Goal: Information Seeking & Learning: Check status

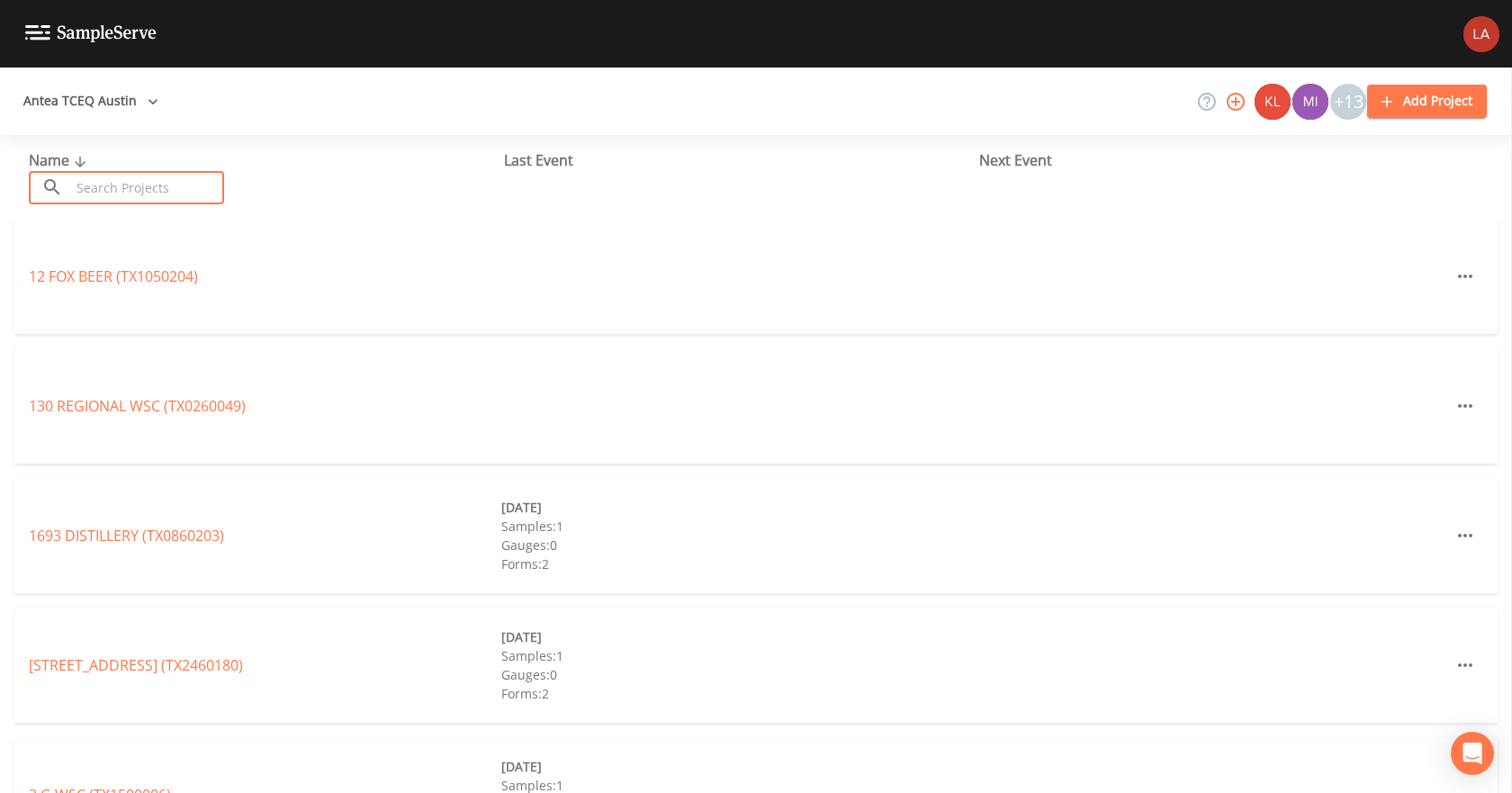
click at [133, 183] on input "text" at bounding box center [146, 187] width 154 height 34
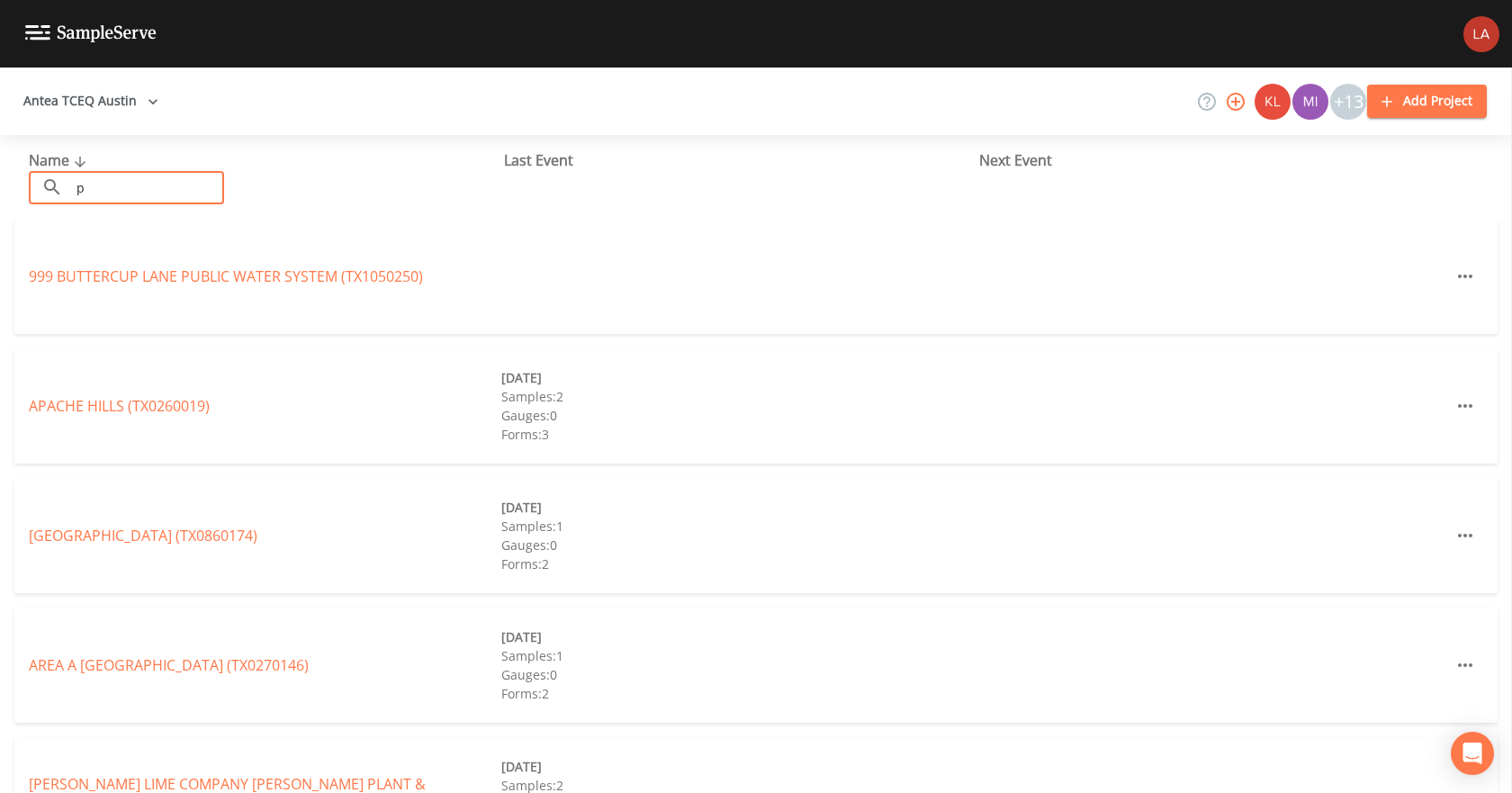
type input "p"
click at [117, 98] on button "Antea TCEQ Austin" at bounding box center [90, 102] width 149 height 34
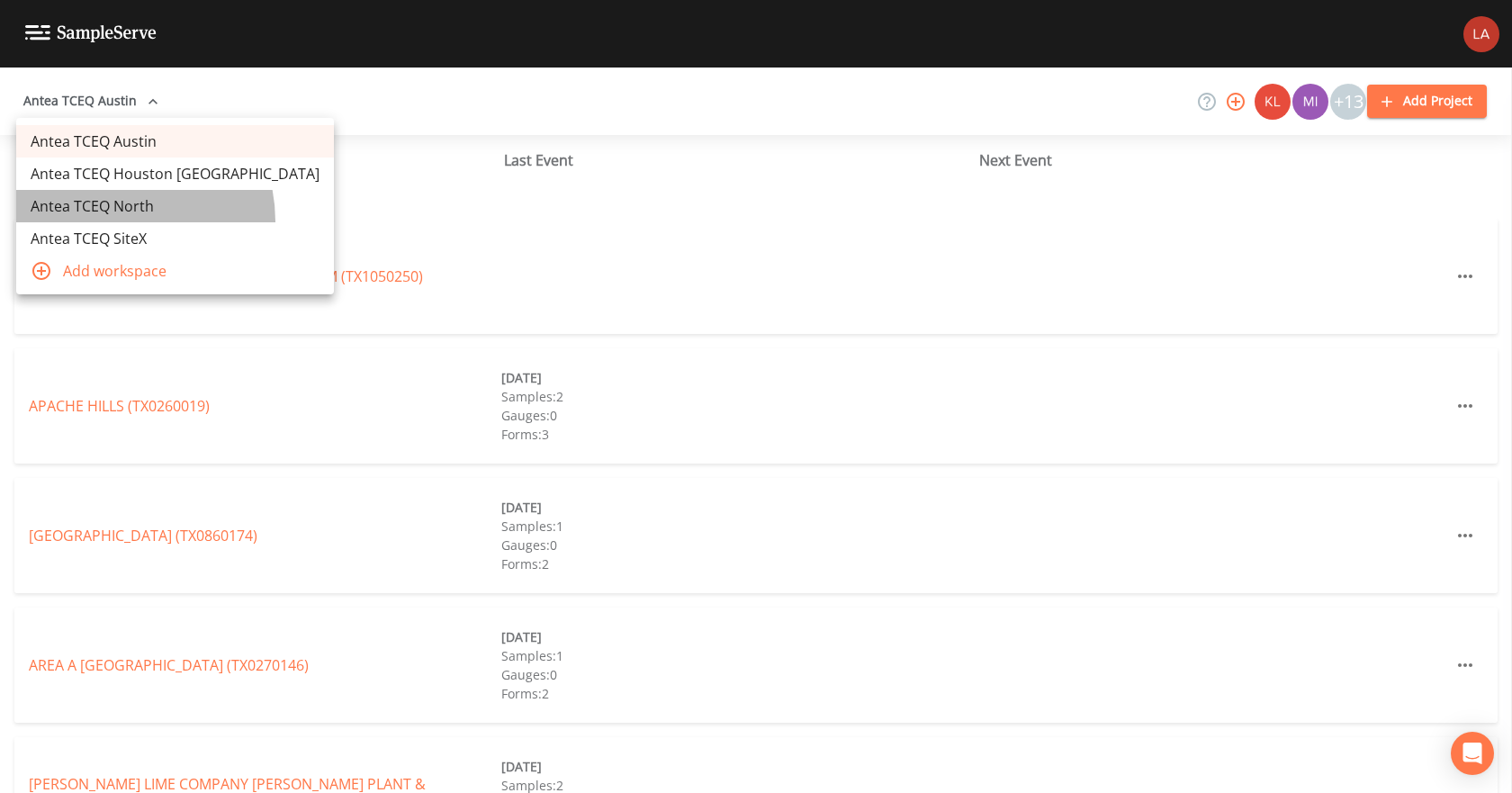
click at [110, 221] on link "Antea TCEQ North" at bounding box center [174, 206] width 318 height 33
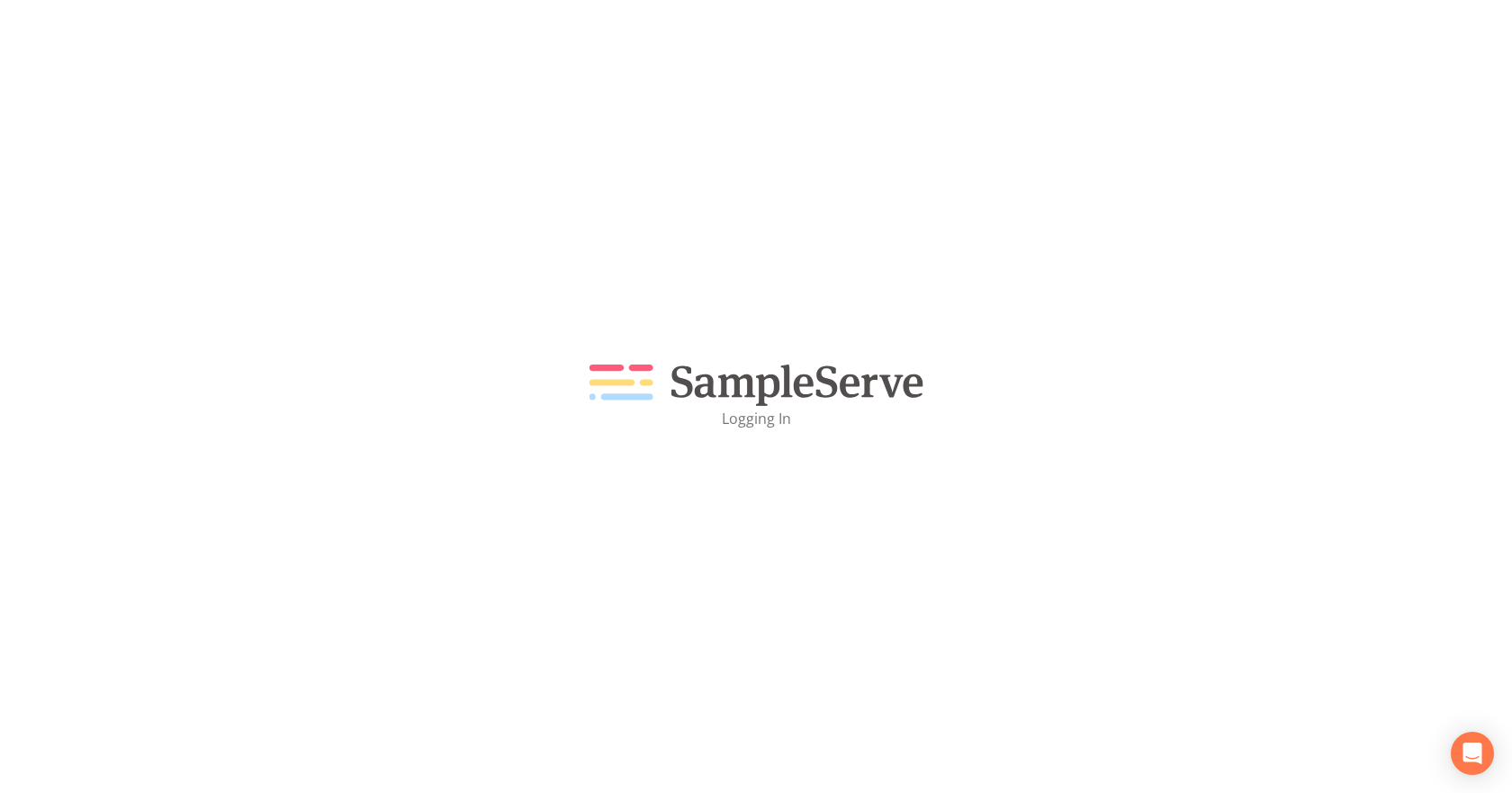
click at [111, 86] on div "Logging In" at bounding box center [756, 396] width 1512 height 793
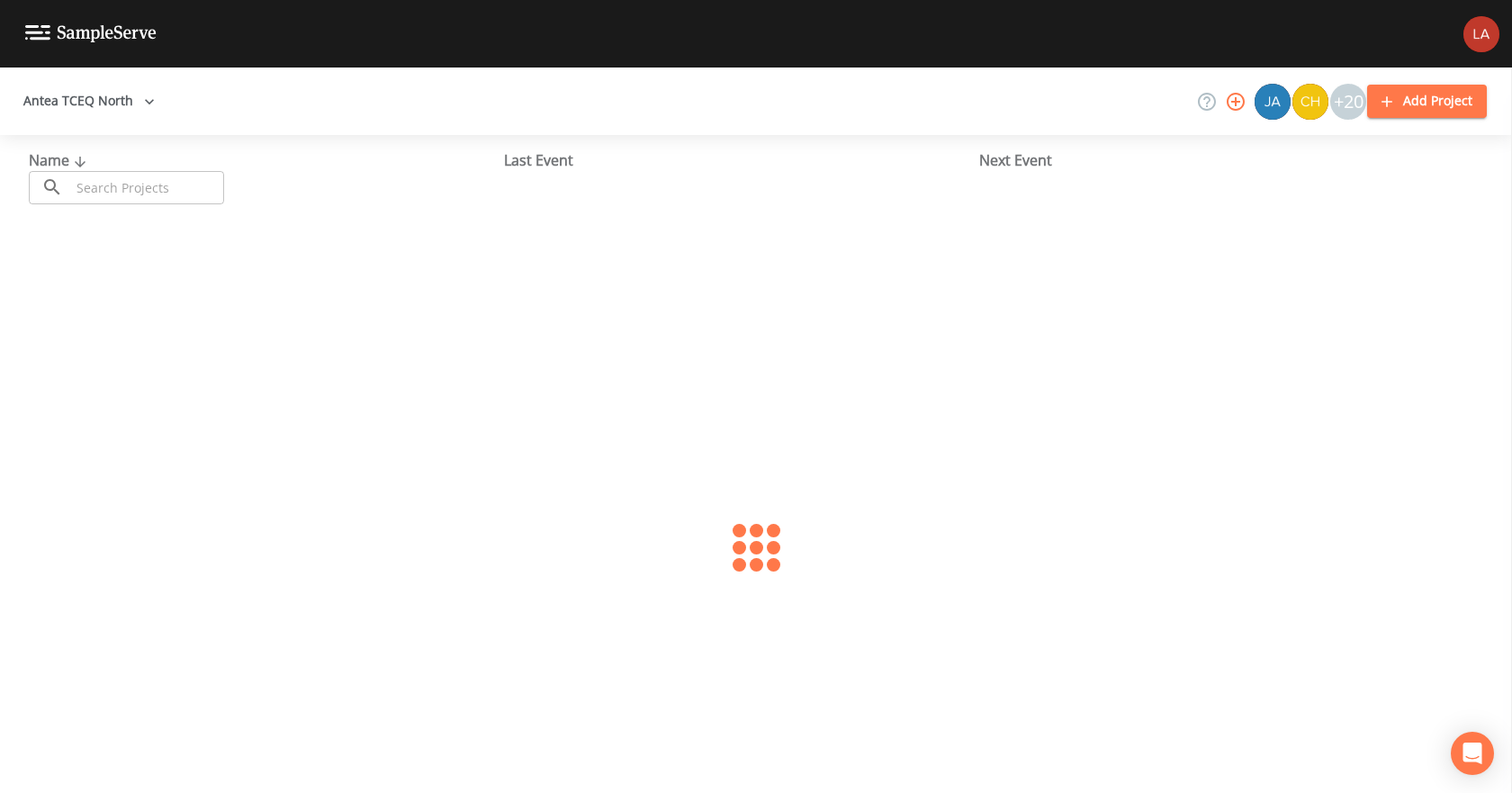
click at [125, 104] on button "Antea TCEQ North" at bounding box center [89, 102] width 145 height 34
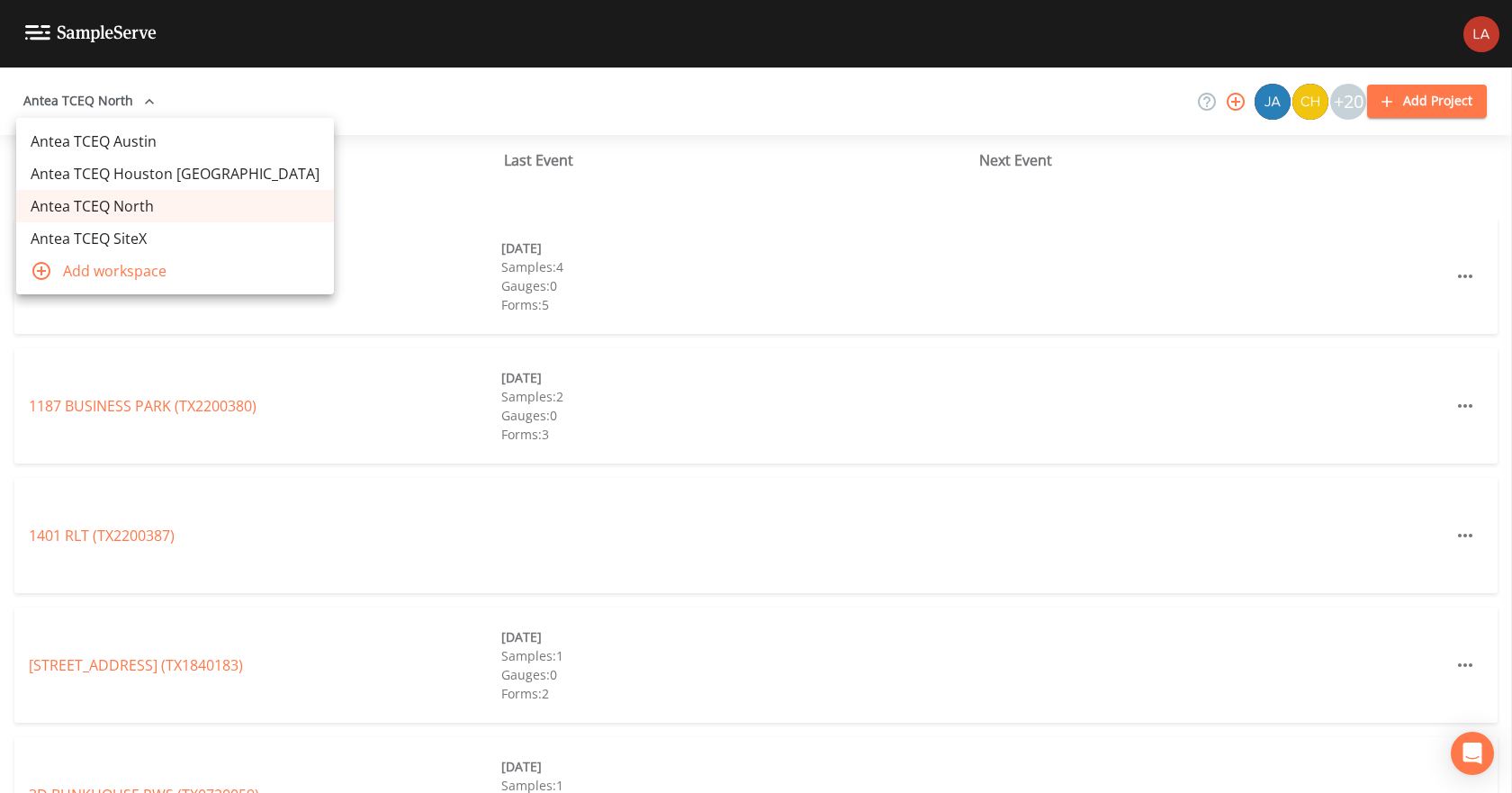
click at [119, 241] on link "Antea TCEQ SiteX" at bounding box center [174, 238] width 318 height 33
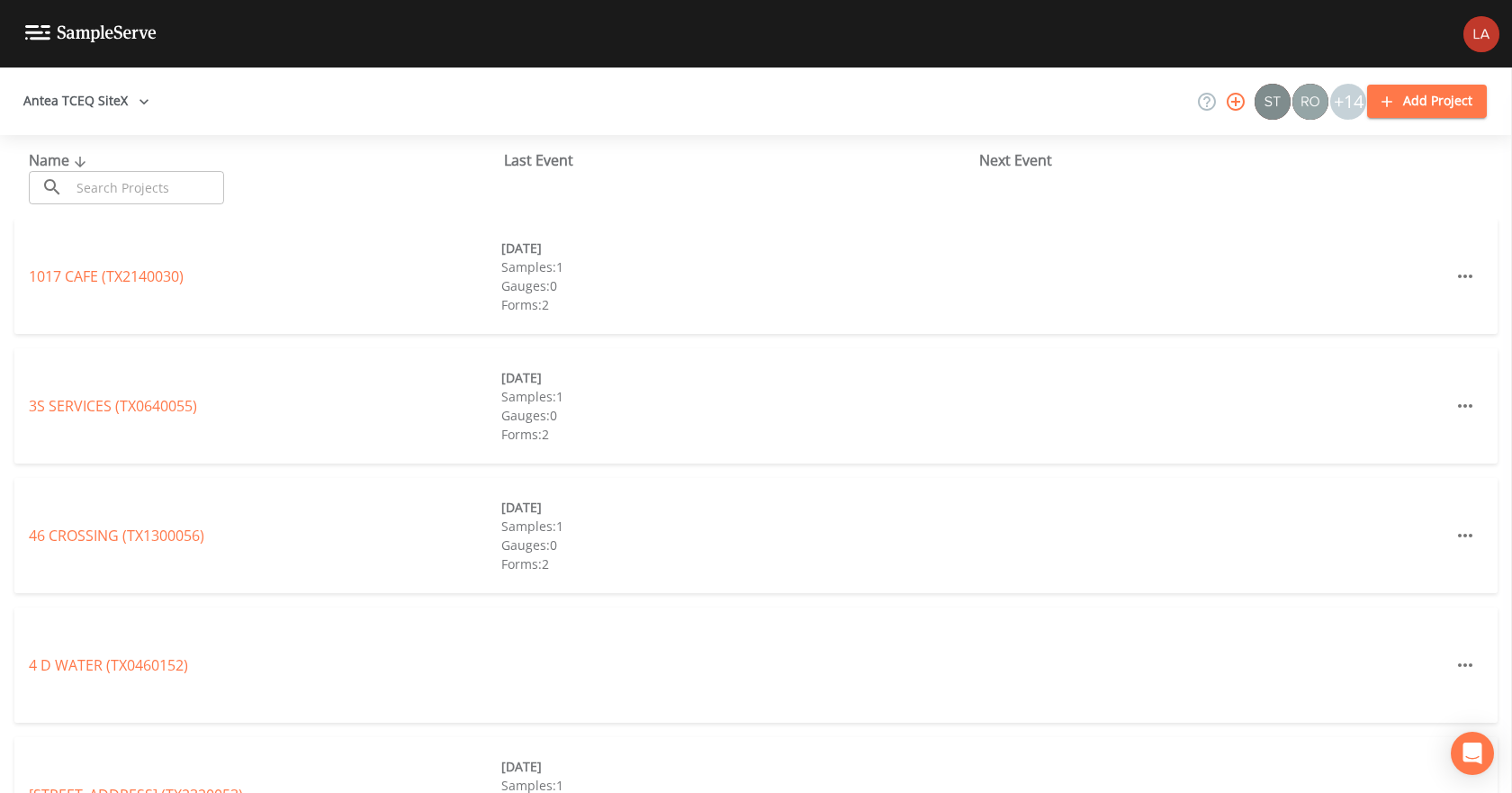
click at [166, 181] on input "text" at bounding box center [146, 187] width 154 height 34
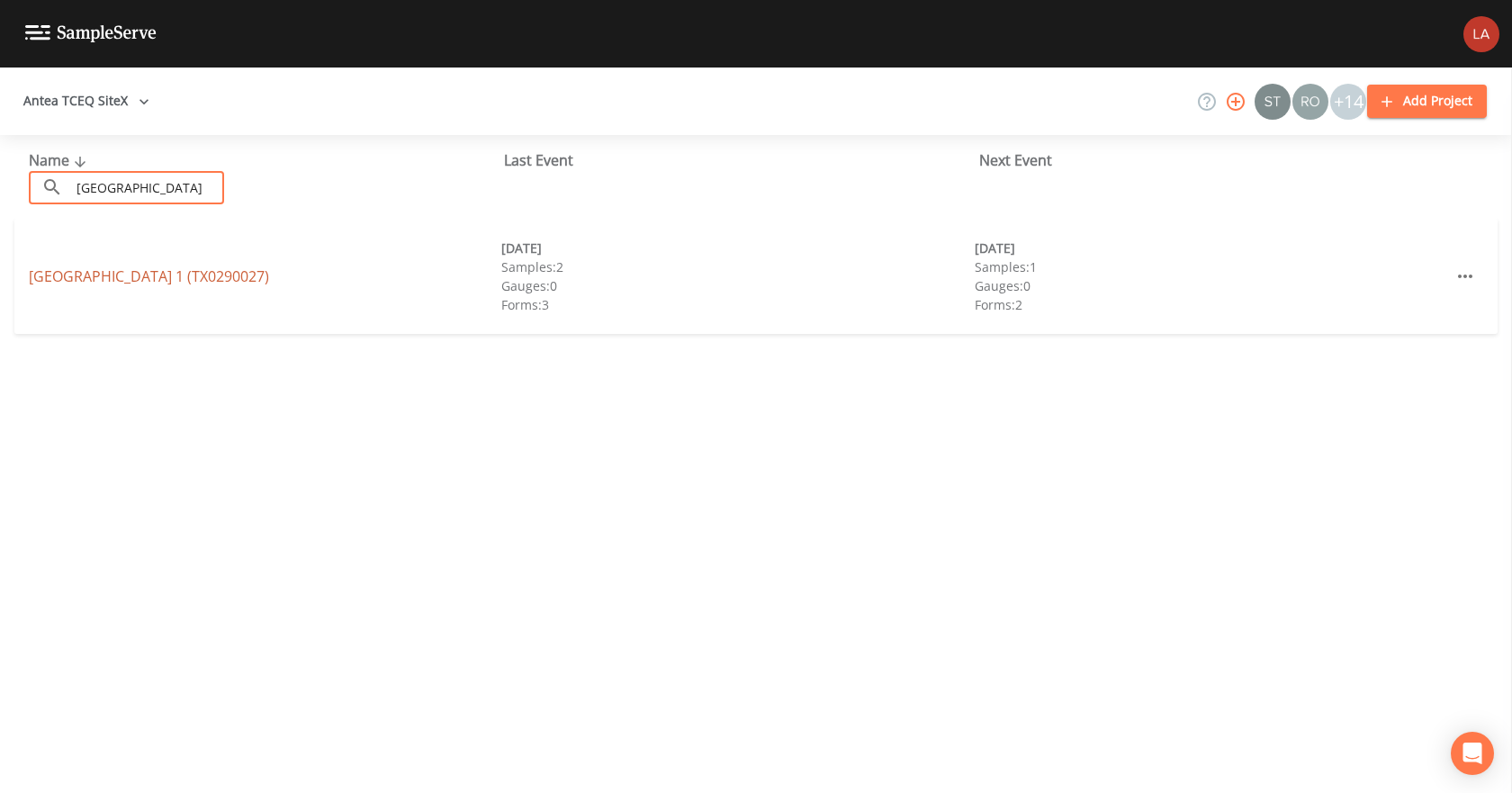
type input "[GEOGRAPHIC_DATA]"
click at [213, 273] on link "[GEOGRAPHIC_DATA] 1 (TX0290027)" at bounding box center [149, 276] width 241 height 20
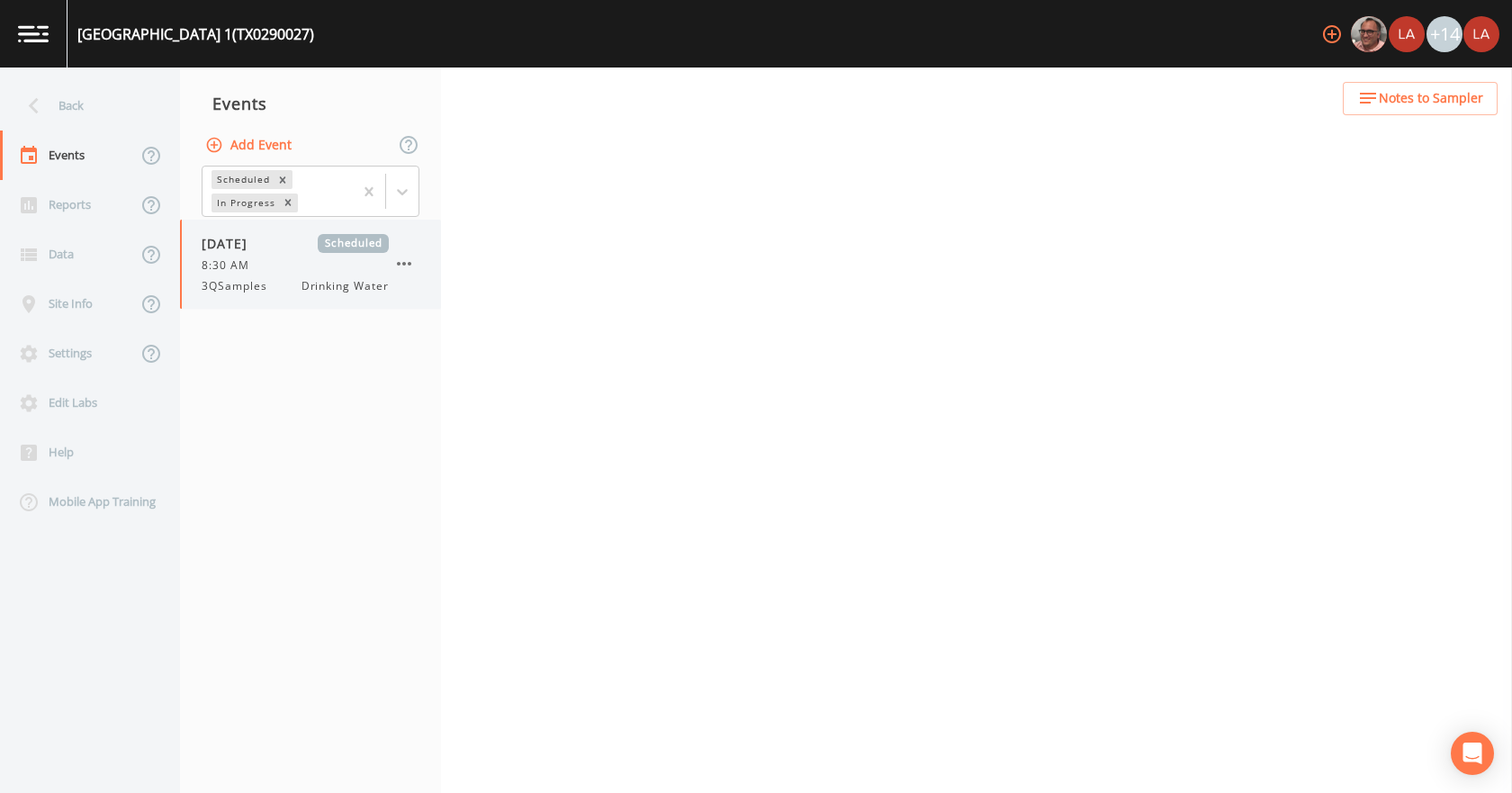
click at [289, 273] on div "8:30 AM" at bounding box center [295, 265] width 187 height 16
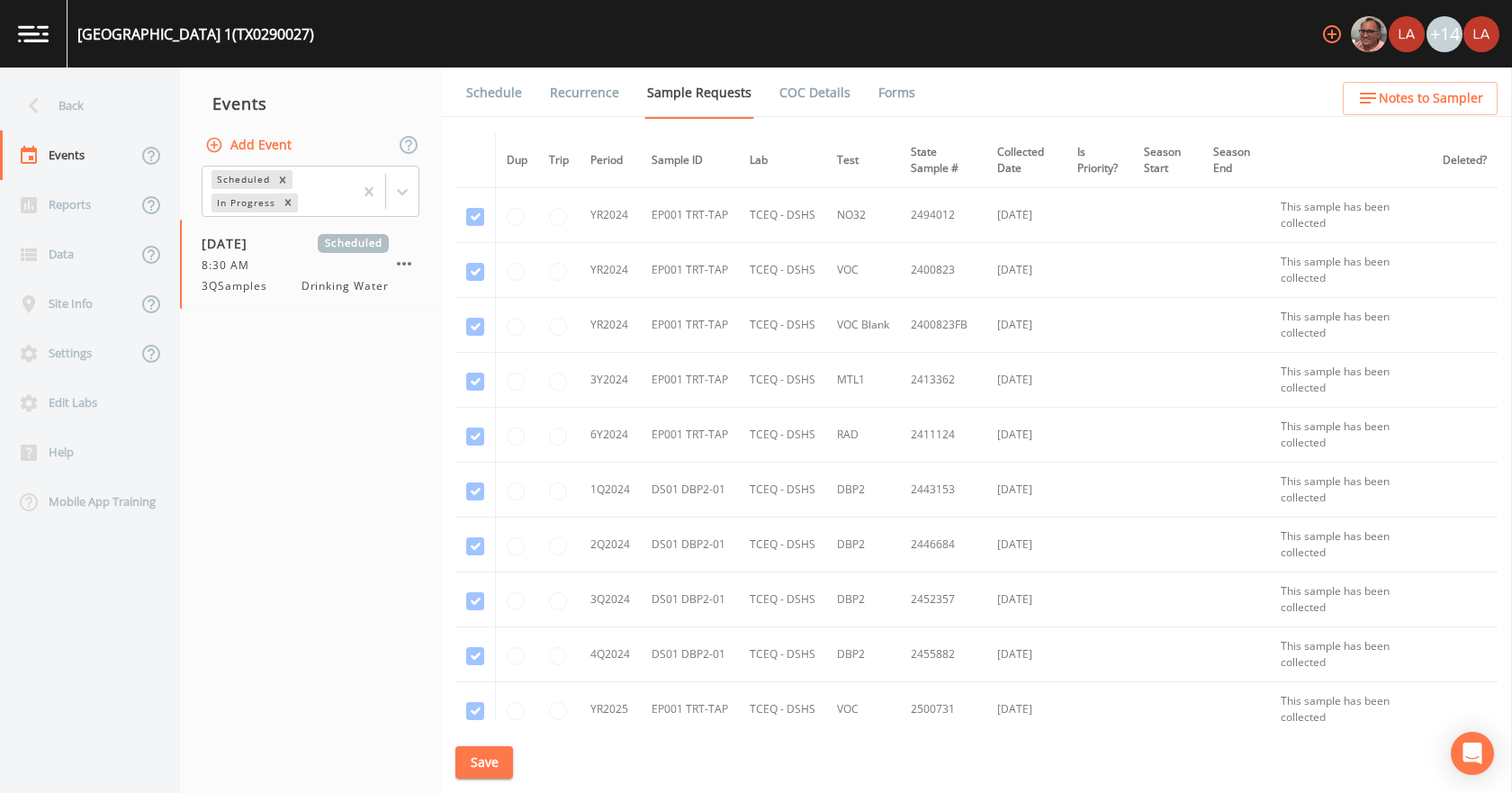
click at [504, 86] on link "Schedule" at bounding box center [494, 92] width 62 height 50
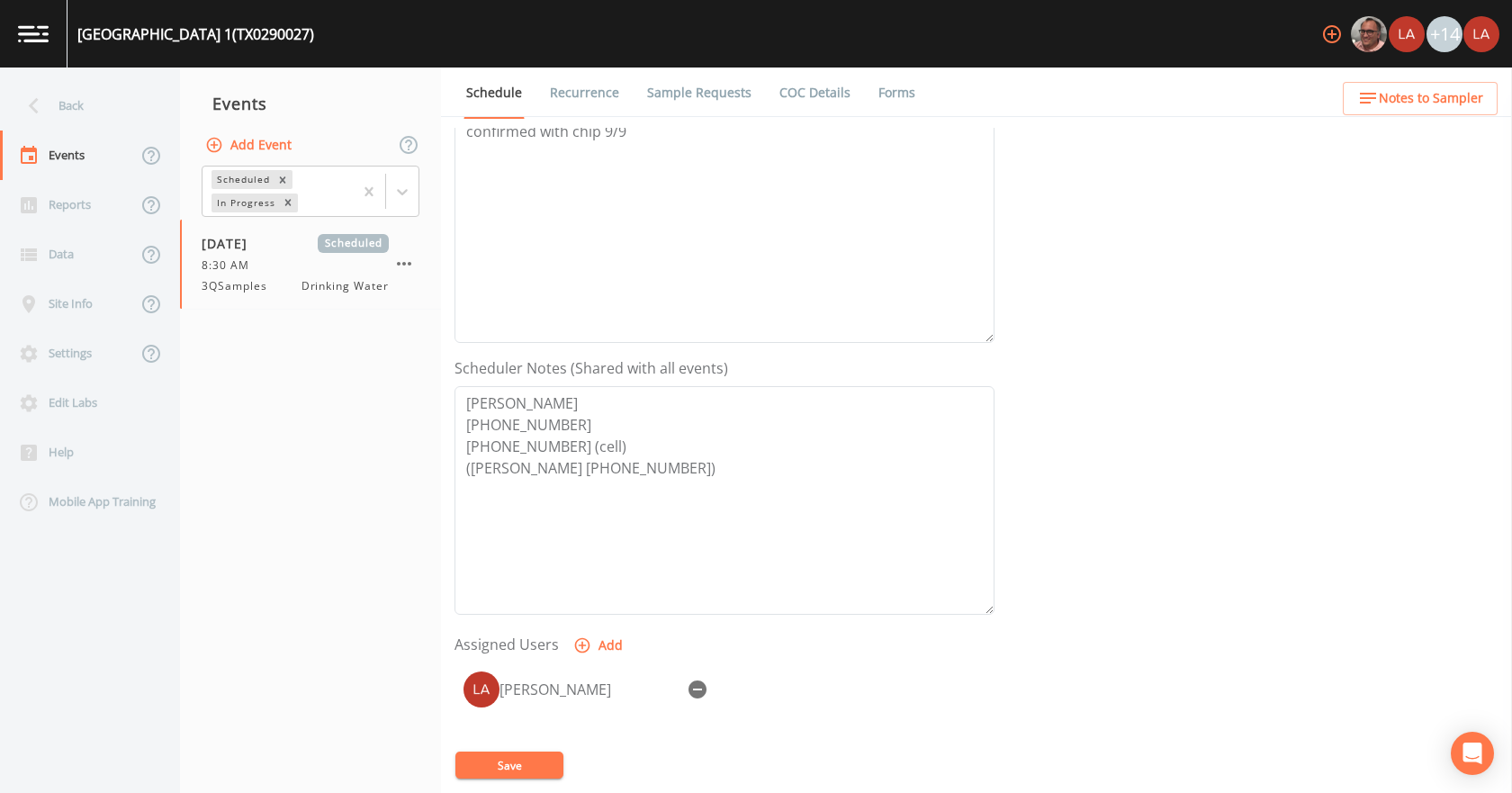
scroll to position [180, 0]
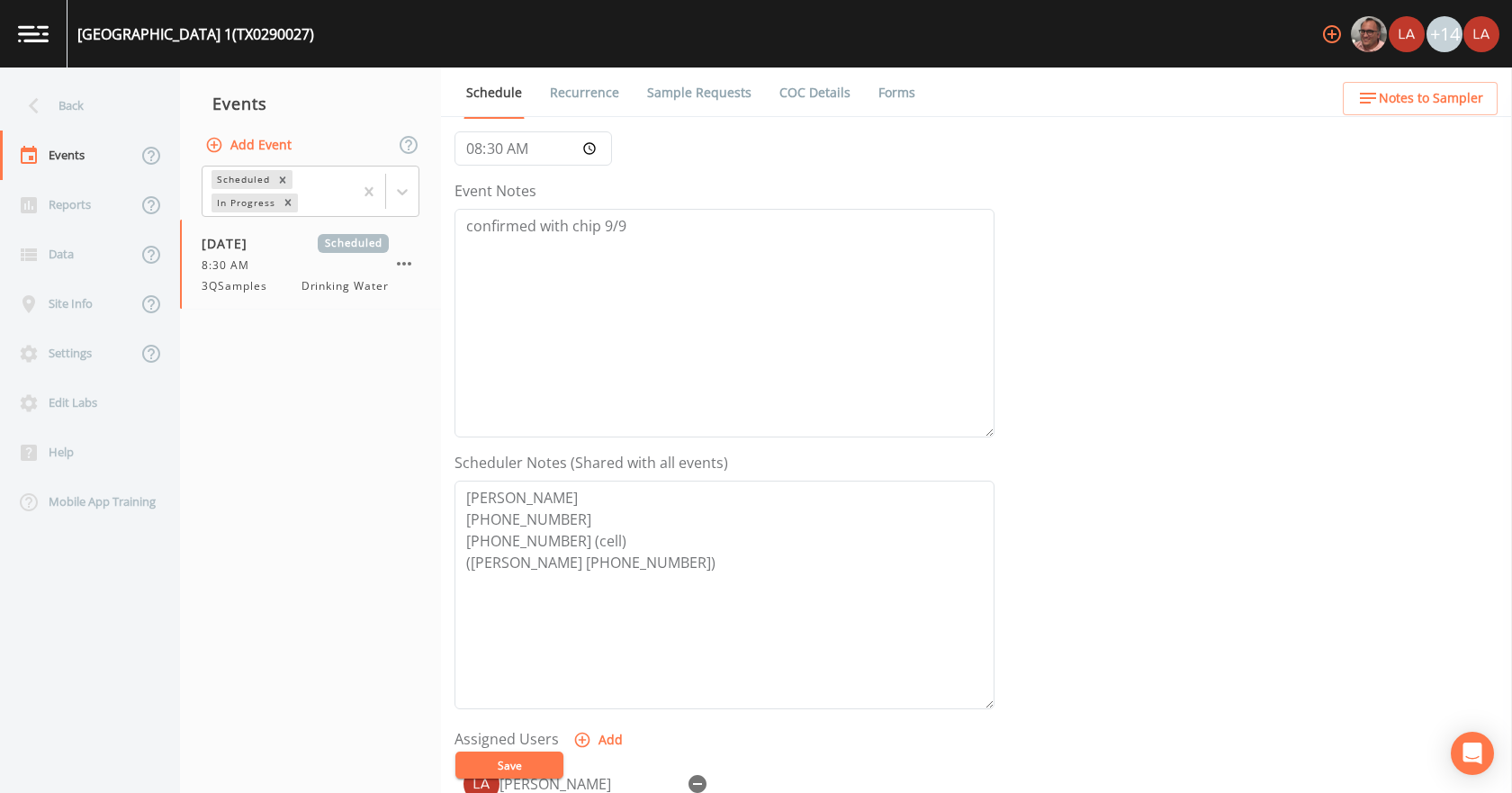
click at [605, 78] on link "Recurrence" at bounding box center [584, 92] width 75 height 50
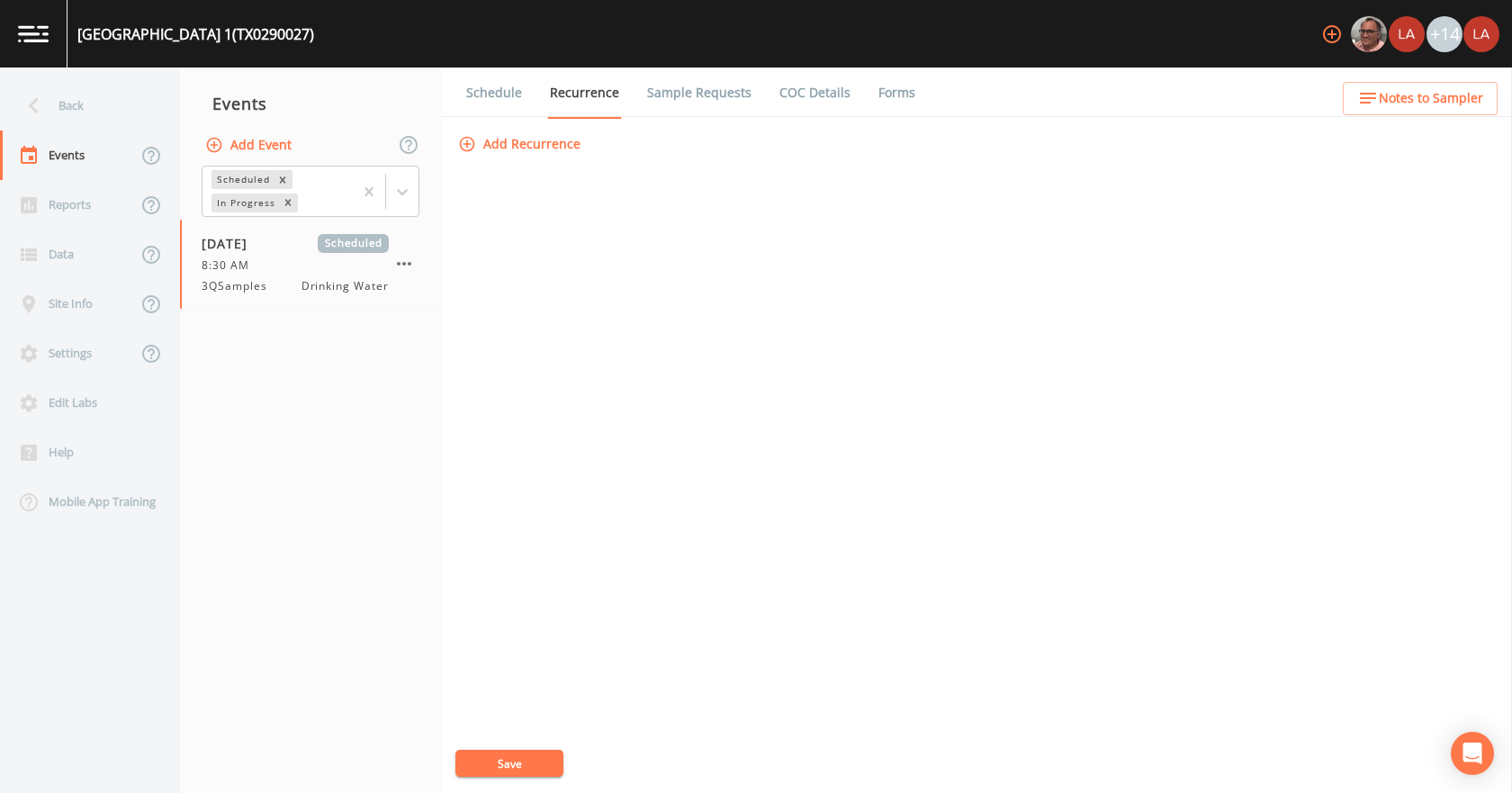
click at [666, 83] on link "Sample Requests" at bounding box center [699, 92] width 110 height 50
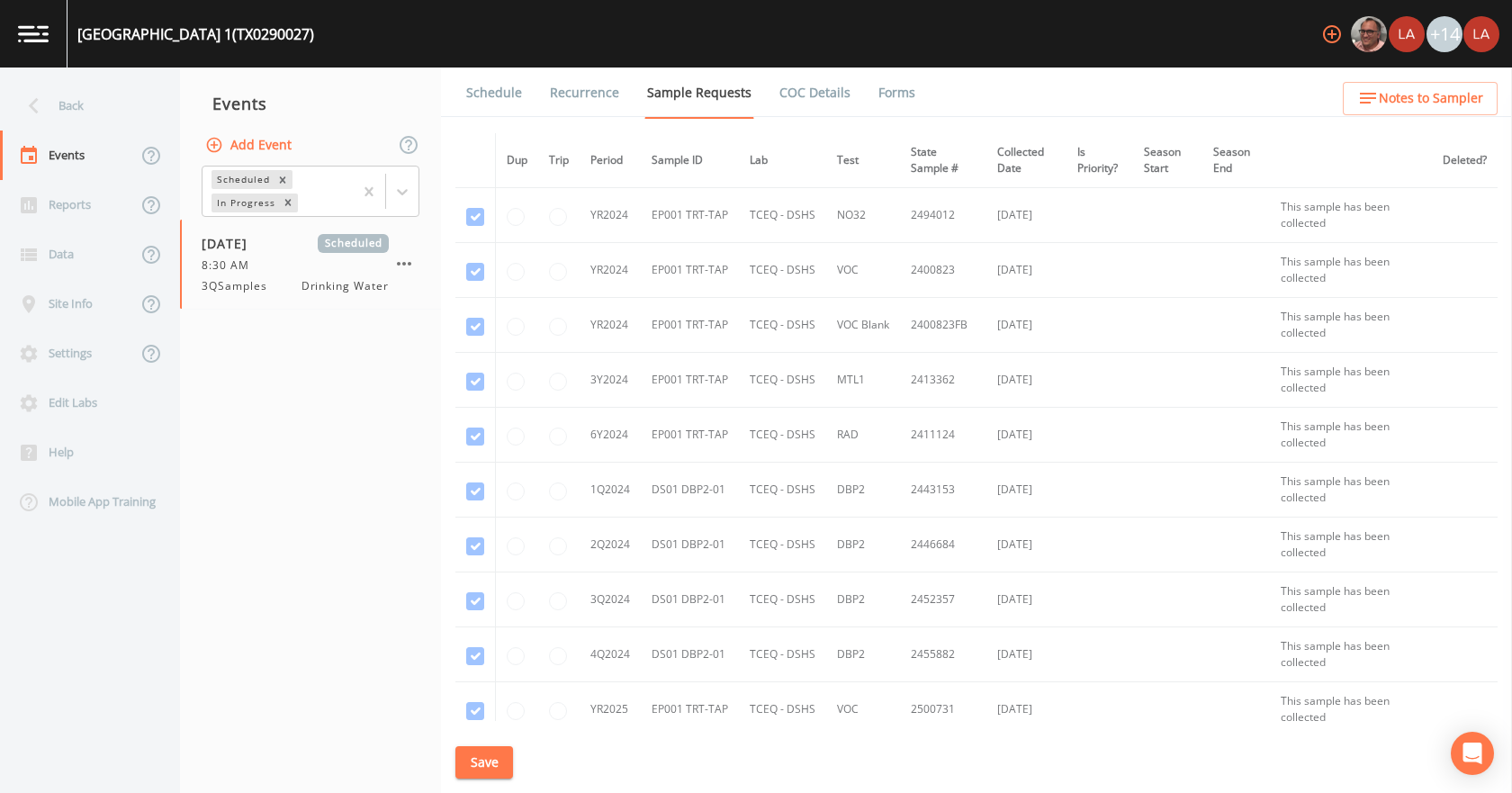
click at [573, 88] on link "Recurrence" at bounding box center [584, 92] width 75 height 50
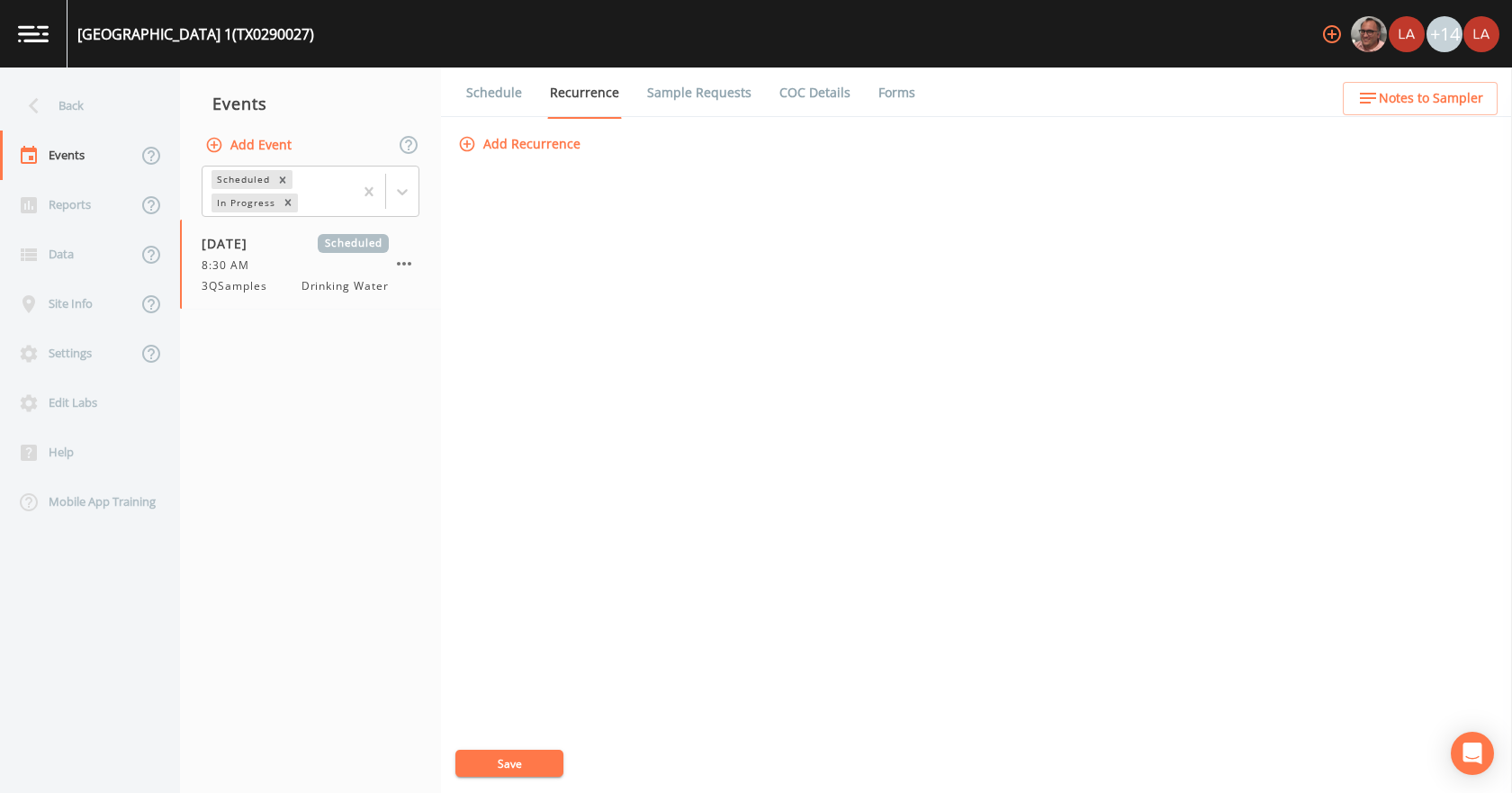
click at [686, 98] on link "Sample Requests" at bounding box center [699, 92] width 110 height 50
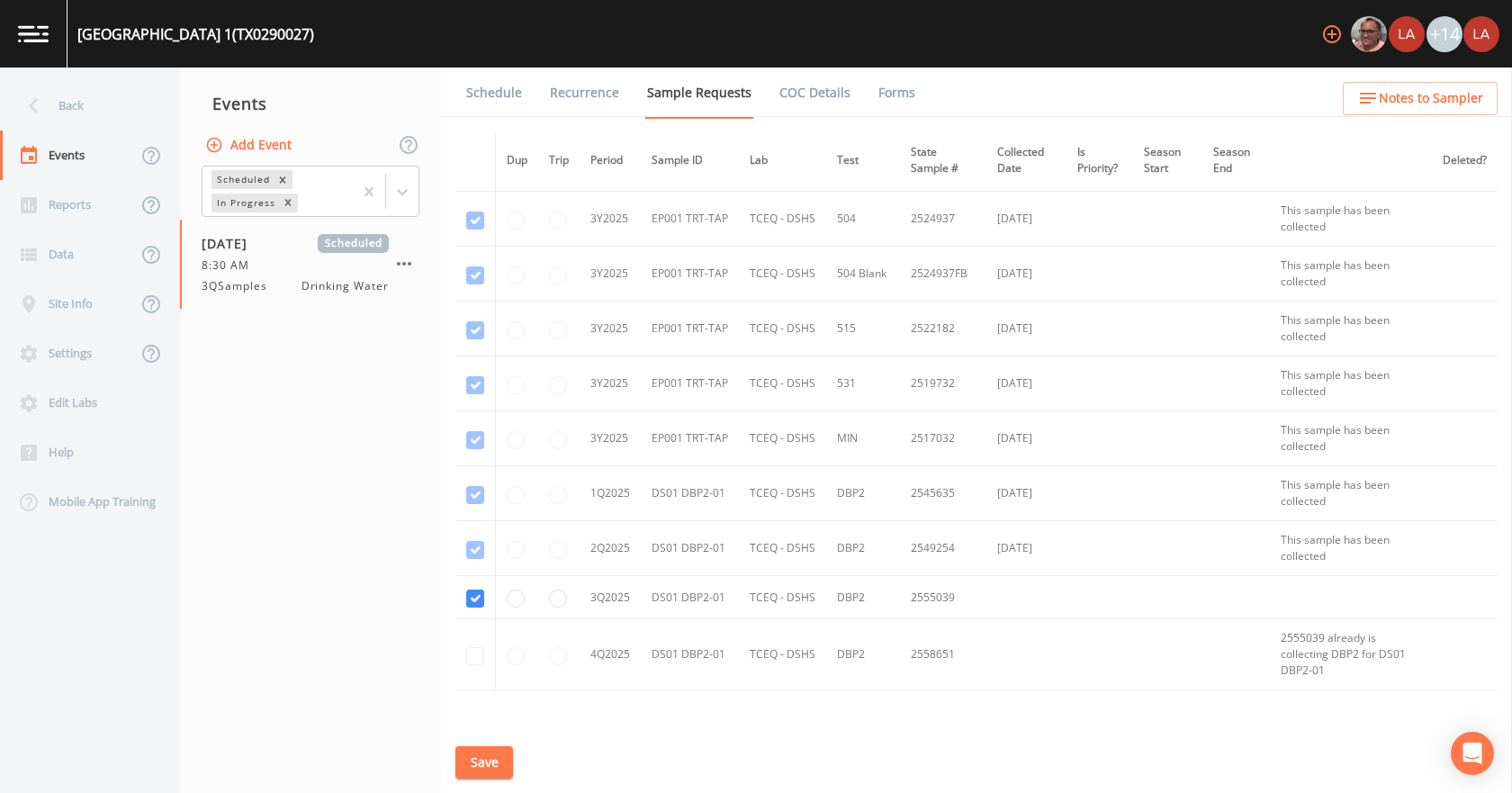
scroll to position [800, 0]
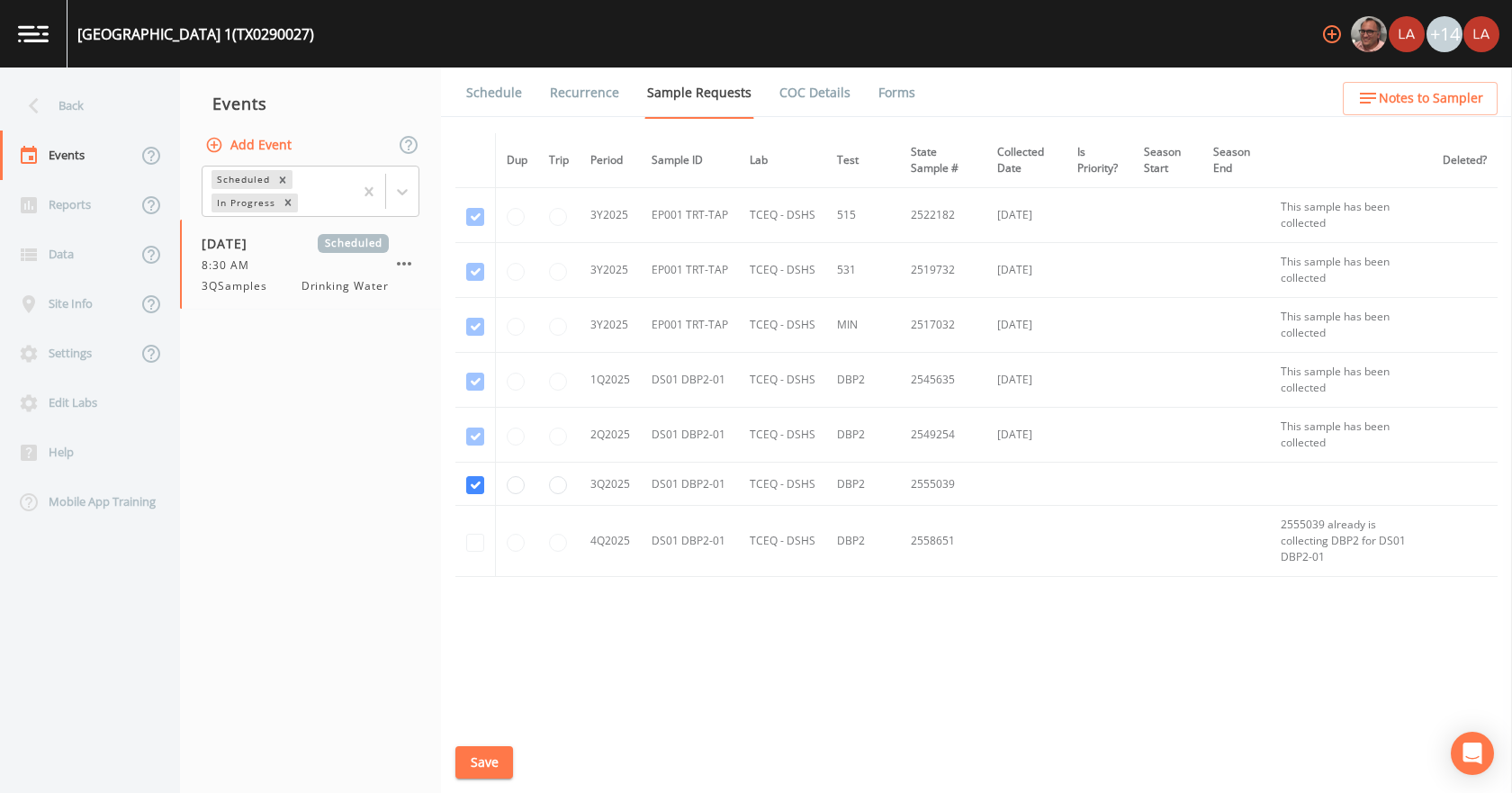
click at [502, 88] on link "Schedule" at bounding box center [494, 92] width 62 height 50
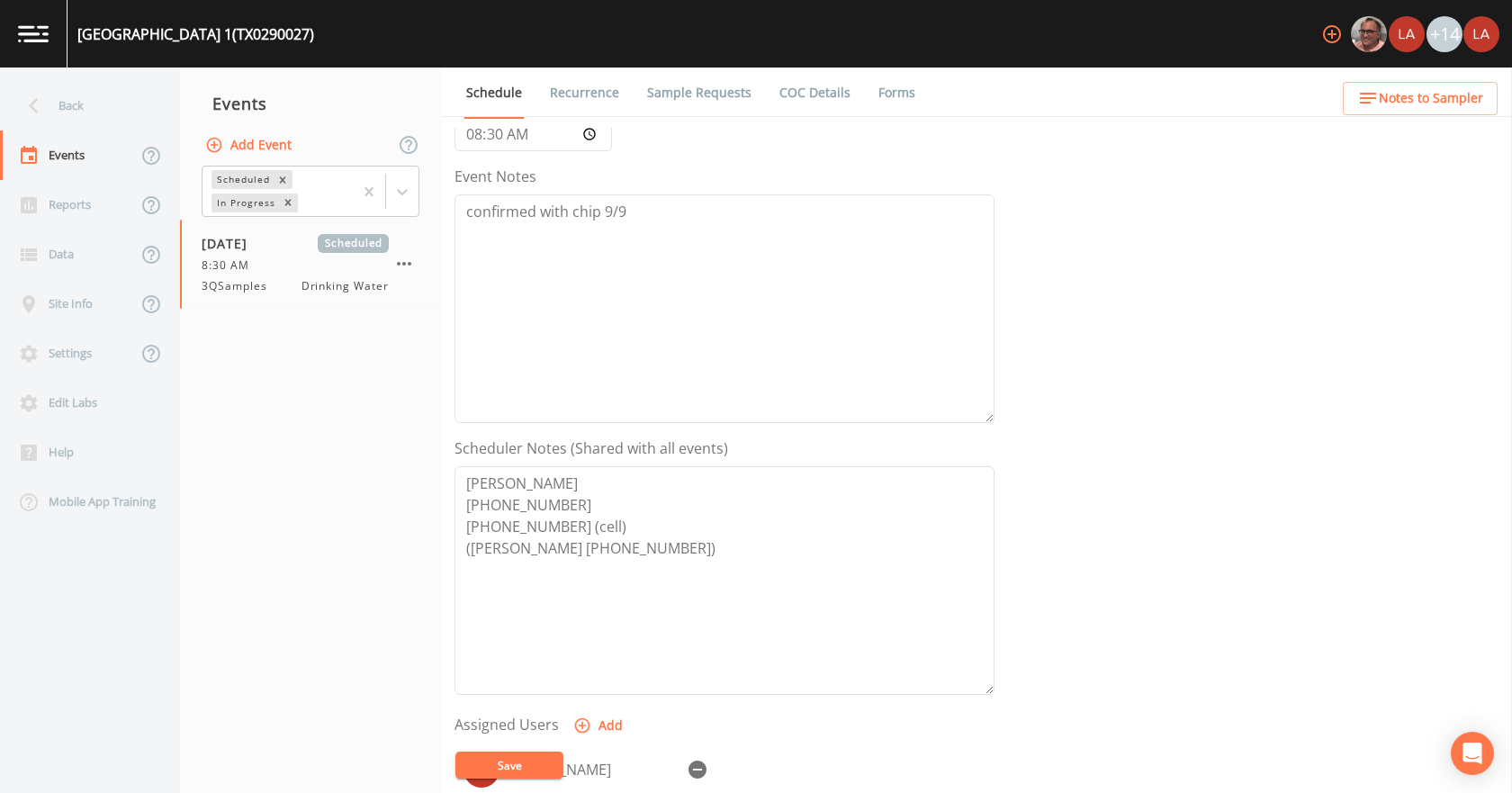
scroll to position [360, 0]
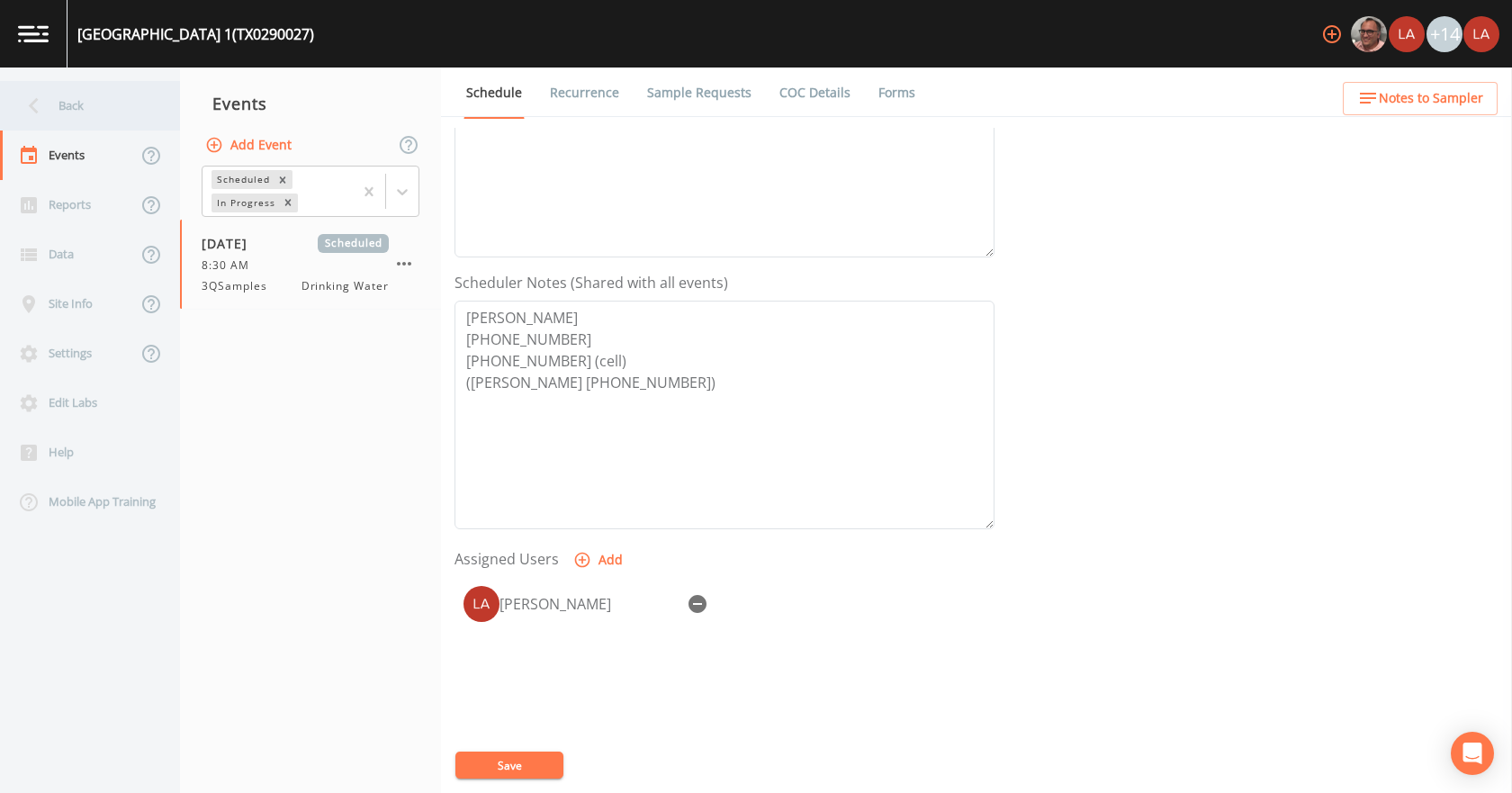
click at [69, 117] on div "Back" at bounding box center [81, 105] width 162 height 49
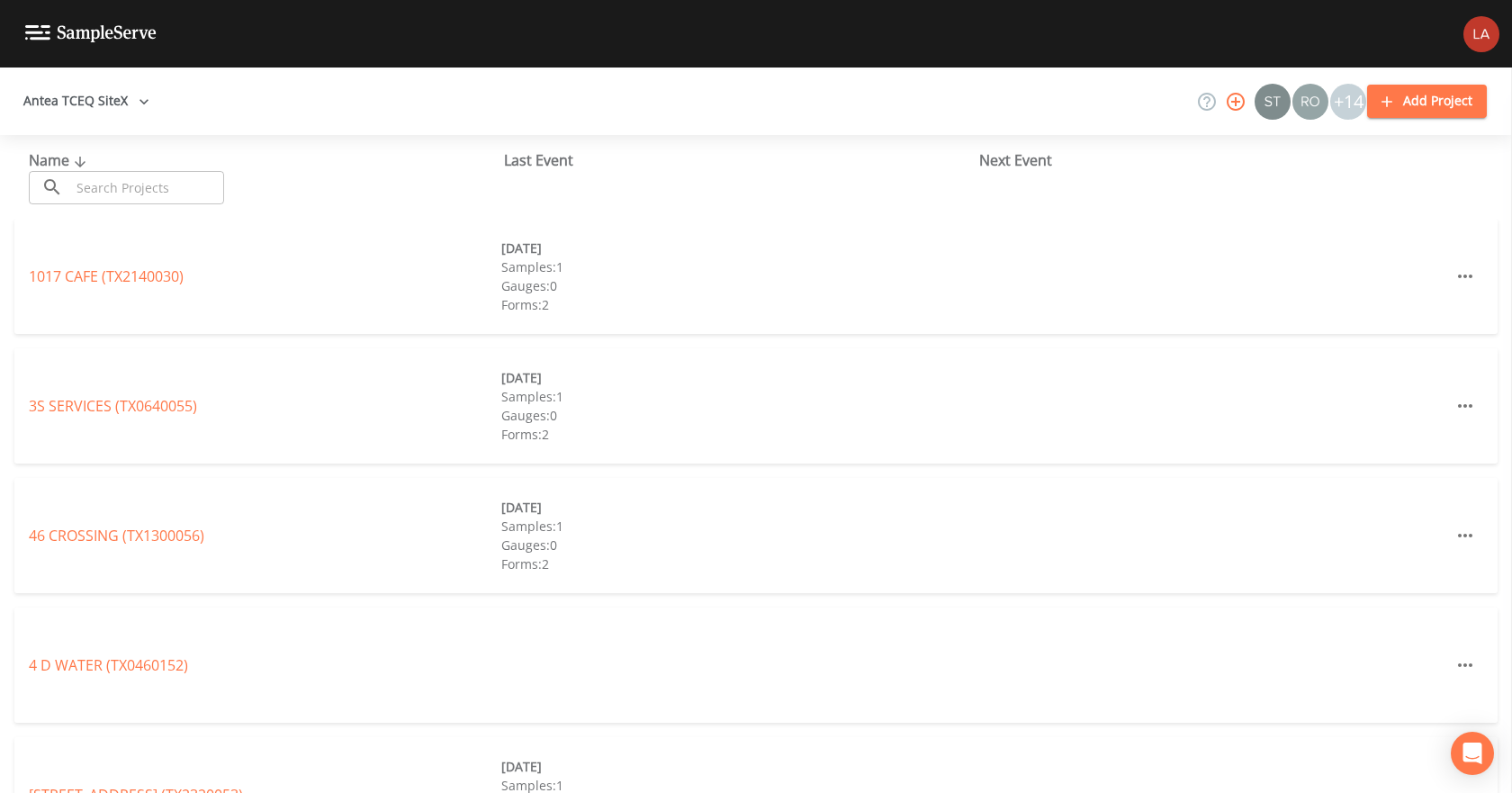
click at [139, 191] on input "text" at bounding box center [146, 187] width 154 height 34
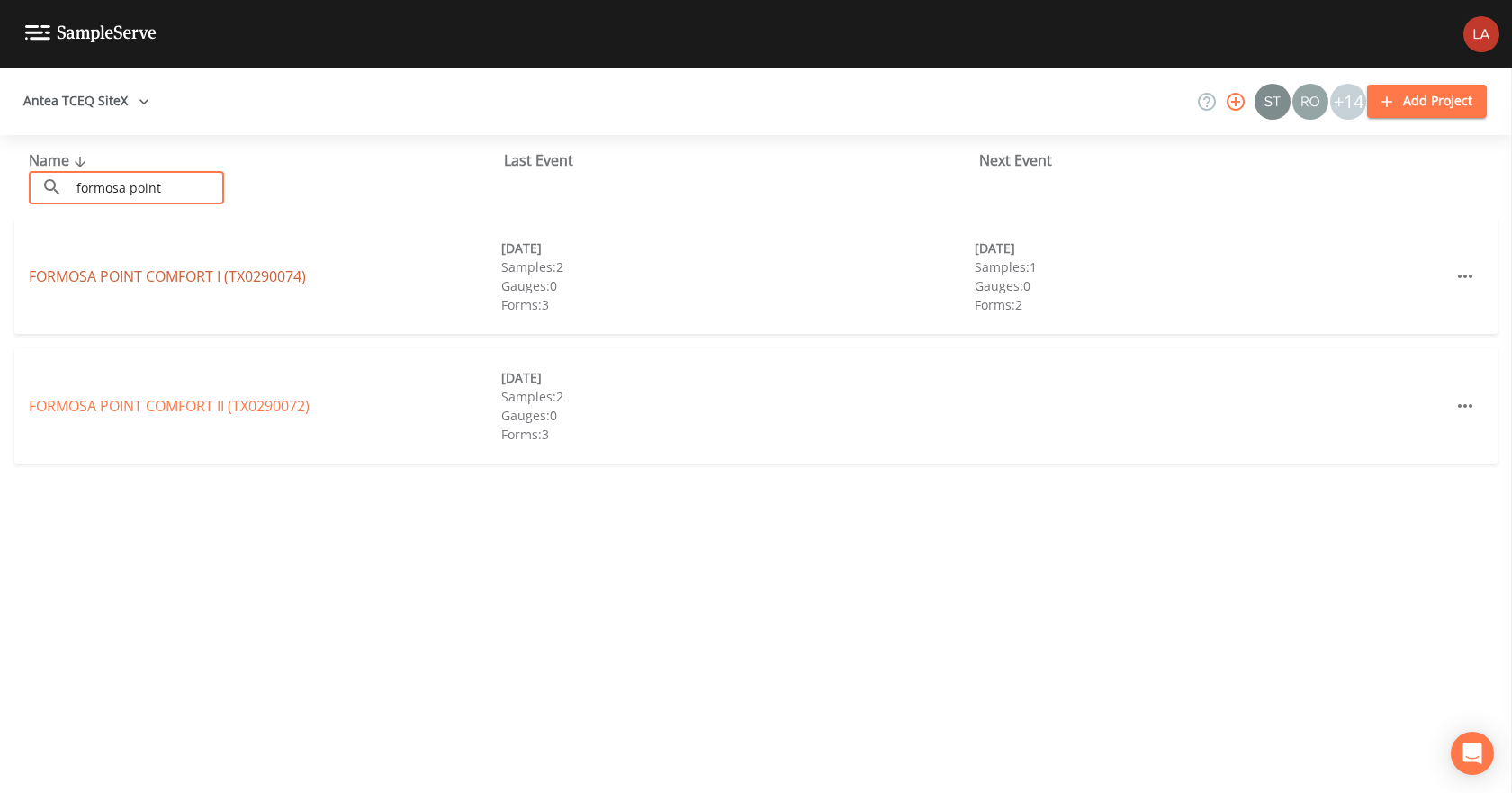
type input "formosa point"
click at [206, 274] on link "FORMOSA POINT COMFORT I (TX0290074)" at bounding box center [167, 276] width 277 height 20
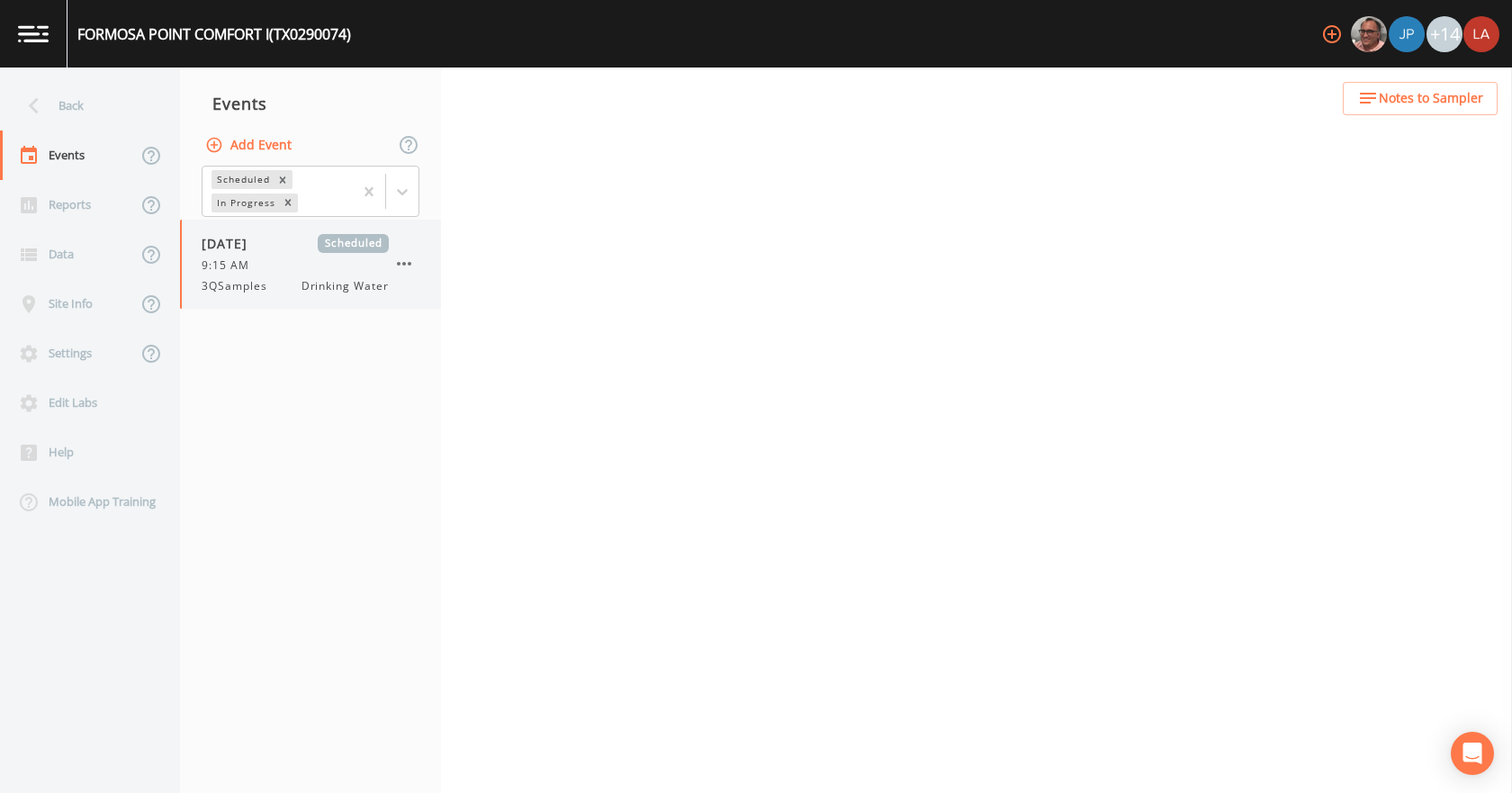
click at [307, 286] on span "Drinking Water" at bounding box center [345, 285] width 88 height 16
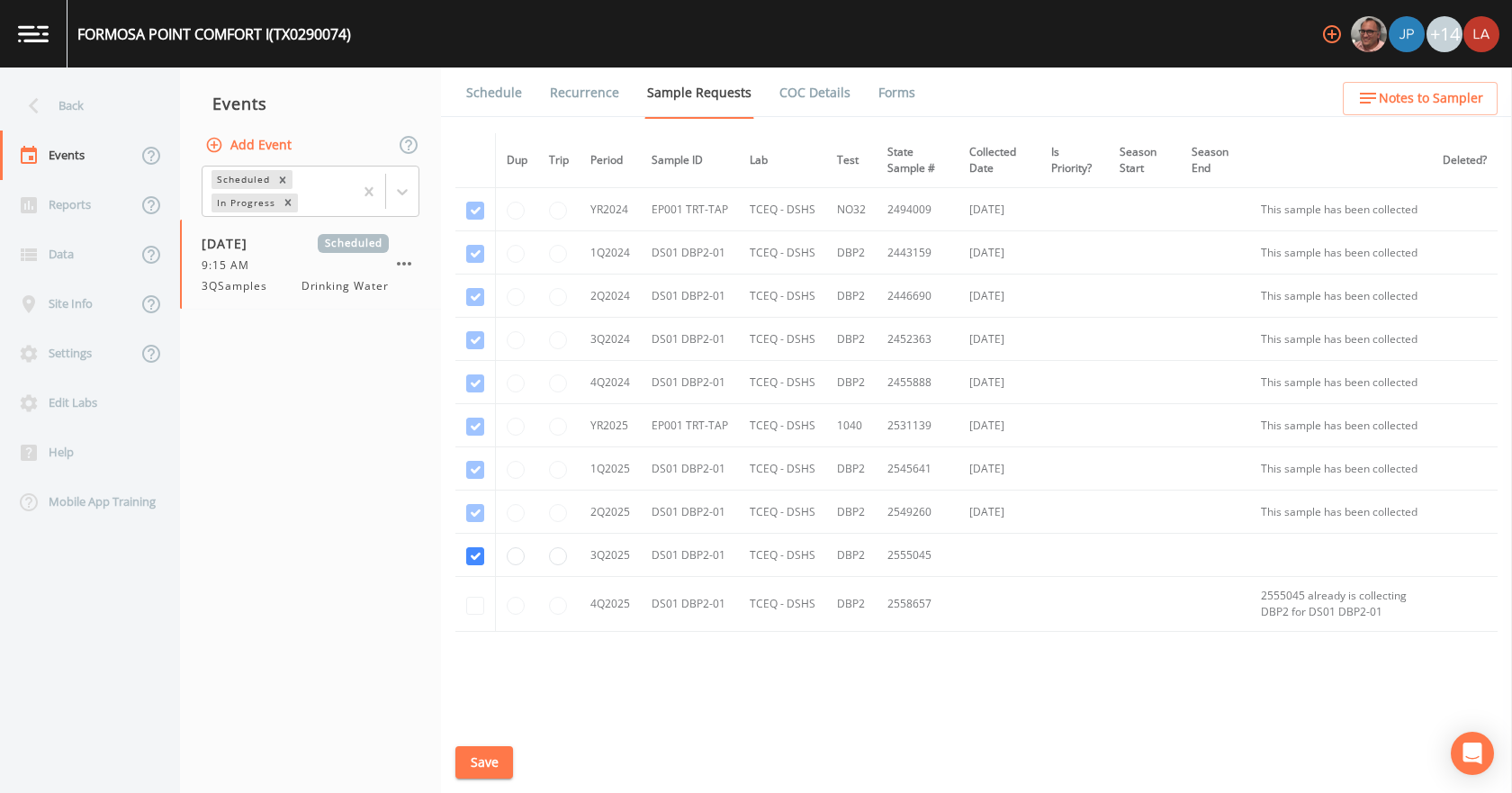
click at [471, 105] on link "Schedule" at bounding box center [494, 92] width 62 height 50
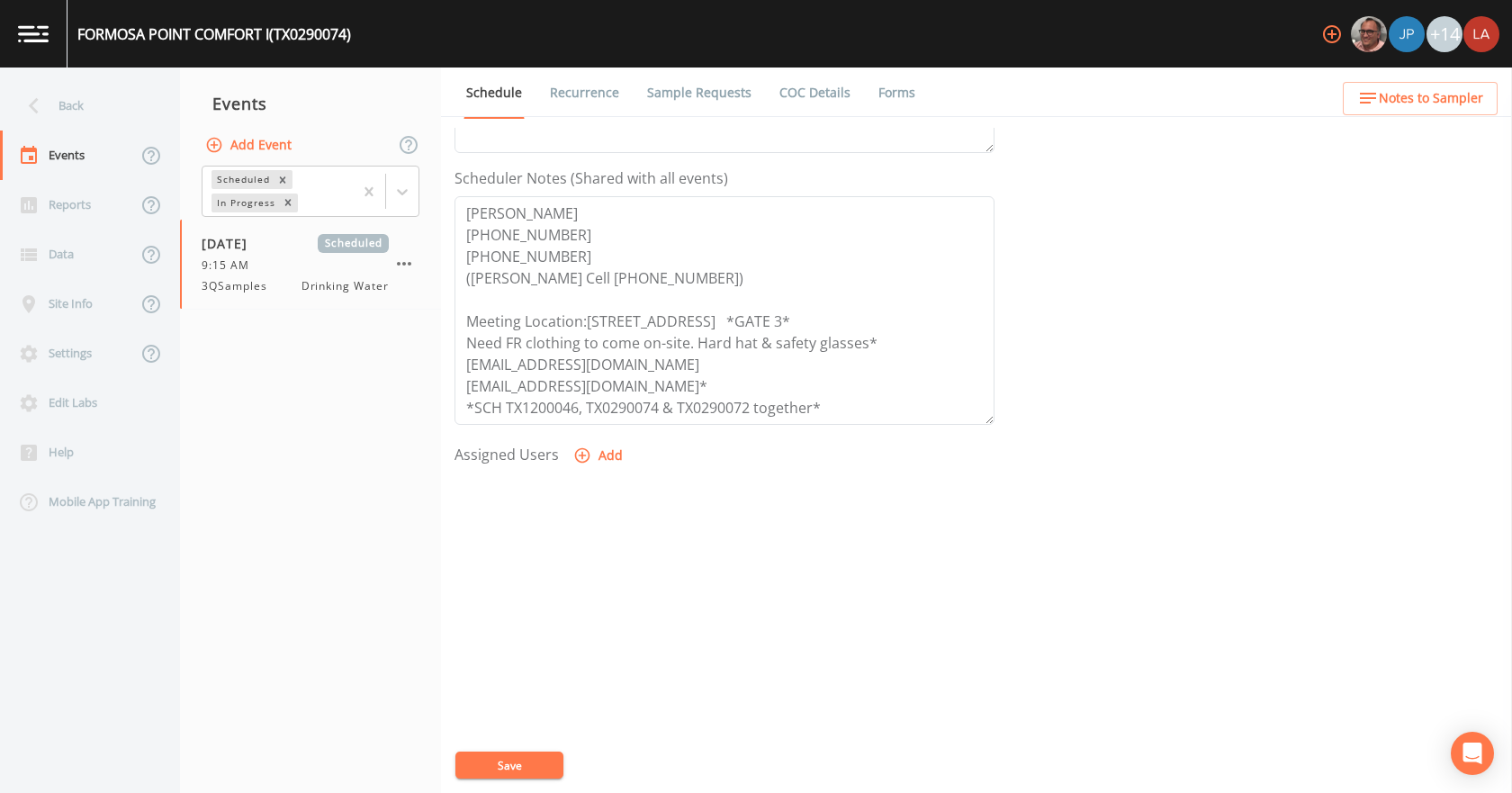
scroll to position [477, 0]
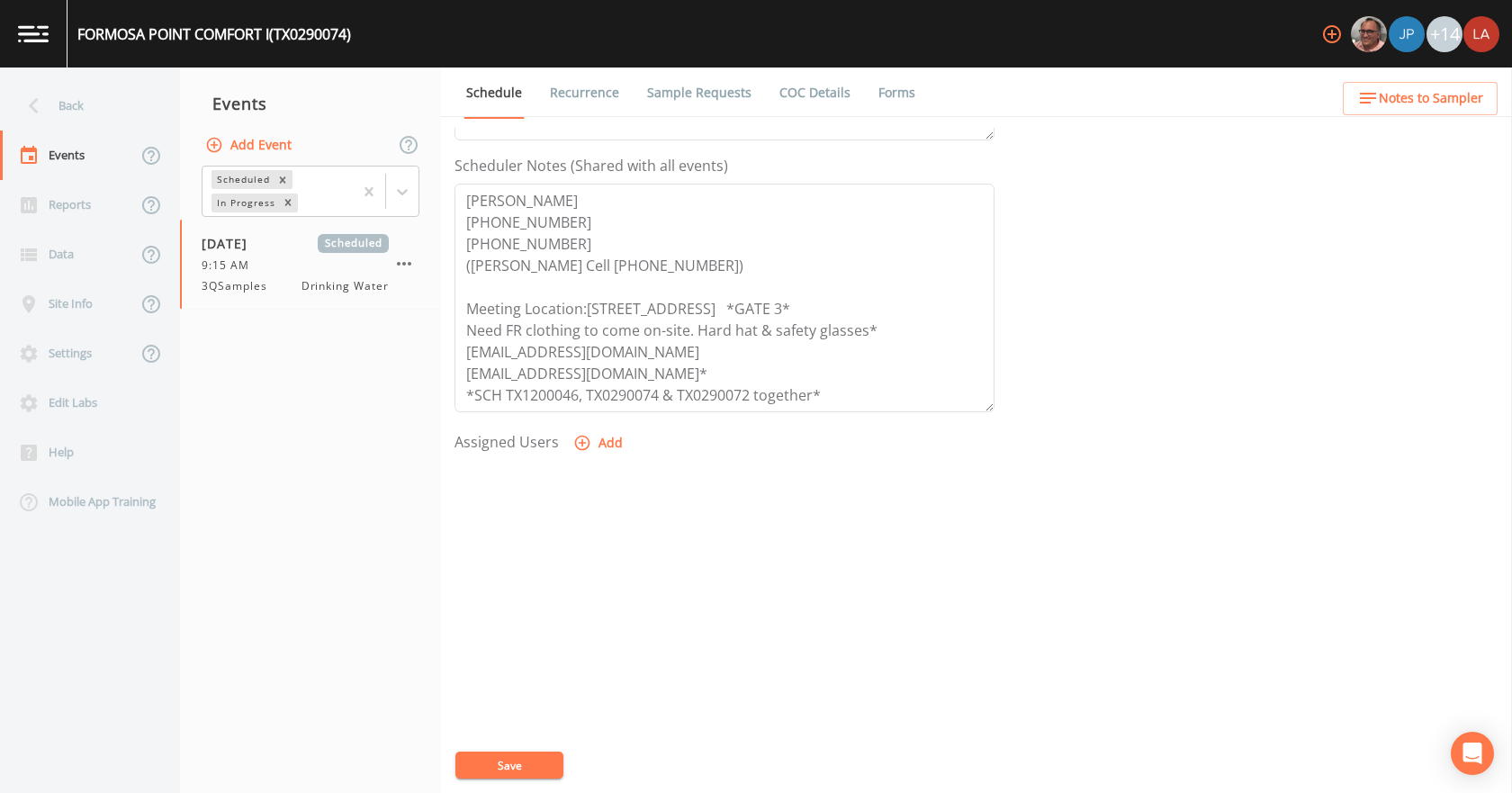
click at [602, 449] on button "Add" at bounding box center [599, 444] width 61 height 34
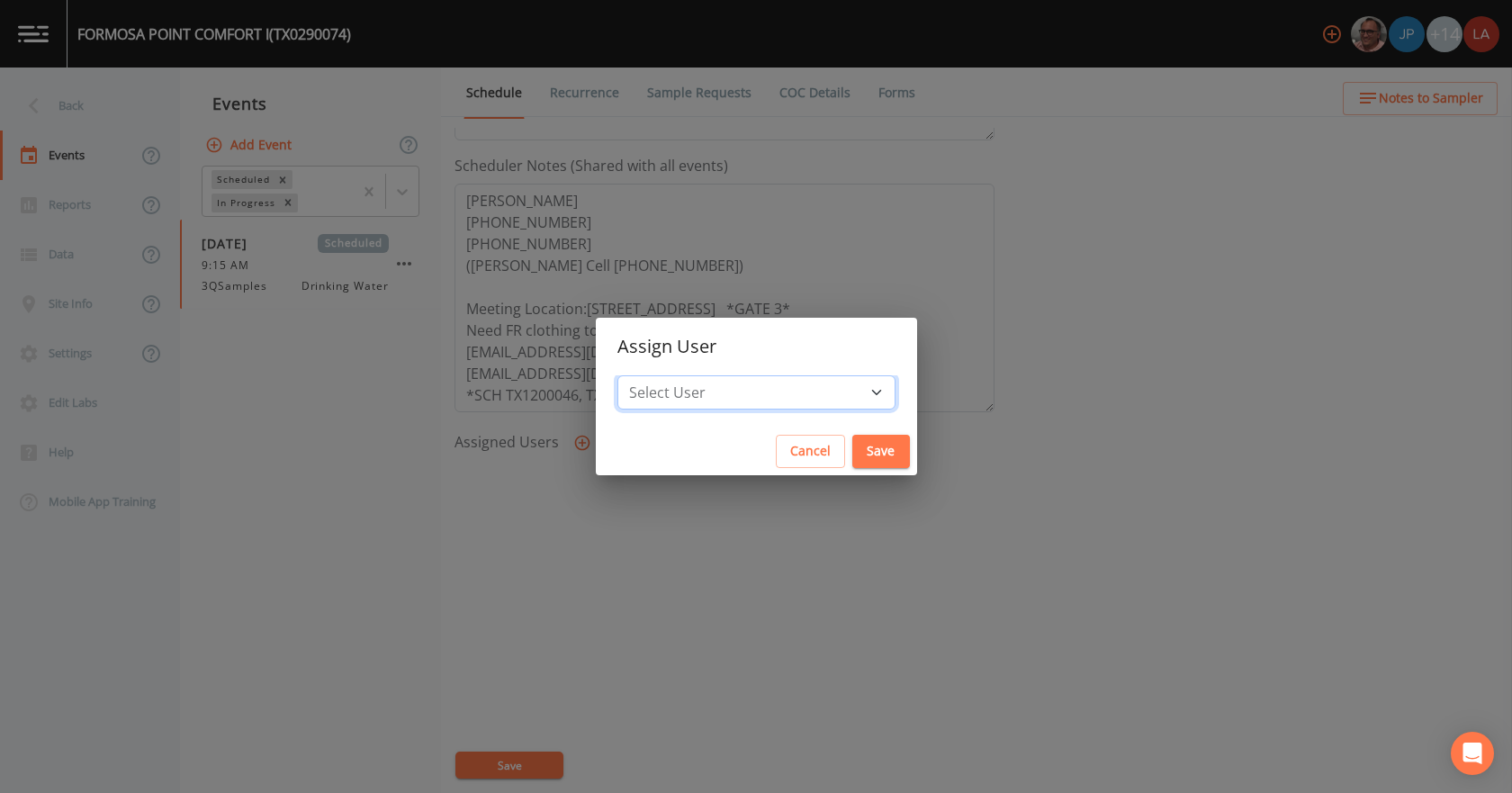
click at [690, 389] on select "Select User Mike Franklin Joshua gere Paul Lauren Saenz David Weber Zachary Eva…" at bounding box center [756, 392] width 278 height 34
select select "0c4ac92a-2052-4971-af99-d49bdd27a7b1"
click at [643, 376] on select "Select User Mike Franklin Joshua gere Paul Lauren Saenz David Weber Zachary Eva…" at bounding box center [756, 392] width 278 height 34
click at [857, 459] on button "Save" at bounding box center [881, 451] width 58 height 34
select select
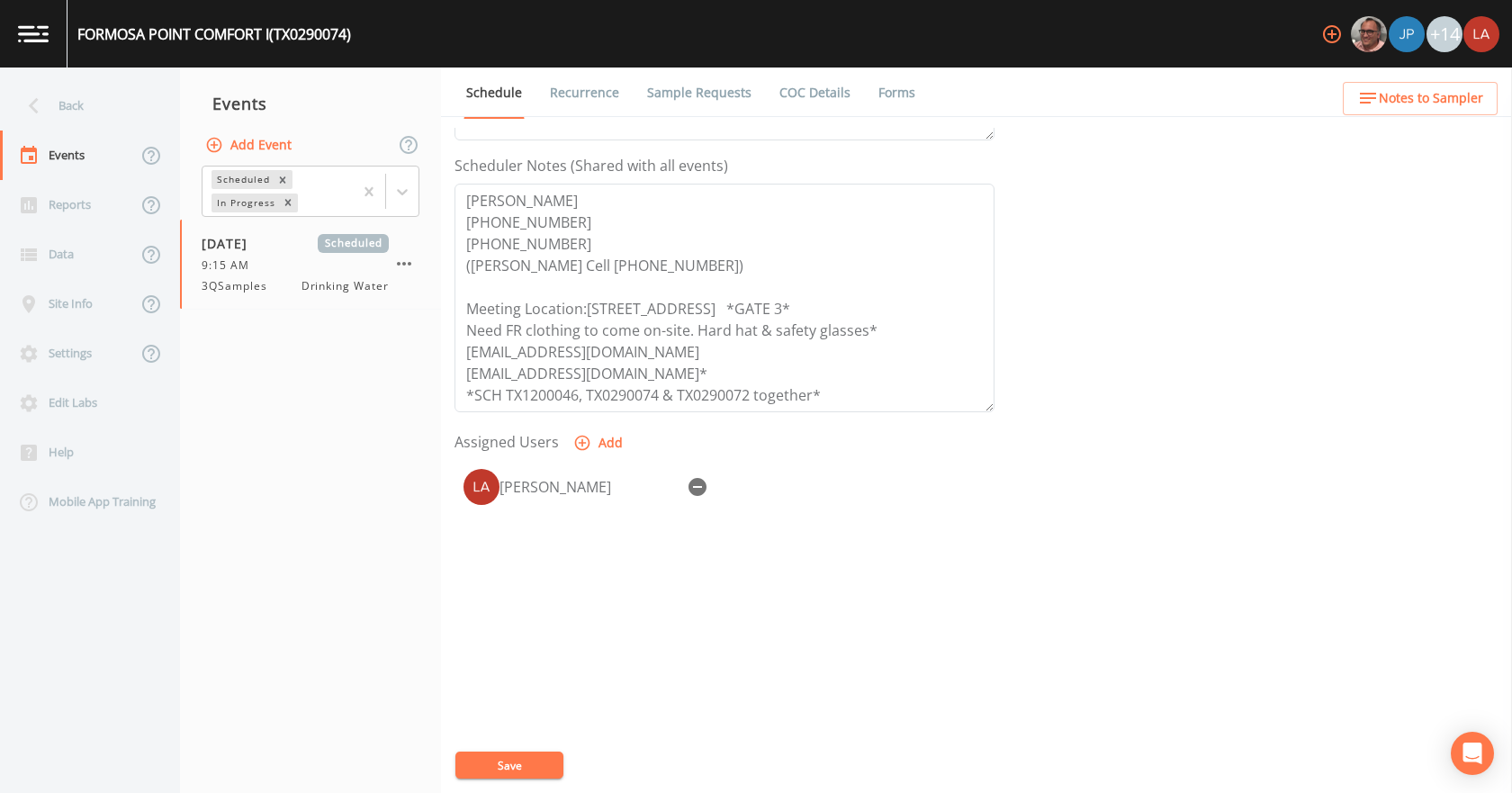
click at [516, 761] on button "Save" at bounding box center [510, 764] width 108 height 27
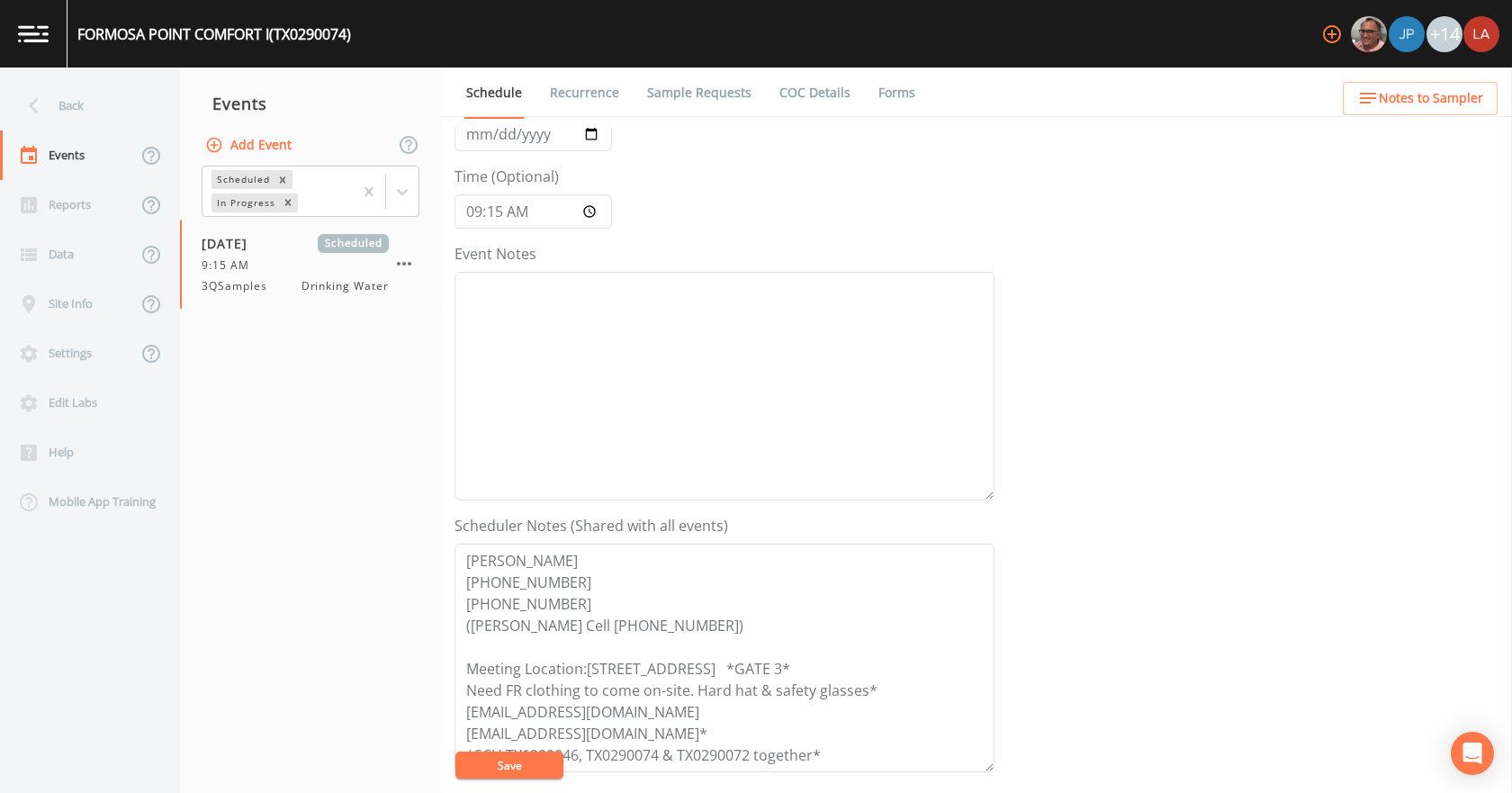
scroll to position [0, 0]
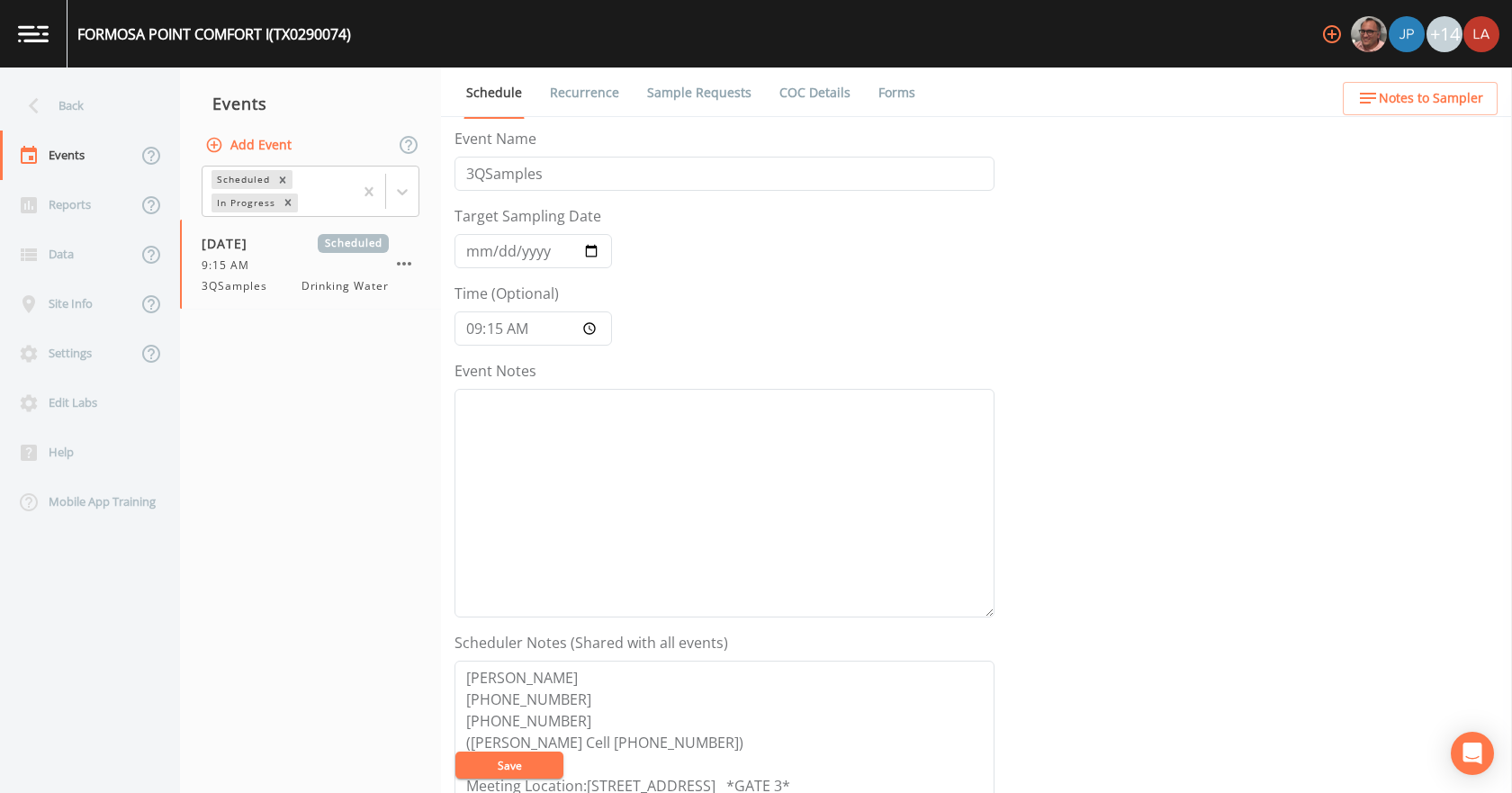
click at [573, 93] on link "Recurrence" at bounding box center [584, 92] width 75 height 50
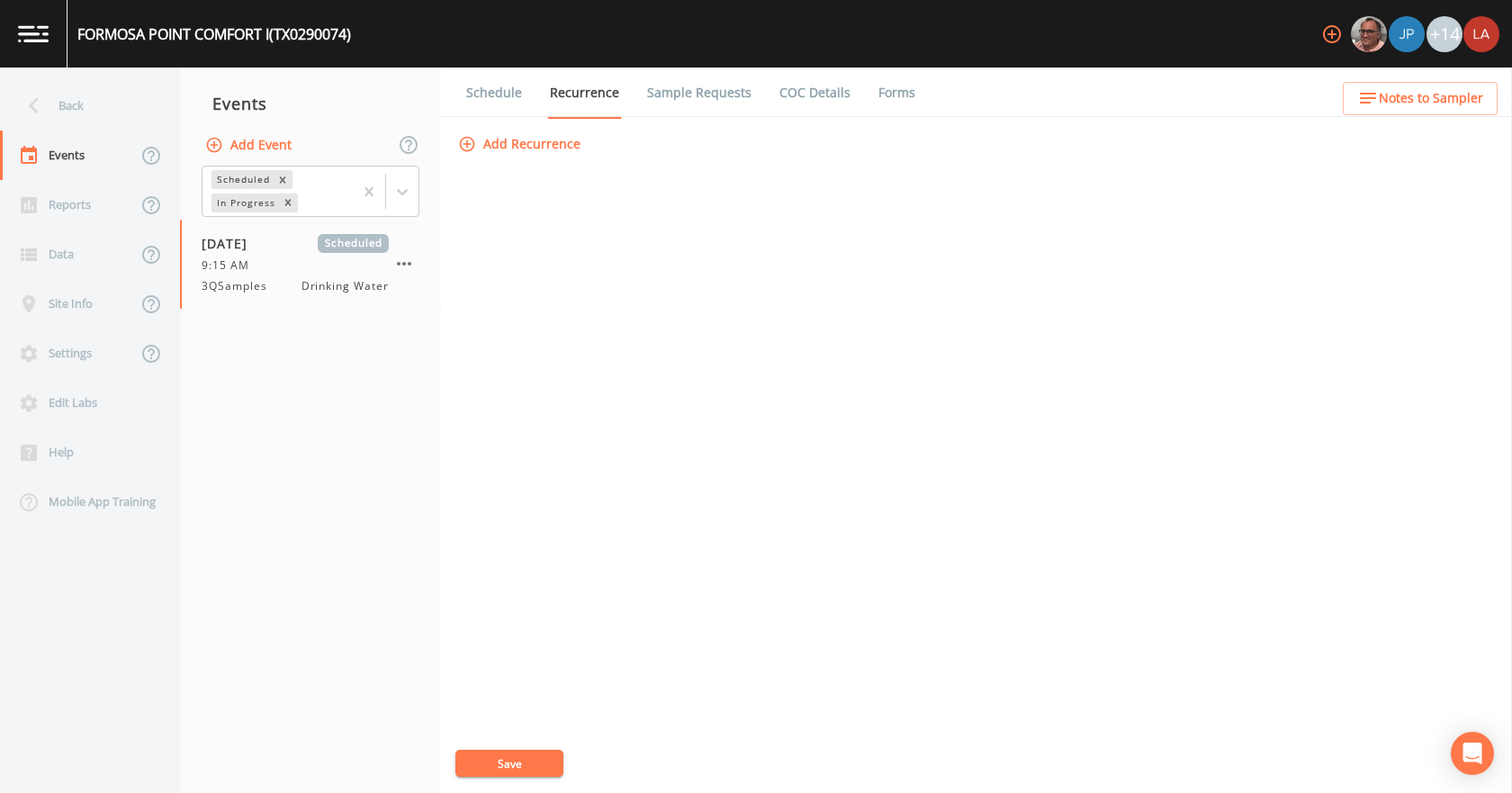
click at [644, 99] on link "Sample Requests" at bounding box center [699, 92] width 110 height 50
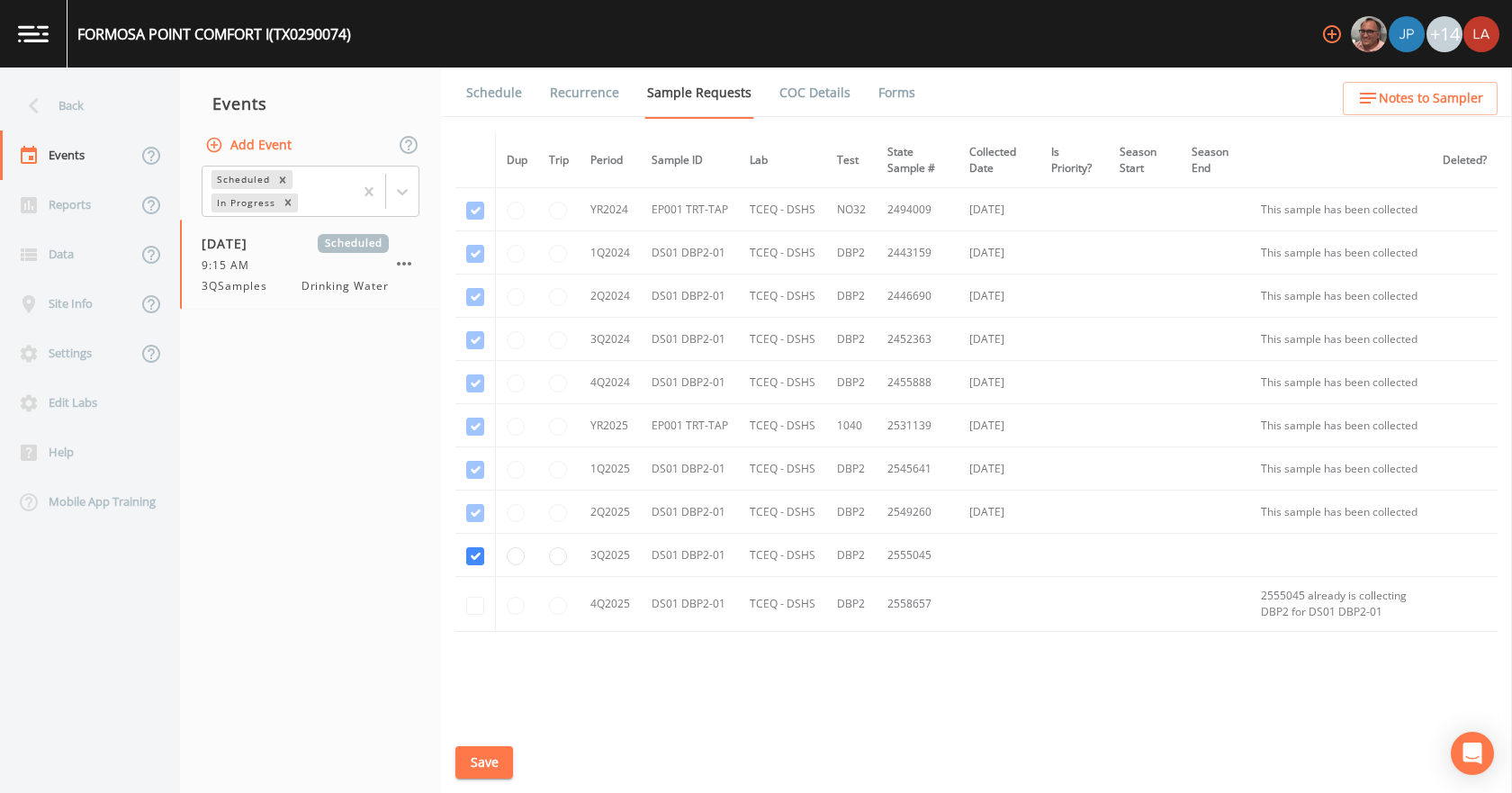
click at [602, 97] on link "Recurrence" at bounding box center [584, 92] width 75 height 50
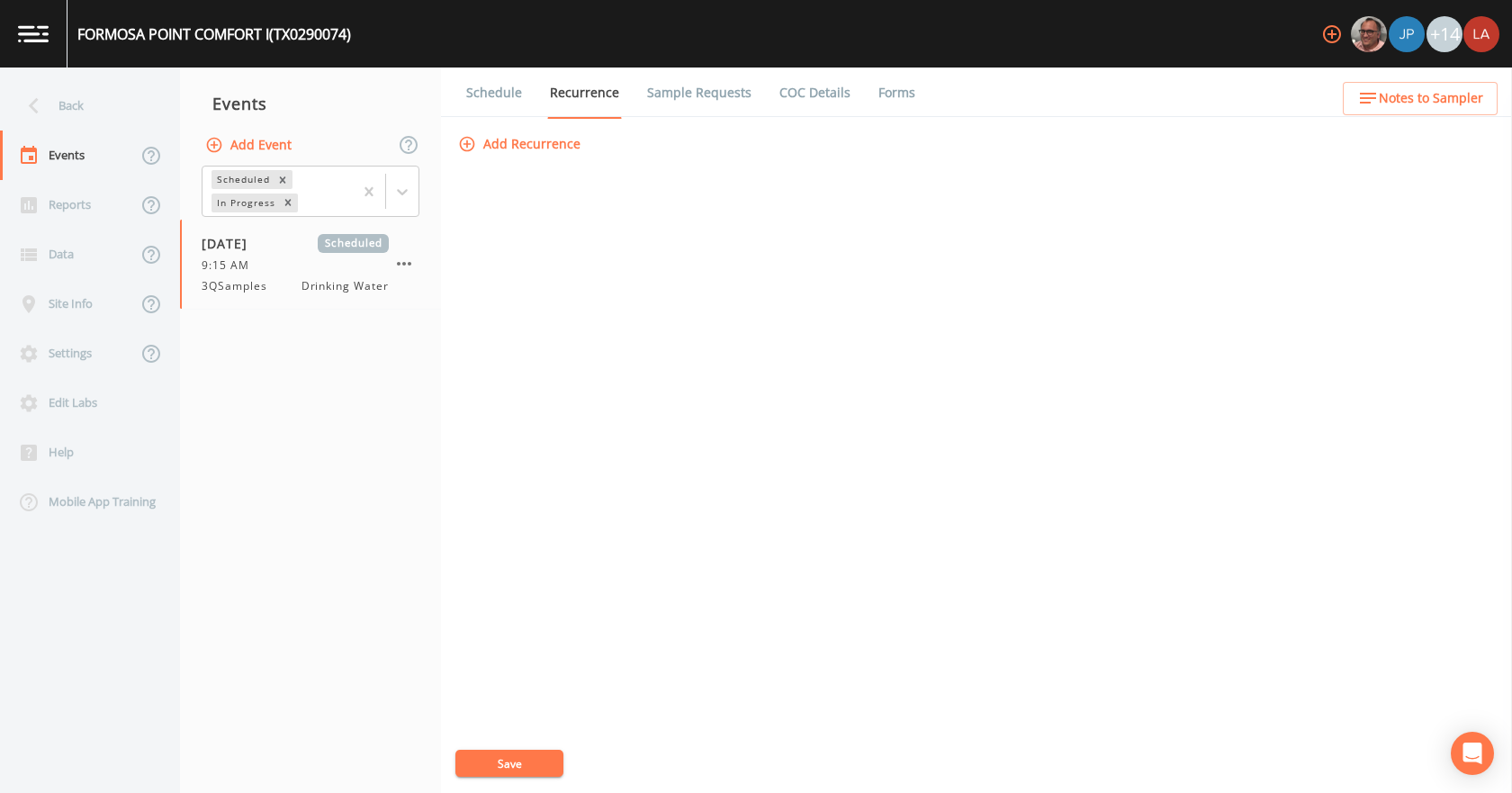
click at [660, 97] on link "Sample Requests" at bounding box center [699, 92] width 110 height 50
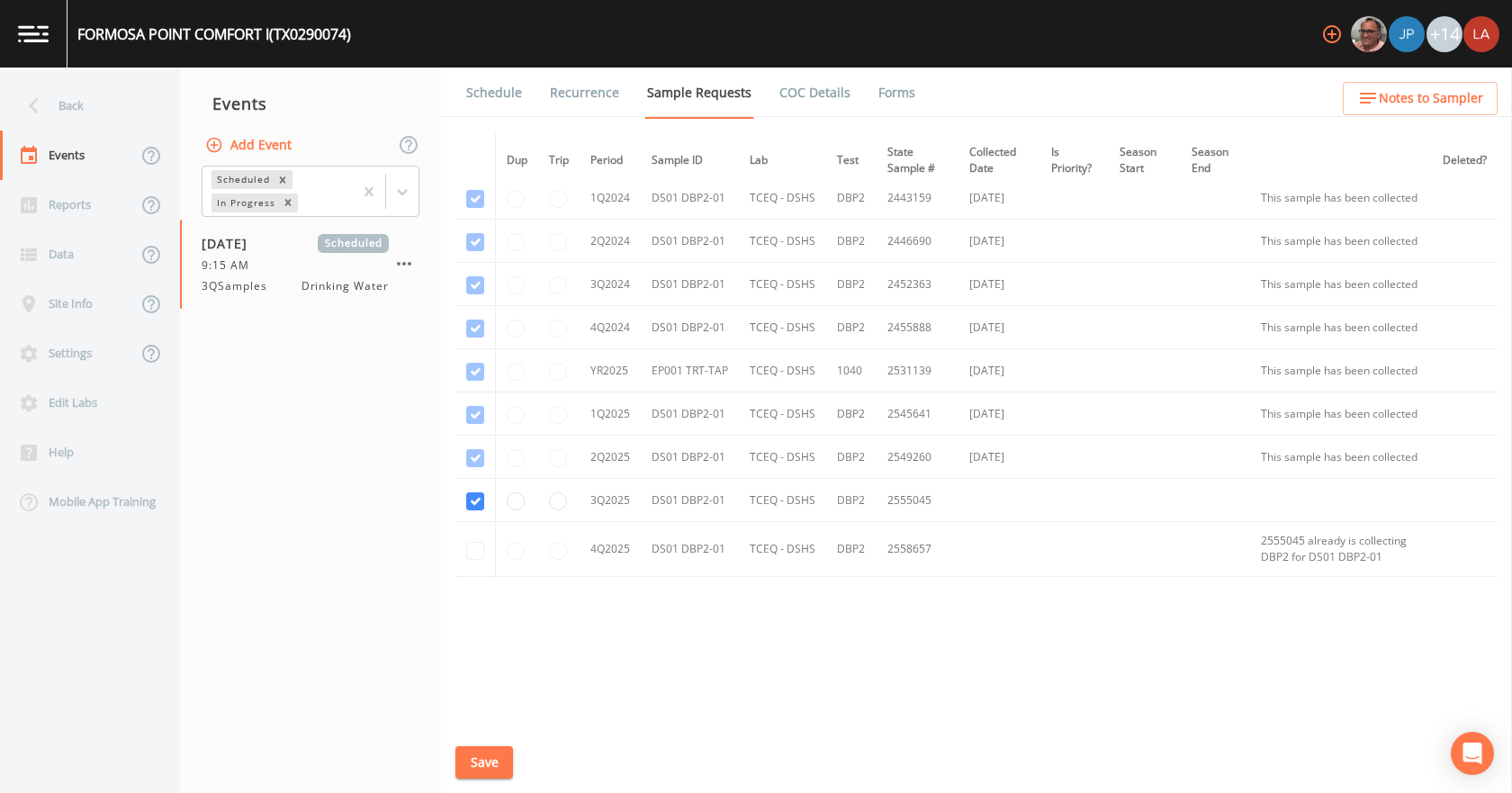
scroll to position [59, 0]
click at [584, 89] on link "Recurrence" at bounding box center [584, 92] width 75 height 50
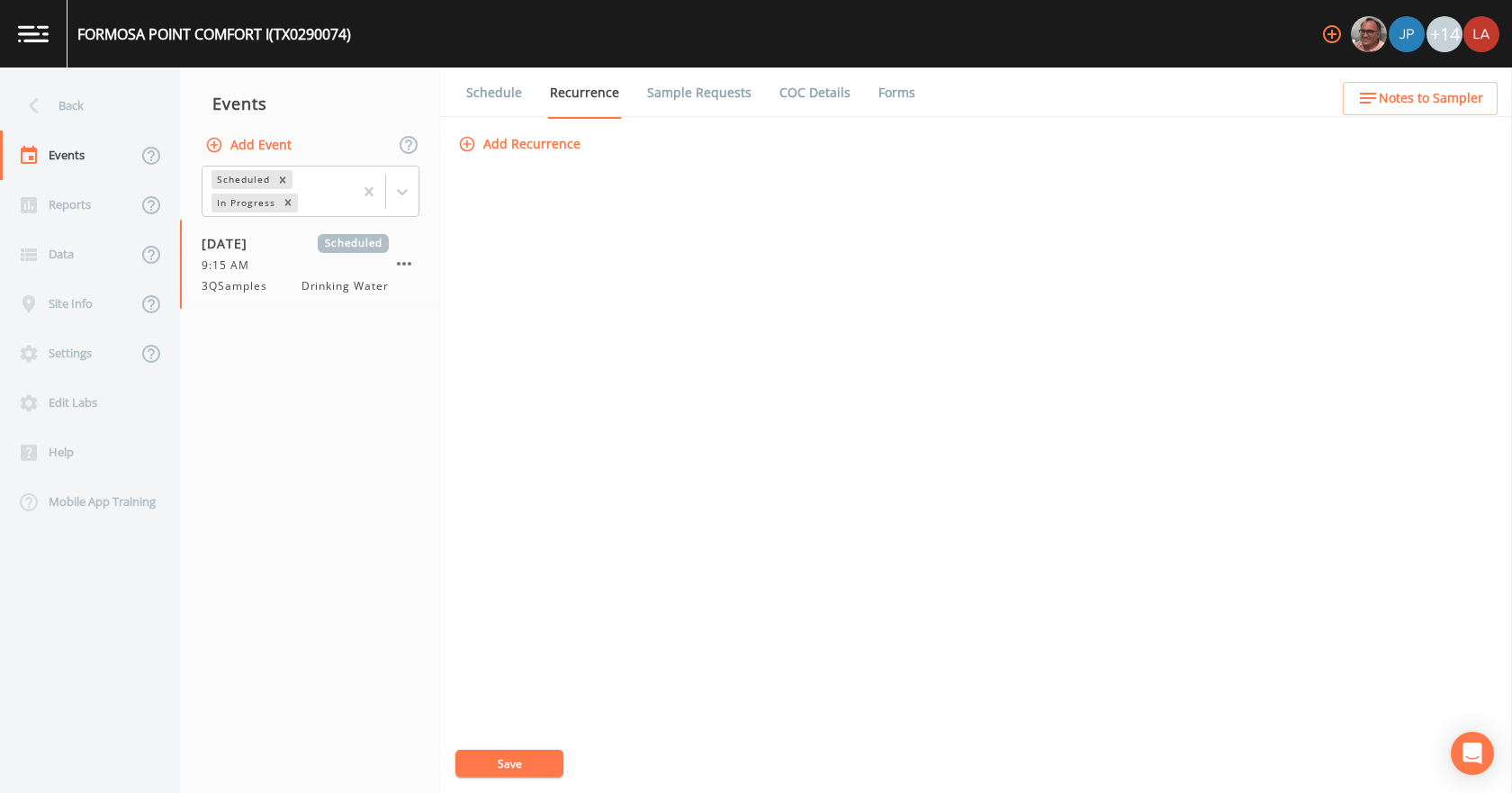
click at [513, 91] on link "Schedule" at bounding box center [494, 92] width 62 height 50
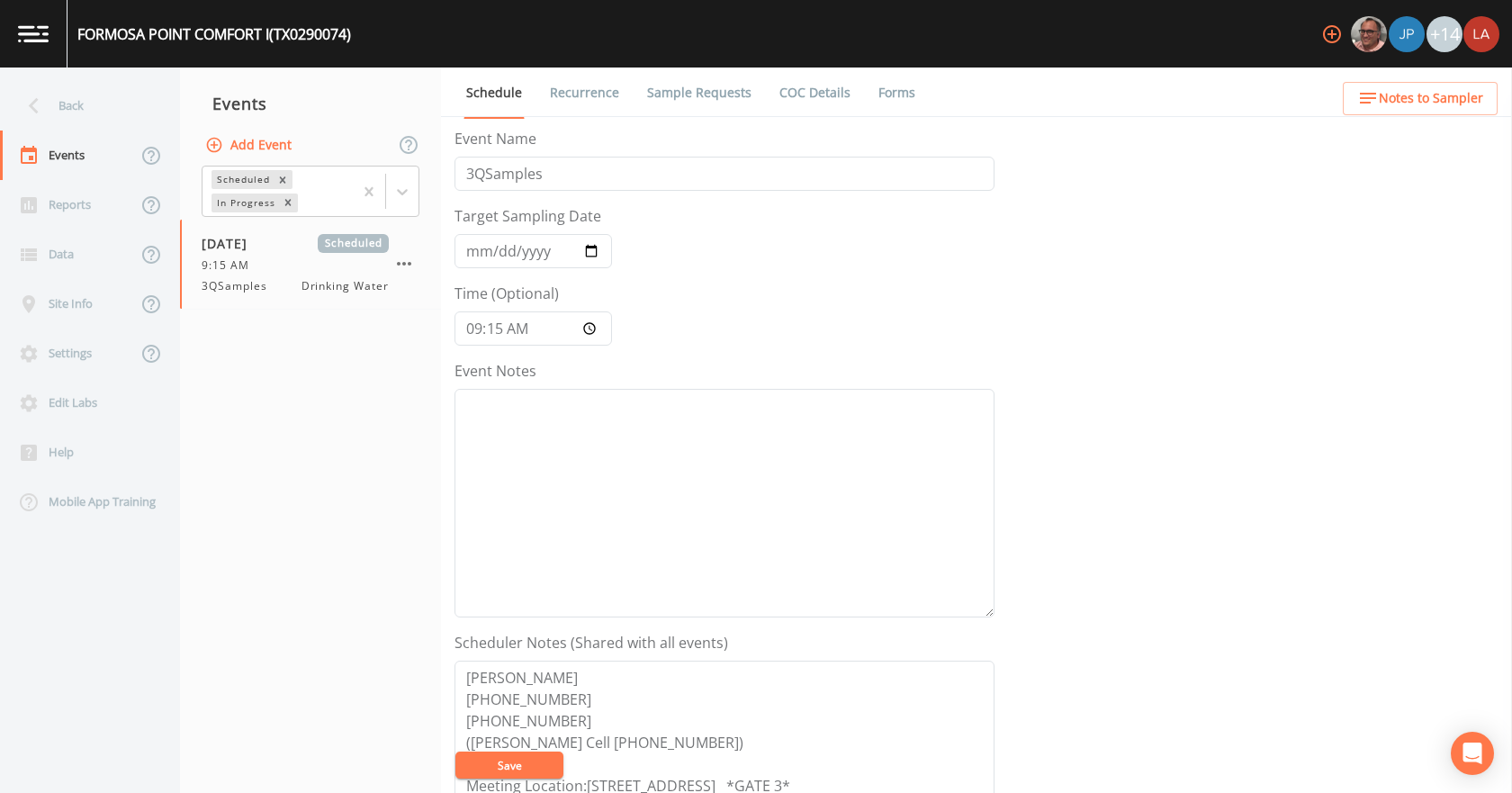
click at [676, 106] on link "Sample Requests" at bounding box center [699, 92] width 110 height 50
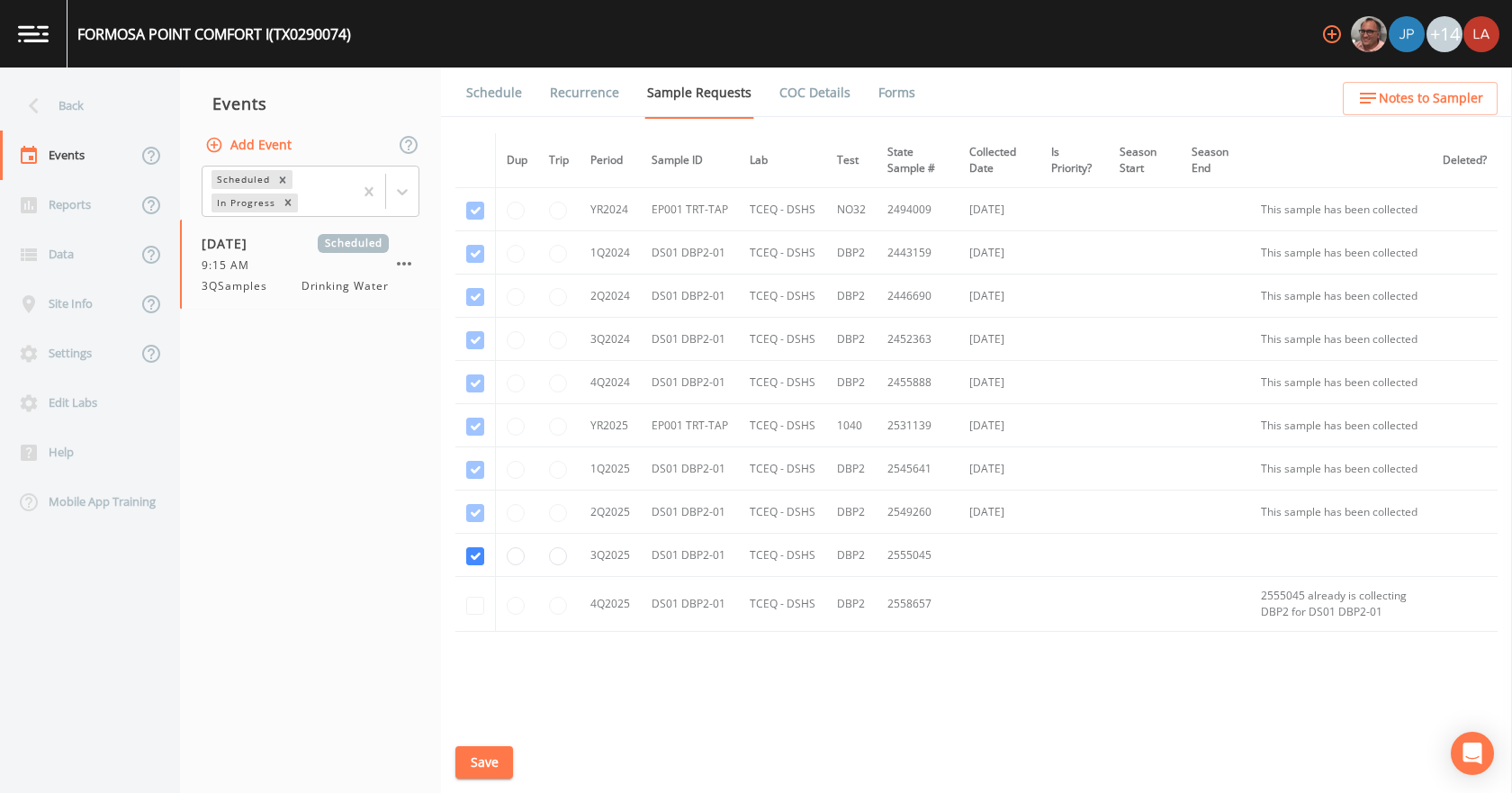
click at [501, 83] on link "Schedule" at bounding box center [494, 92] width 62 height 50
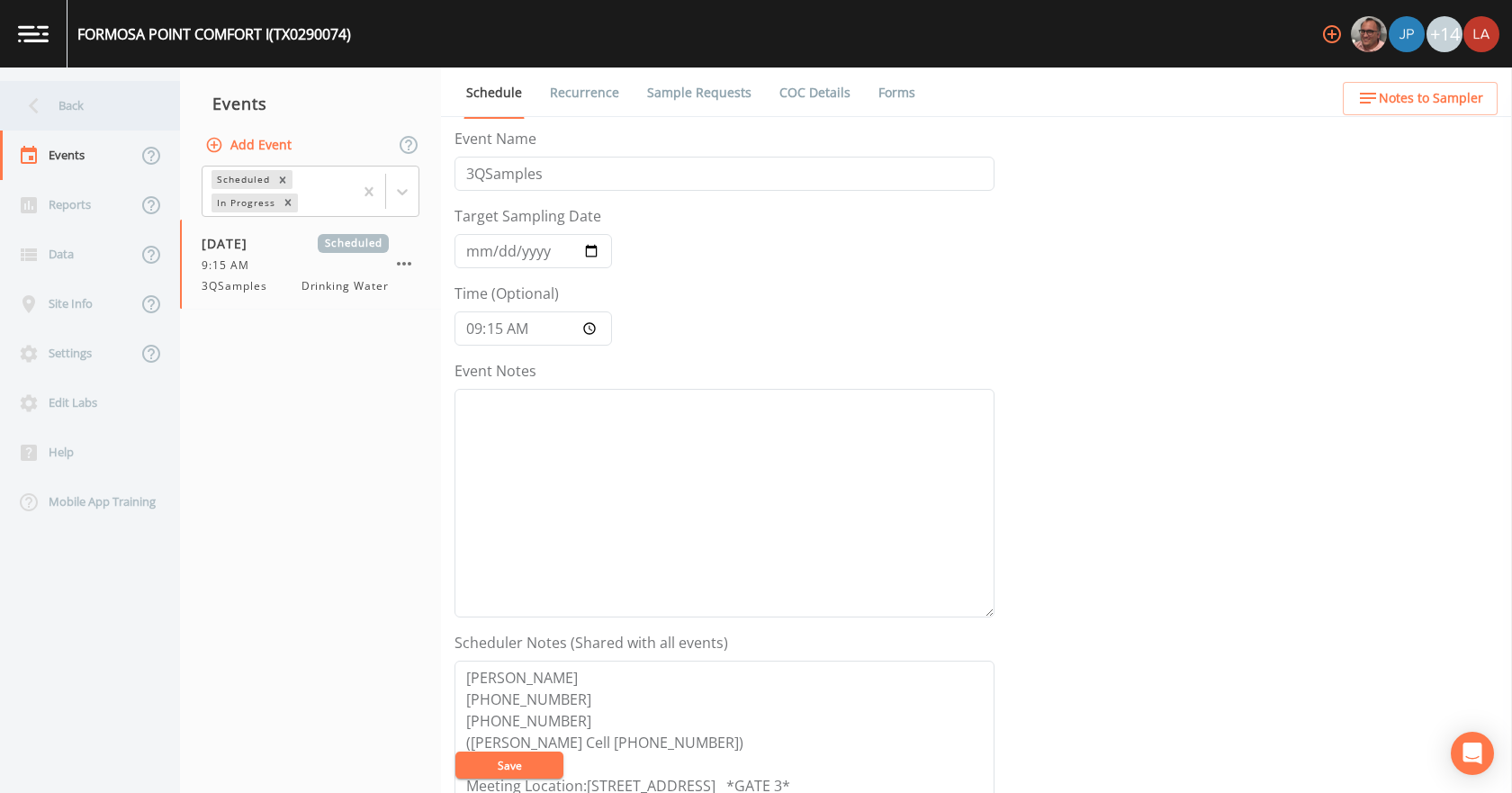
click at [79, 109] on div "Back" at bounding box center [81, 105] width 162 height 49
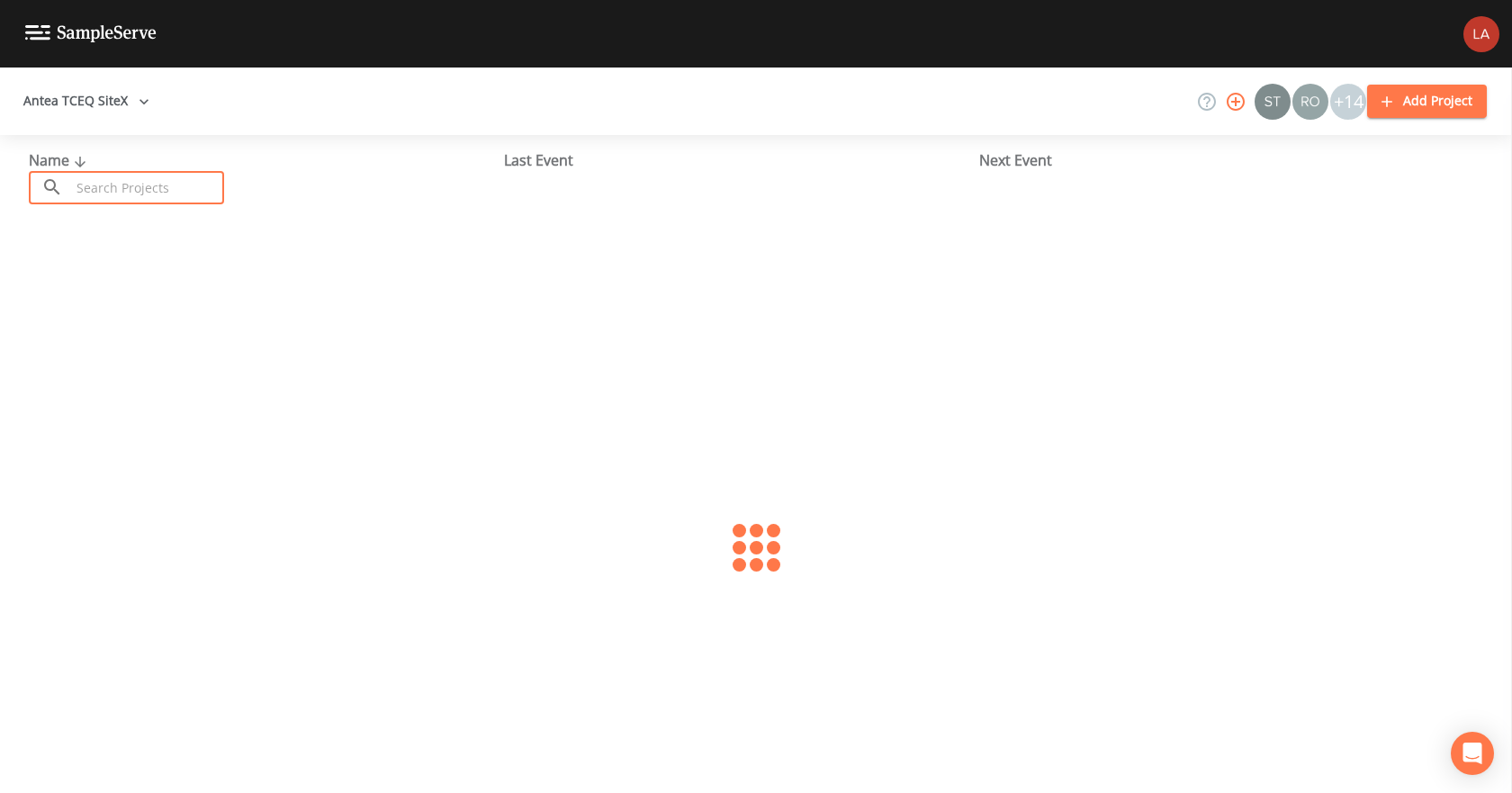
click at [160, 181] on input "text" at bounding box center [146, 187] width 154 height 34
type input "0290005"
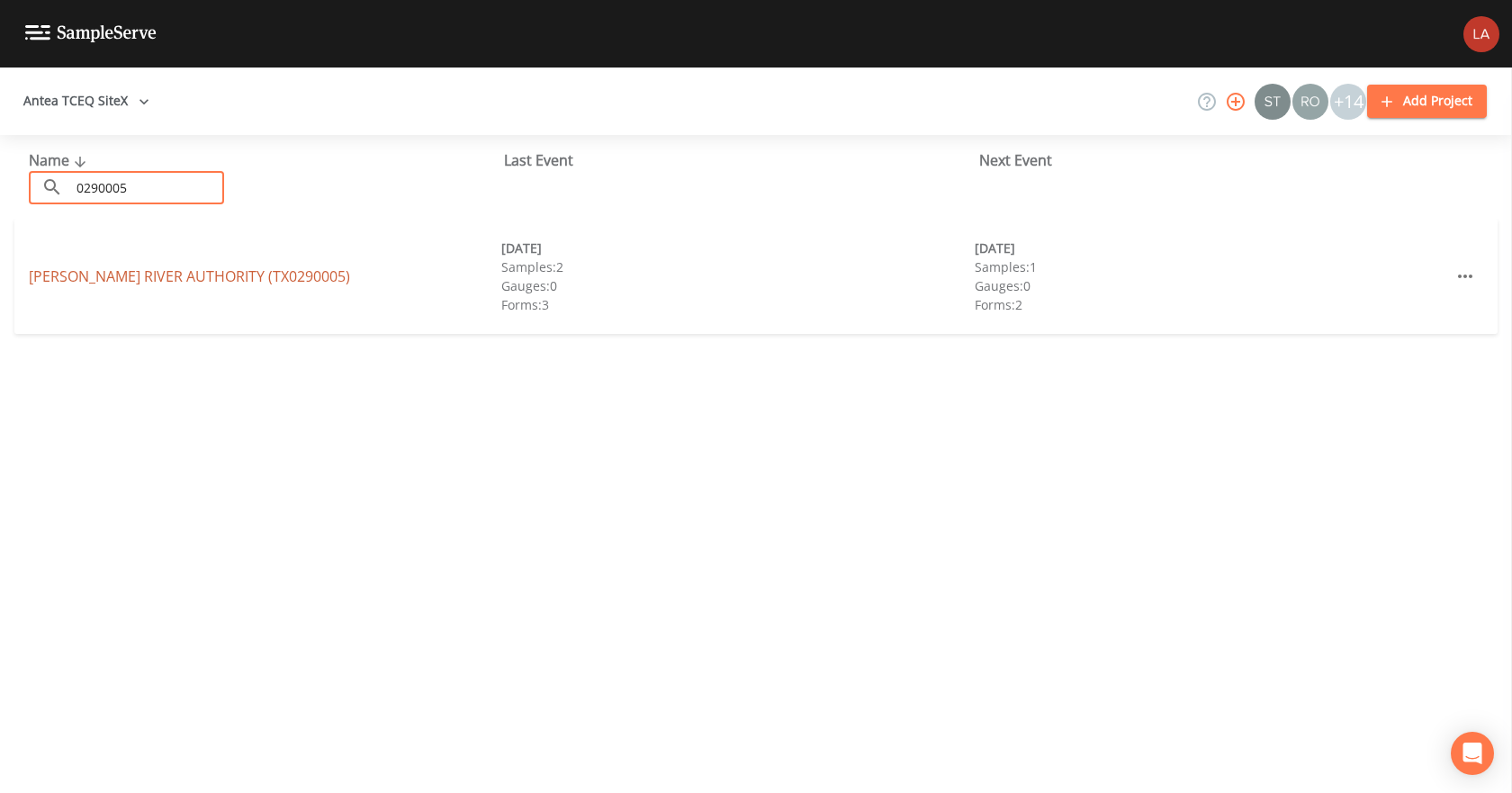
click at [172, 273] on link "GUADALUPE BLANCO RIVER AUTHORITY (TX0290005)" at bounding box center [189, 276] width 322 height 20
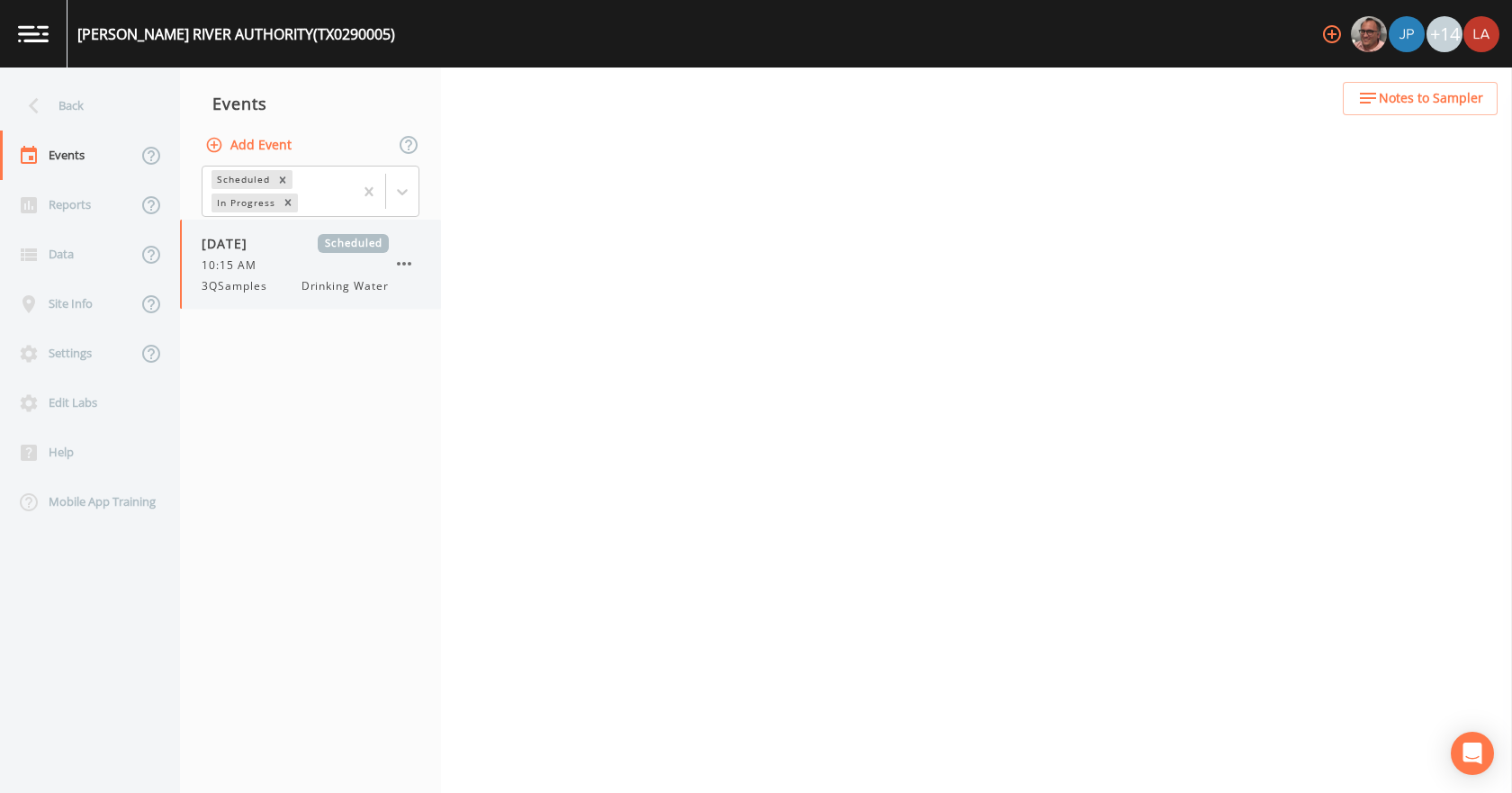
click at [294, 288] on div "3QSamples Drinking Water" at bounding box center [295, 285] width 187 height 16
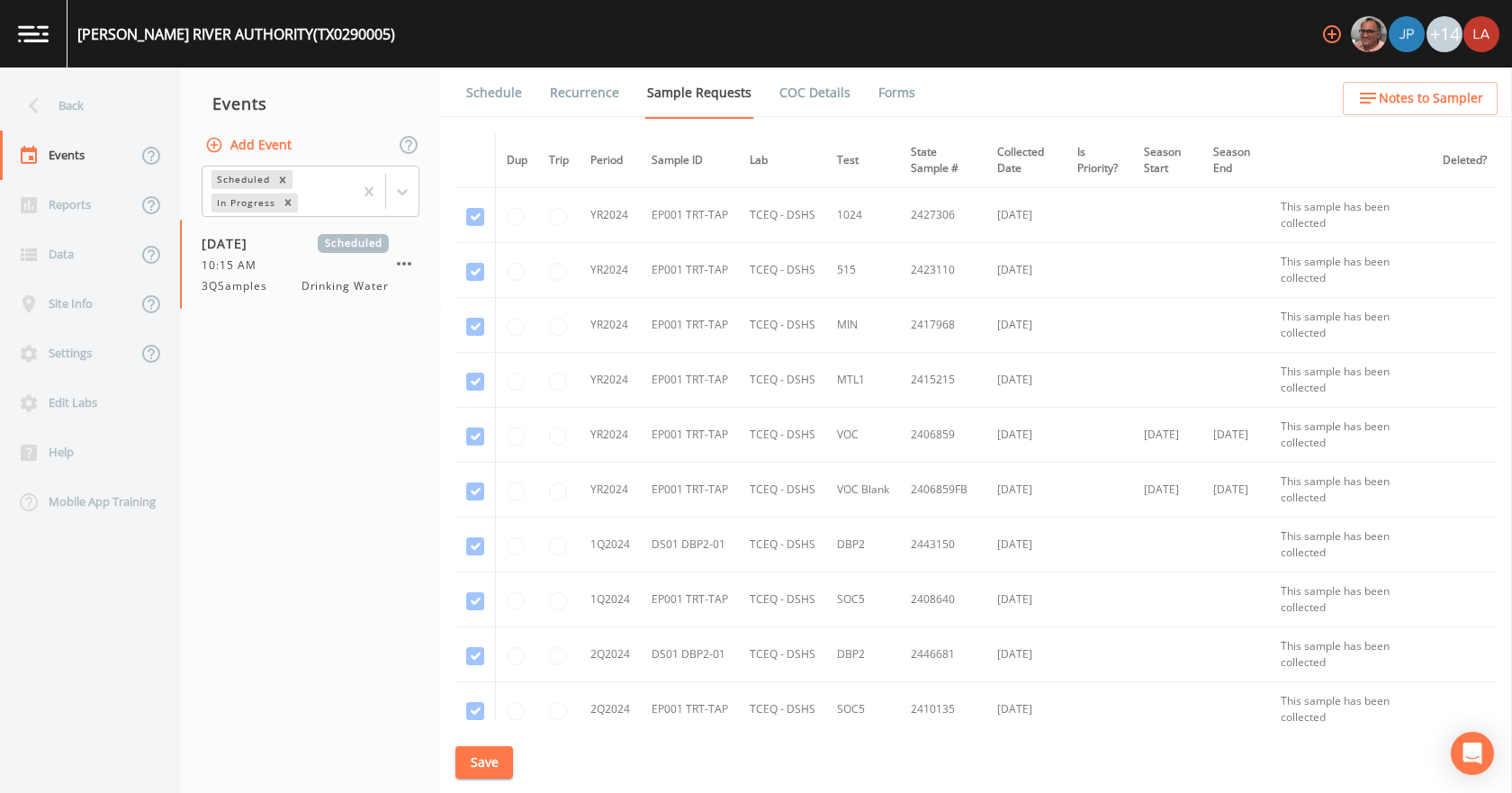
click at [478, 88] on link "Schedule" at bounding box center [494, 92] width 62 height 50
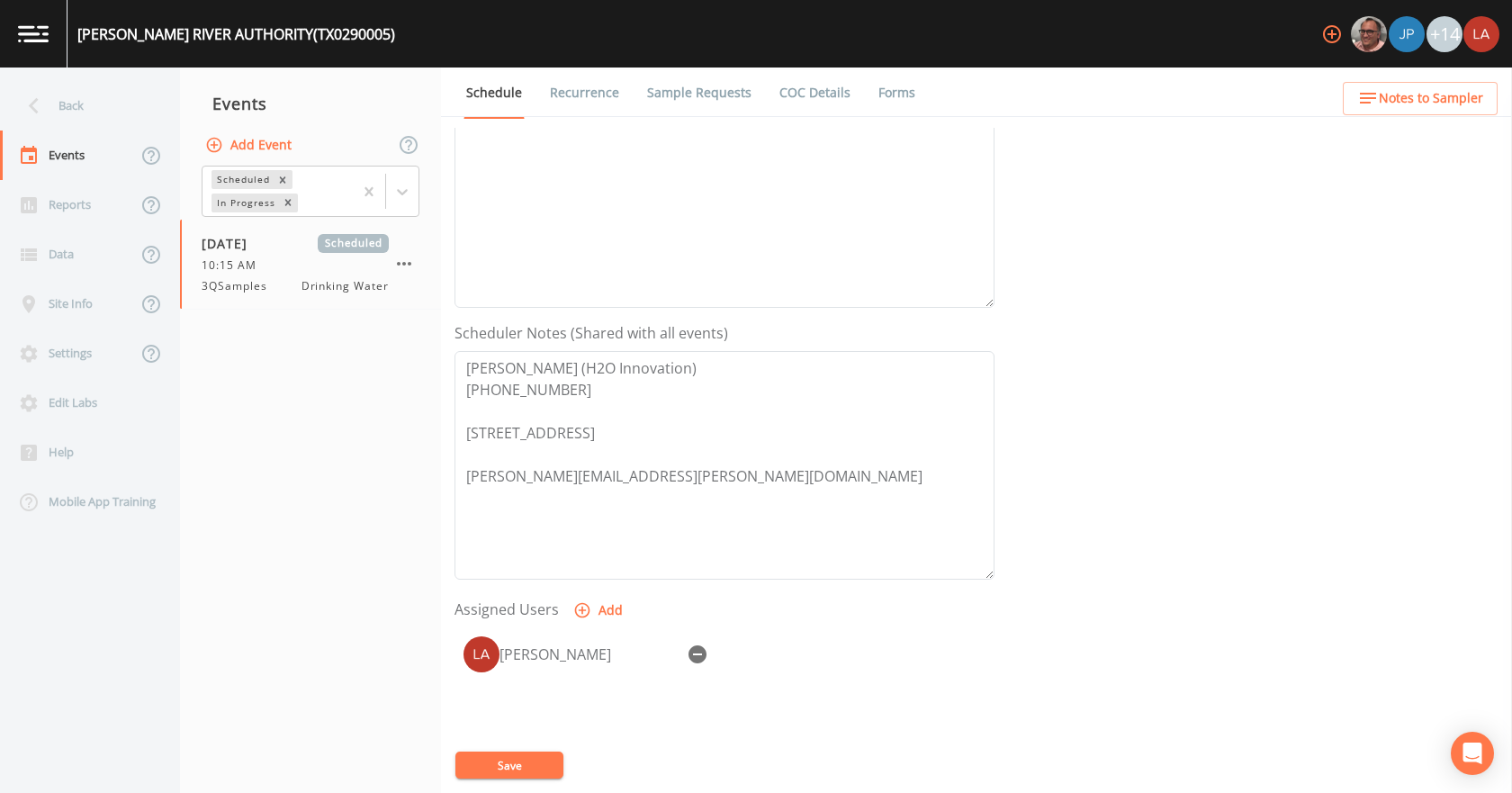
scroll to position [270, 0]
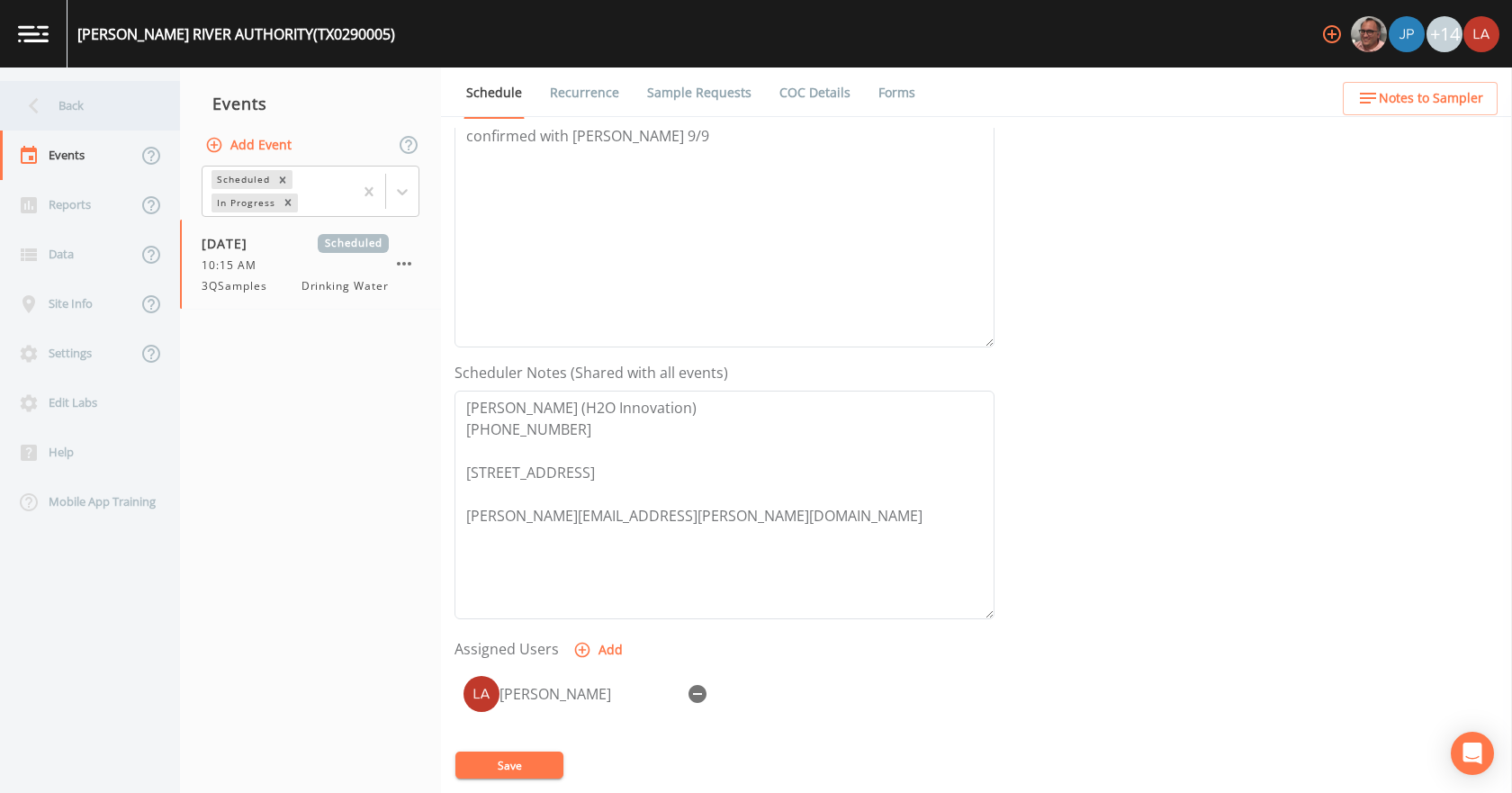
click at [62, 95] on div "Back" at bounding box center [81, 105] width 162 height 49
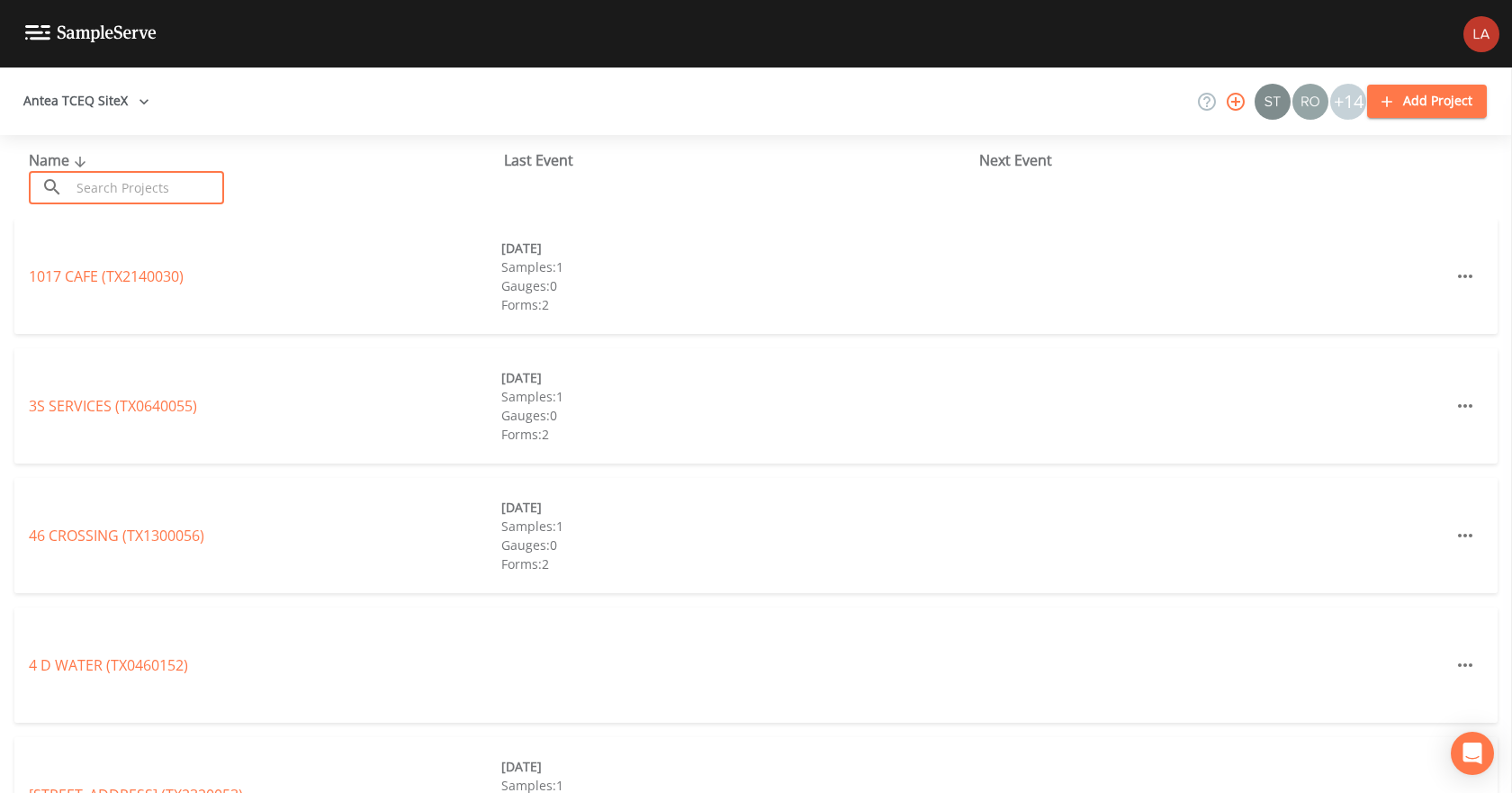
click at [217, 195] on input "text" at bounding box center [146, 187] width 154 height 34
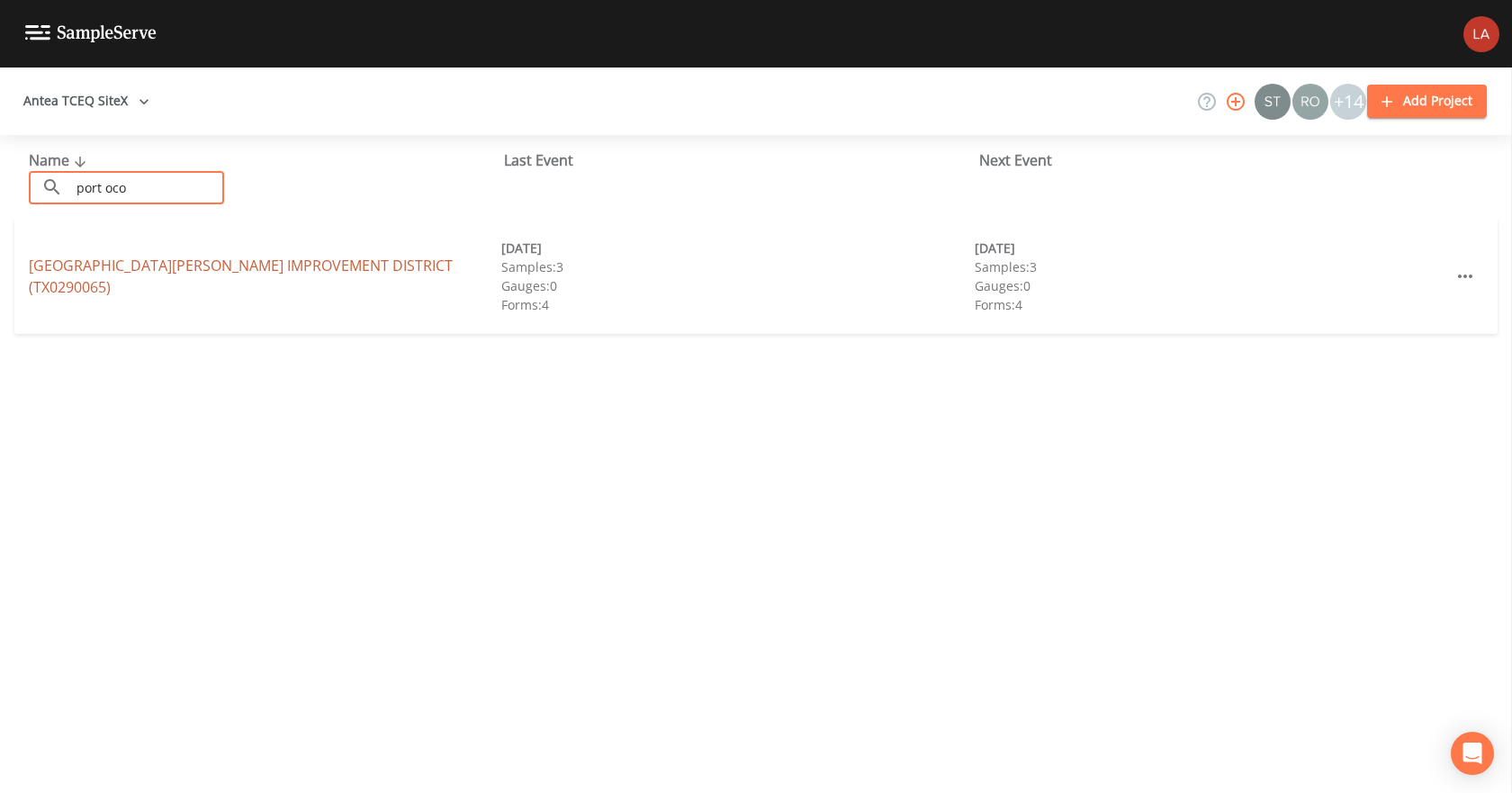
type input "port oco"
click at [348, 273] on link "PORT OCONNOR IMPROVEMENT DISTRICT (TX0290065)" at bounding box center [241, 276] width 424 height 41
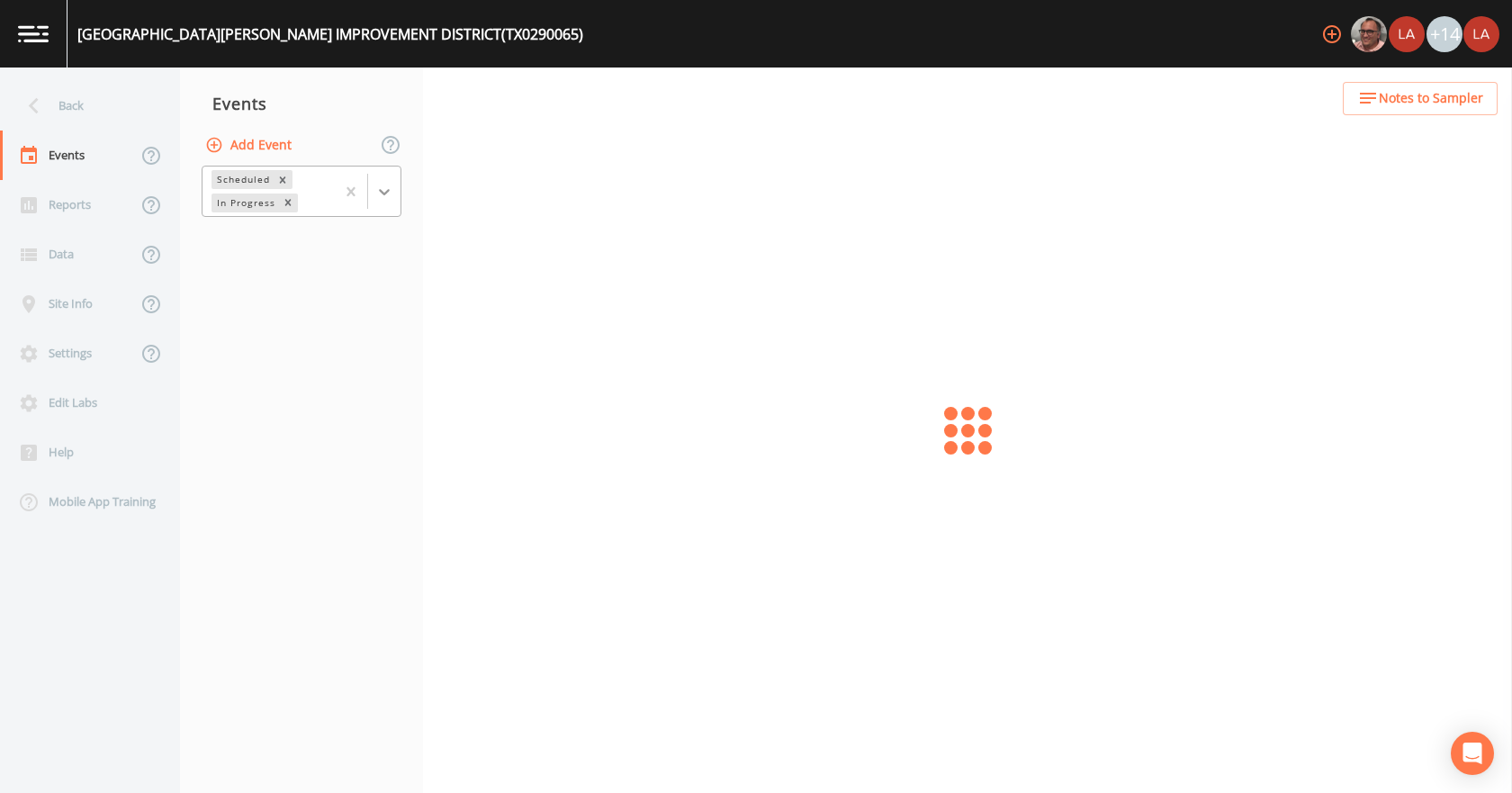
click at [380, 187] on icon at bounding box center [384, 191] width 18 height 18
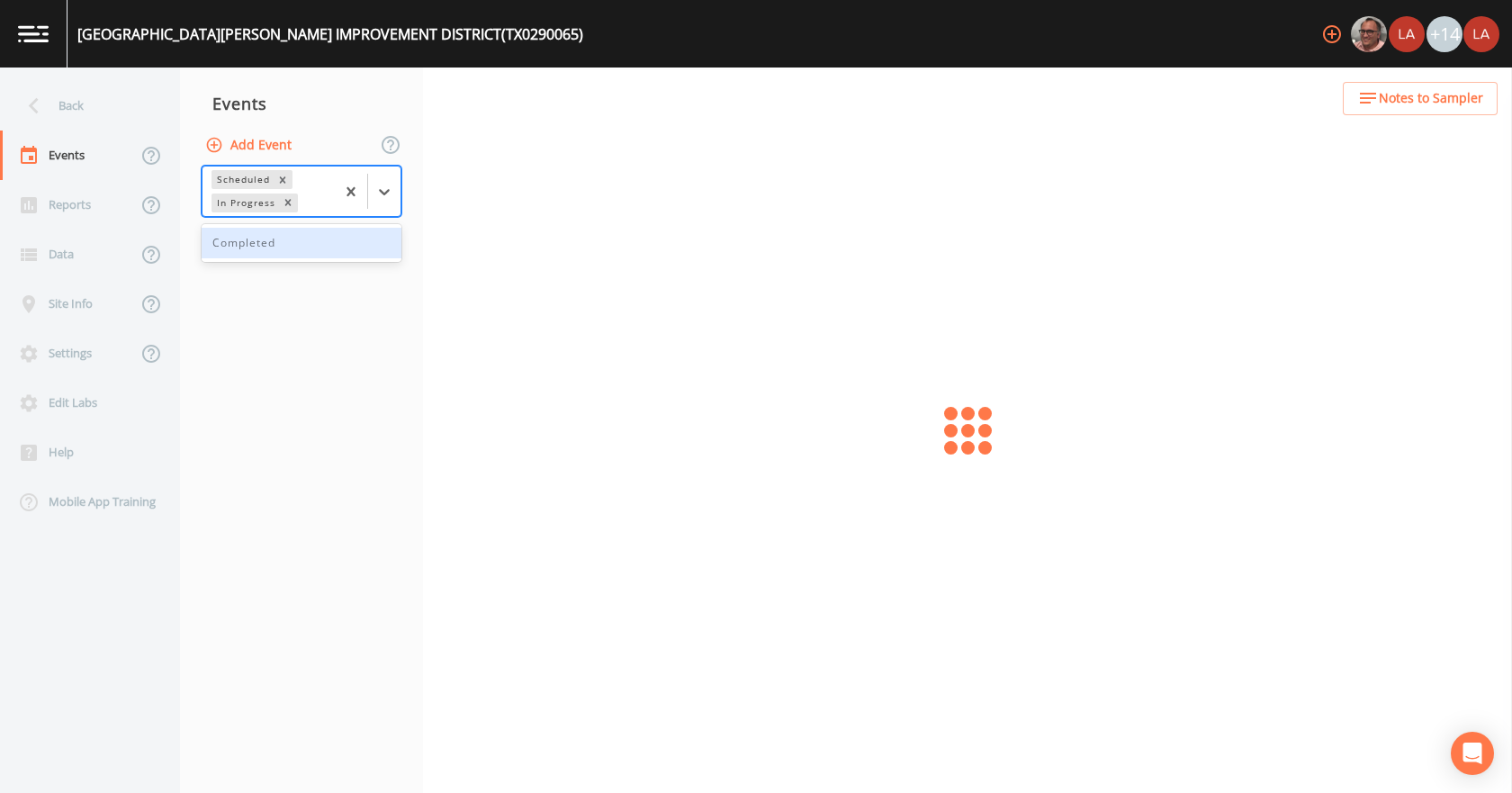
click at [287, 244] on div "Completed" at bounding box center [301, 242] width 199 height 31
click at [382, 198] on icon at bounding box center [384, 202] width 18 height 18
click at [279, 225] on icon "Remove Completed" at bounding box center [284, 226] width 13 height 13
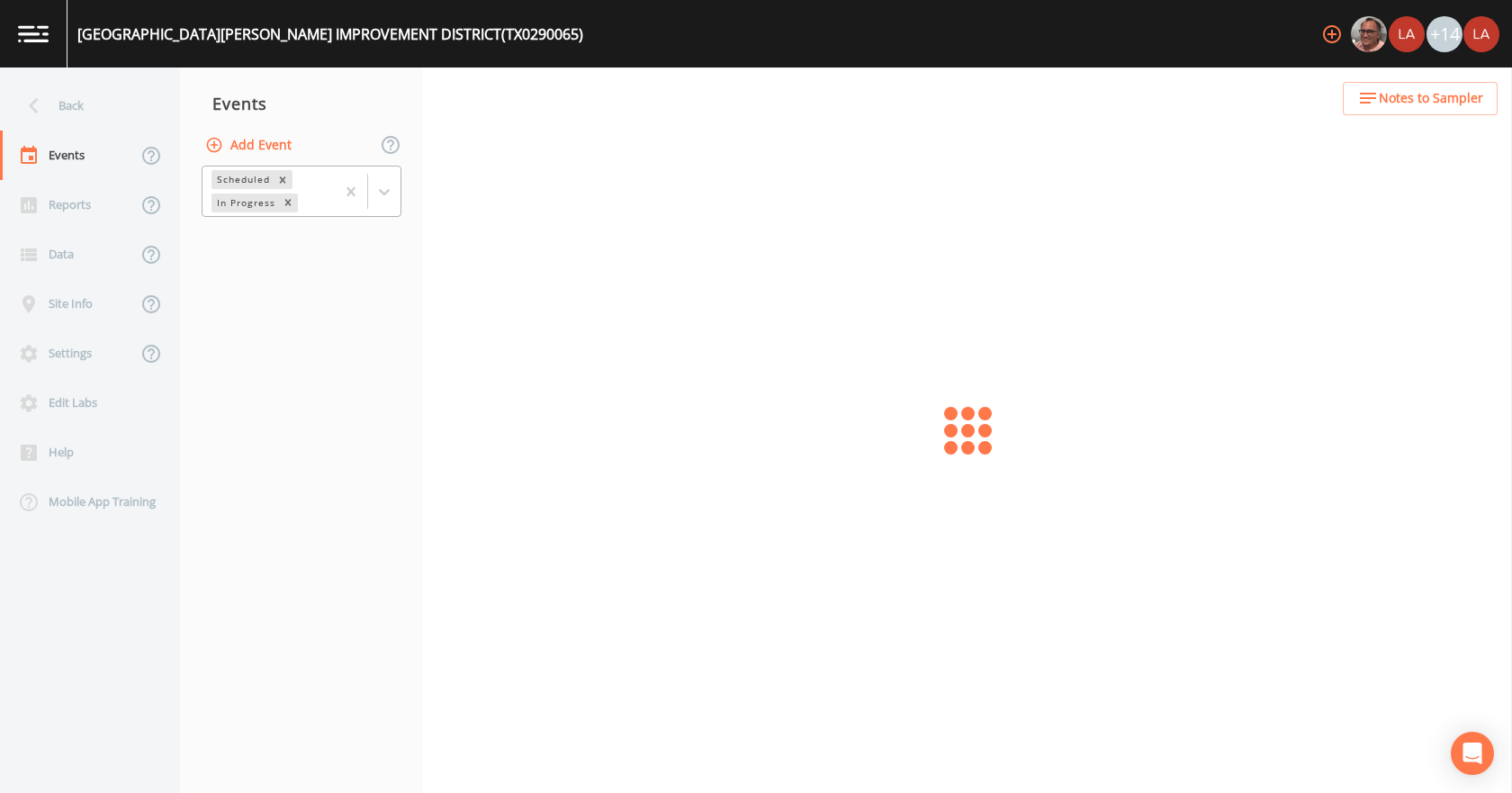
click at [290, 363] on nav "Events Add Event Scheduled In Progress" at bounding box center [301, 430] width 243 height 725
click at [292, 362] on nav "Events Add Event Scheduled In Progress" at bounding box center [301, 430] width 243 height 725
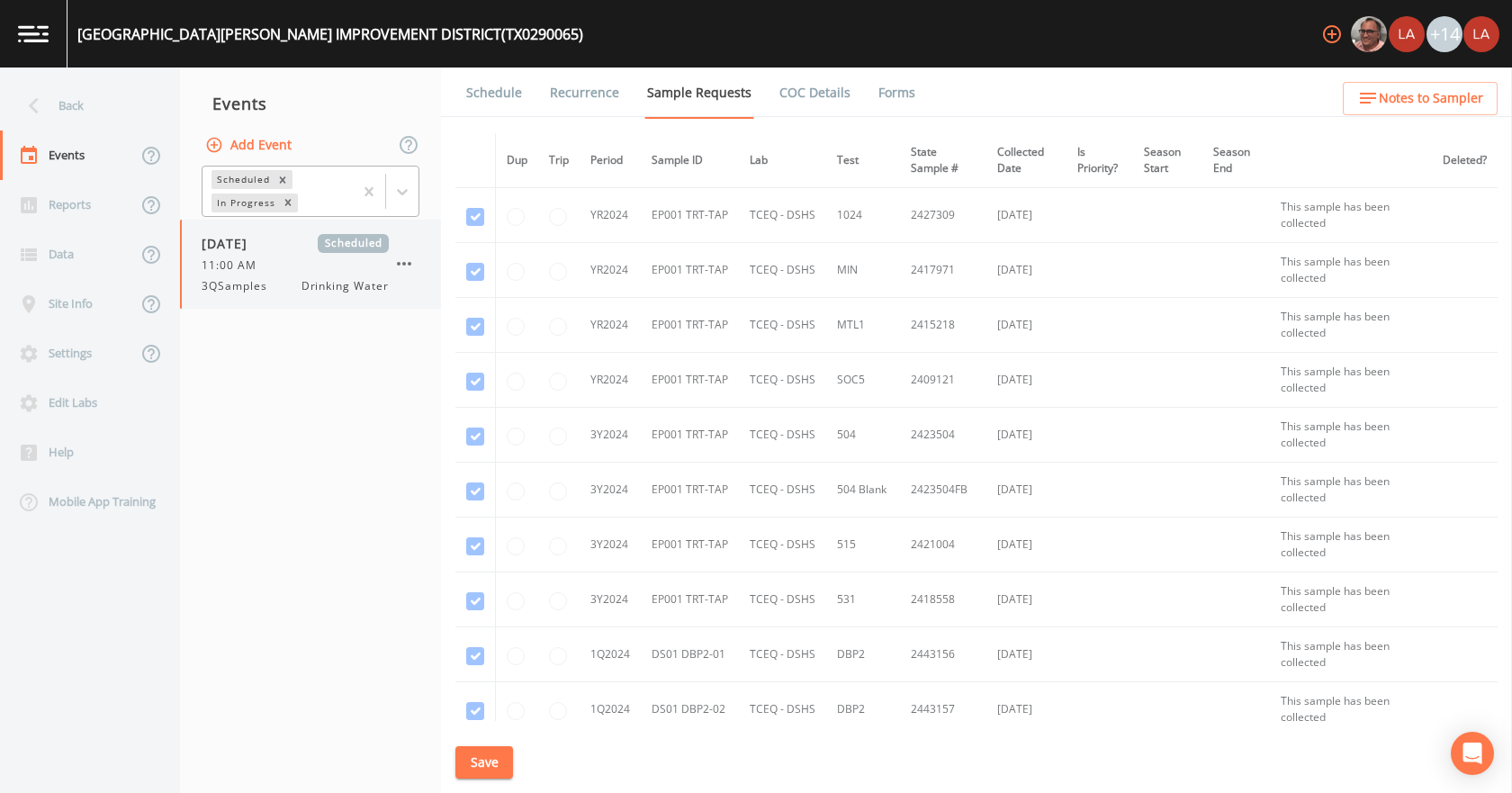
click at [271, 258] on div "11:00 AM" at bounding box center [295, 265] width 187 height 16
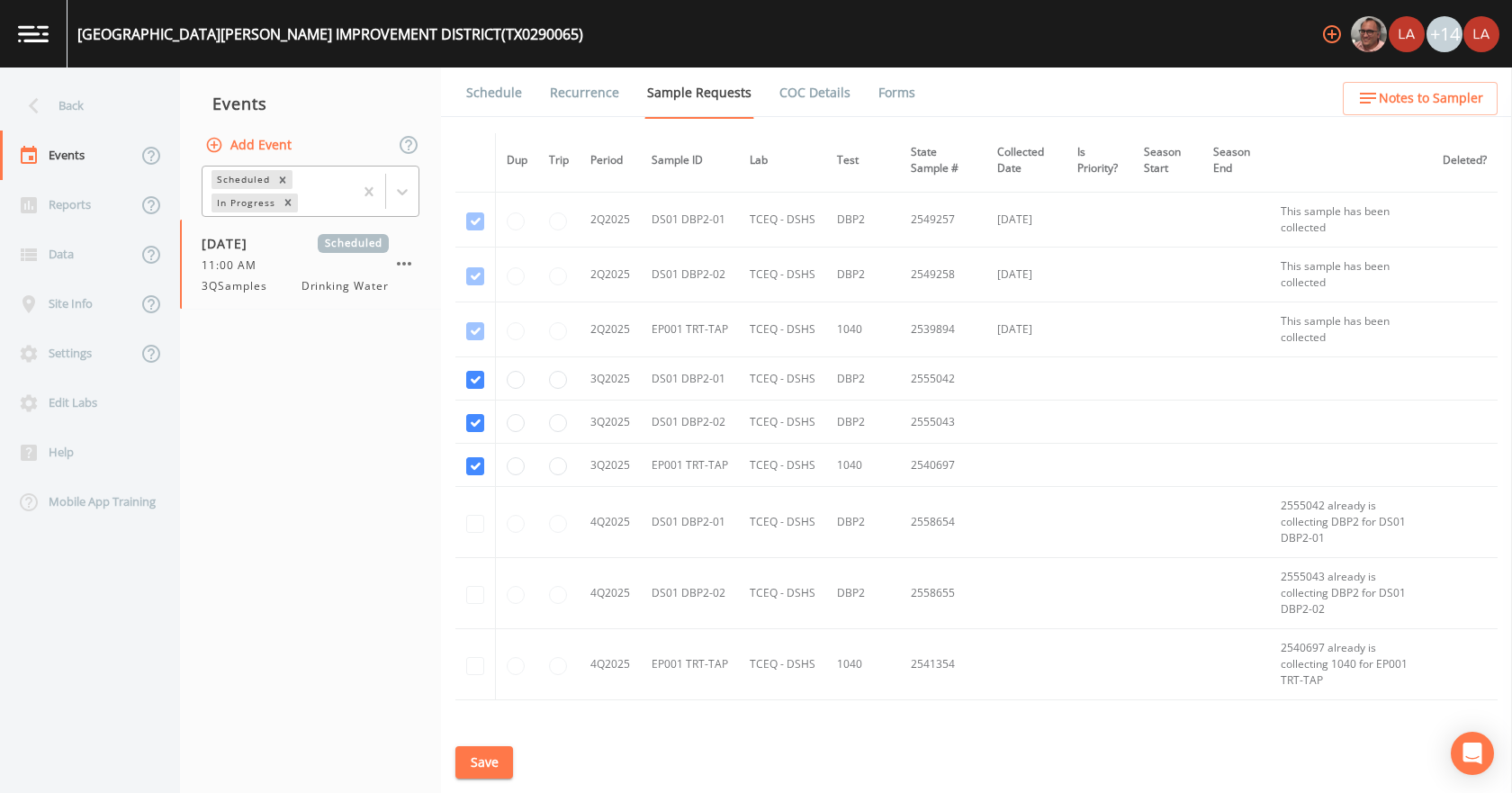
scroll to position [1620, 0]
click at [516, 85] on link "Schedule" at bounding box center [494, 92] width 62 height 50
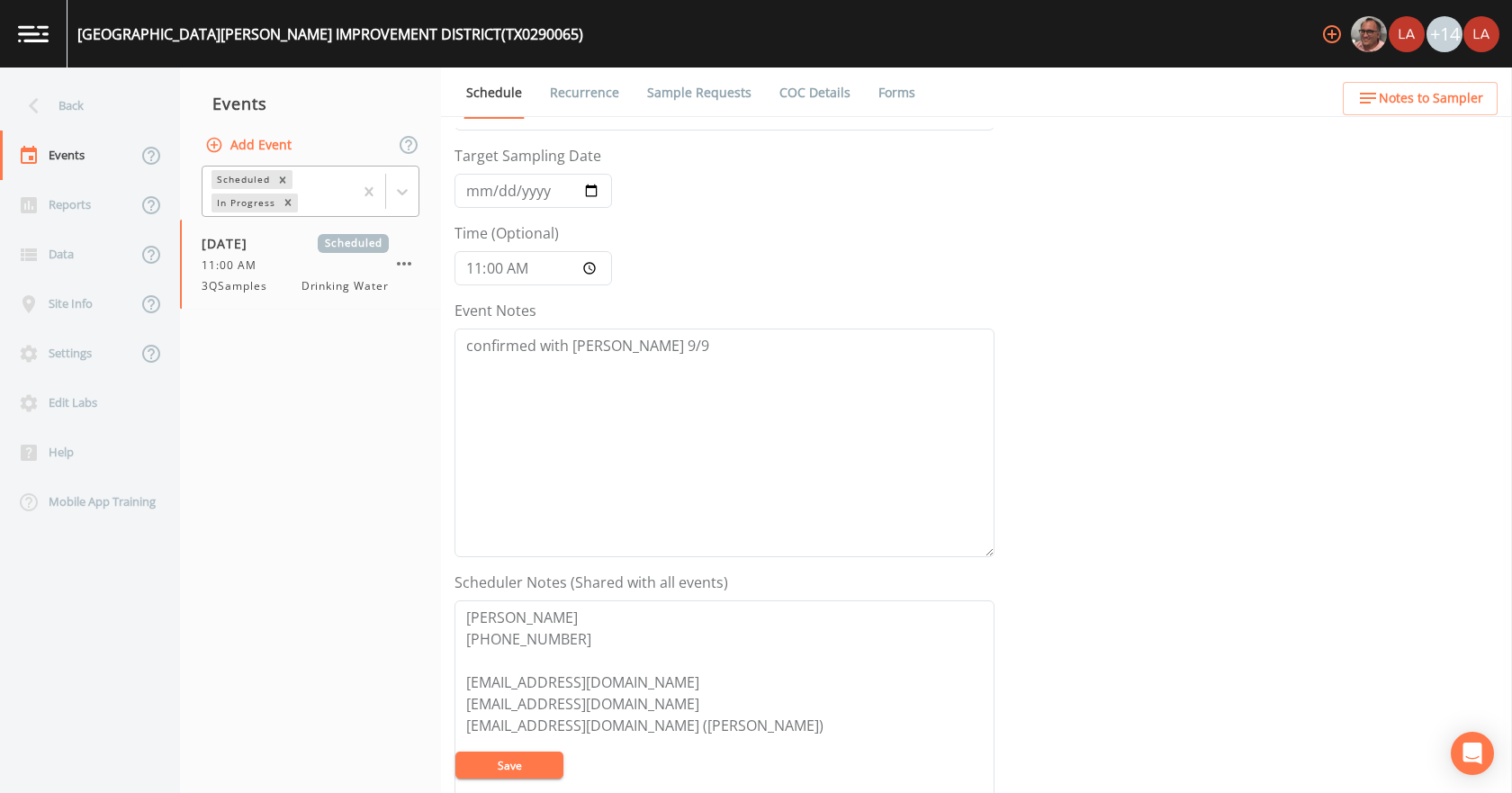
scroll to position [27, 0]
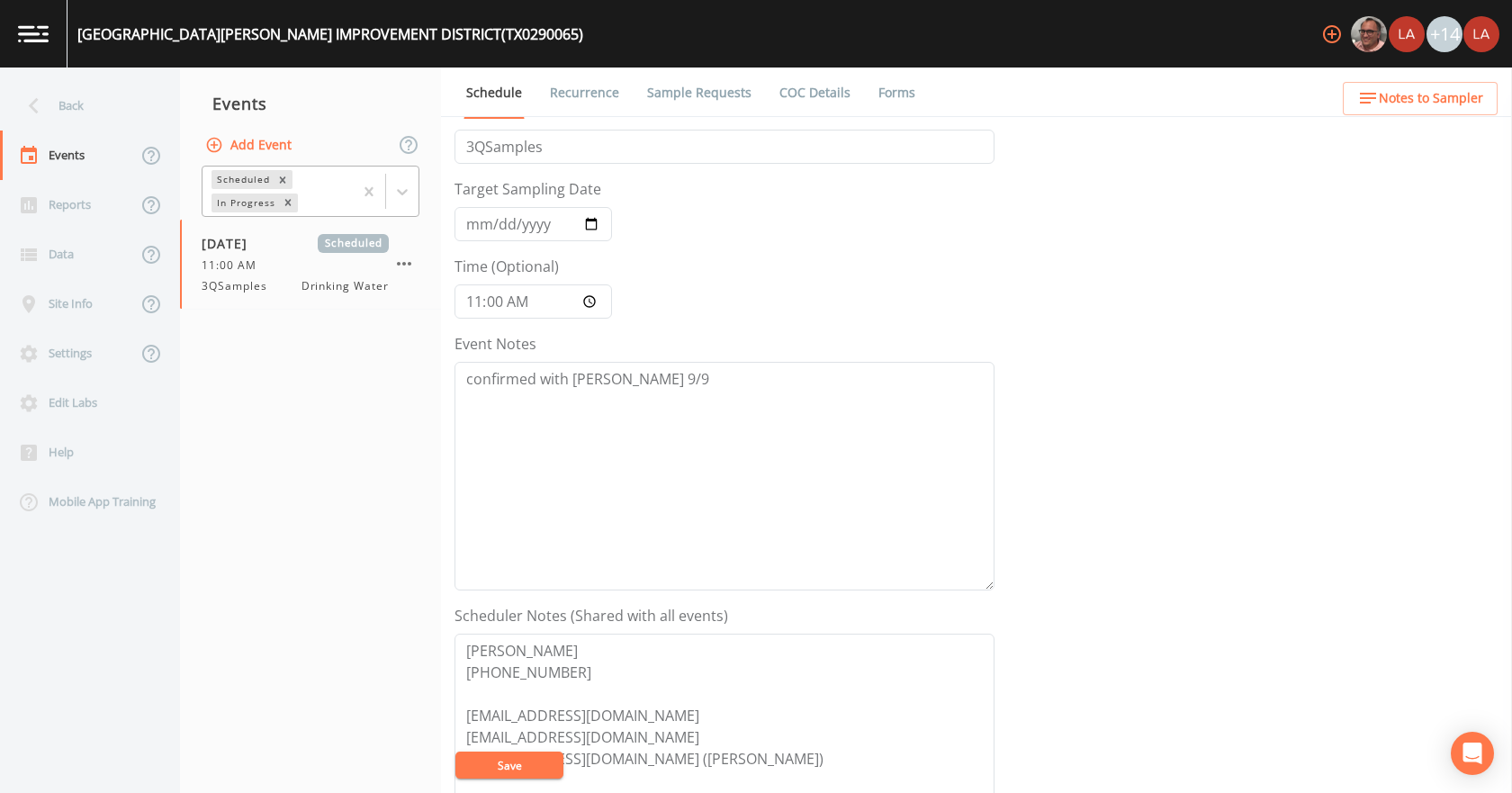
click at [593, 95] on link "Recurrence" at bounding box center [584, 92] width 75 height 50
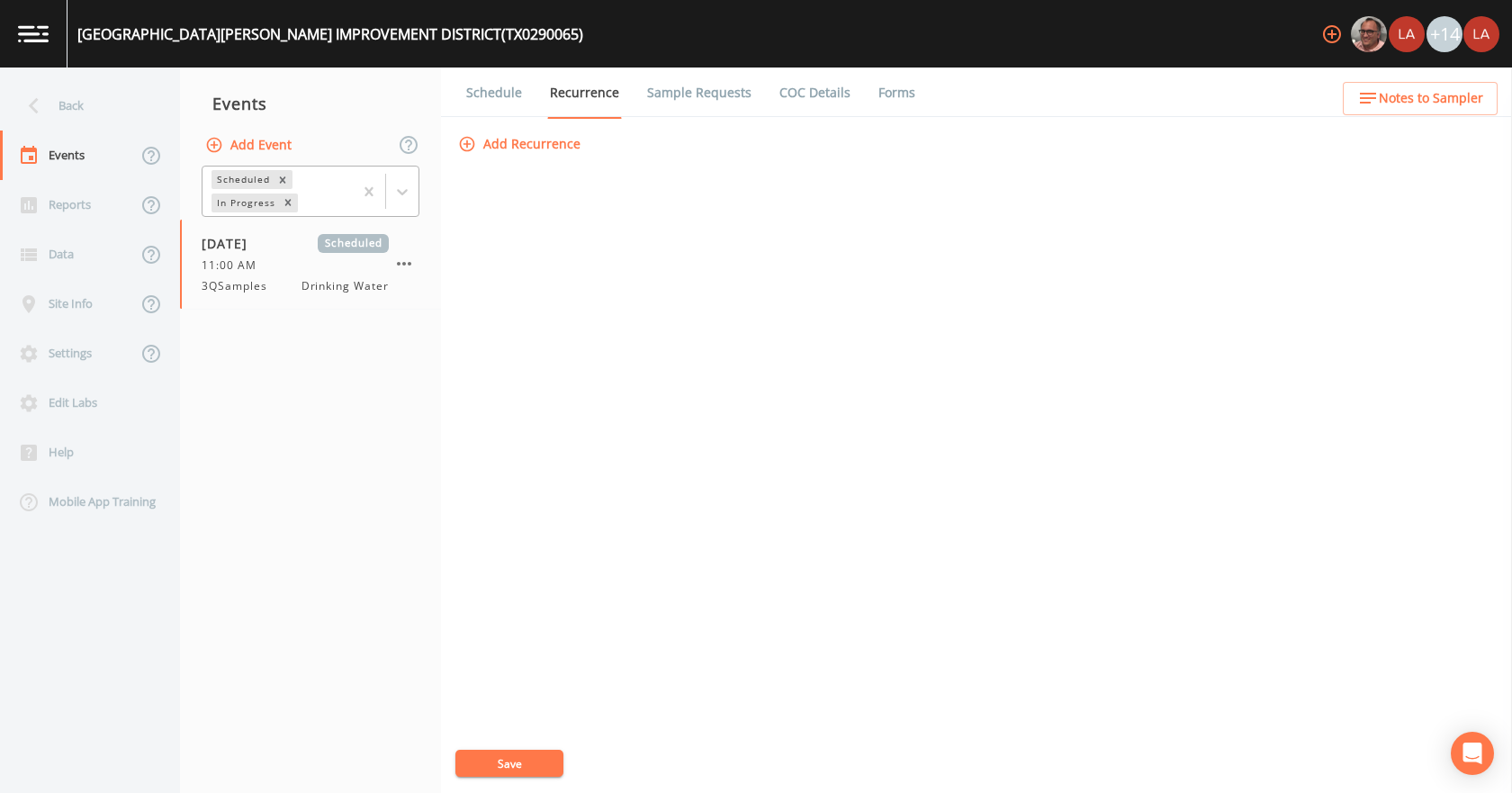
click at [653, 104] on link "Sample Requests" at bounding box center [699, 92] width 110 height 50
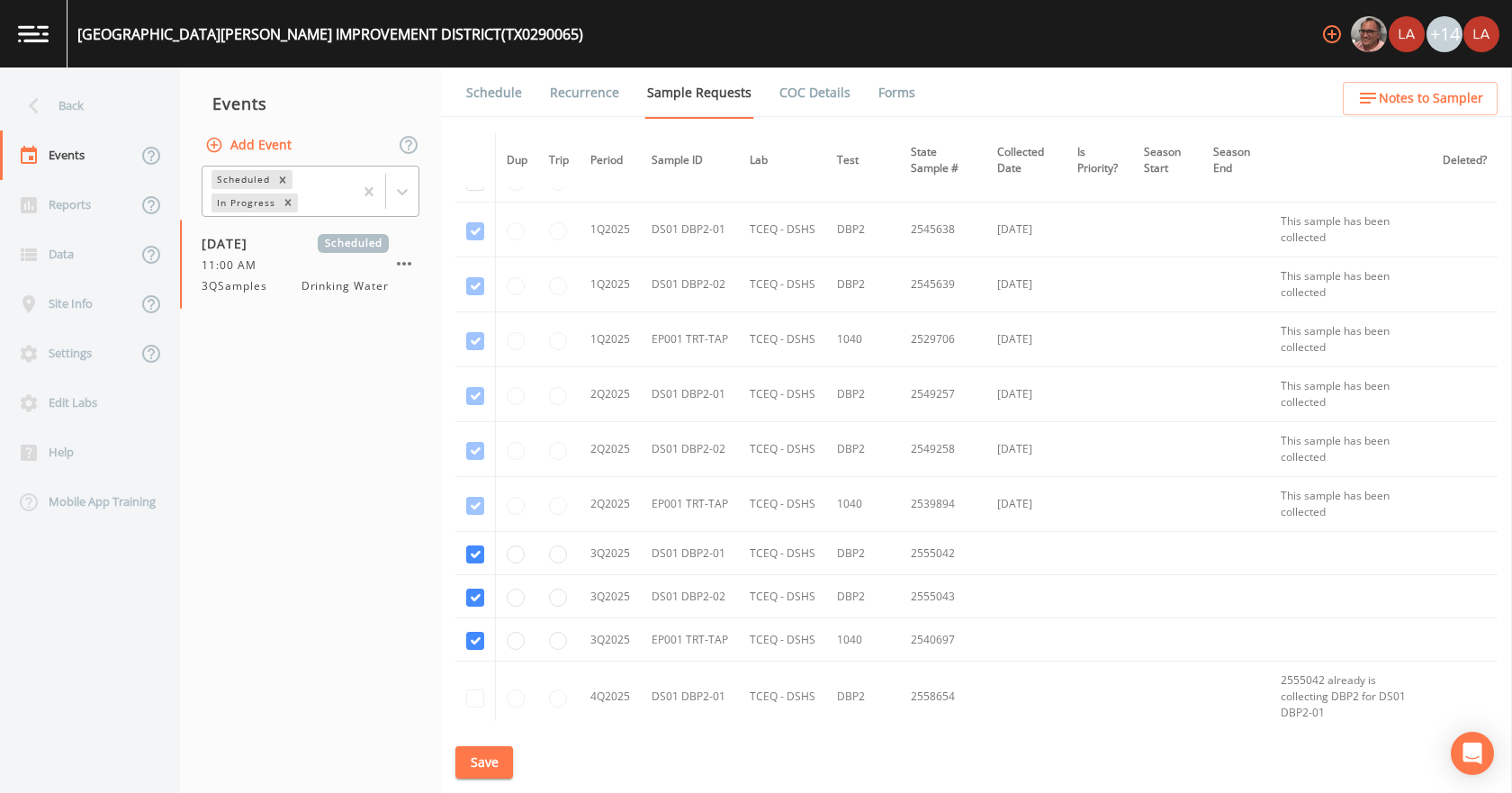
scroll to position [1529, 0]
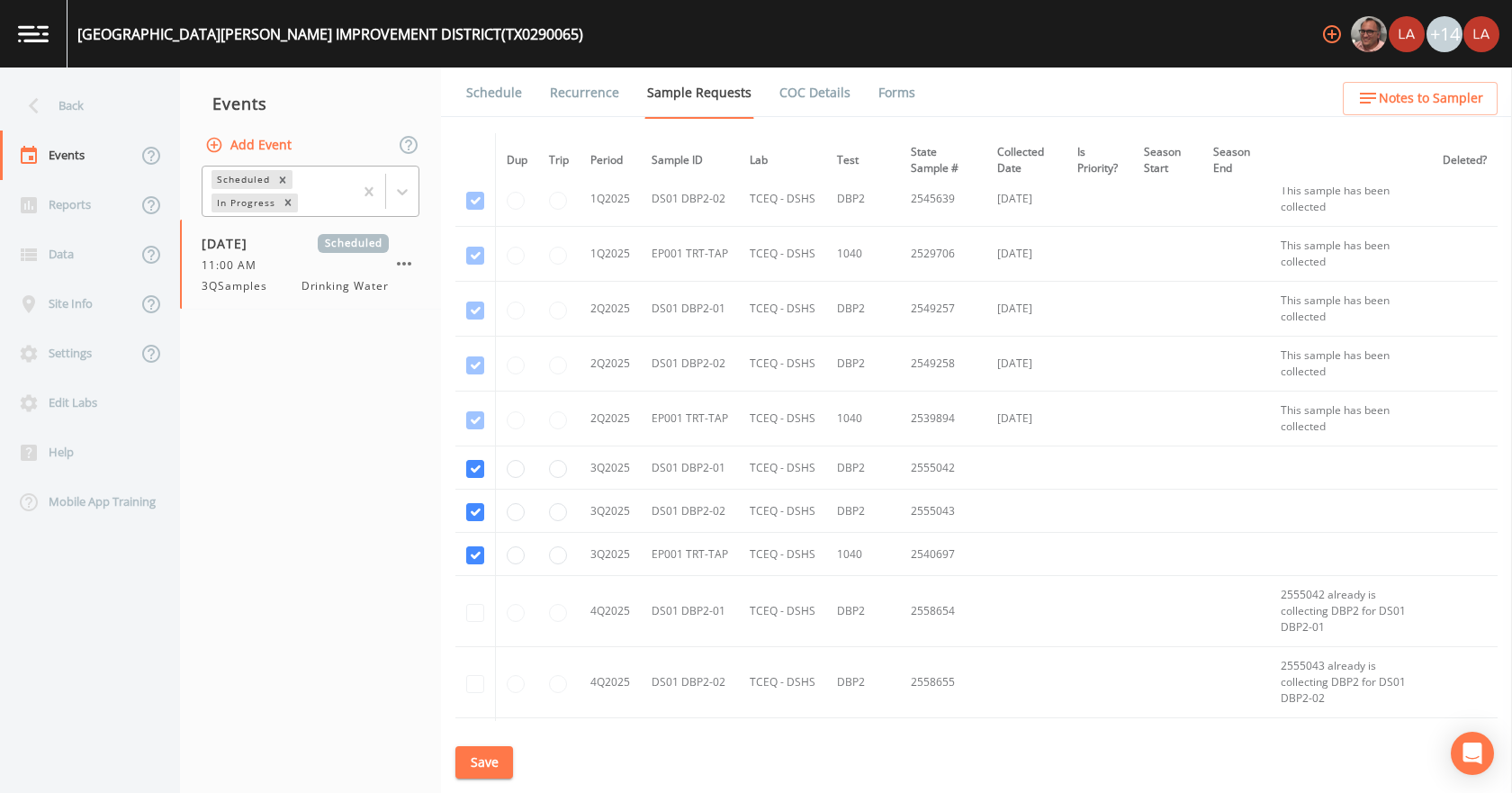
click at [507, 92] on link "Schedule" at bounding box center [494, 92] width 62 height 50
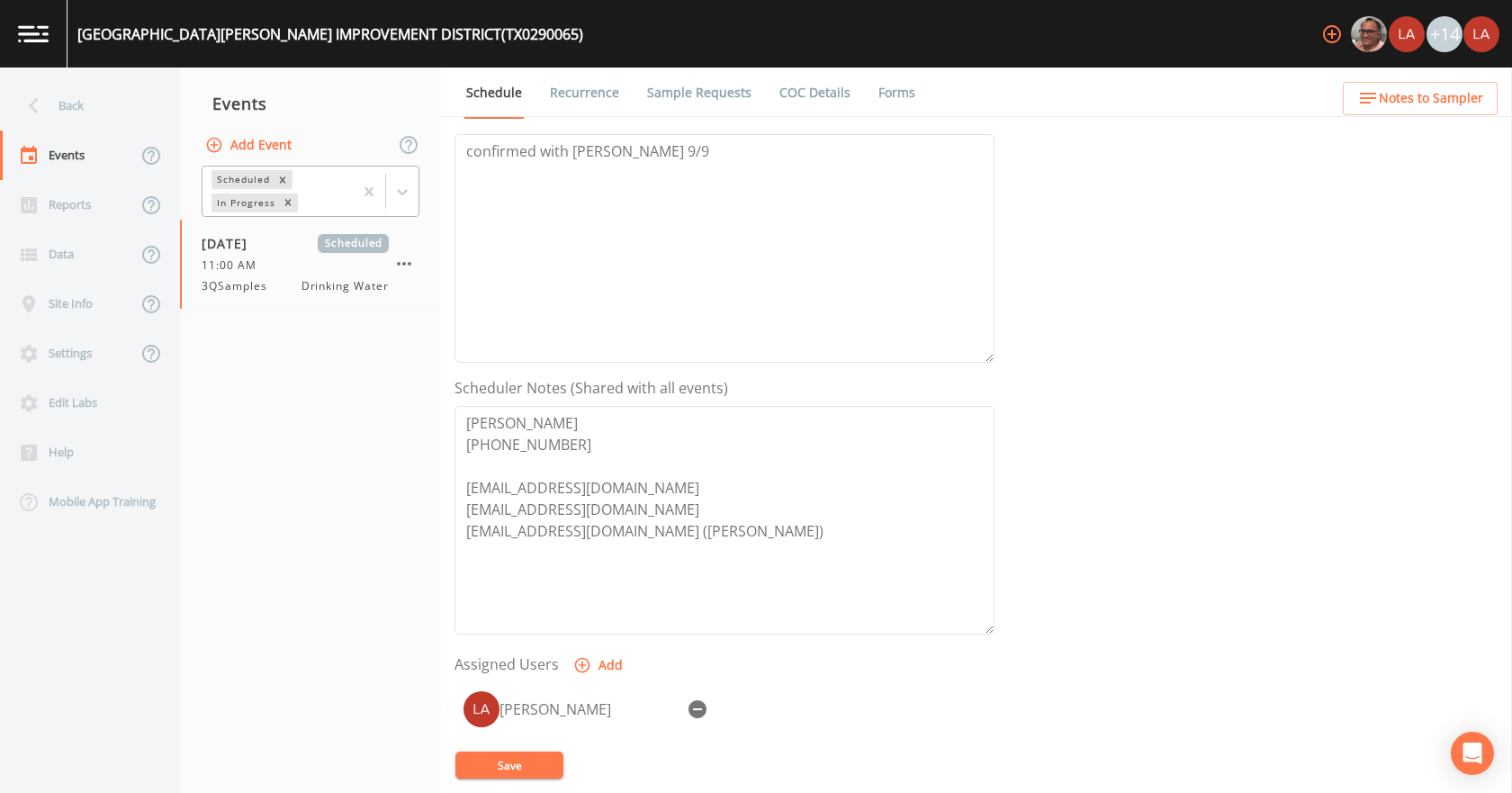
scroll to position [270, 0]
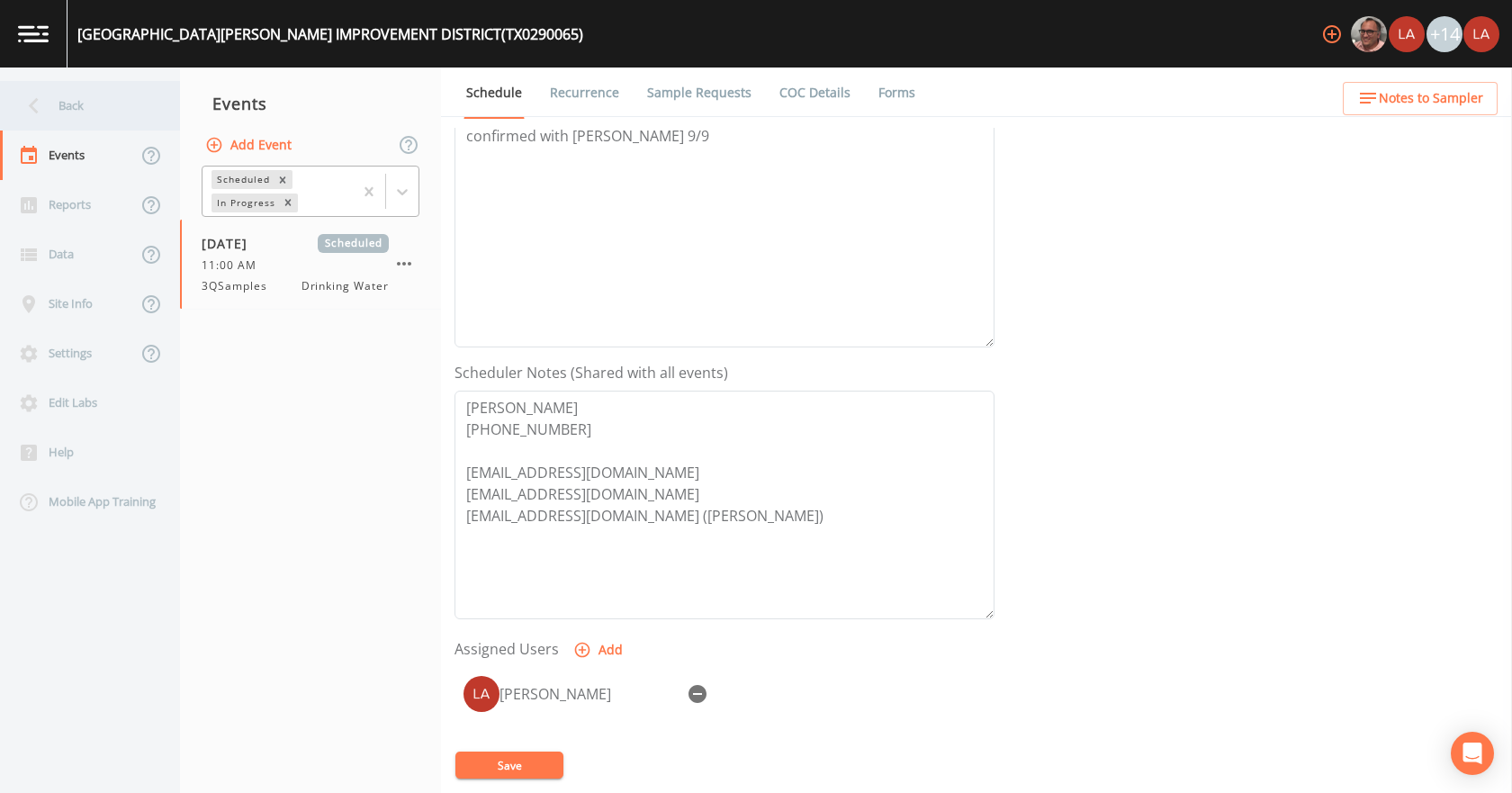
click at [69, 100] on div "Back" at bounding box center [81, 105] width 162 height 49
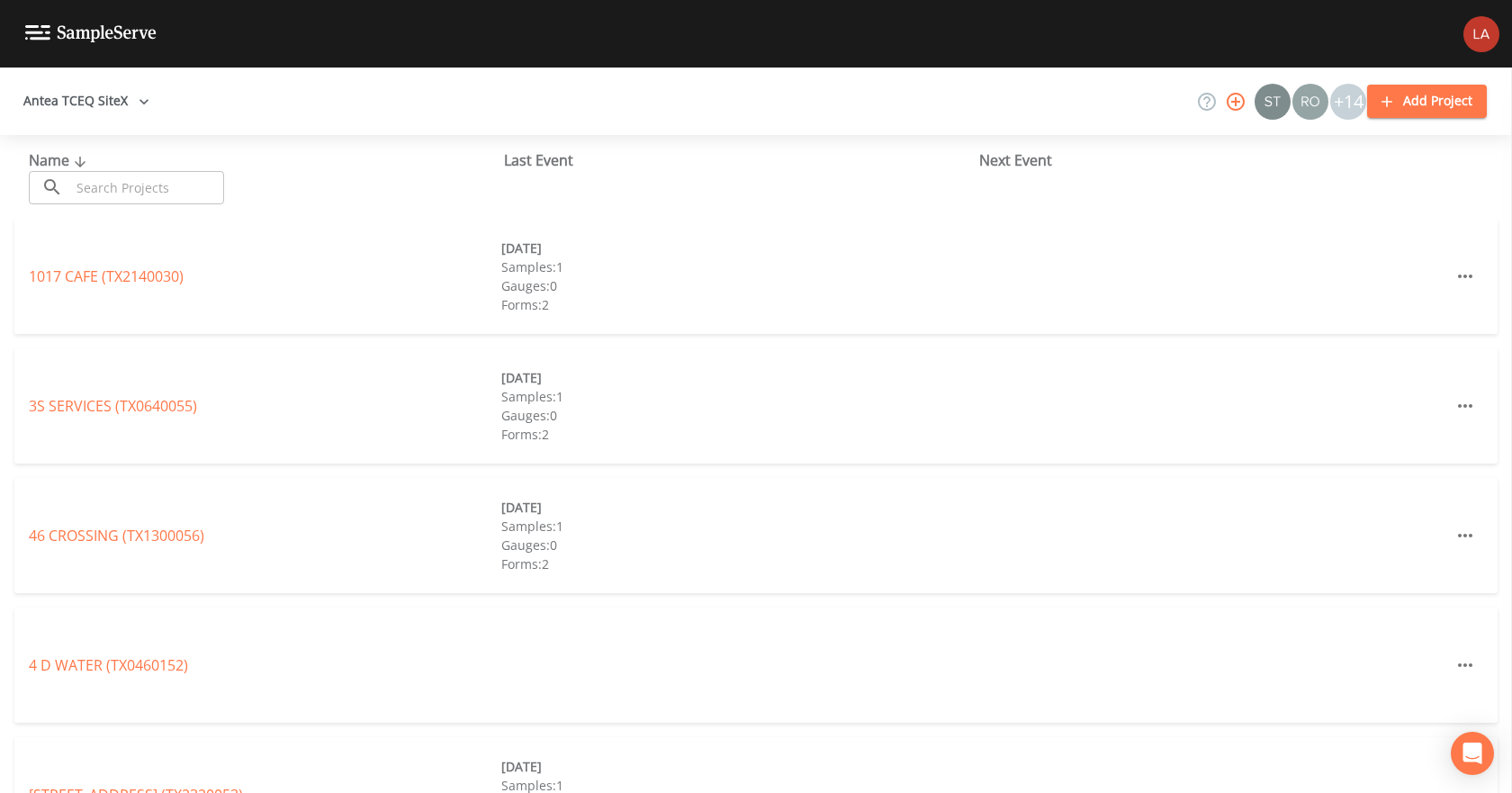
click at [197, 188] on input "text" at bounding box center [146, 187] width 154 height 34
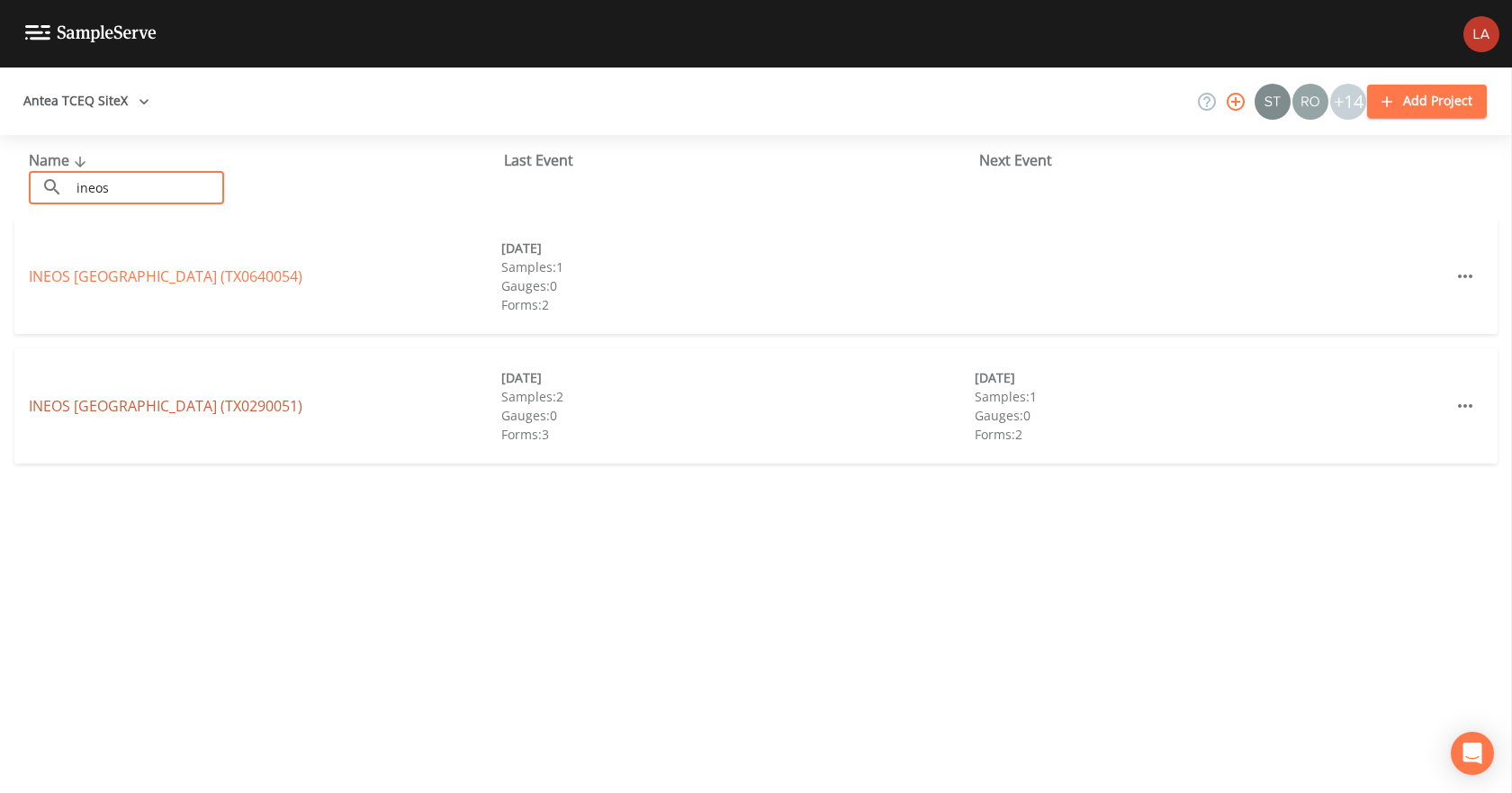
type input "ineos"
click at [210, 400] on link "INEOS GREEN LAKE PLANT (TX0290051)" at bounding box center [165, 405] width 273 height 20
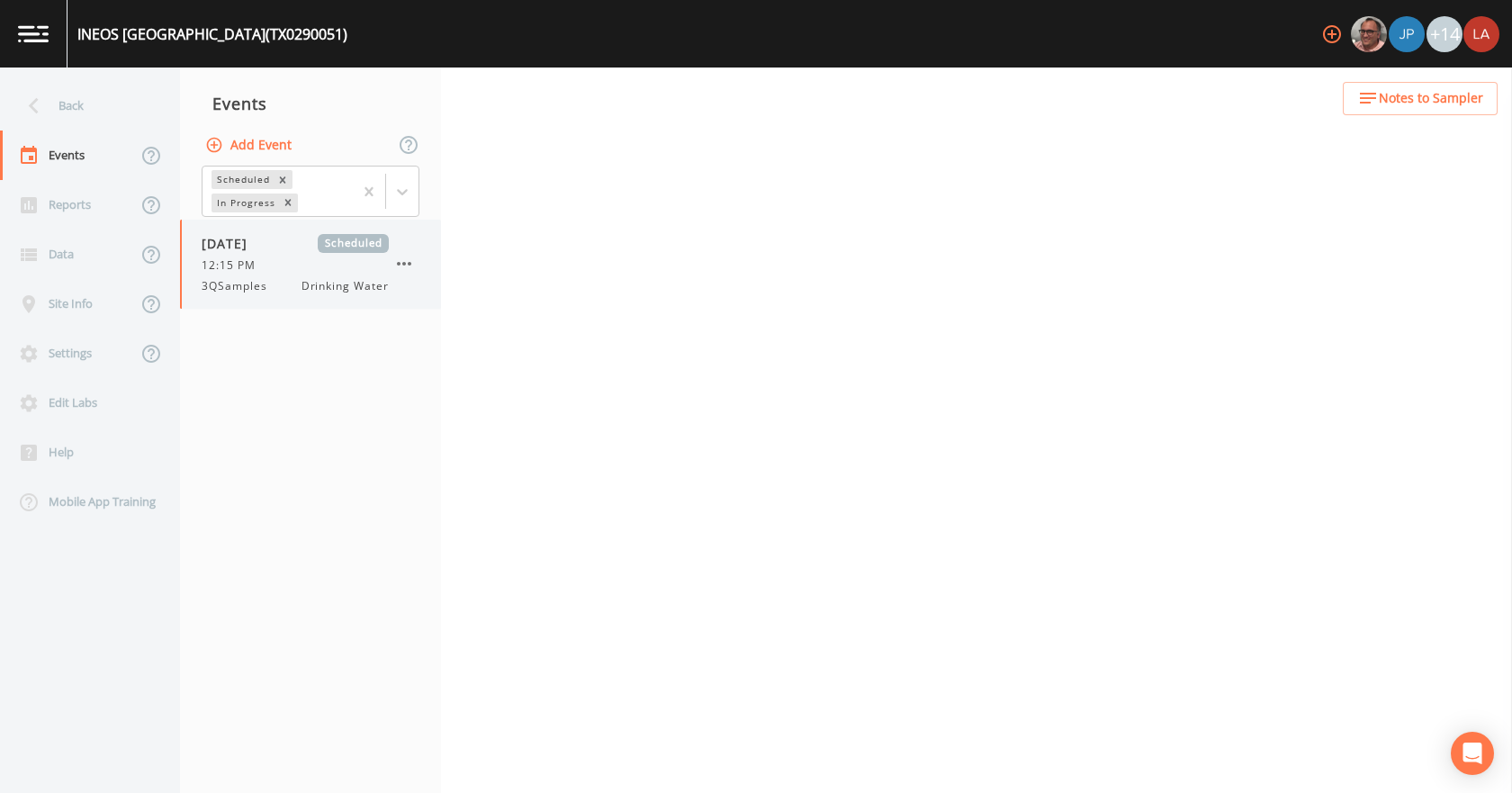
click at [289, 275] on div "09/16/2025 Scheduled 12:15 PM 3QSamples Drinking Water" at bounding box center [295, 264] width 187 height 61
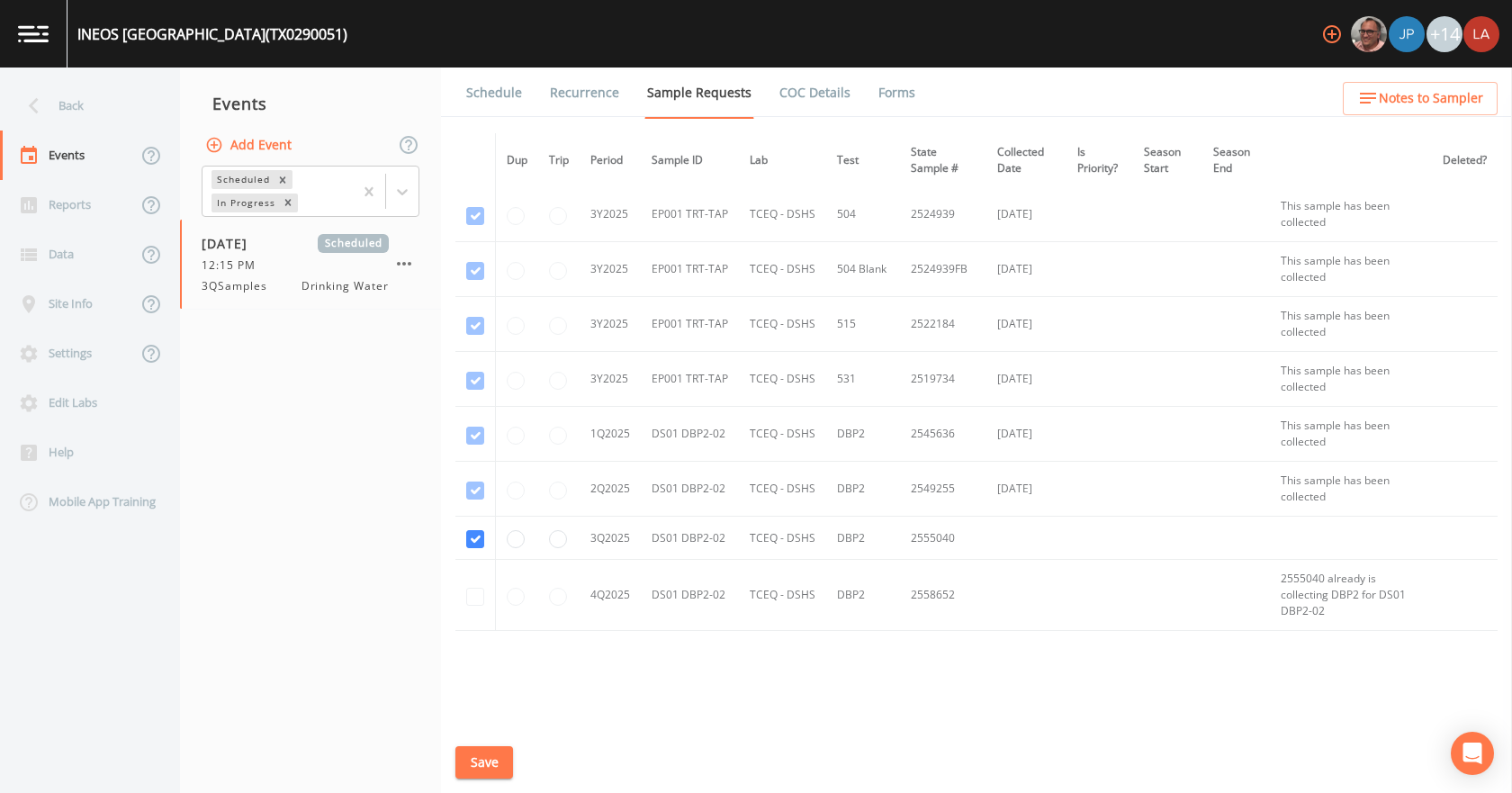
scroll to position [933, 0]
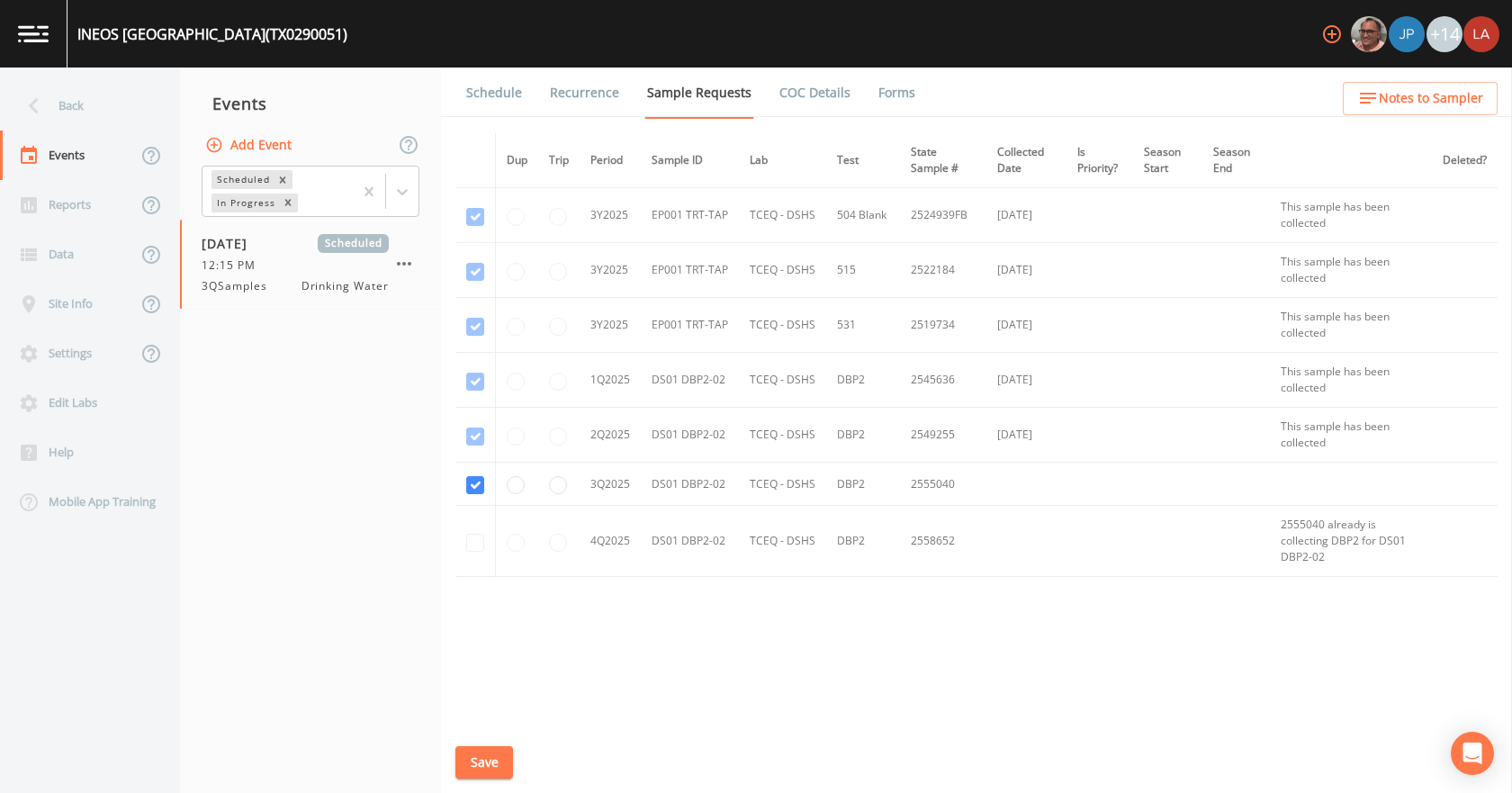
click at [494, 99] on link "Schedule" at bounding box center [494, 92] width 62 height 50
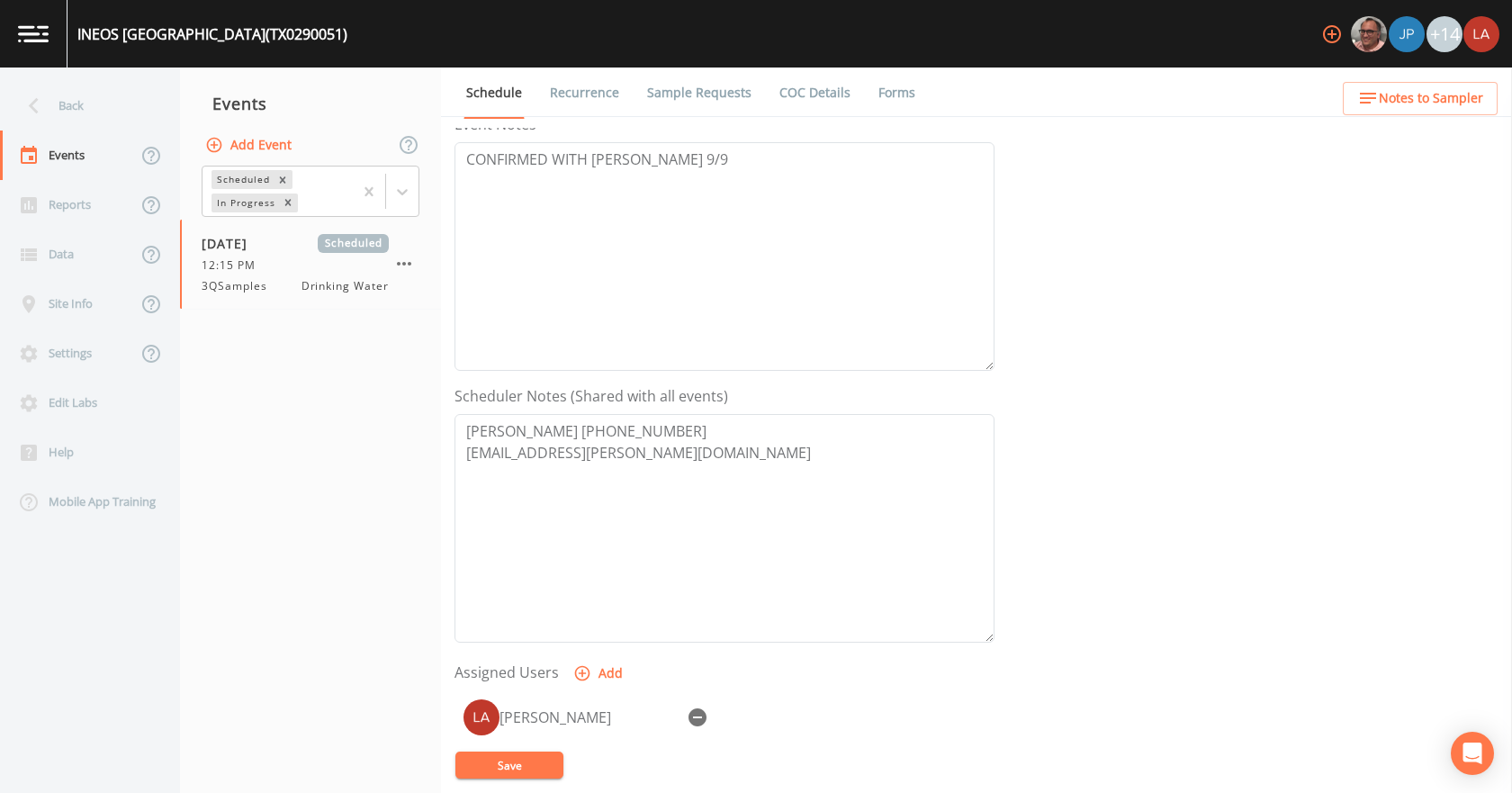
scroll to position [270, 0]
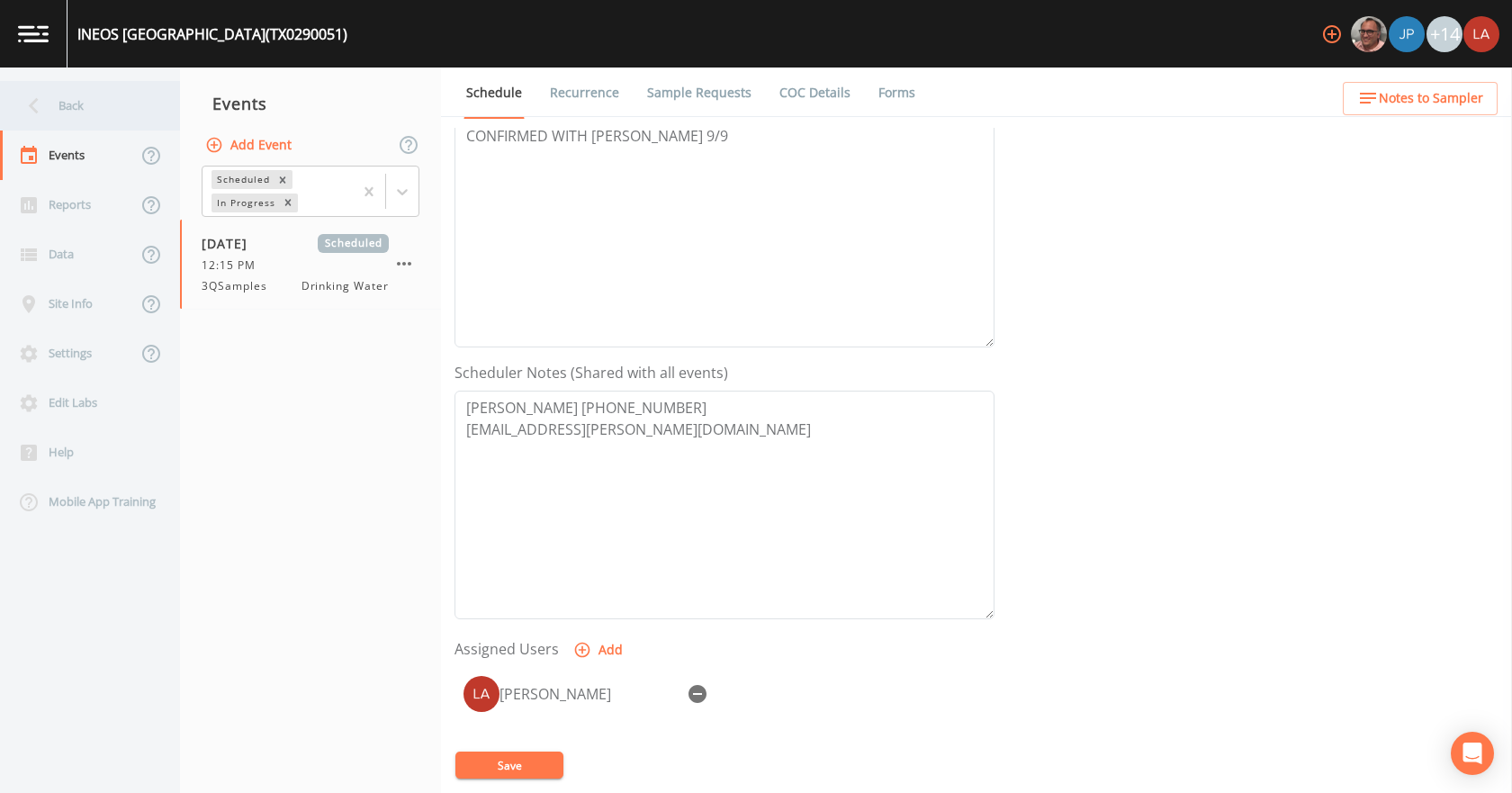
click at [48, 100] on icon at bounding box center [34, 106] width 32 height 32
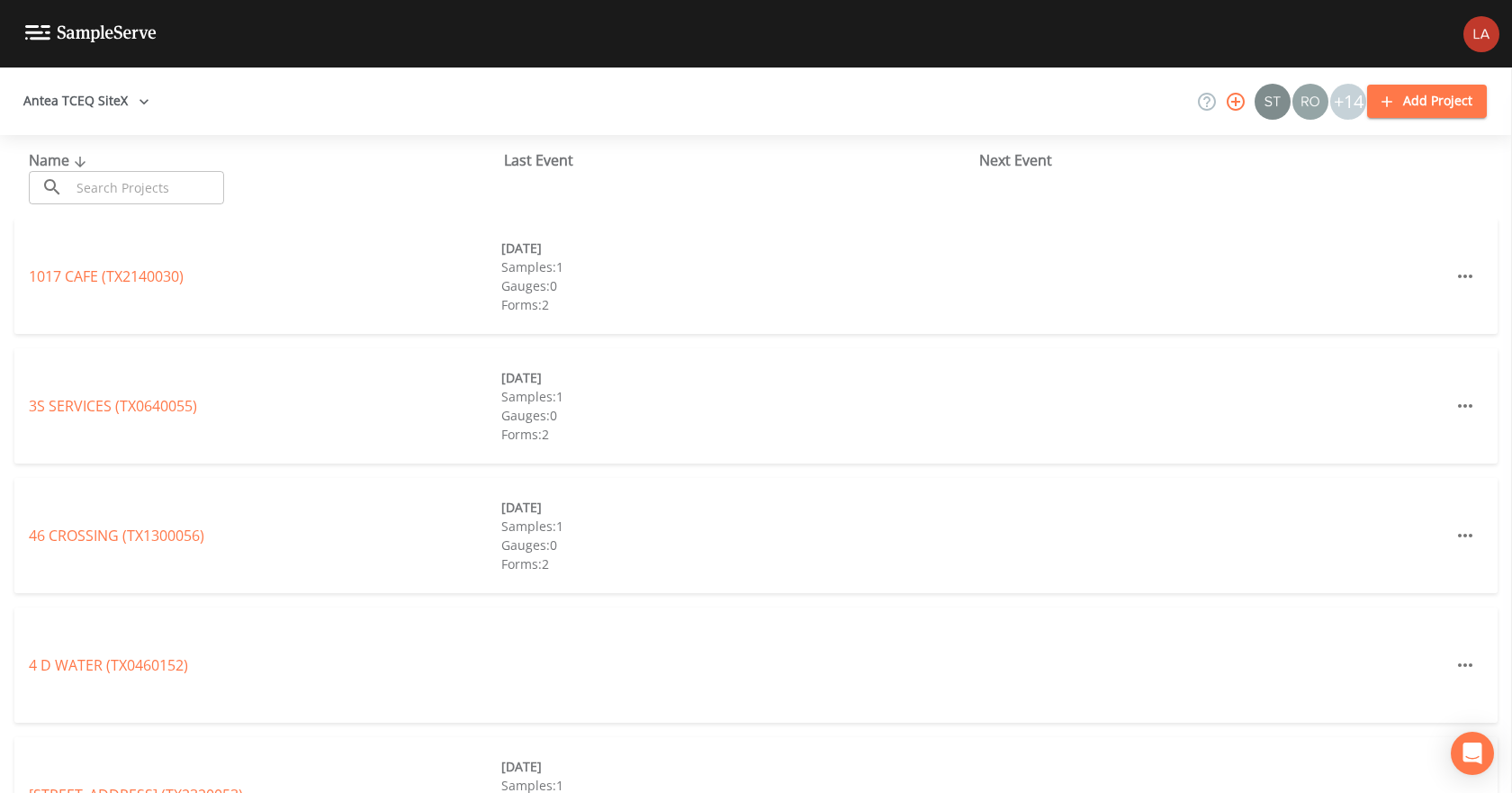
click at [171, 184] on input "text" at bounding box center [146, 187] width 154 height 34
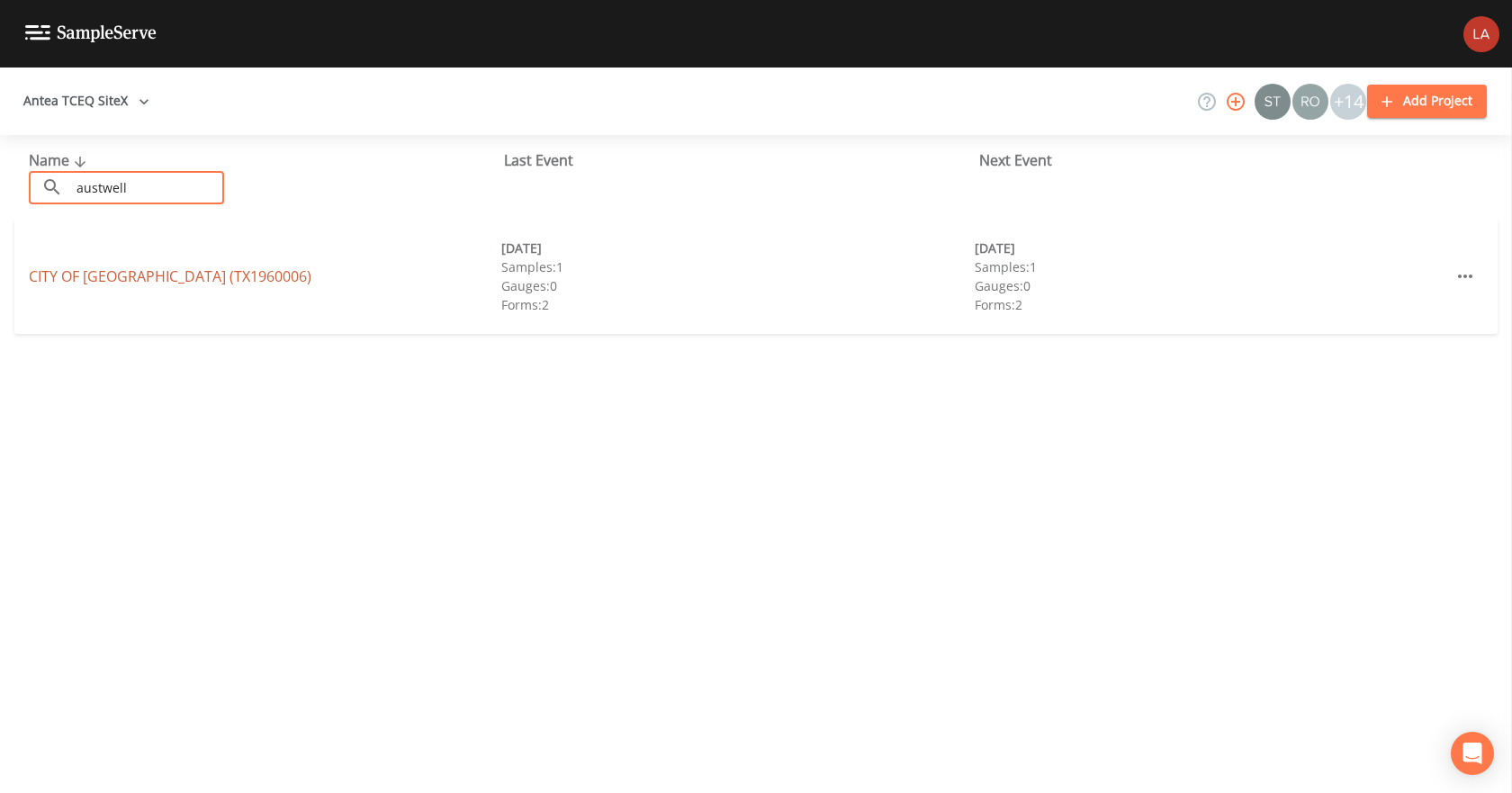
type input "austwell"
click at [143, 269] on link "CITY OF AUSTWELL (TX1960006)" at bounding box center [170, 276] width 282 height 20
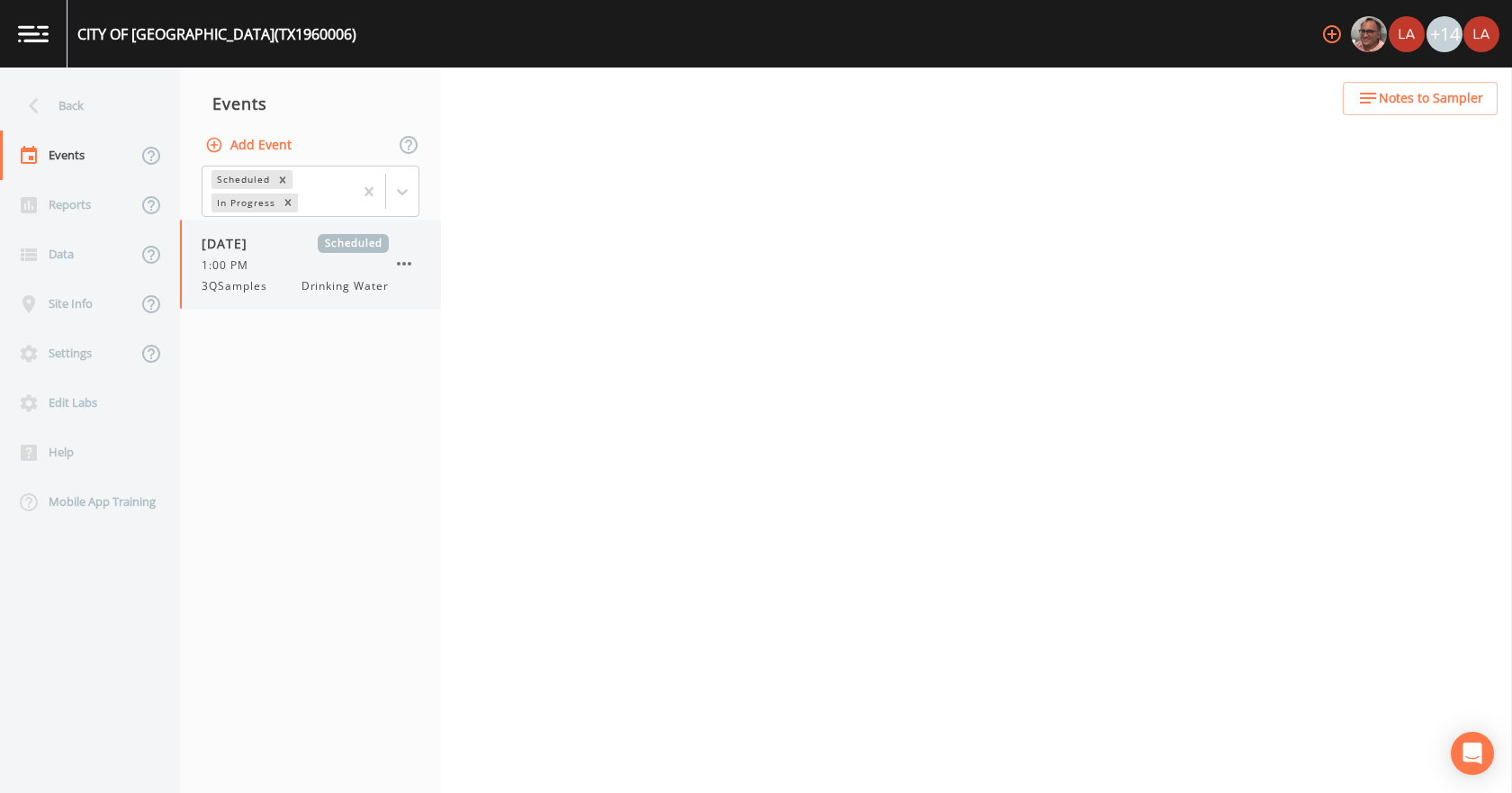
click at [294, 264] on div "1:00 PM" at bounding box center [295, 265] width 187 height 16
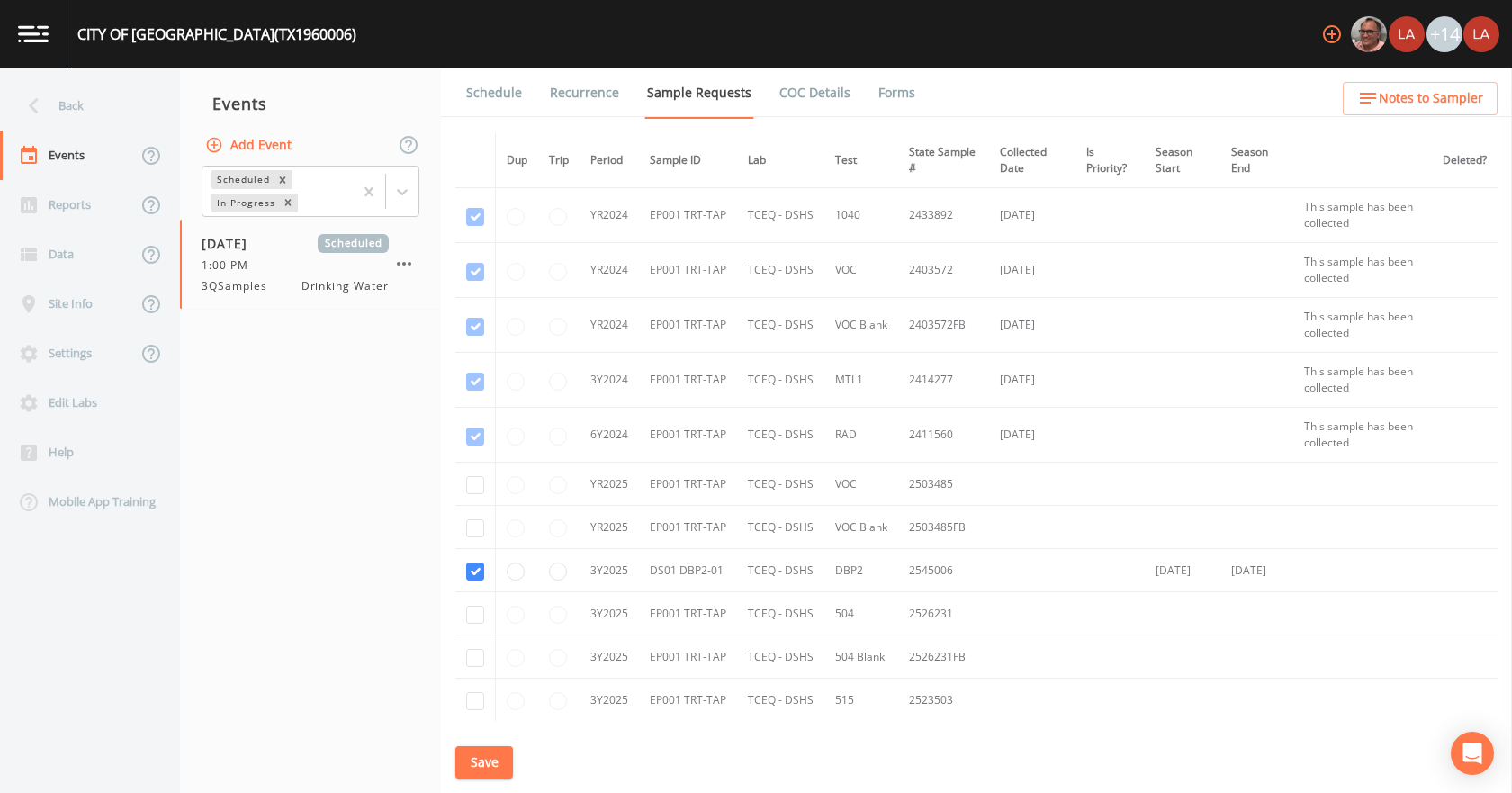
click at [504, 97] on link "Schedule" at bounding box center [494, 92] width 62 height 50
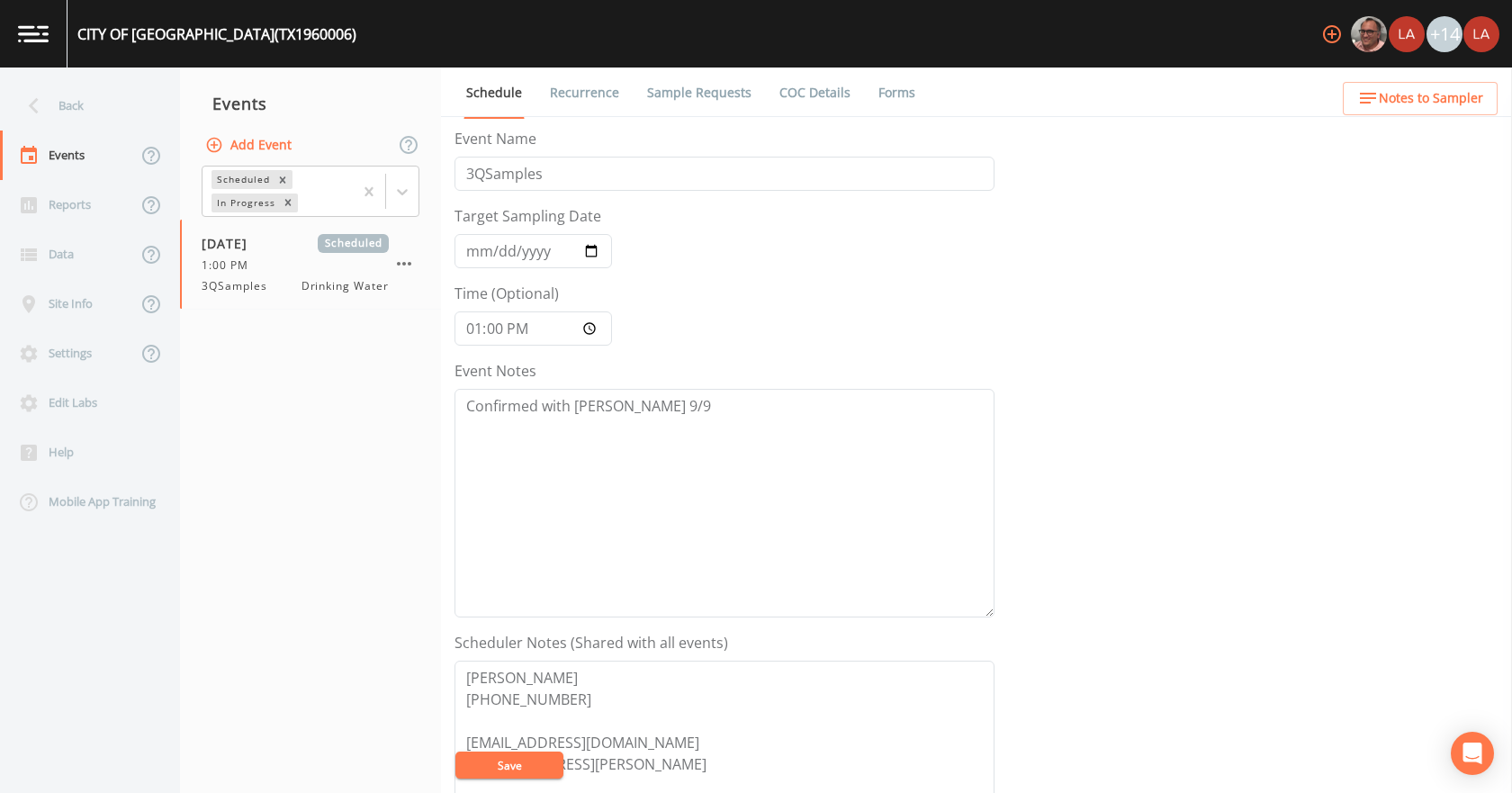
click at [714, 82] on link "Sample Requests" at bounding box center [699, 92] width 110 height 50
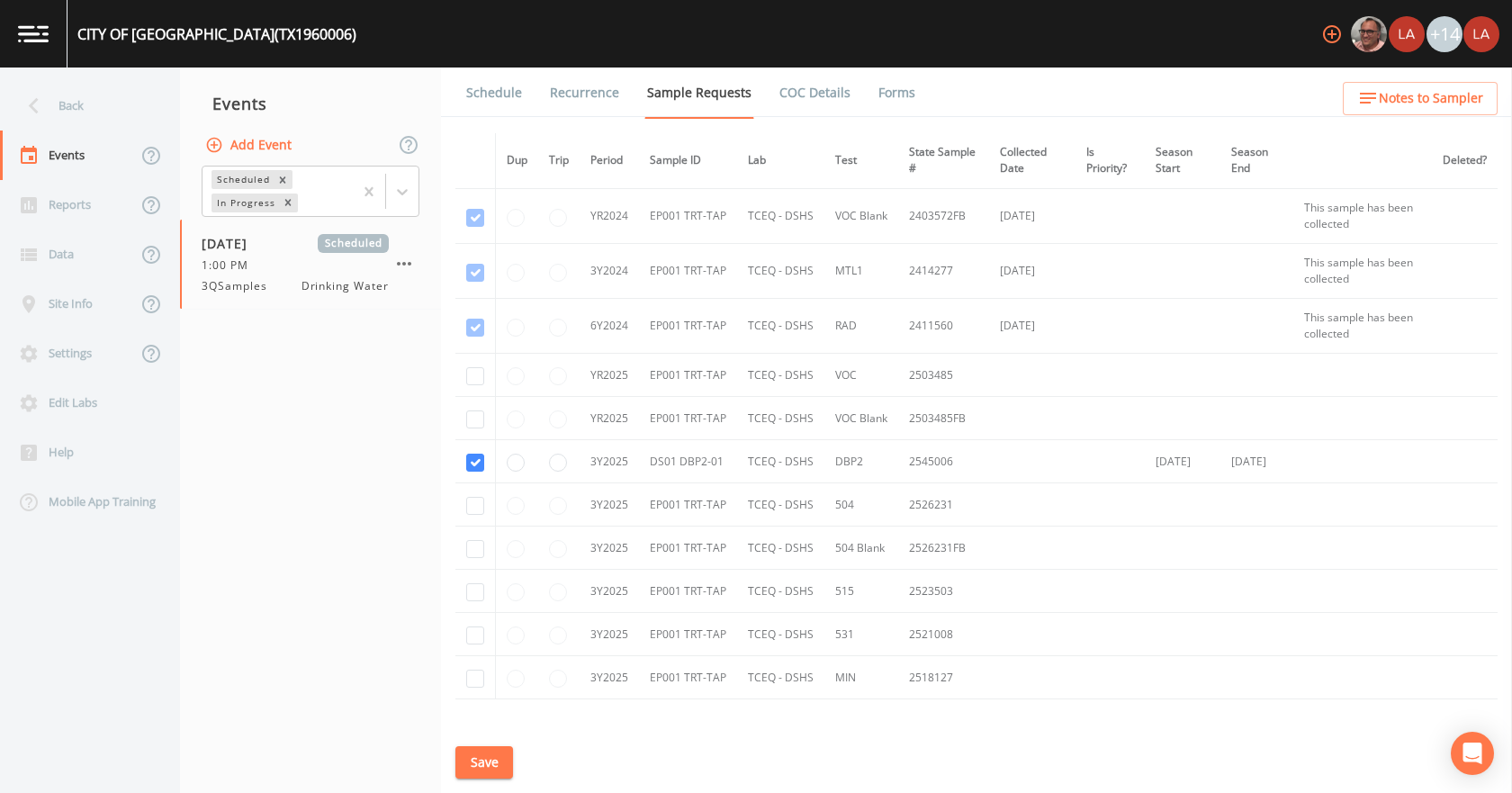
scroll to position [231, 0]
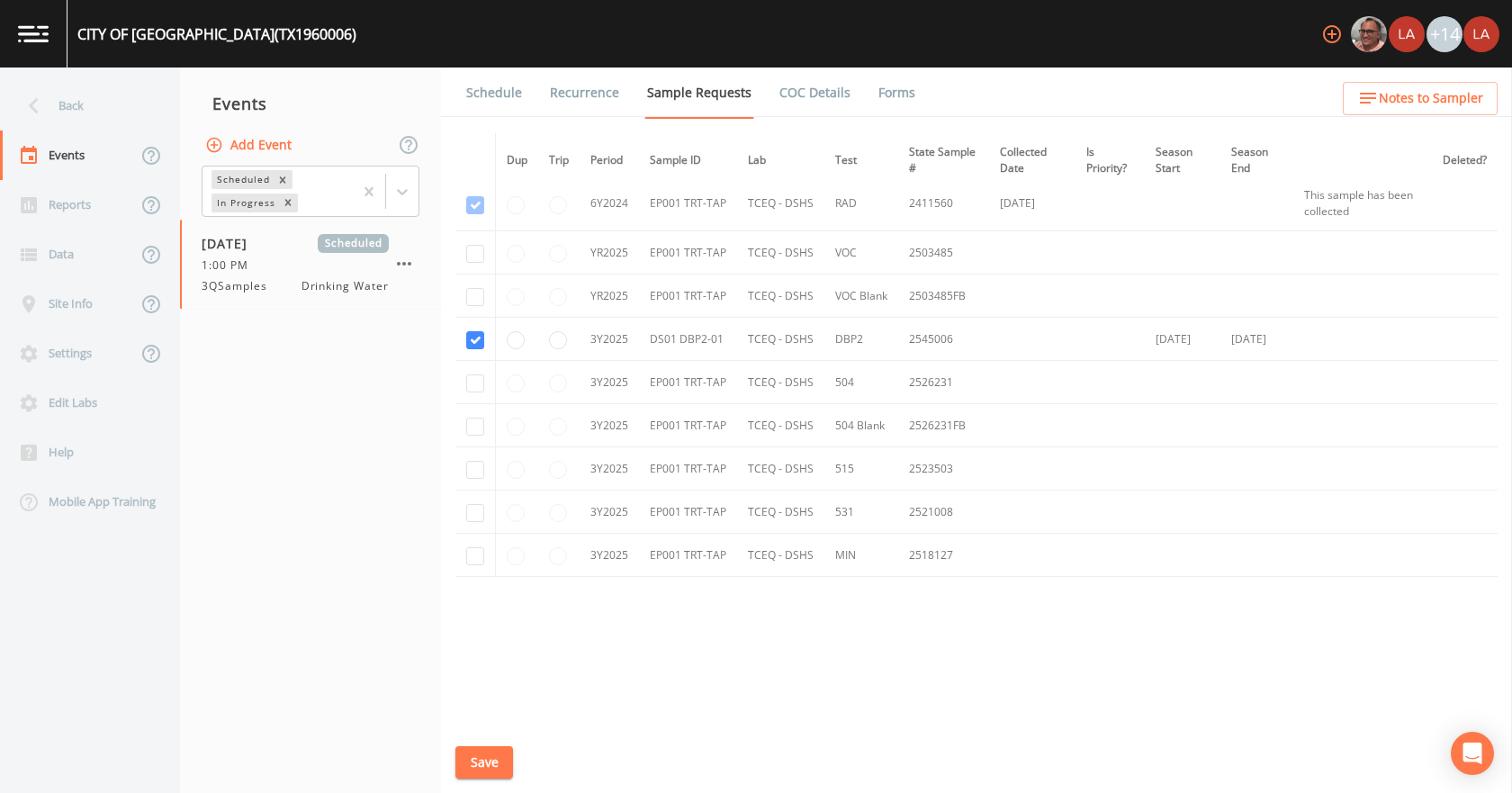
click at [517, 89] on link "Schedule" at bounding box center [494, 92] width 62 height 50
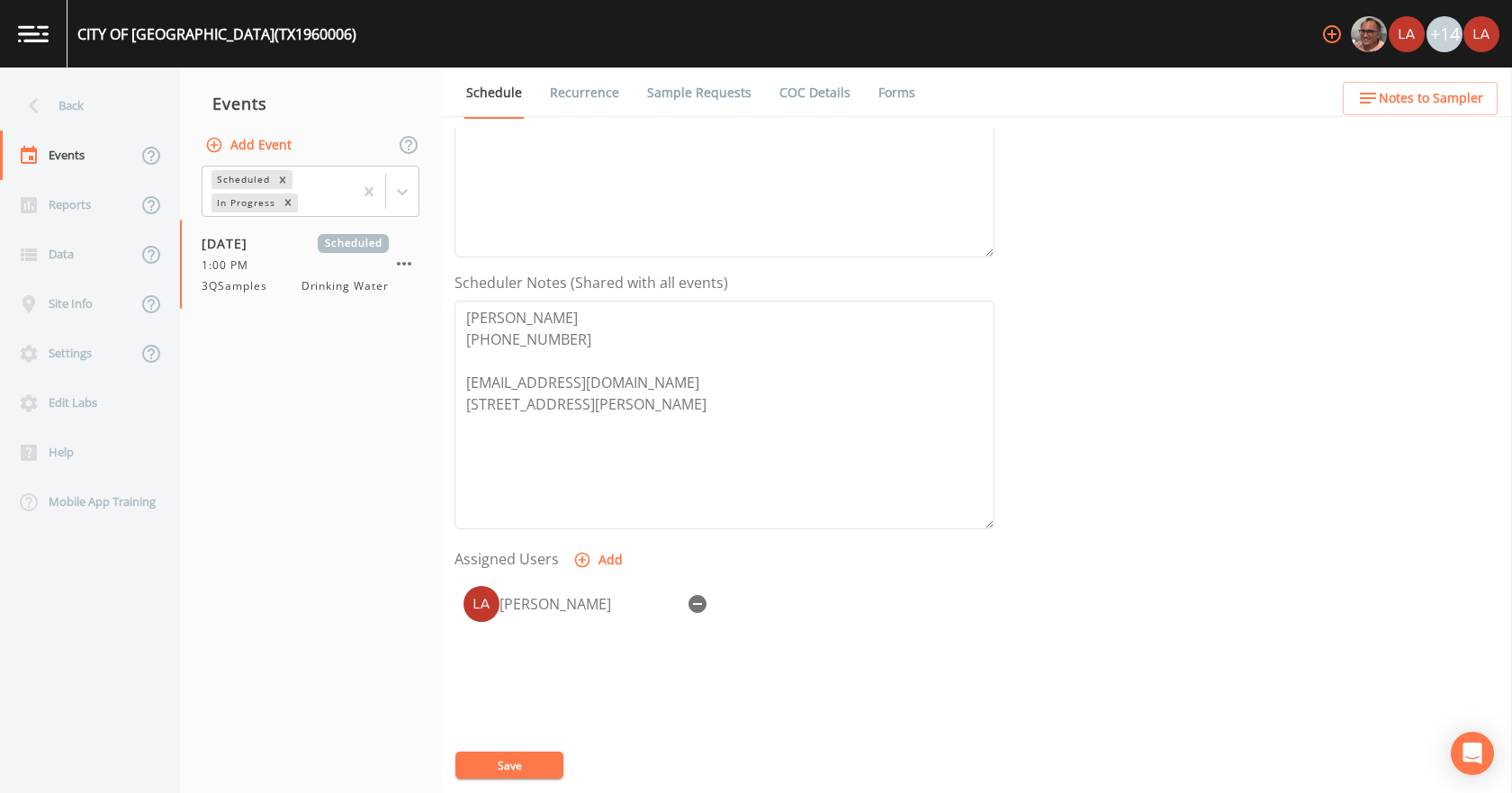
scroll to position [270, 0]
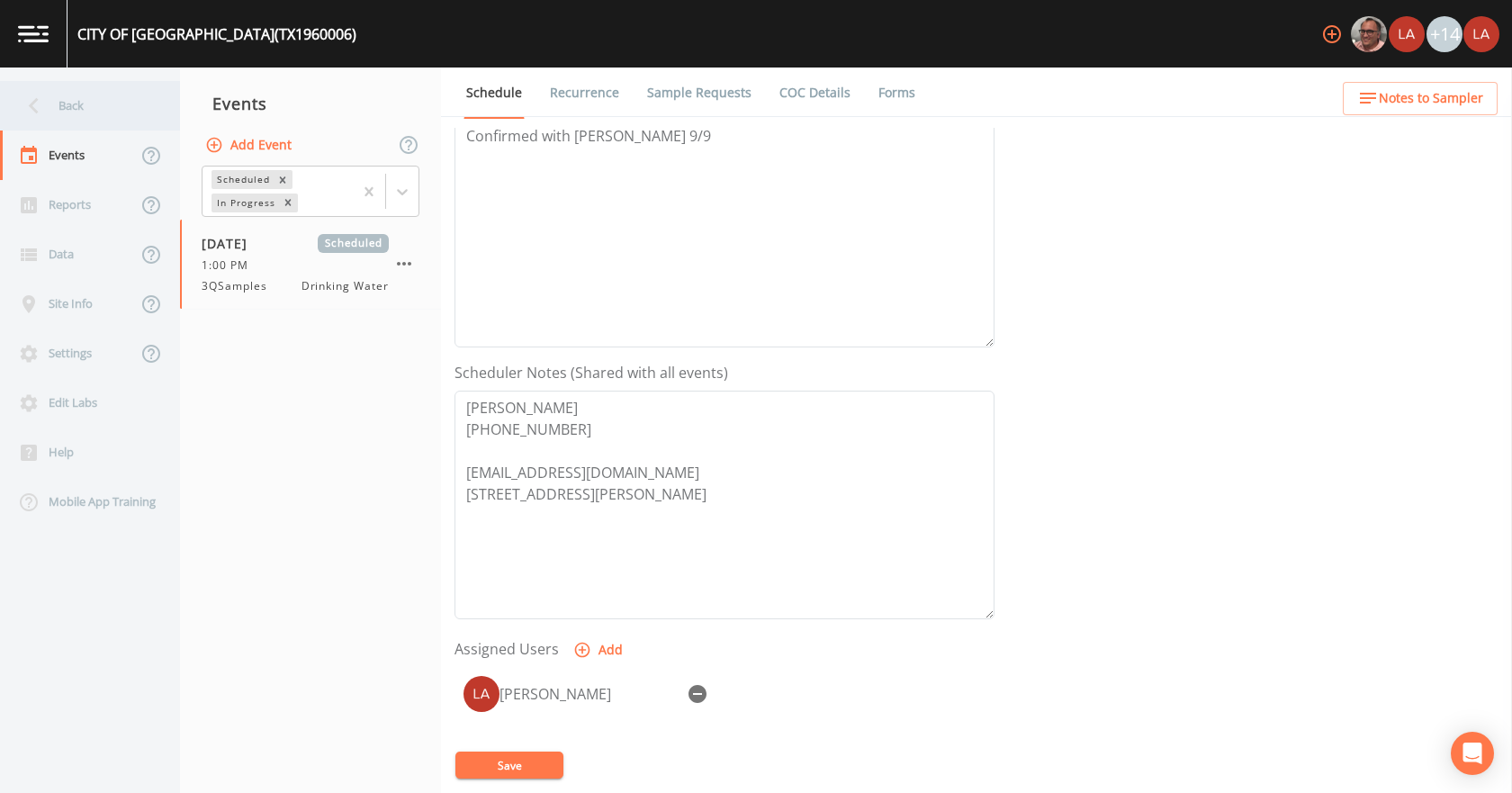
click at [68, 105] on div "Back" at bounding box center [81, 105] width 162 height 49
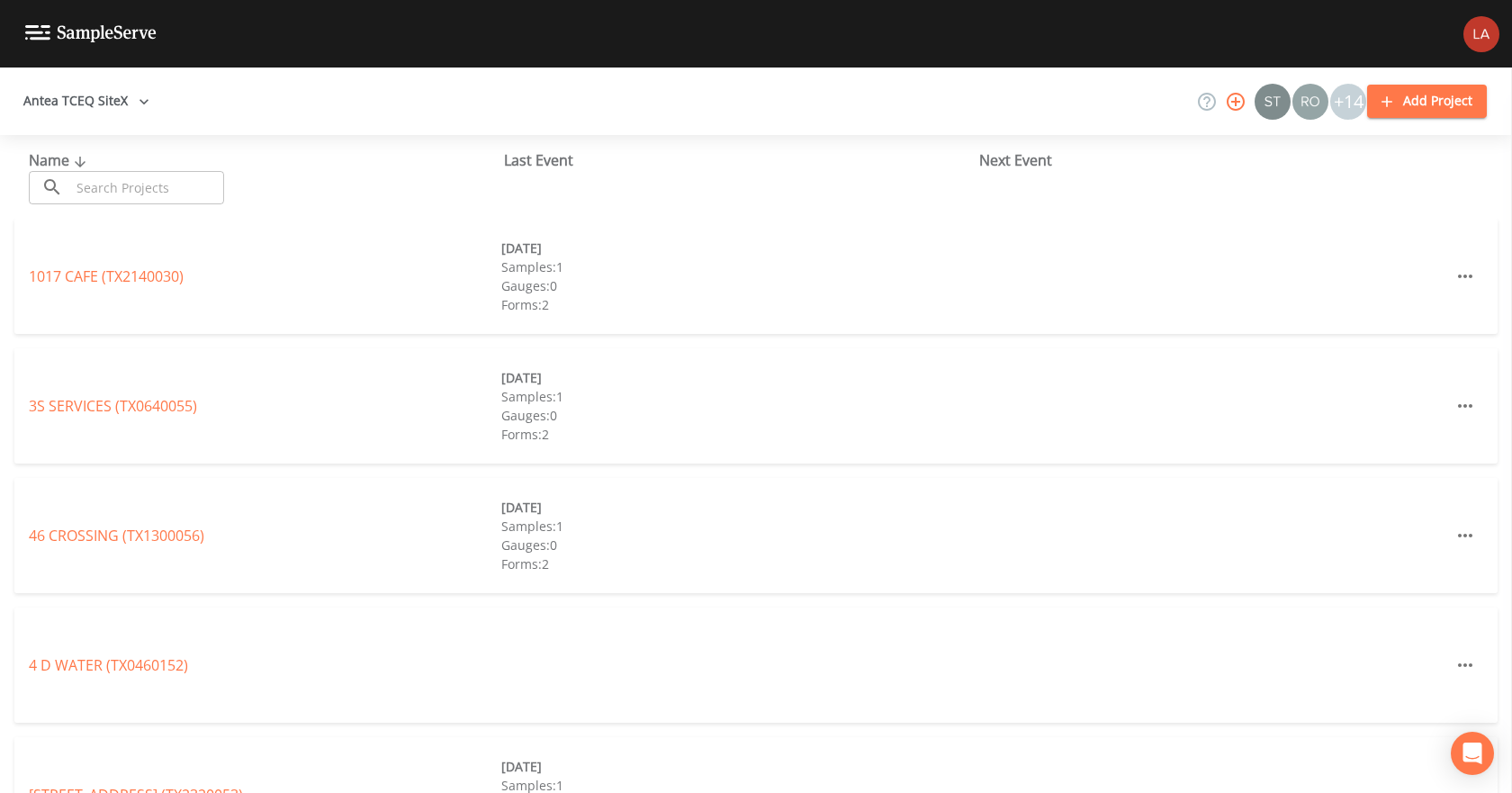
click at [124, 173] on input "text" at bounding box center [146, 187] width 154 height 34
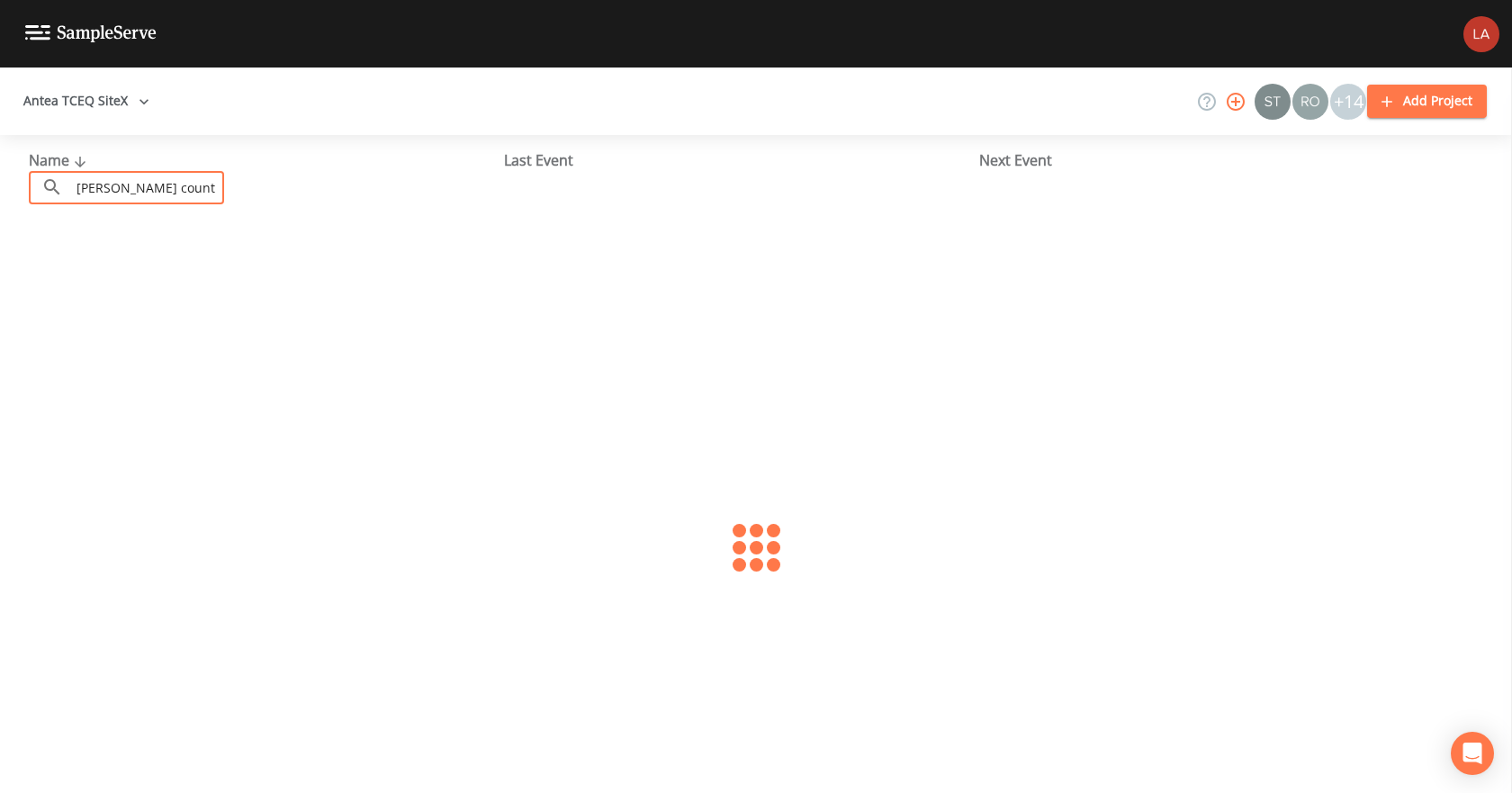
type input "refugio county"
click at [115, 273] on link "REFUGIO COUNTY WCID 1 (TX1960004)" at bounding box center [149, 276] width 241 height 20
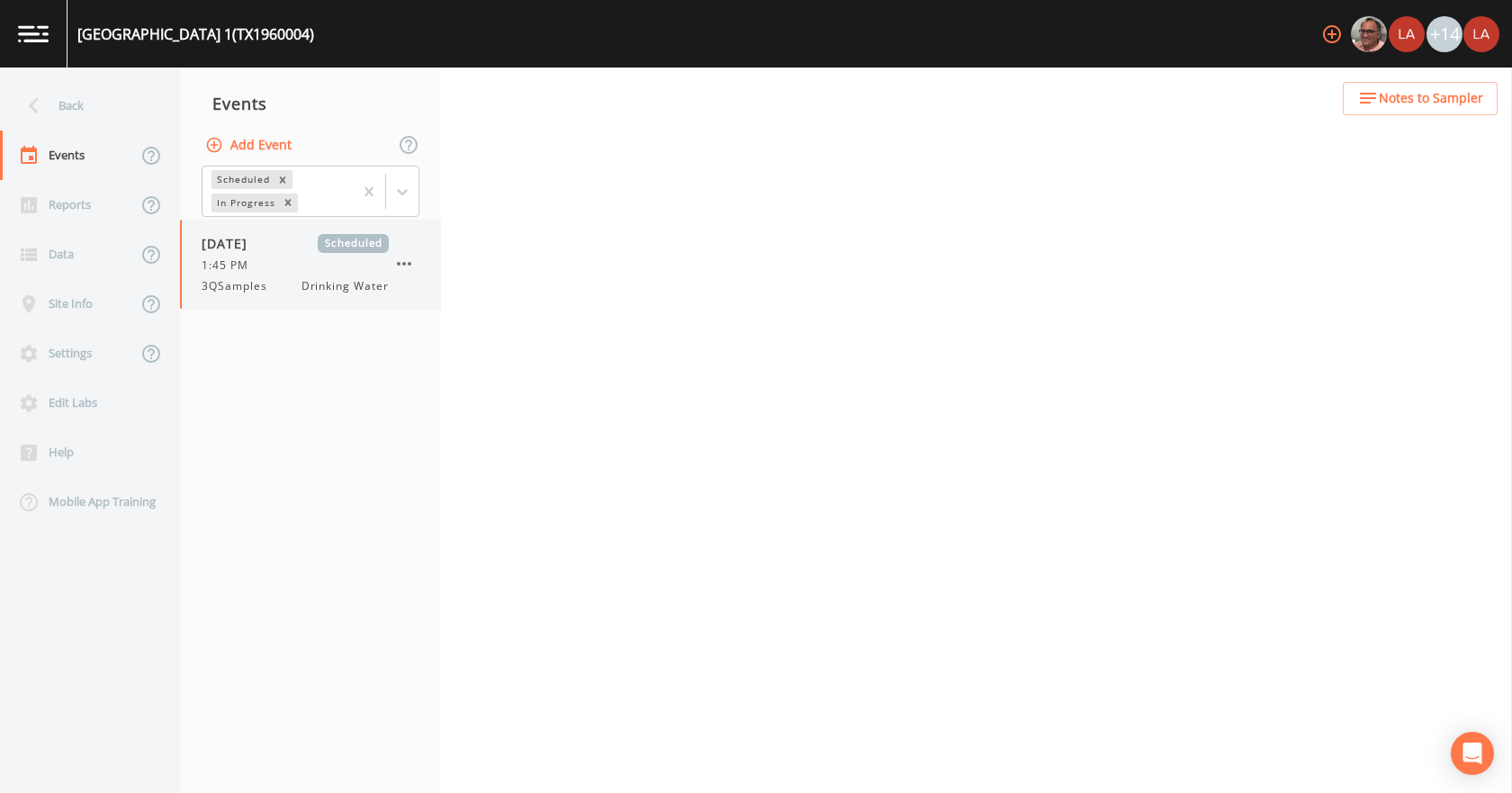
click at [277, 271] on div "1:45 PM" at bounding box center [295, 265] width 187 height 16
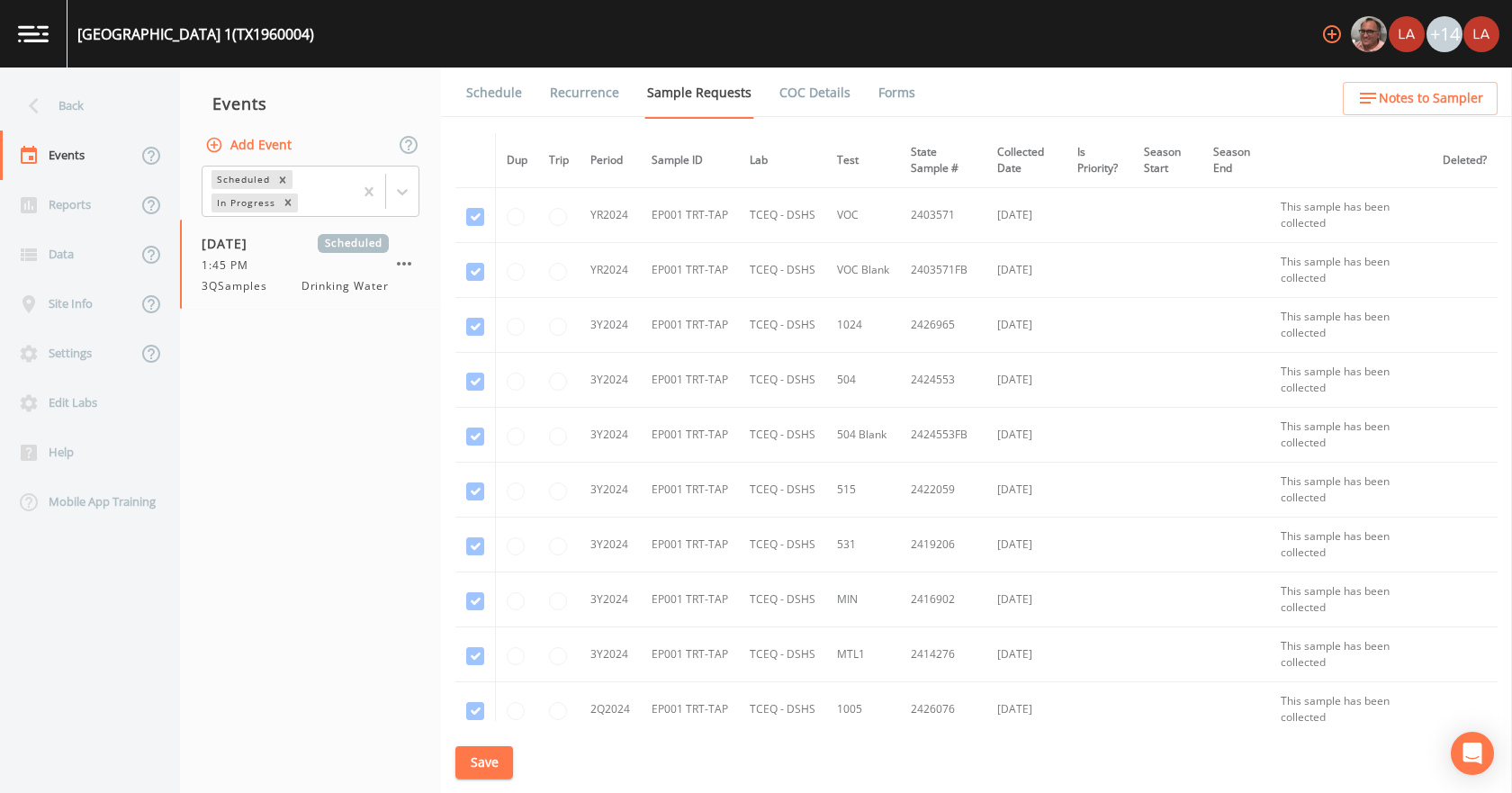
click at [525, 90] on li "Recurrence" at bounding box center [573, 92] width 97 height 50
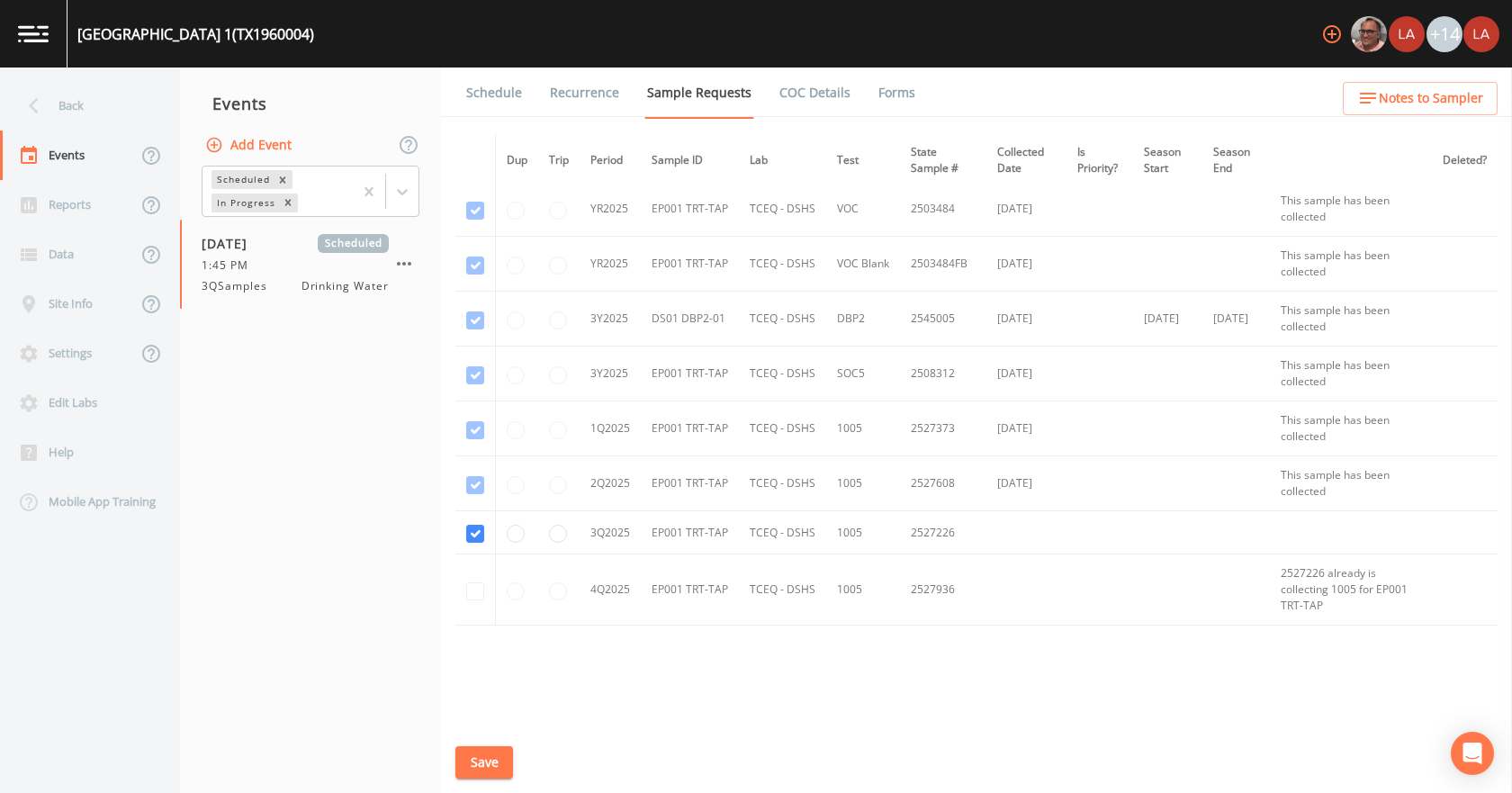
scroll to position [768, 0]
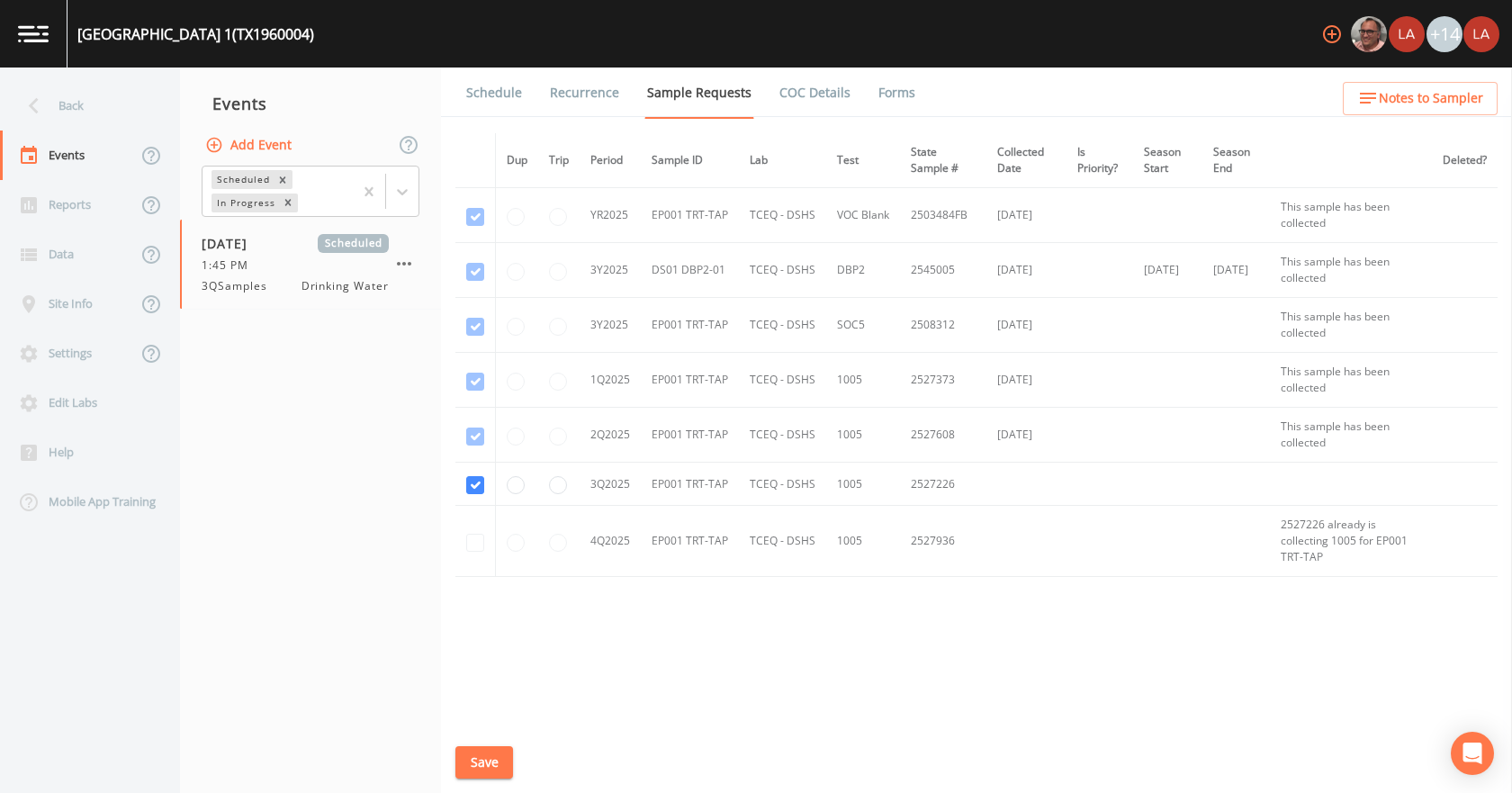
click at [481, 76] on link "Schedule" at bounding box center [494, 92] width 62 height 50
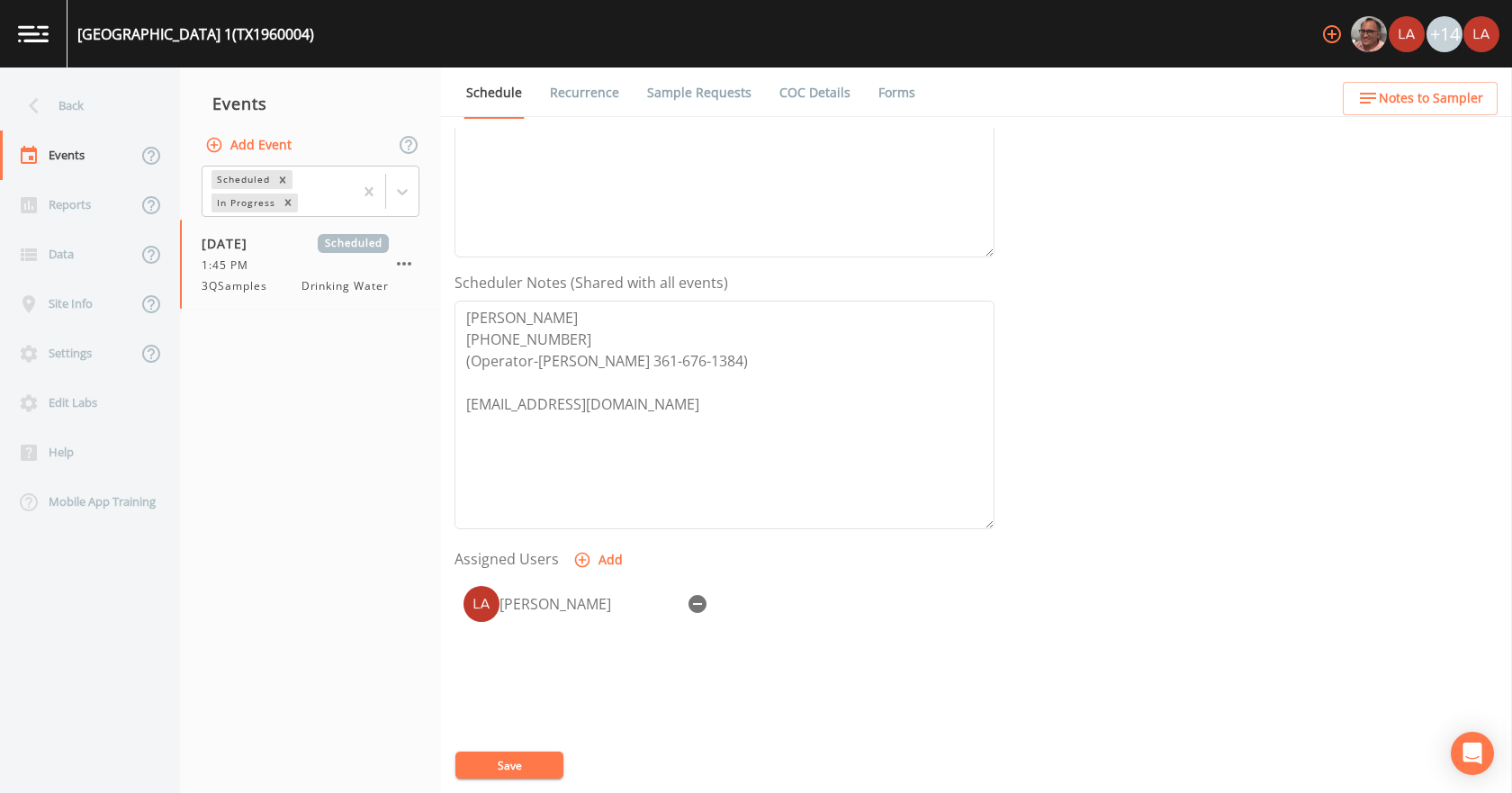
scroll to position [270, 0]
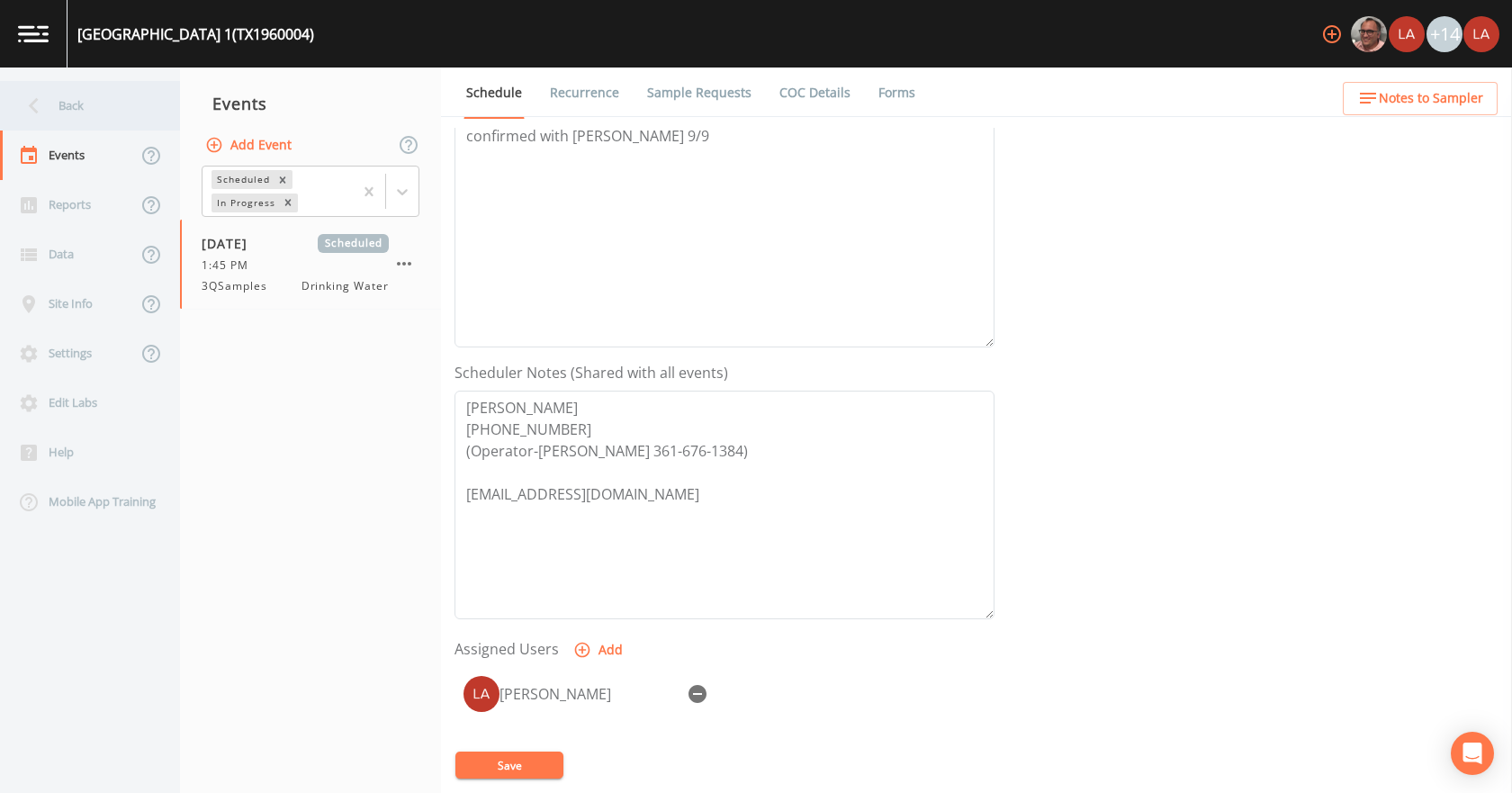
click at [137, 113] on div "Back" at bounding box center [81, 105] width 162 height 49
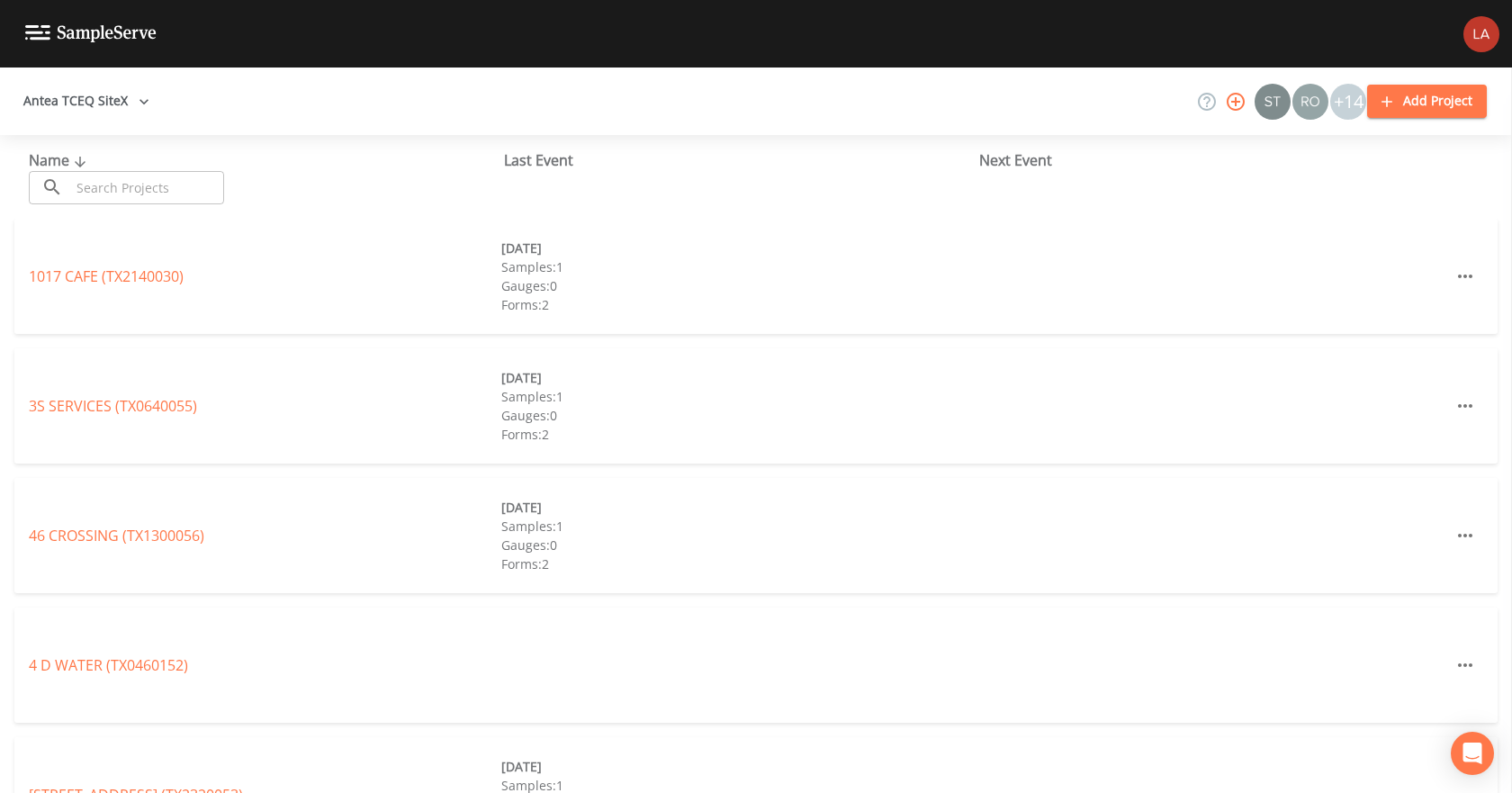
drag, startPoint x: 170, startPoint y: 185, endPoint x: 154, endPoint y: 162, distance: 28.0
click at [170, 185] on input "text" at bounding box center [146, 187] width 154 height 34
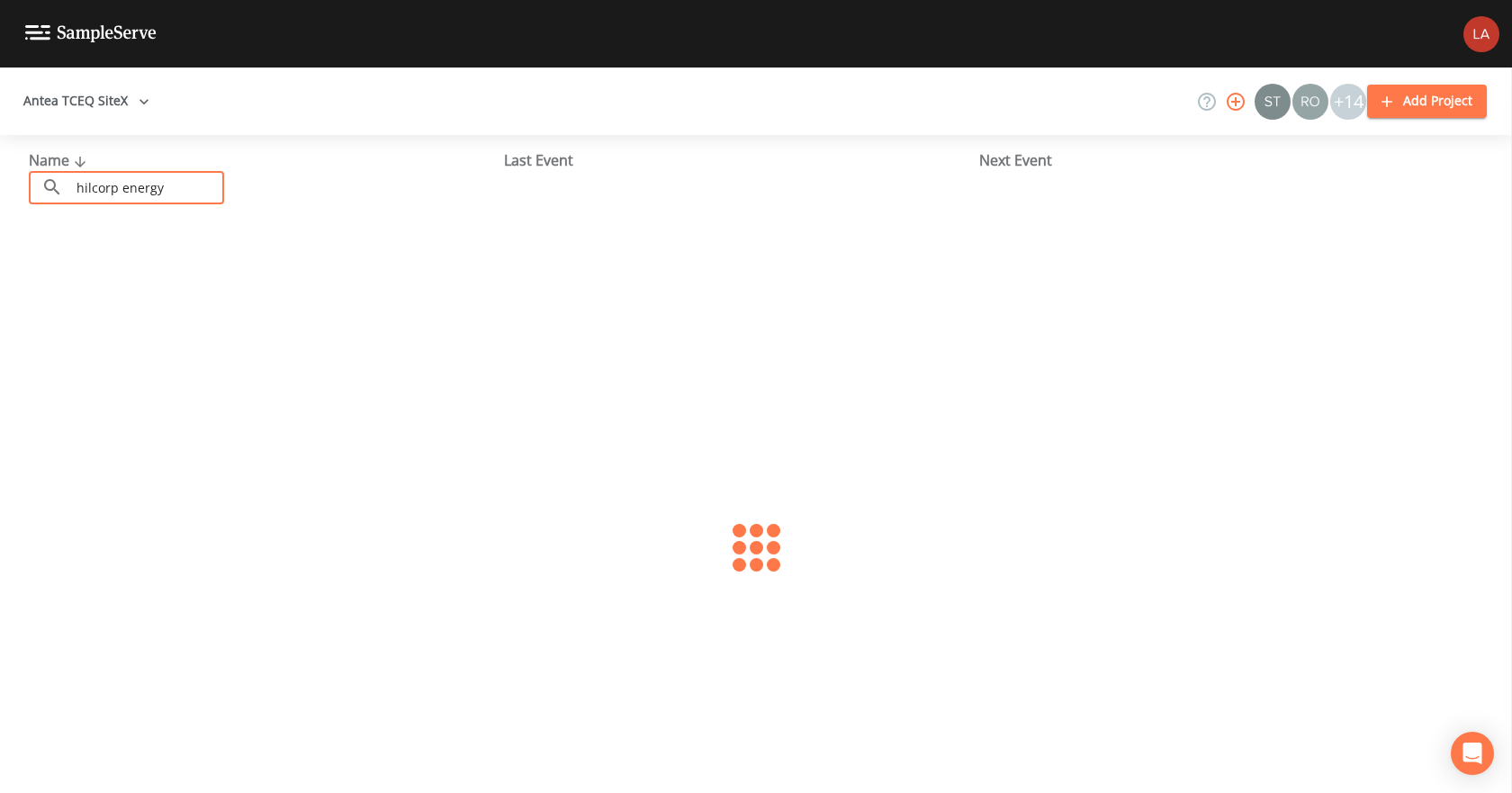
type input "hilcorp energy"
click at [153, 274] on div at bounding box center [756, 548] width 1512 height 658
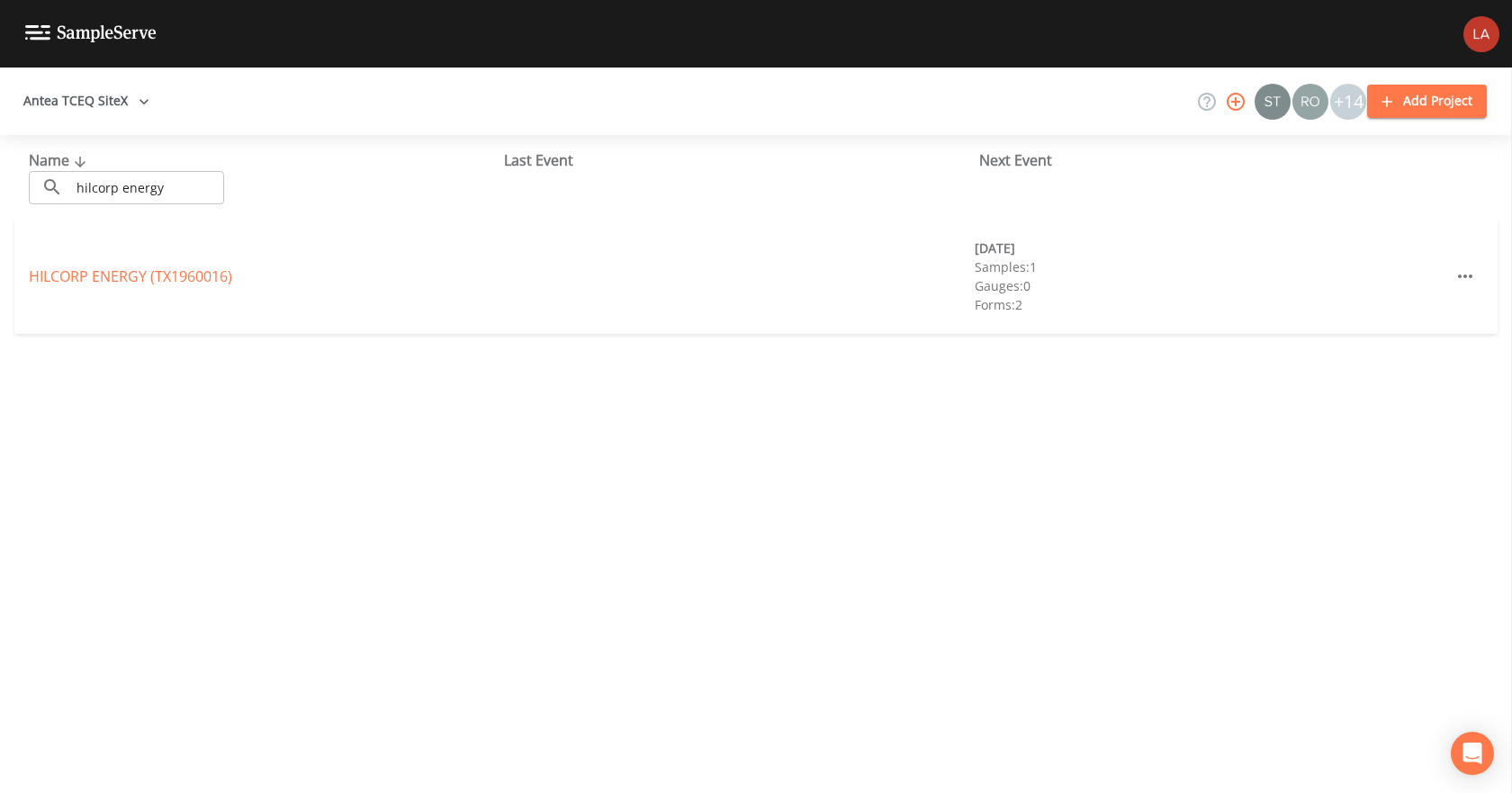
click at [153, 274] on link "HILCORP ENERGY (TX1960016)" at bounding box center [131, 276] width 203 height 20
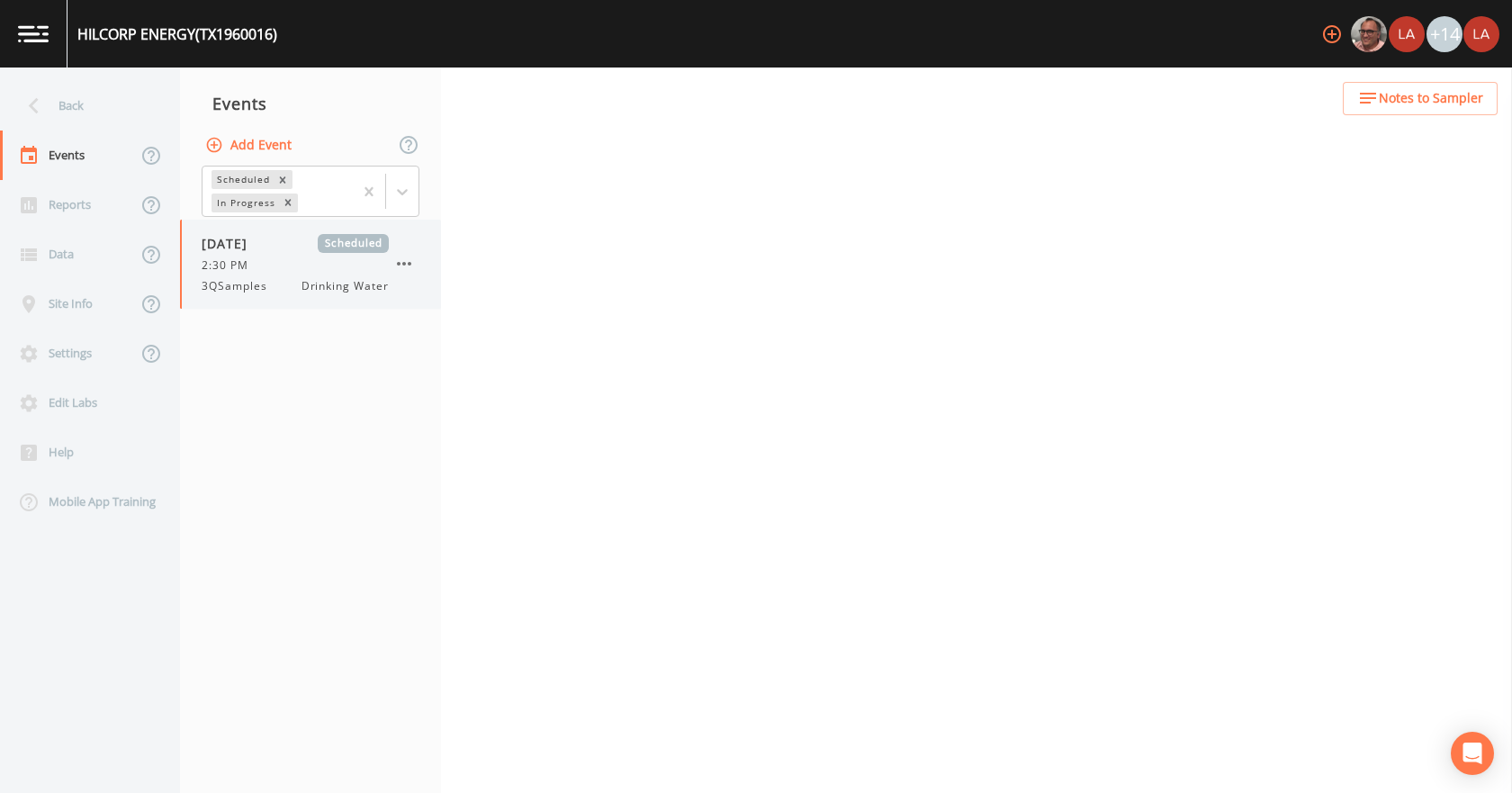
click at [288, 271] on div "2:30 PM" at bounding box center [295, 265] width 187 height 16
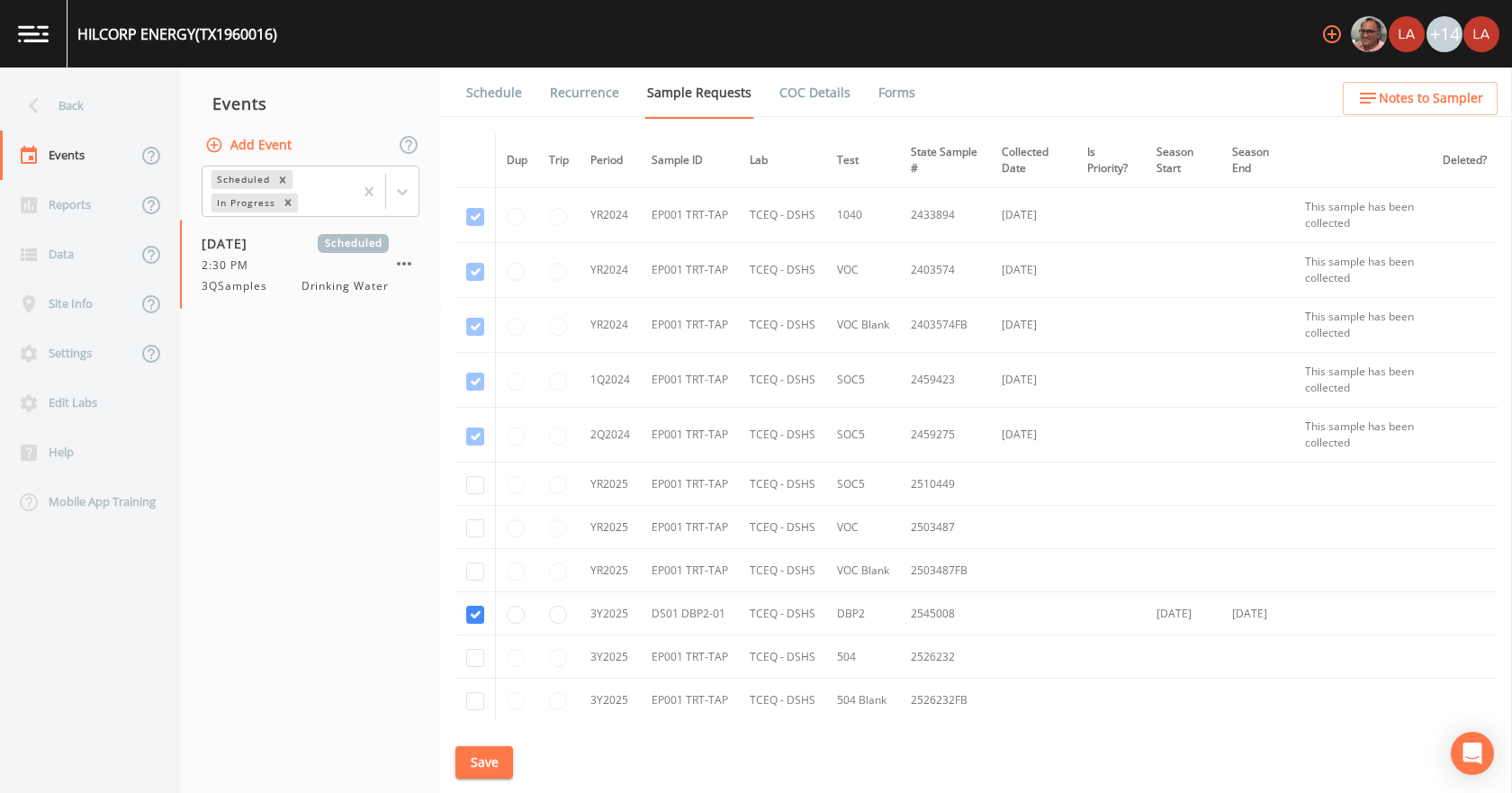
click at [492, 89] on link "Schedule" at bounding box center [494, 92] width 62 height 50
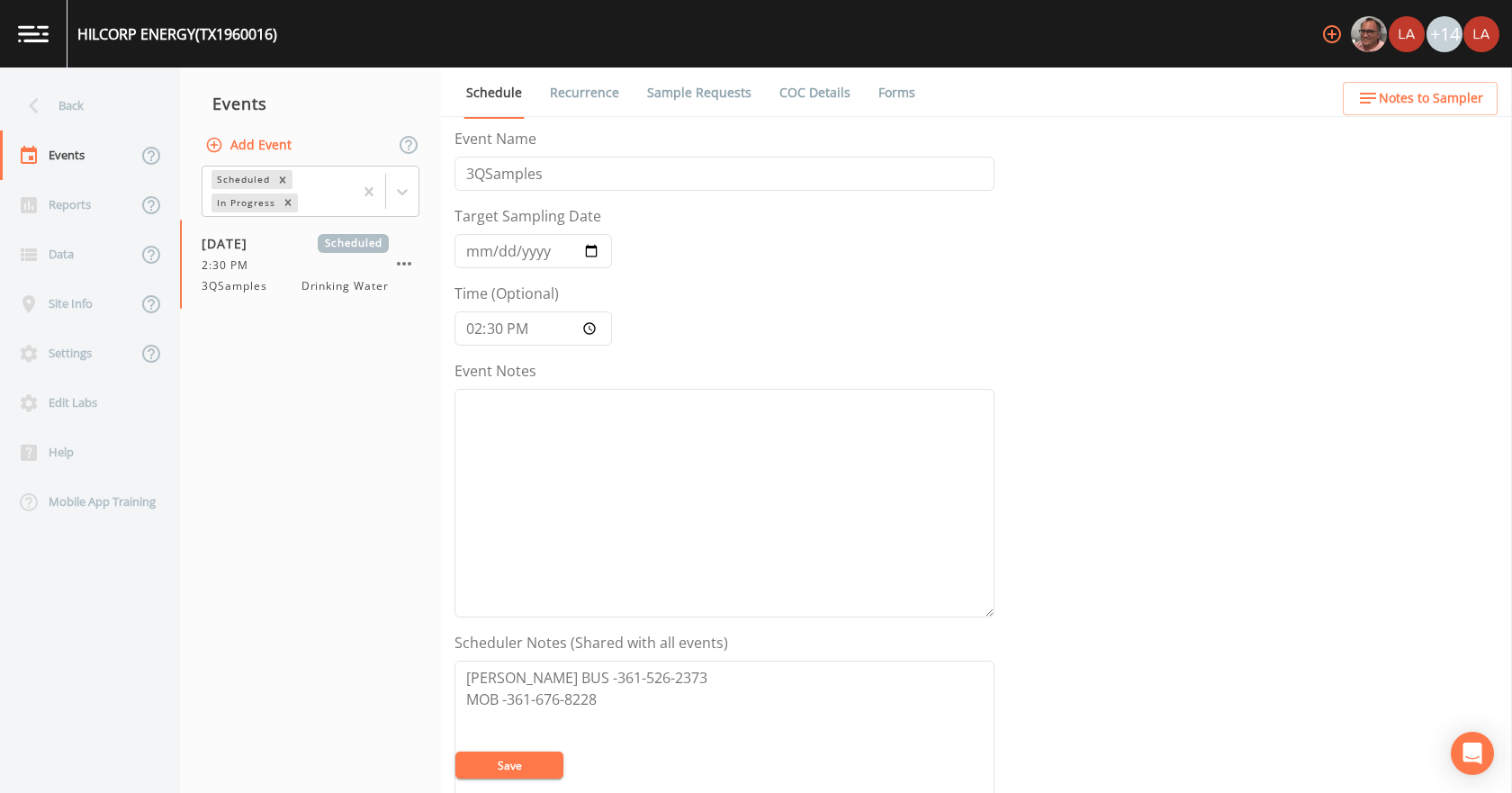
click at [605, 87] on link "Recurrence" at bounding box center [584, 92] width 75 height 50
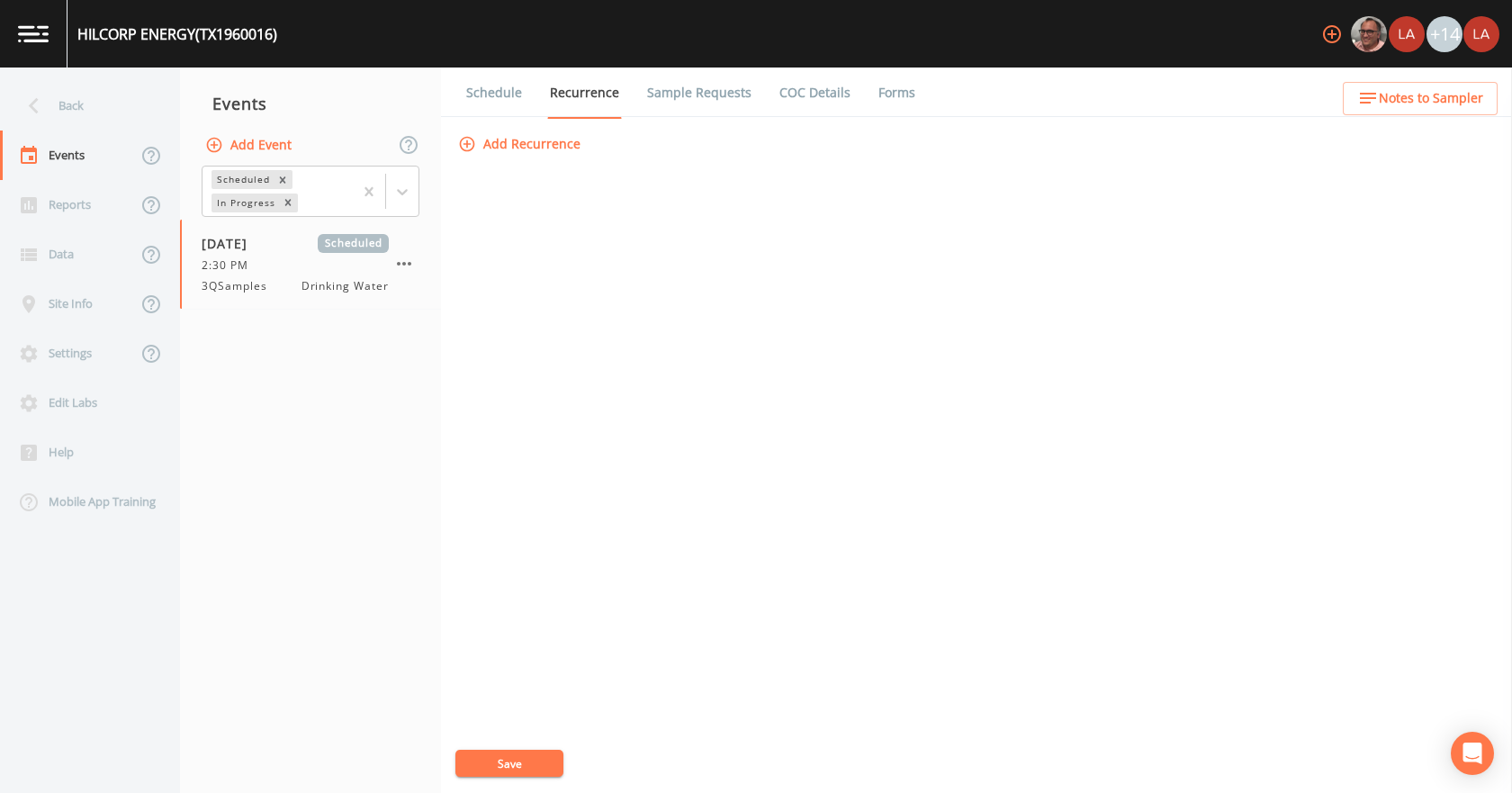
click at [695, 91] on link "Sample Requests" at bounding box center [699, 92] width 110 height 50
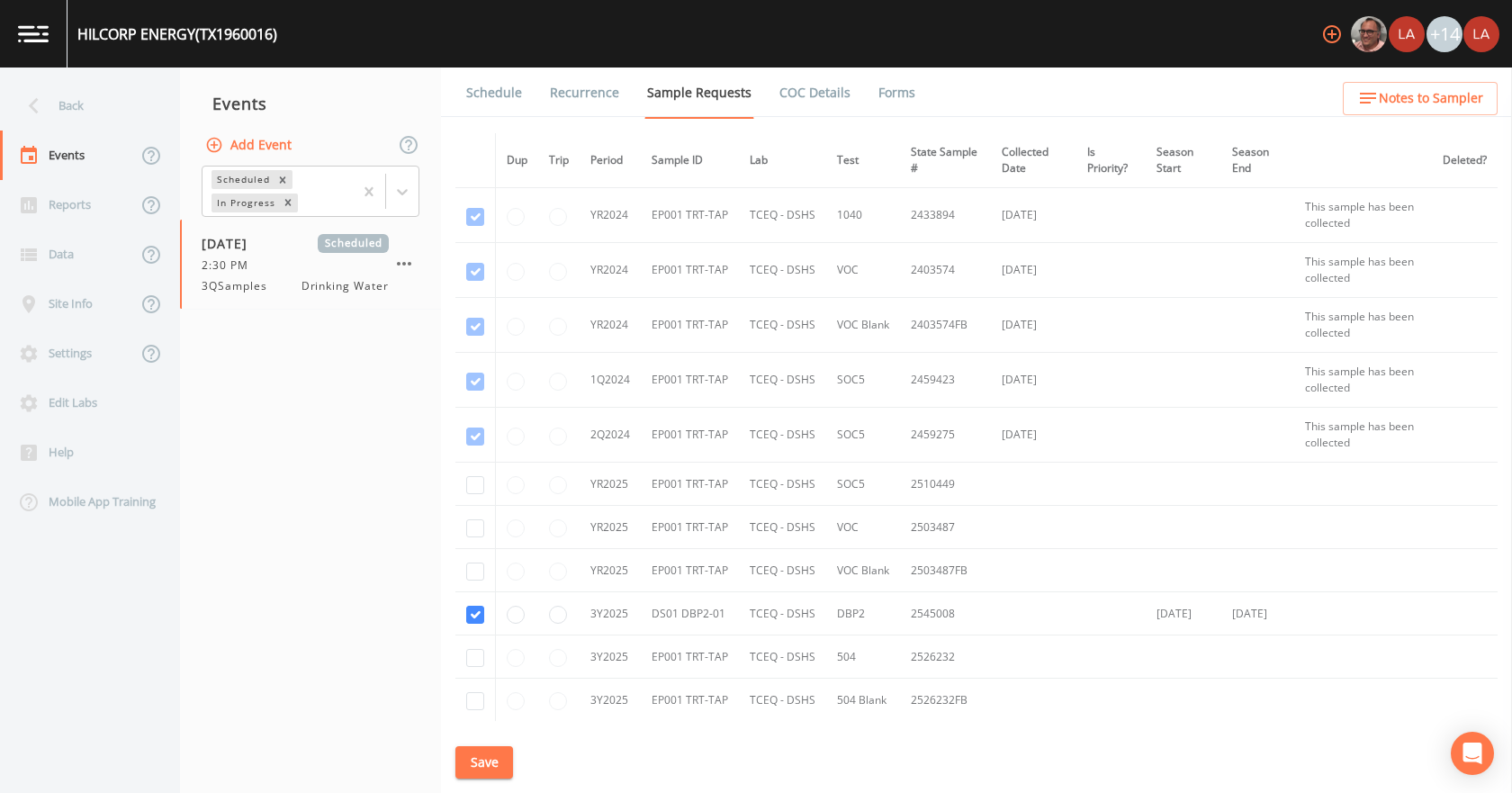
click at [461, 91] on li "Schedule" at bounding box center [483, 92] width 84 height 50
click at [484, 92] on link "Schedule" at bounding box center [494, 92] width 62 height 50
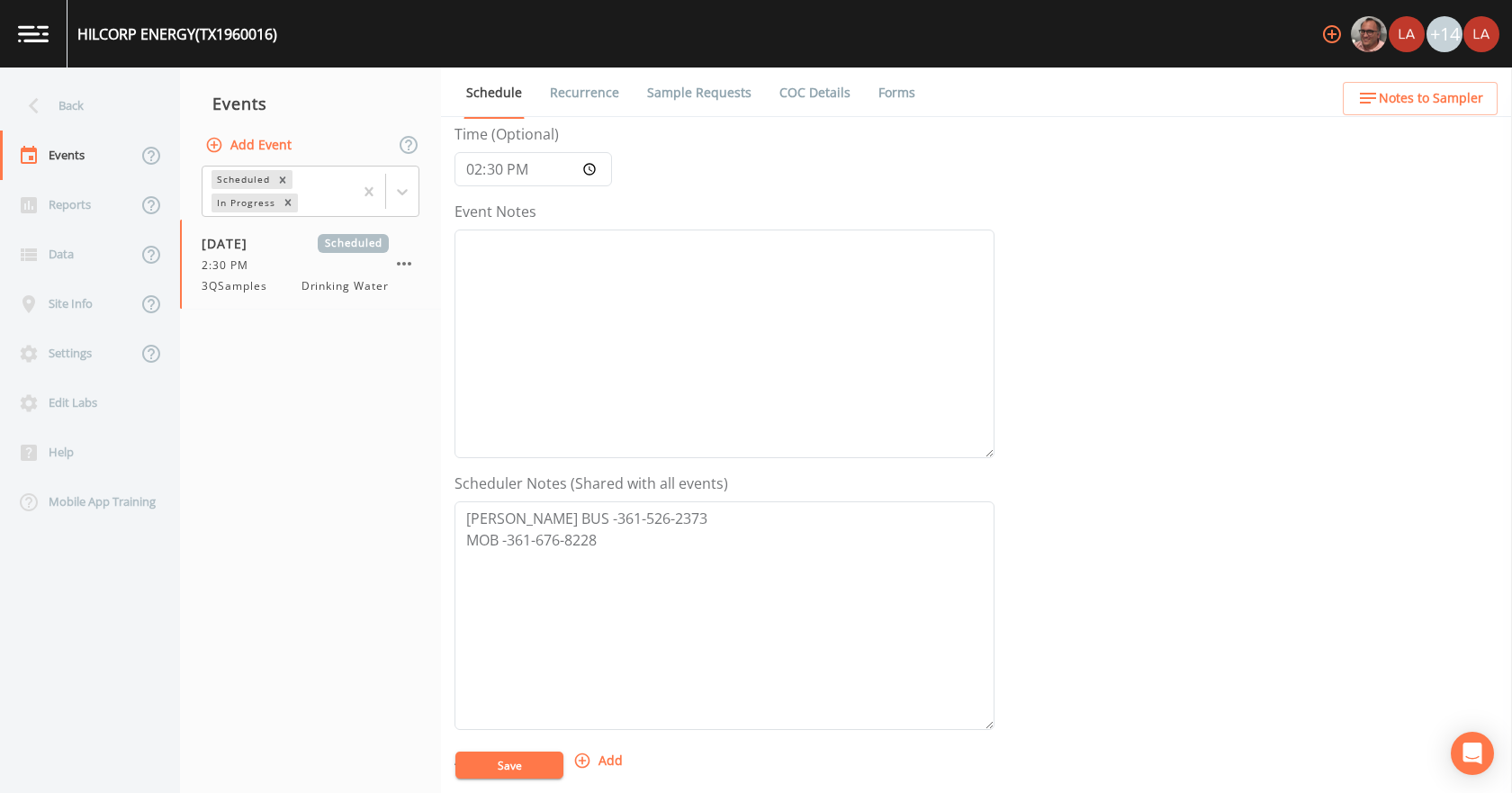
scroll to position [360, 0]
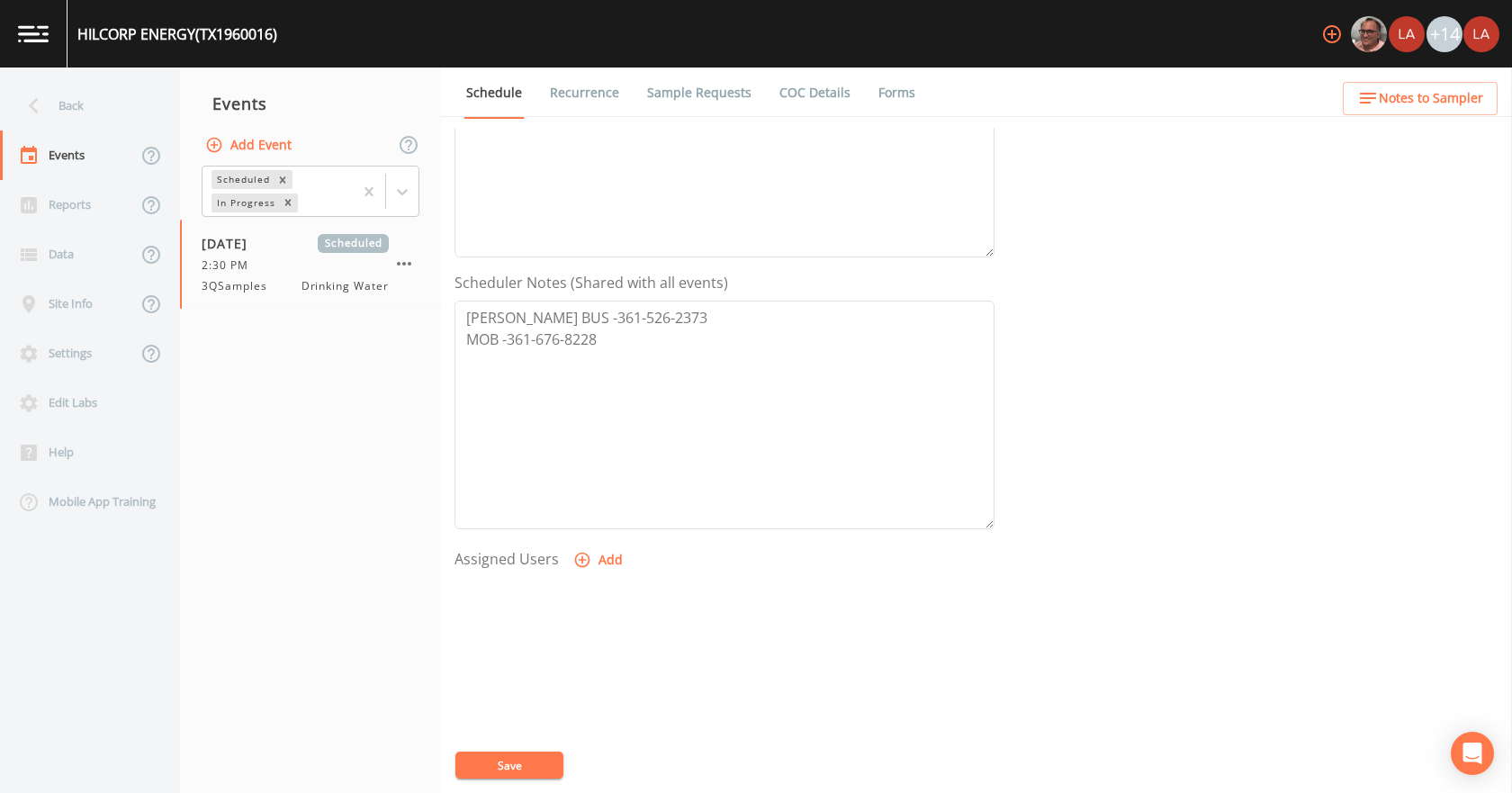
click at [602, 558] on button "Add" at bounding box center [599, 560] width 61 height 34
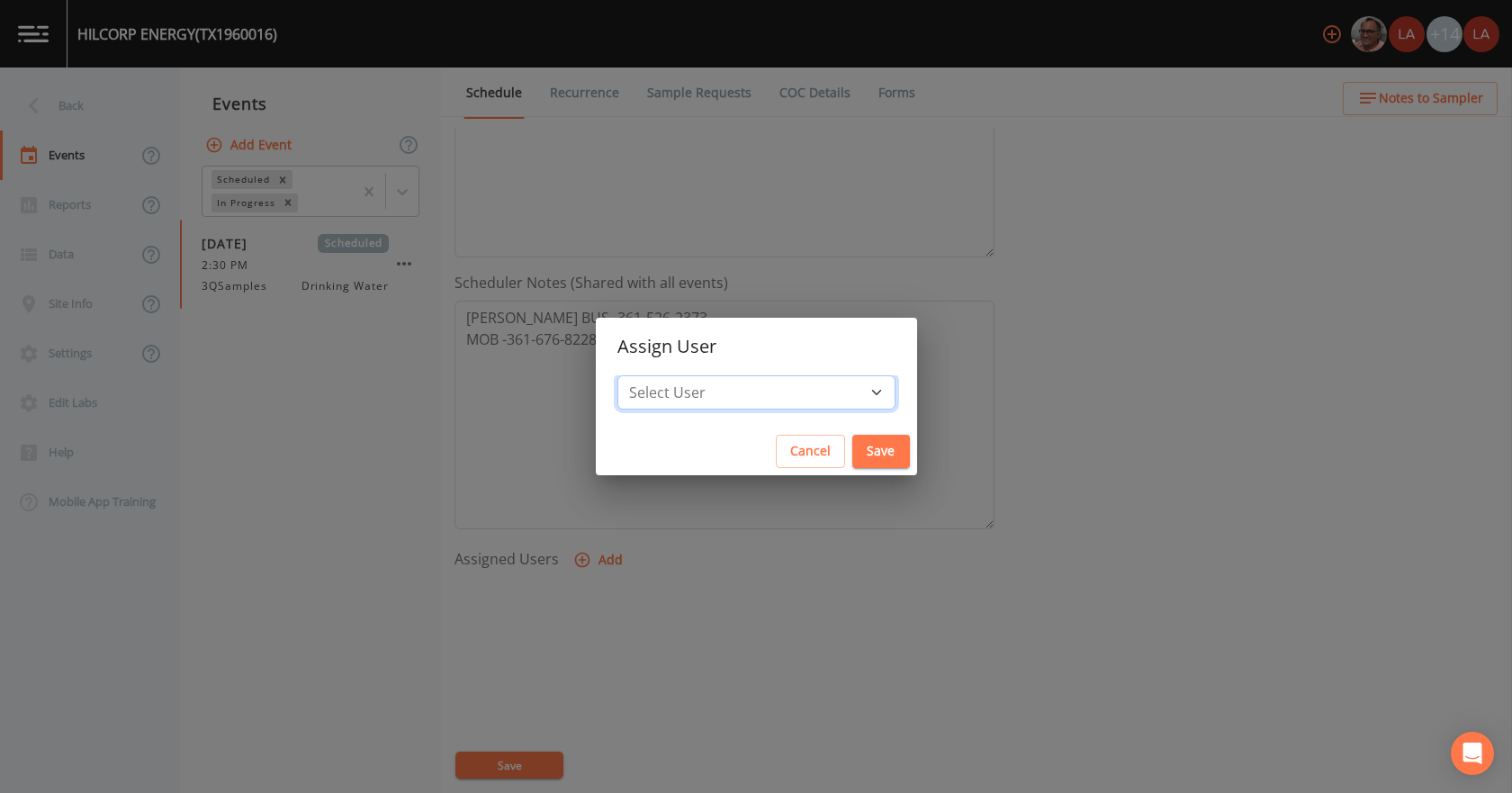
click at [704, 406] on select "Select User Mike Franklin Lauren Saenz Joshua gere Paul David Weber Zachary Eva…" at bounding box center [756, 392] width 278 height 34
select select "0c4ac92a-2052-4971-af99-d49bdd27a7b1"
click at [643, 376] on select "Select User Mike Franklin Lauren Saenz Joshua gere Paul David Weber Zachary Eva…" at bounding box center [756, 392] width 278 height 34
click at [883, 445] on div "Cancel Save" at bounding box center [756, 451] width 322 height 48
click at [872, 458] on button "Save" at bounding box center [881, 451] width 58 height 34
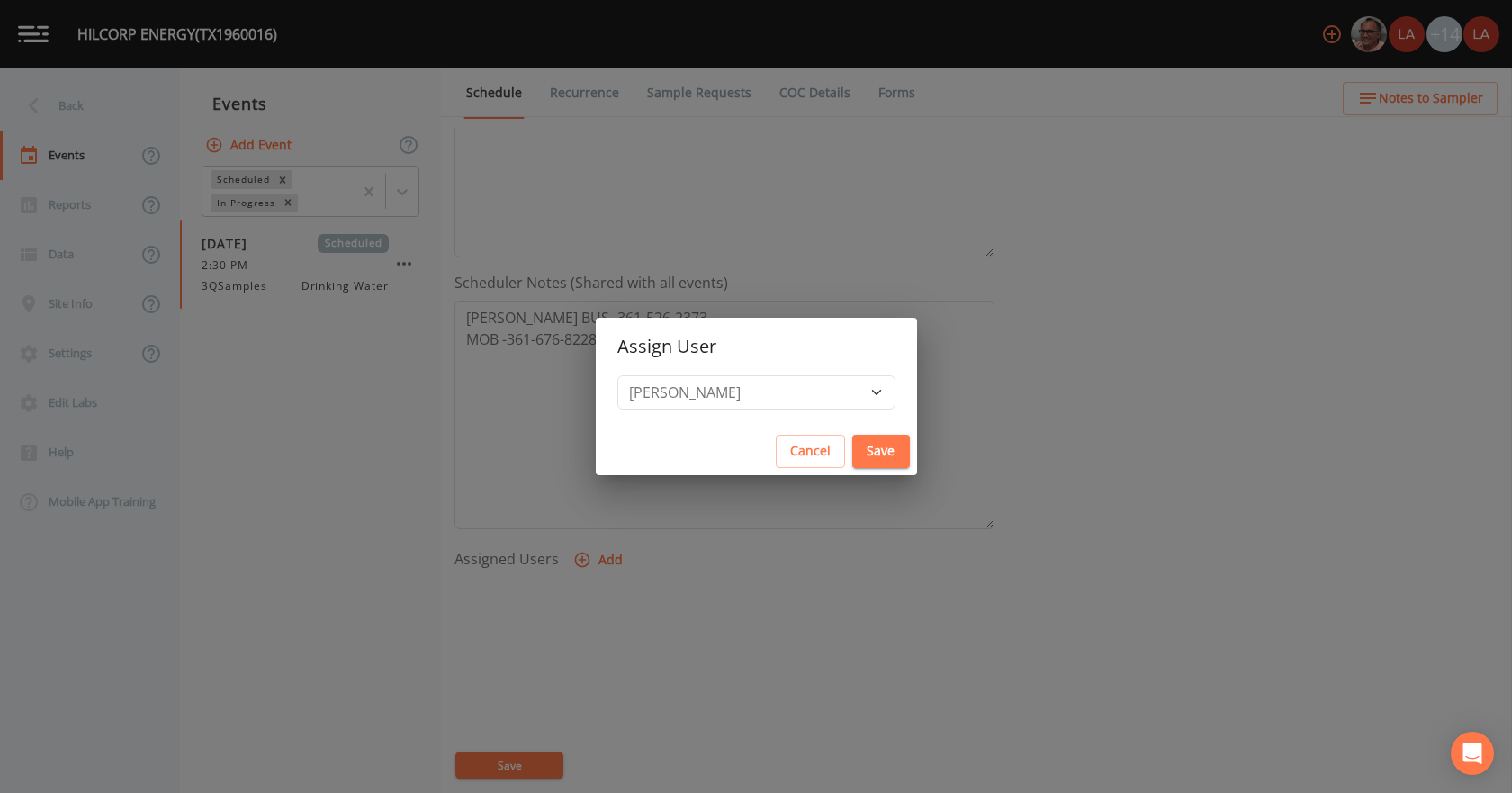
select select
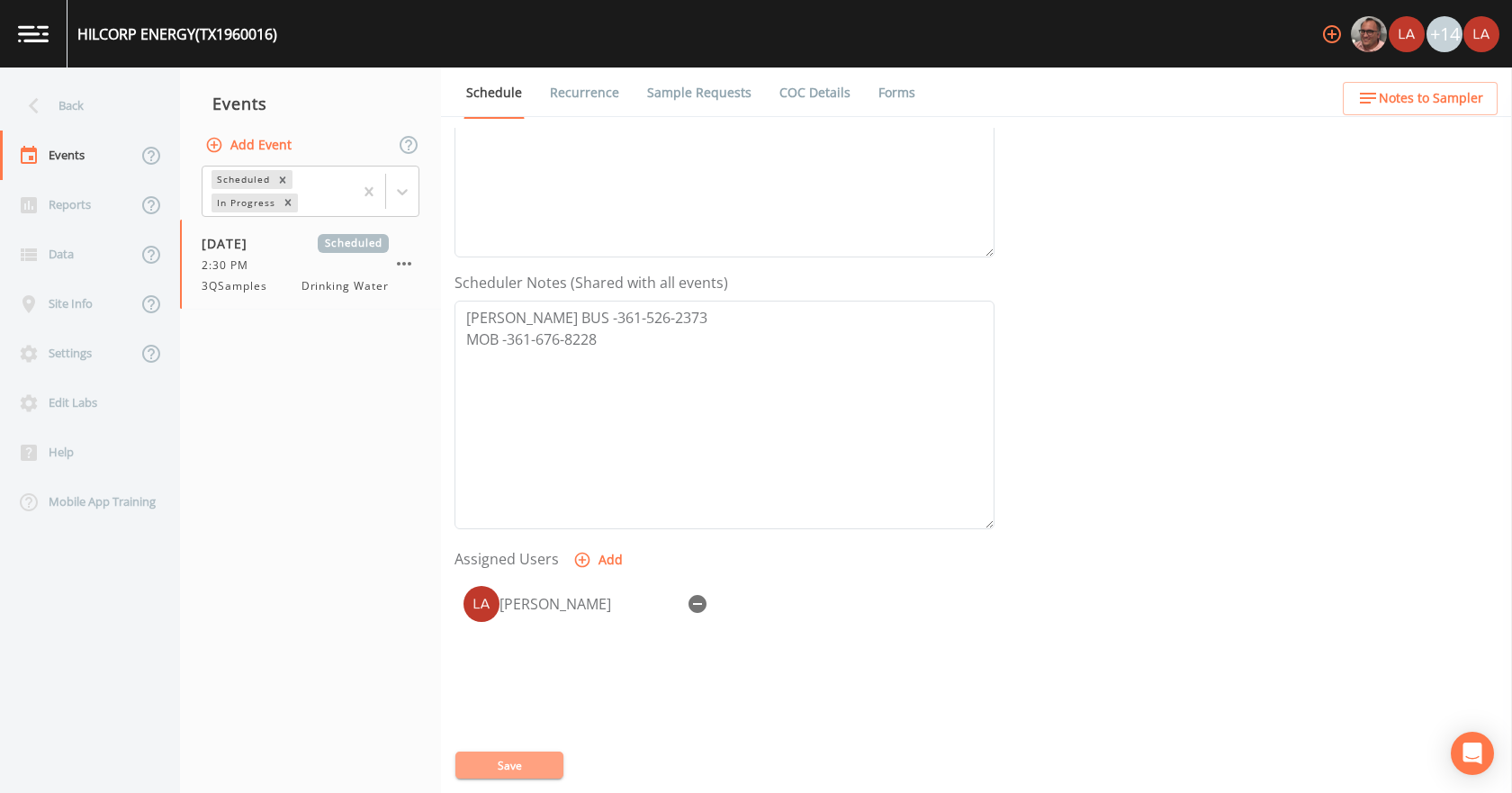
click at [490, 765] on button "Save" at bounding box center [510, 764] width 108 height 27
click at [412, 185] on div at bounding box center [402, 191] width 33 height 33
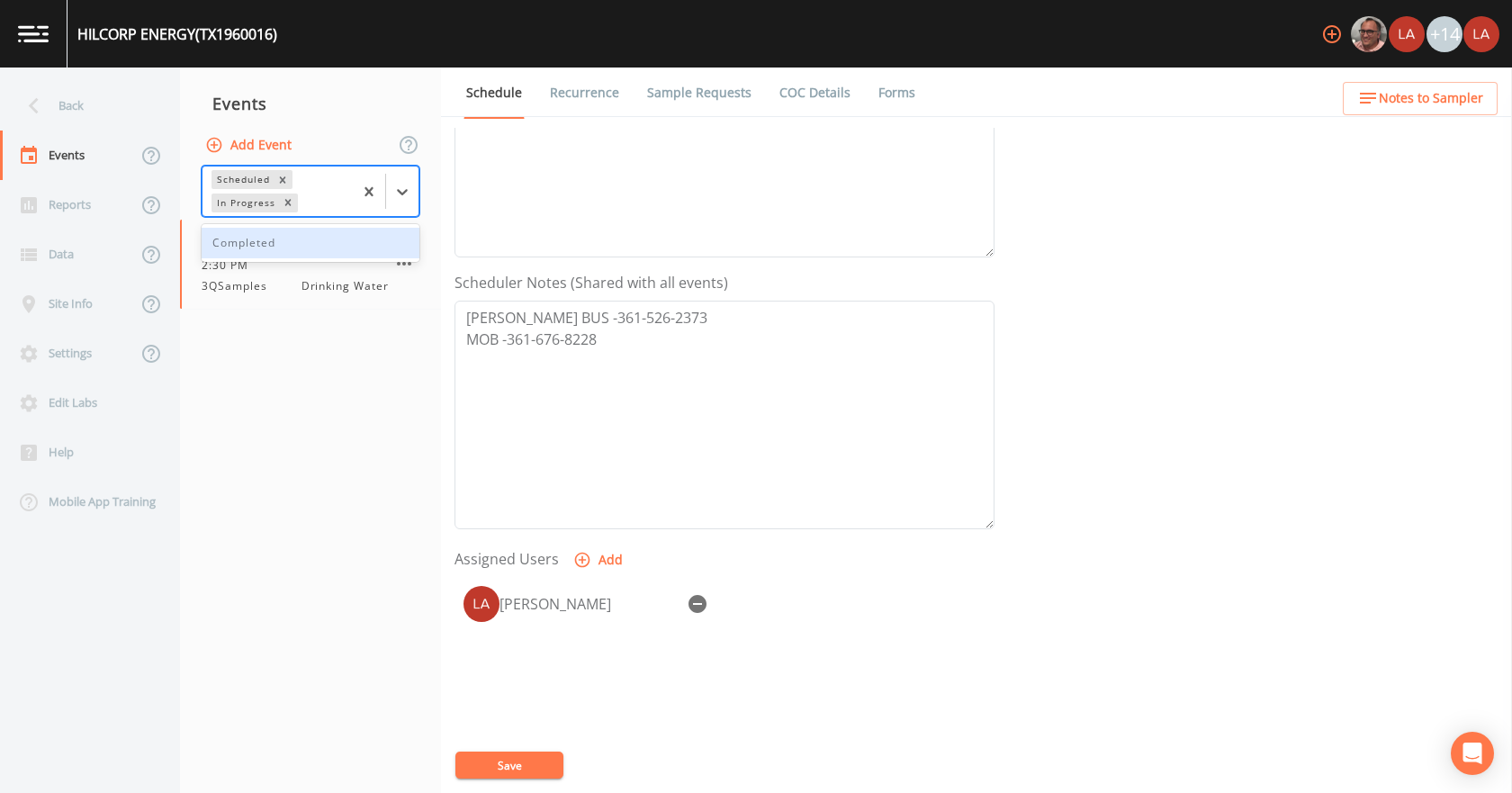
click at [339, 241] on div "Completed" at bounding box center [310, 242] width 218 height 31
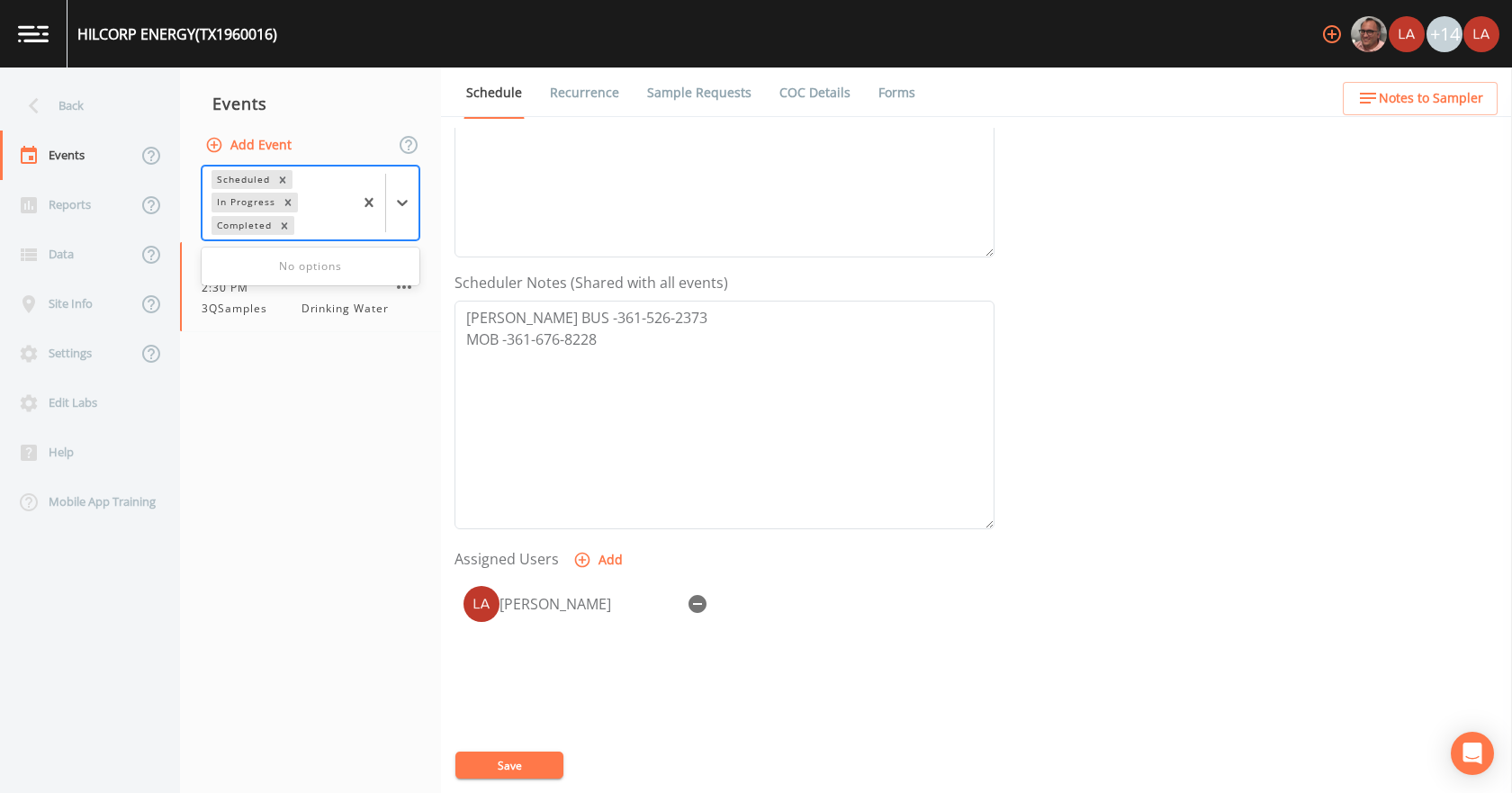
click at [272, 220] on div "Completed" at bounding box center [243, 226] width 63 height 19
click at [285, 227] on icon "Remove Completed" at bounding box center [283, 225] width 7 height 7
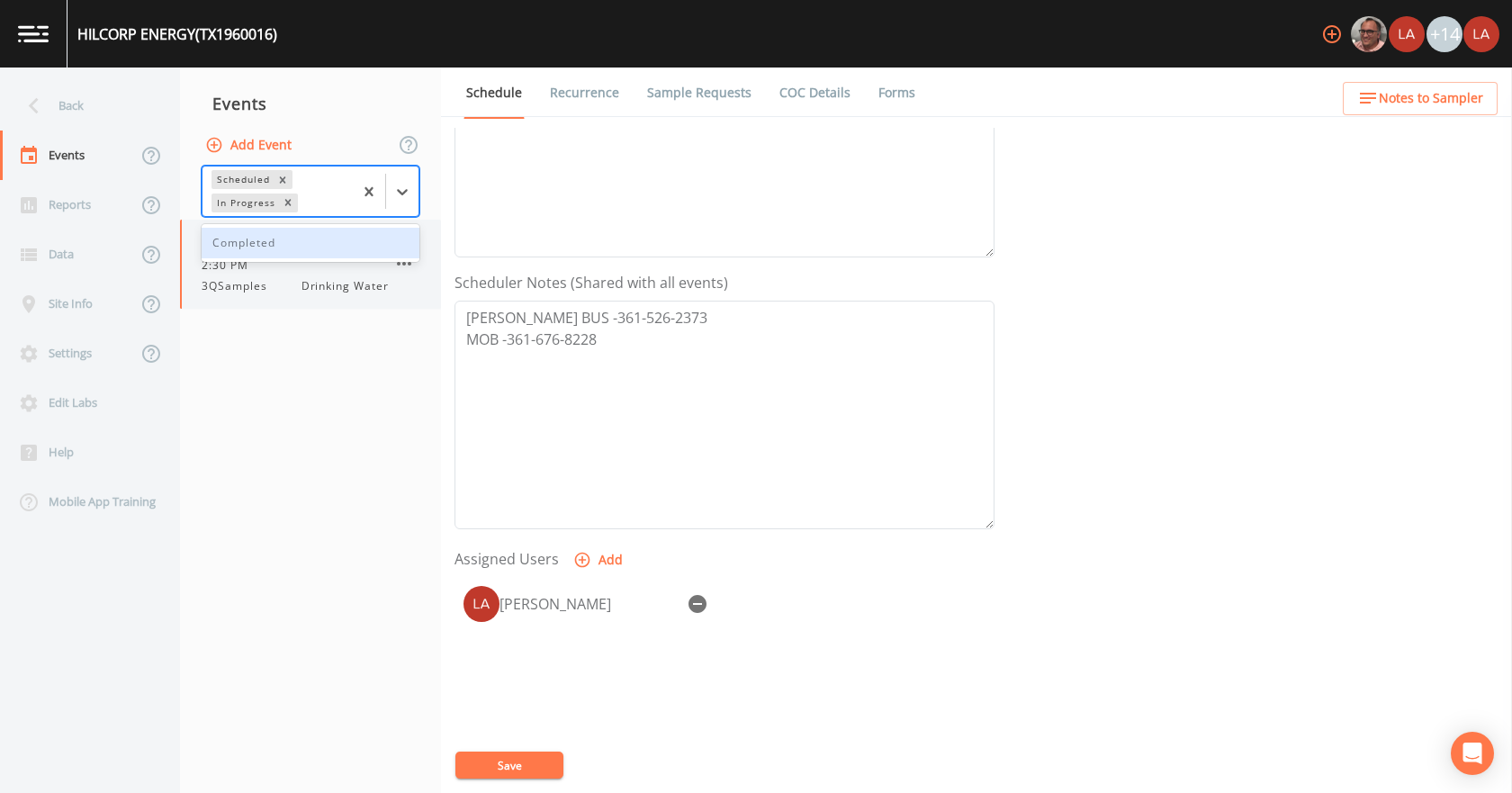
click at [267, 276] on div "09/16/2025 Scheduled 2:30 PM 3QSamples Drinking Water" at bounding box center [295, 264] width 187 height 61
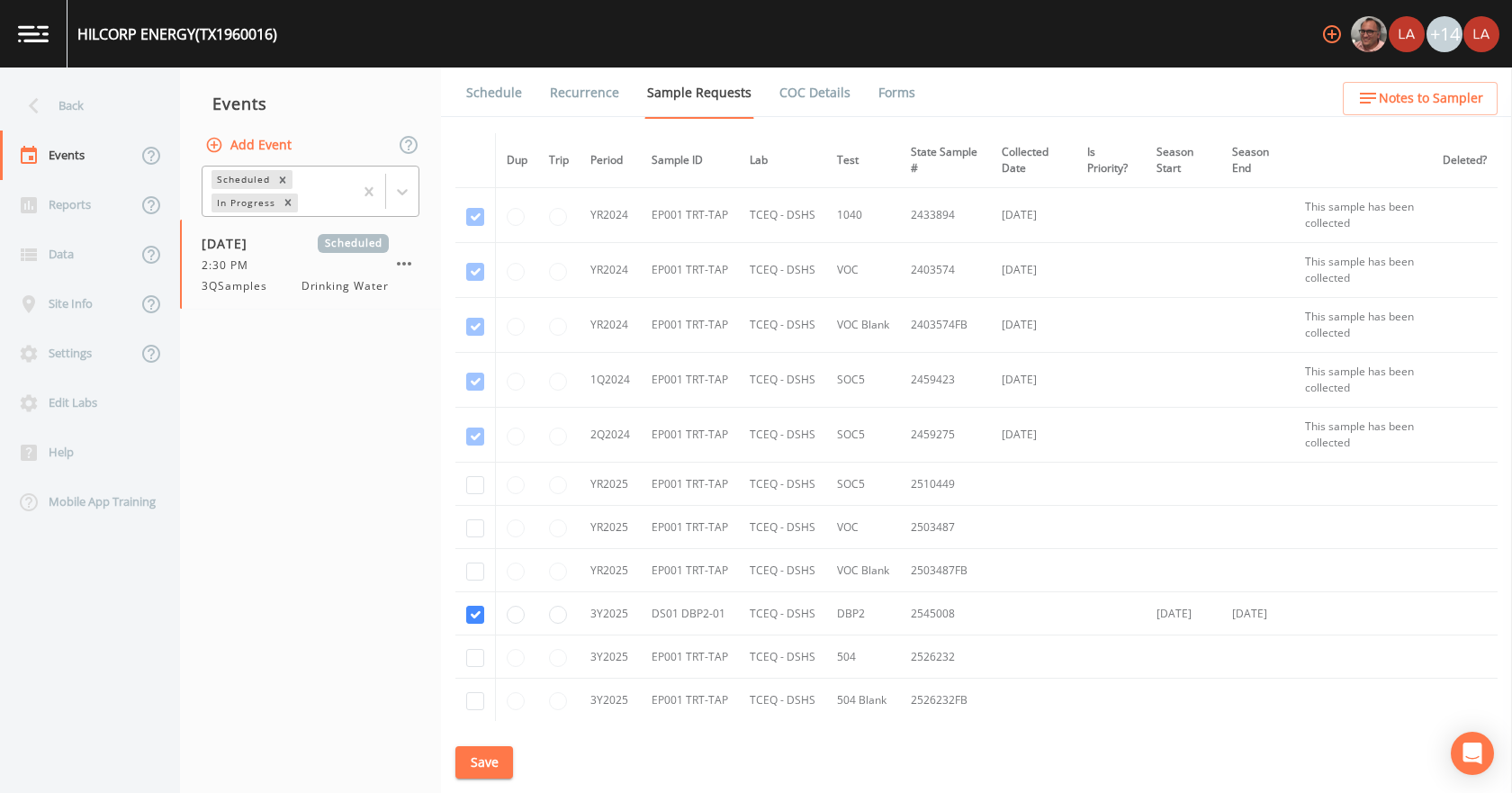
click at [890, 91] on link "Forms" at bounding box center [896, 92] width 42 height 50
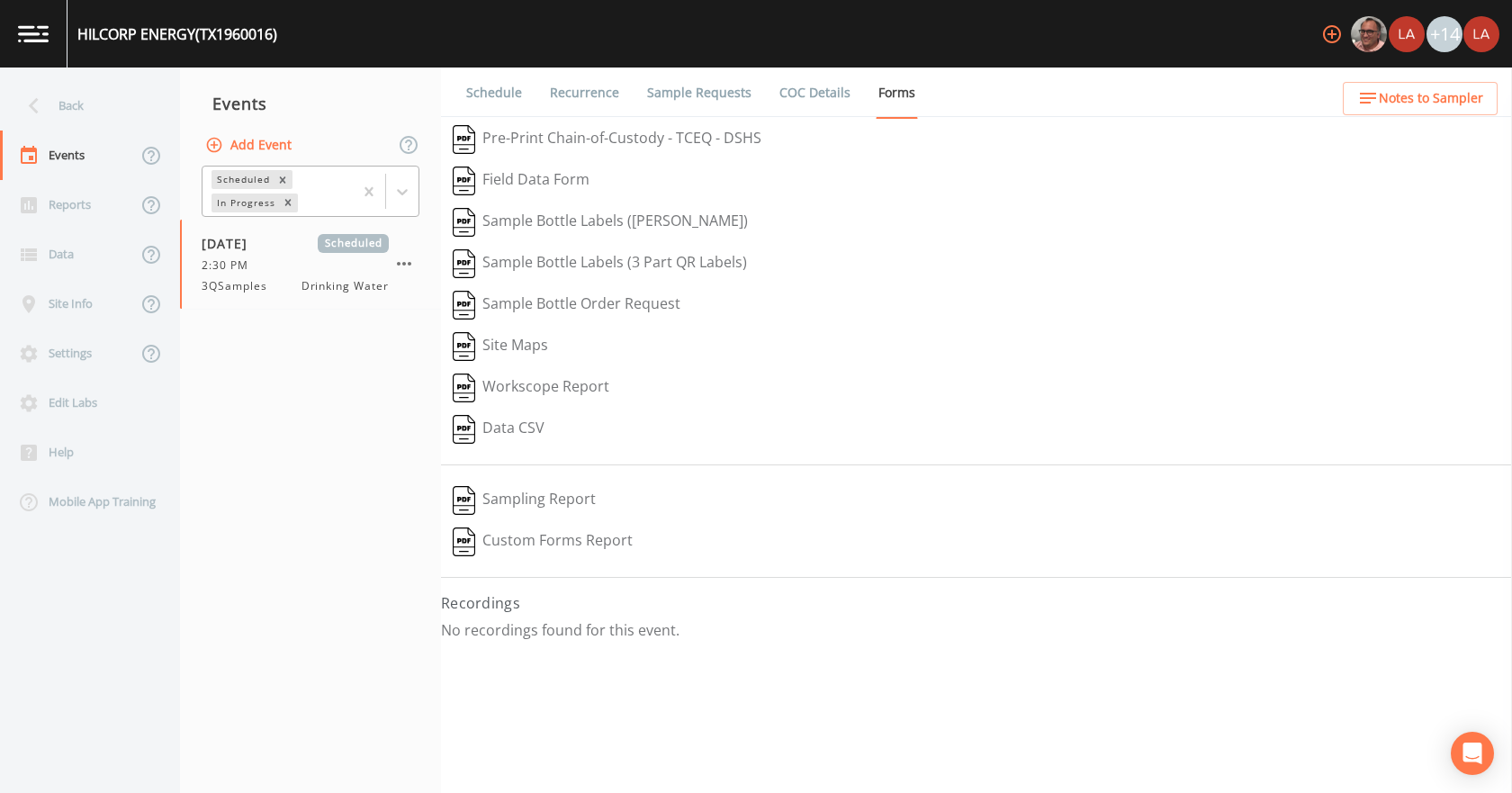
click at [793, 91] on link "COC Details" at bounding box center [815, 92] width 76 height 50
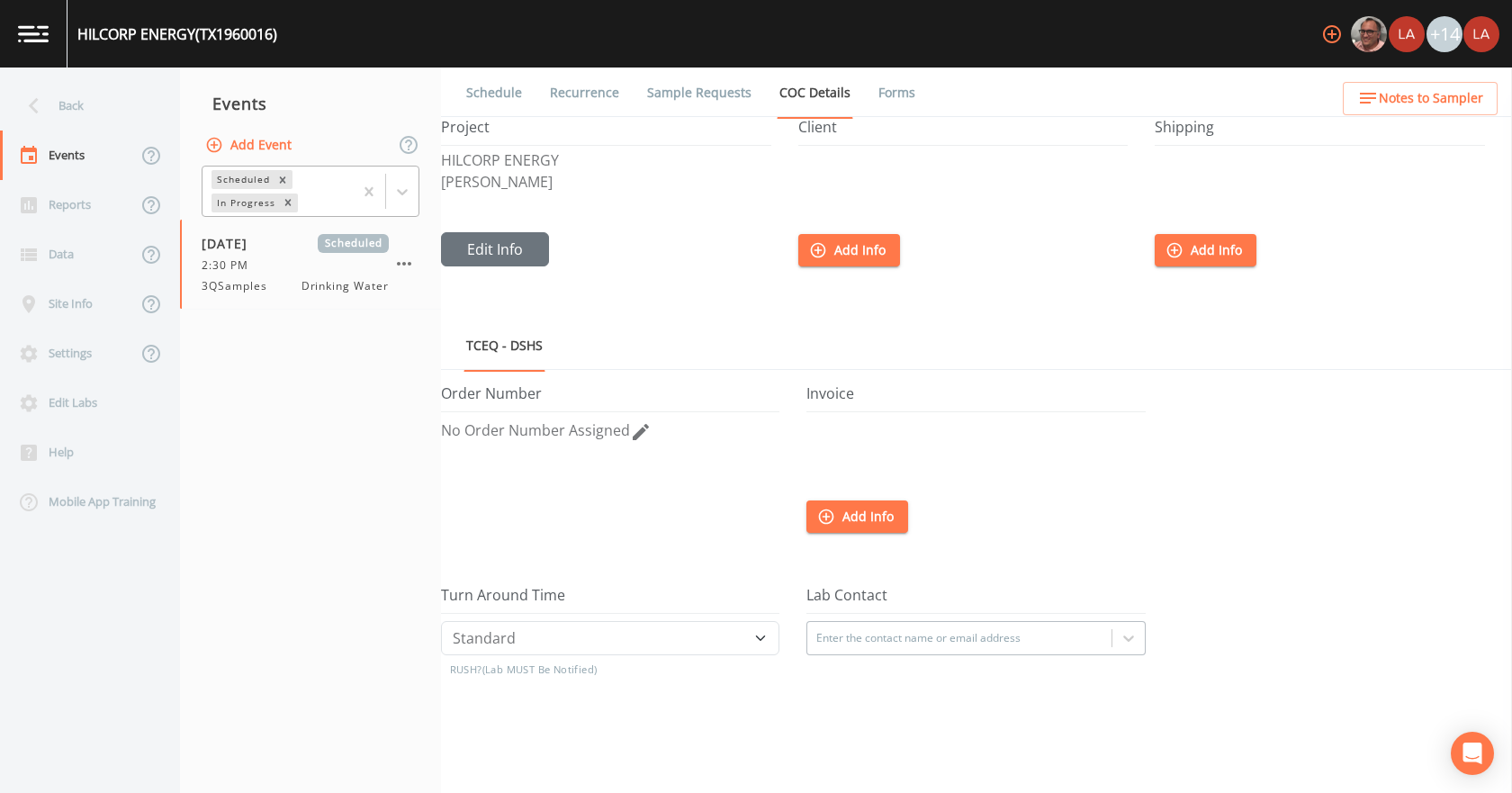
click at [716, 89] on link "Sample Requests" at bounding box center [699, 92] width 110 height 50
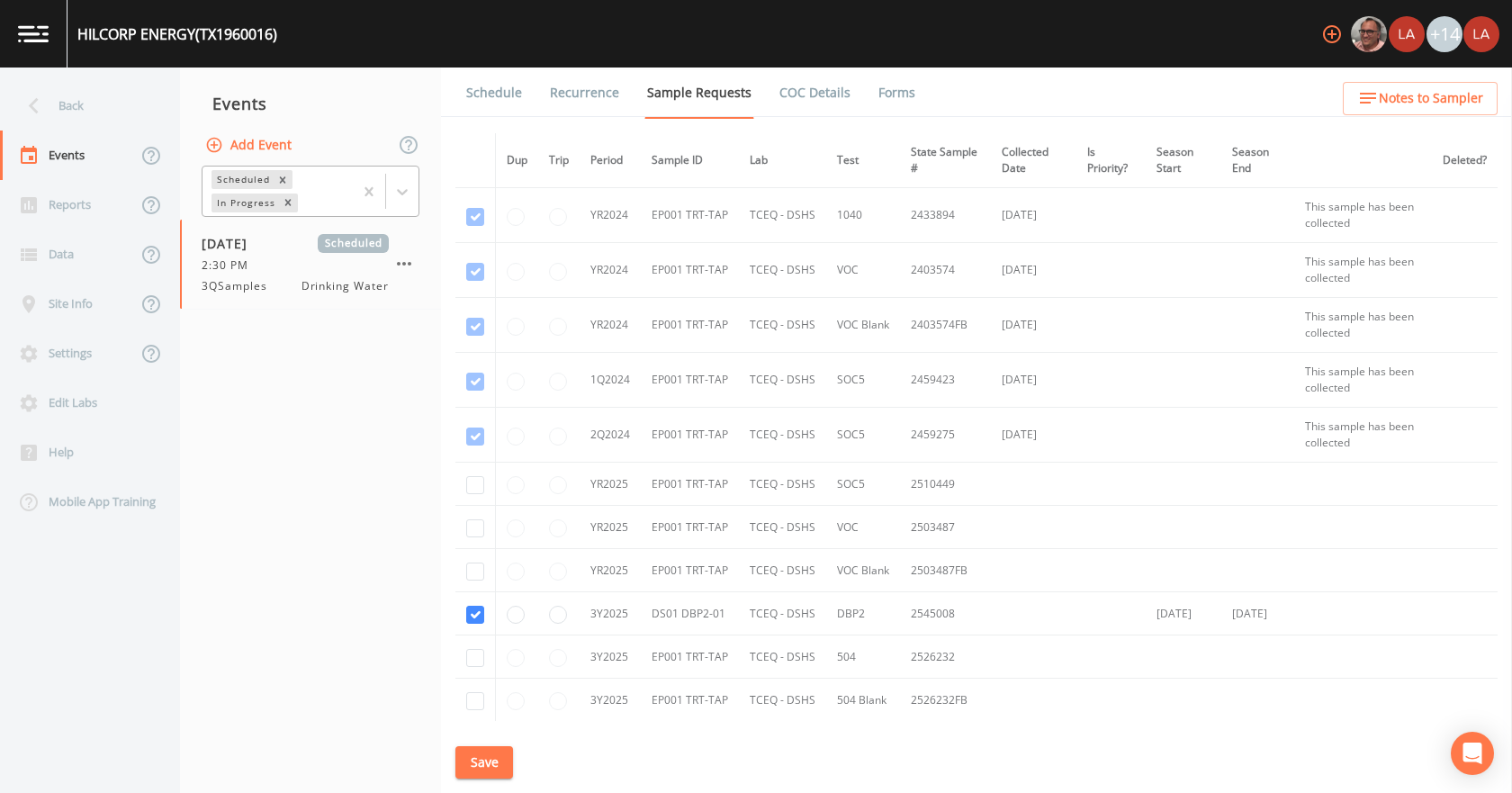
click at [598, 88] on link "Recurrence" at bounding box center [584, 92] width 75 height 50
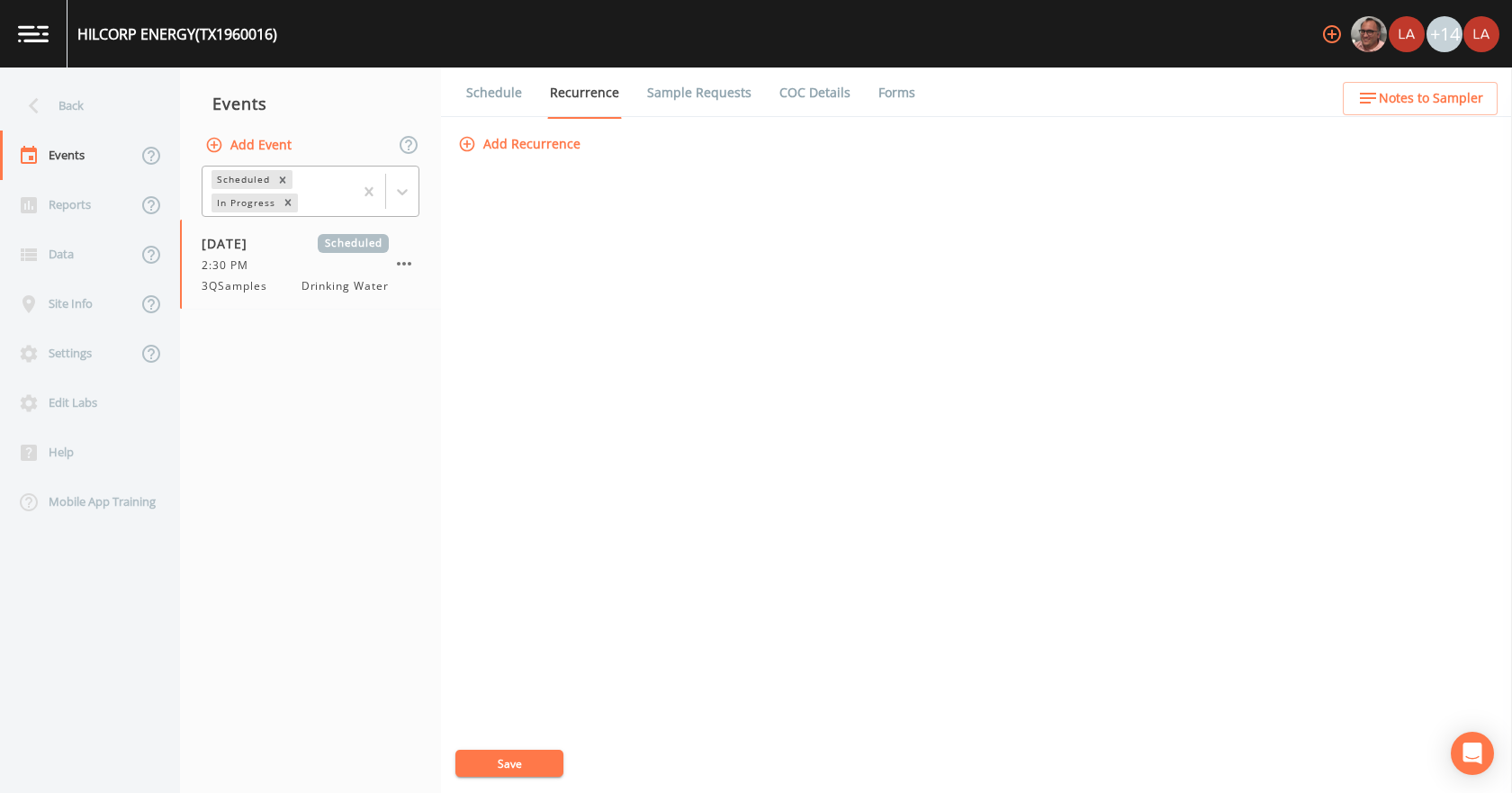
click at [500, 103] on link "Schedule" at bounding box center [494, 92] width 62 height 50
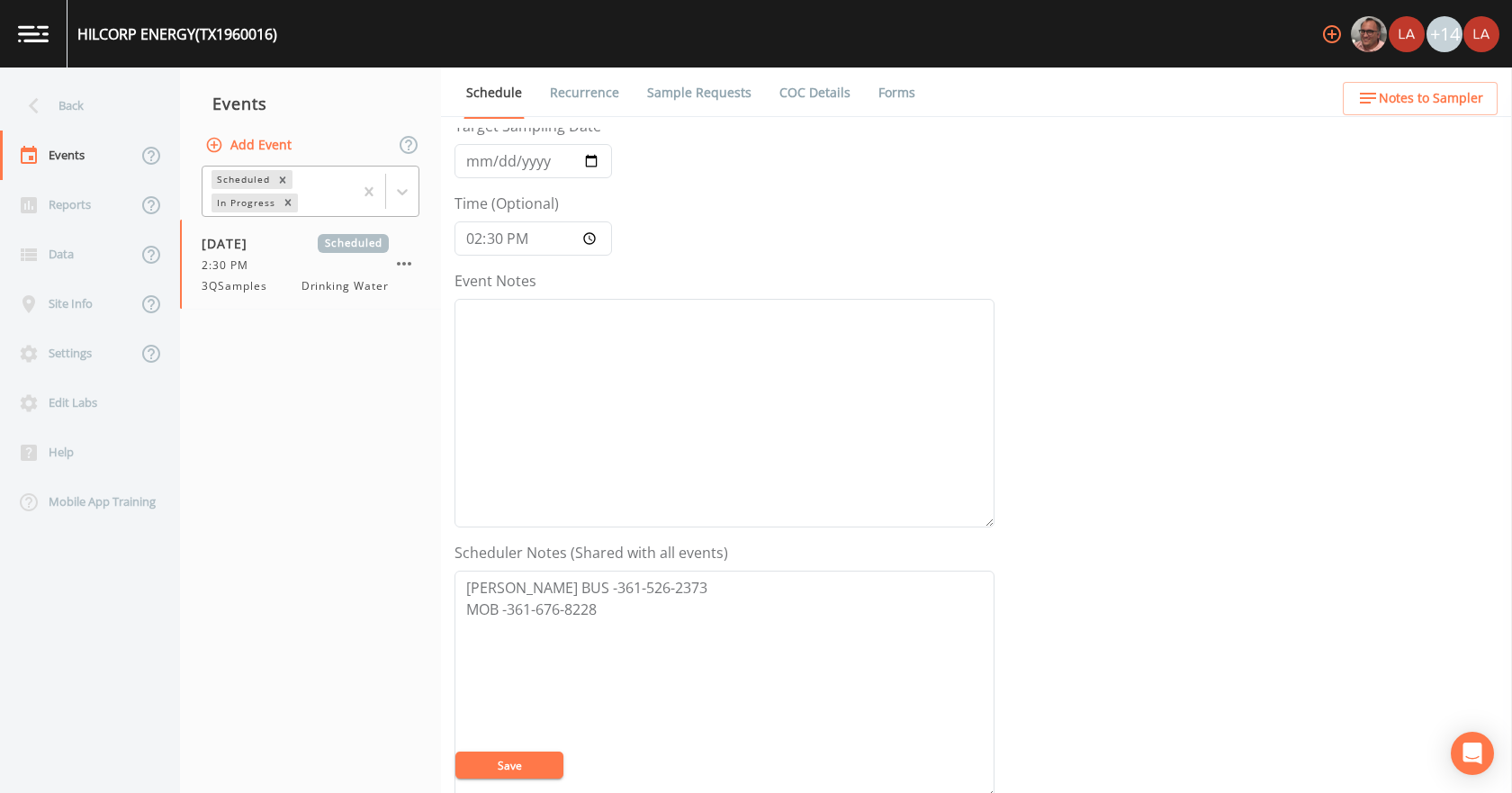
scroll to position [180, 0]
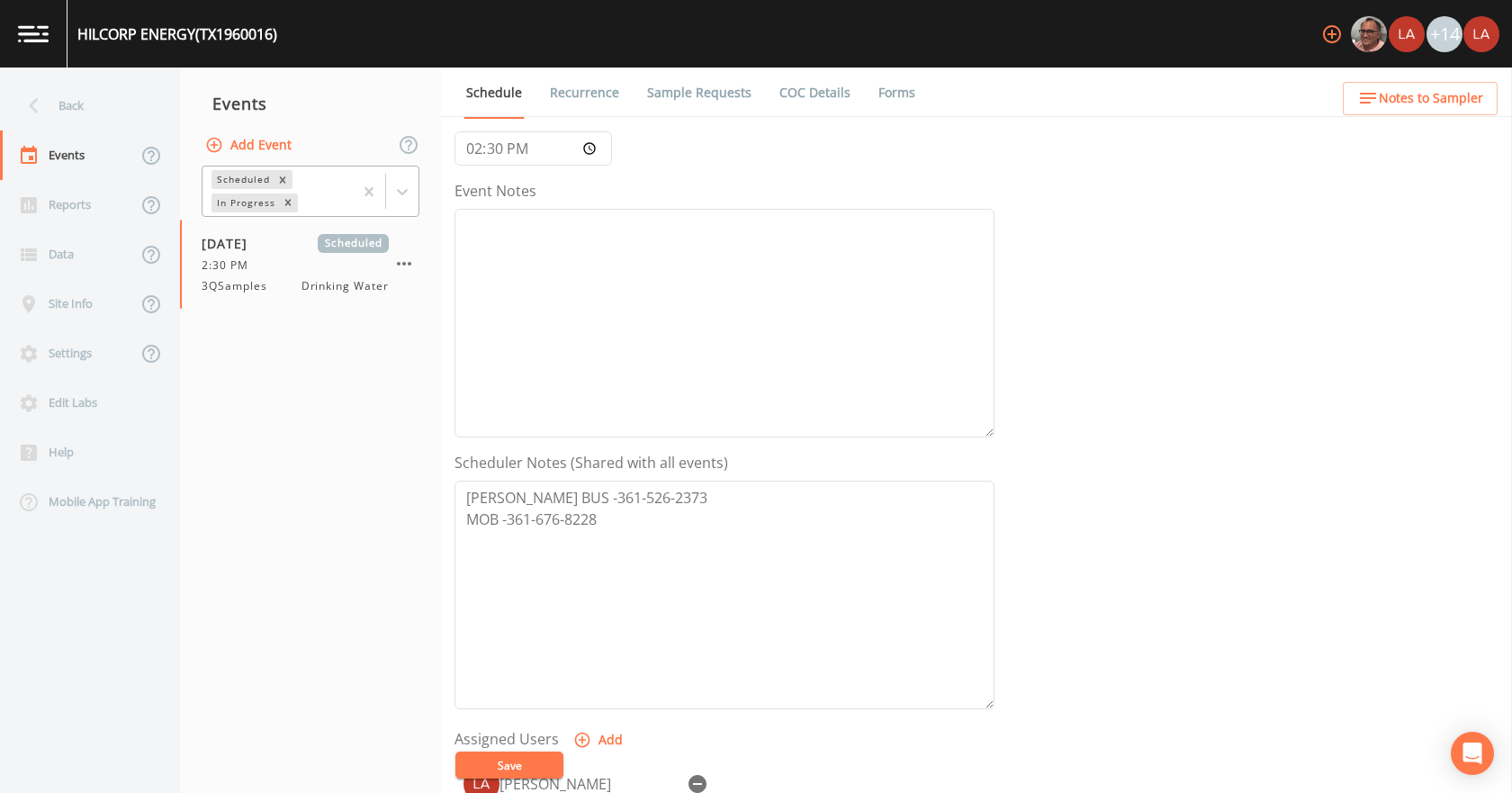
click at [570, 90] on link "Recurrence" at bounding box center [584, 92] width 75 height 50
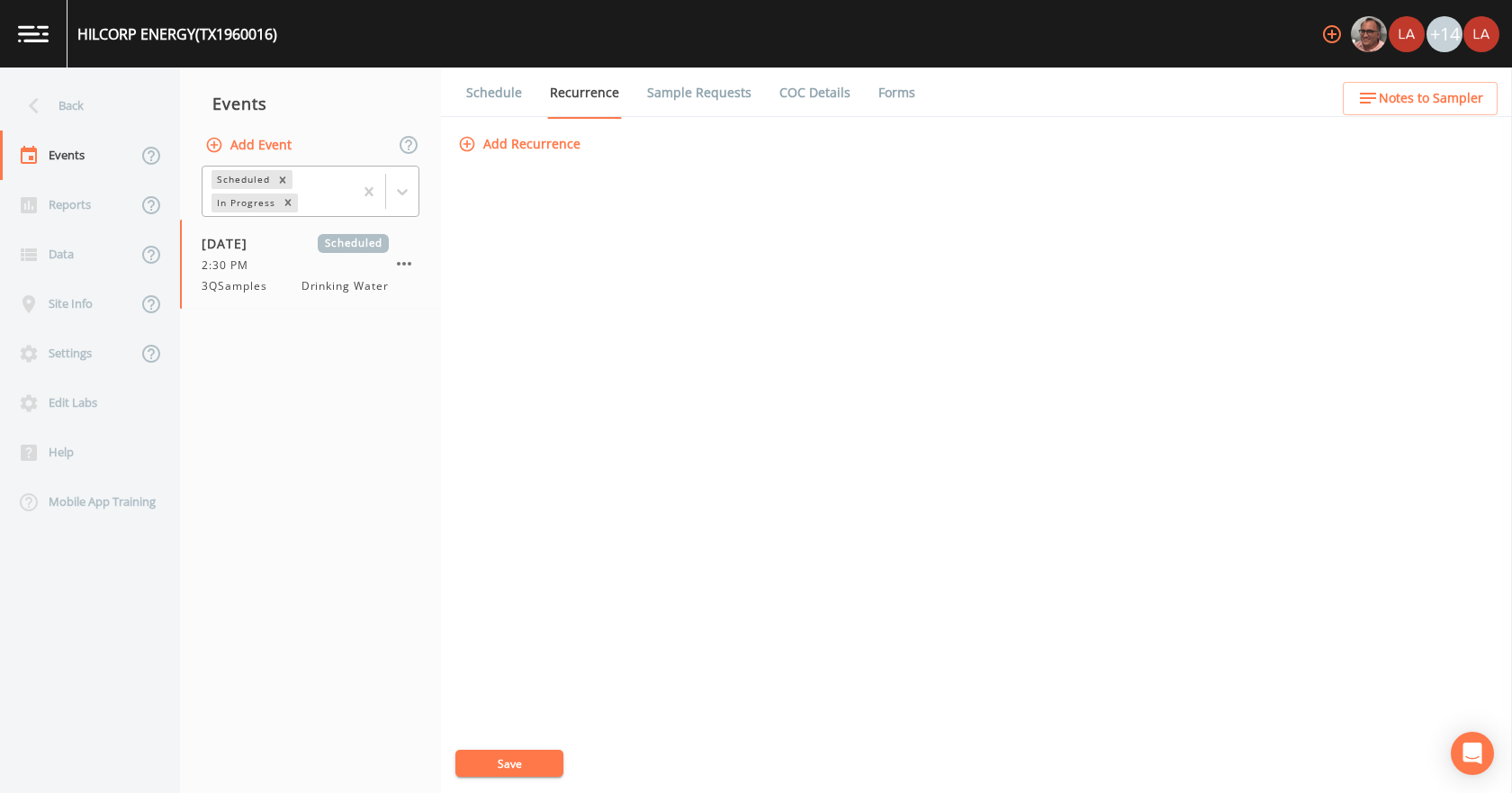
click at [495, 104] on link "Schedule" at bounding box center [494, 92] width 62 height 50
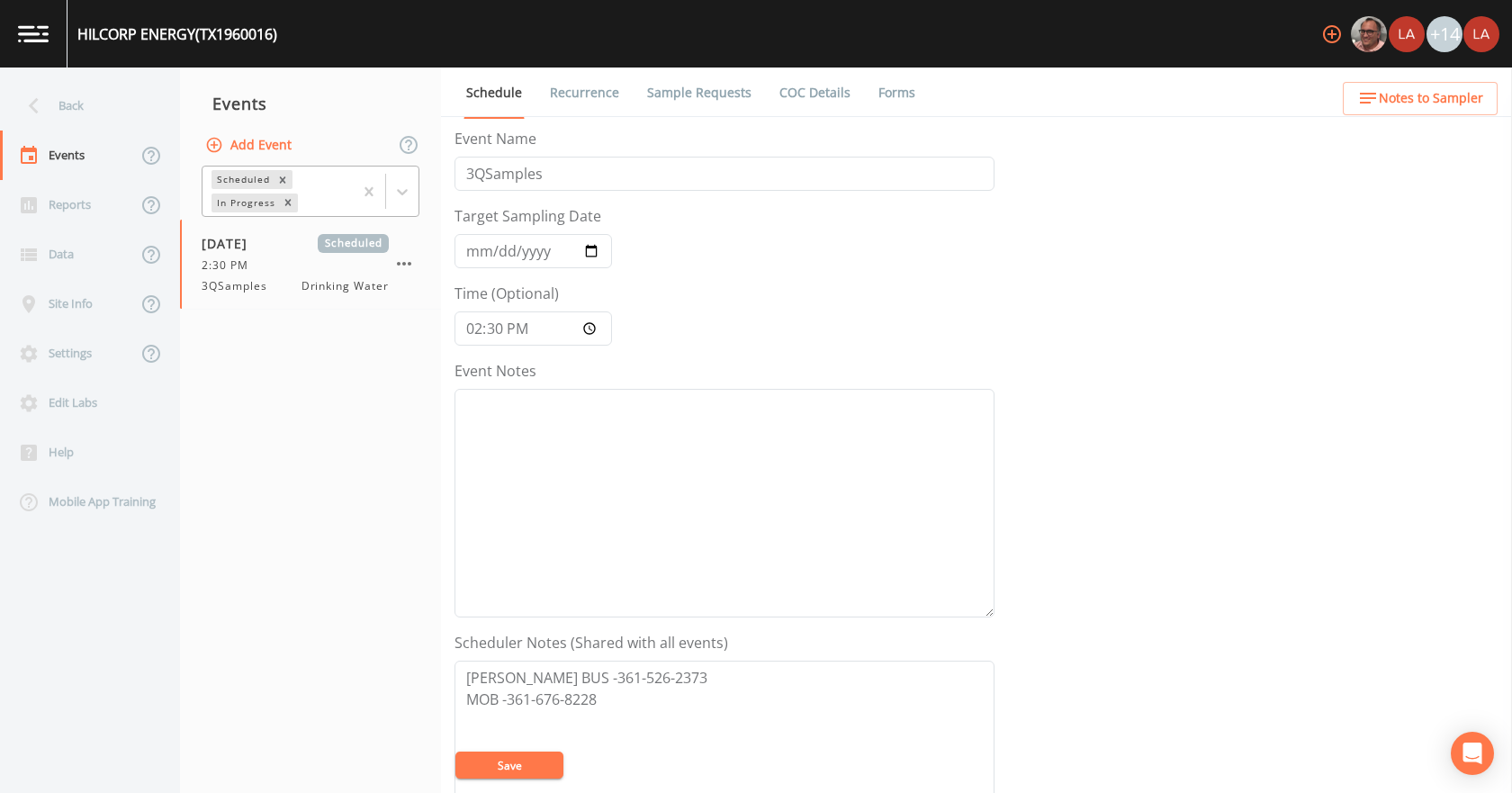
click at [596, 86] on link "Recurrence" at bounding box center [584, 92] width 75 height 50
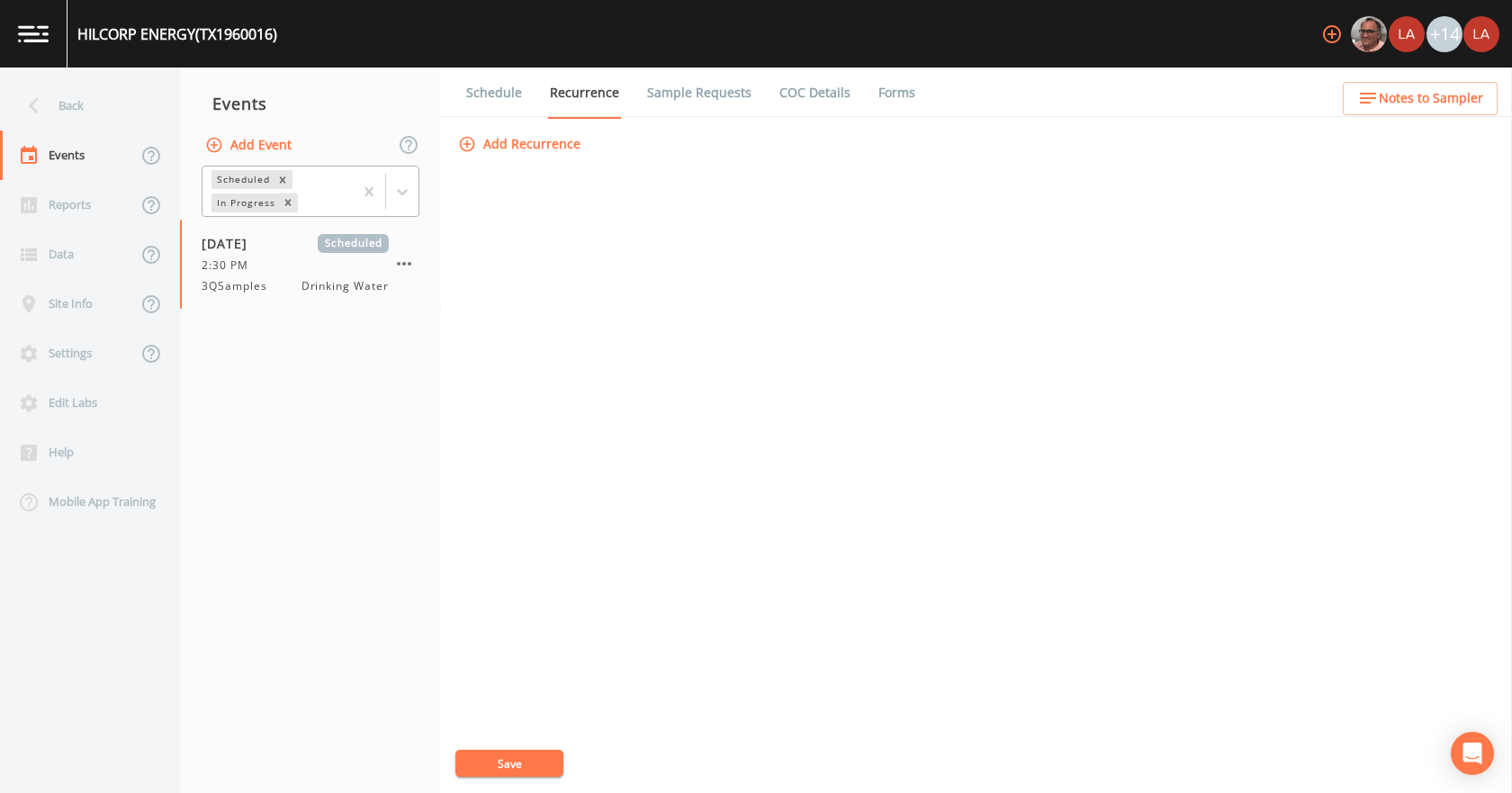
click at [680, 93] on link "Sample Requests" at bounding box center [699, 92] width 110 height 50
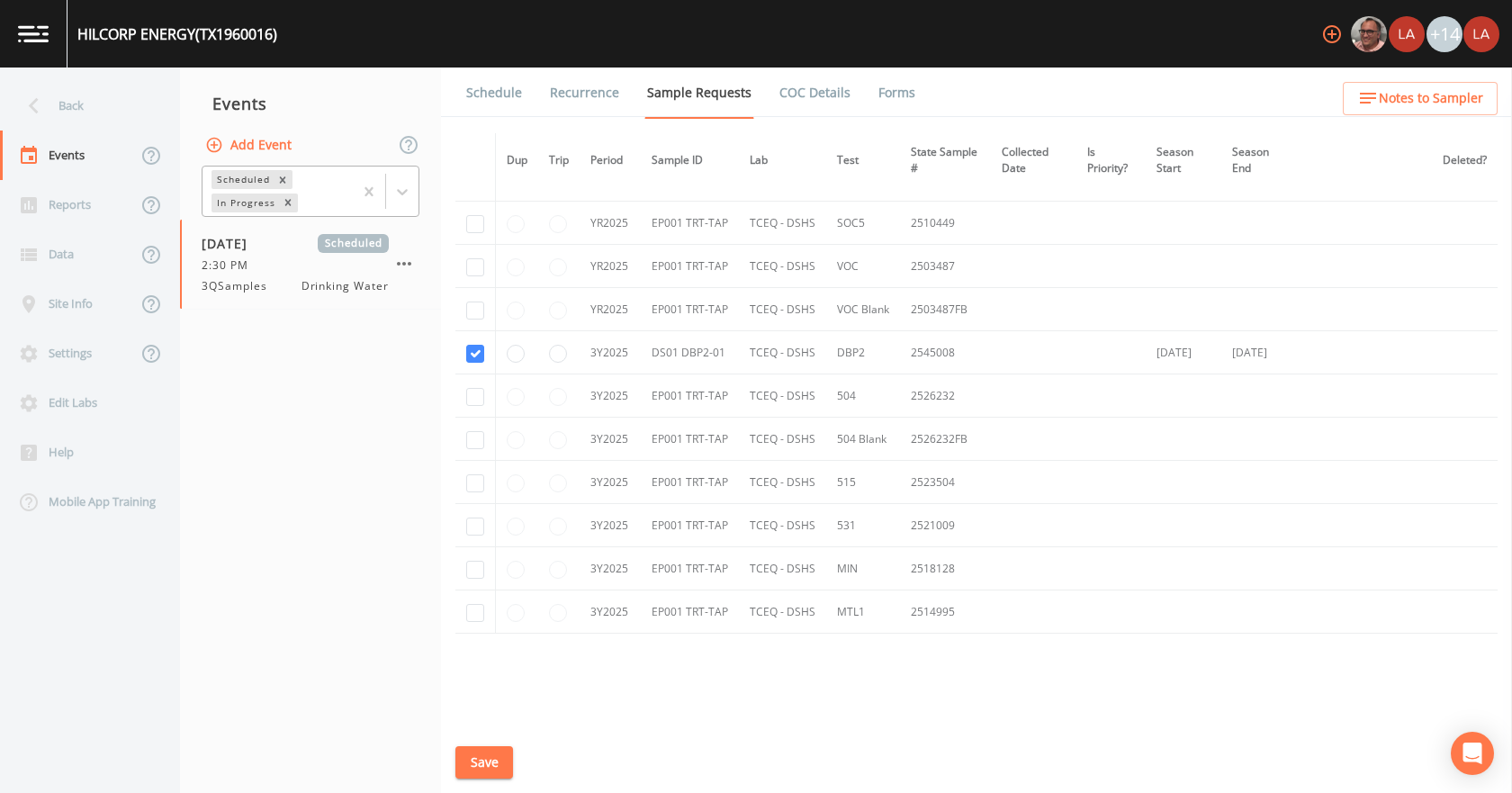
scroll to position [270, 0]
click at [485, 89] on link "Schedule" at bounding box center [494, 92] width 62 height 50
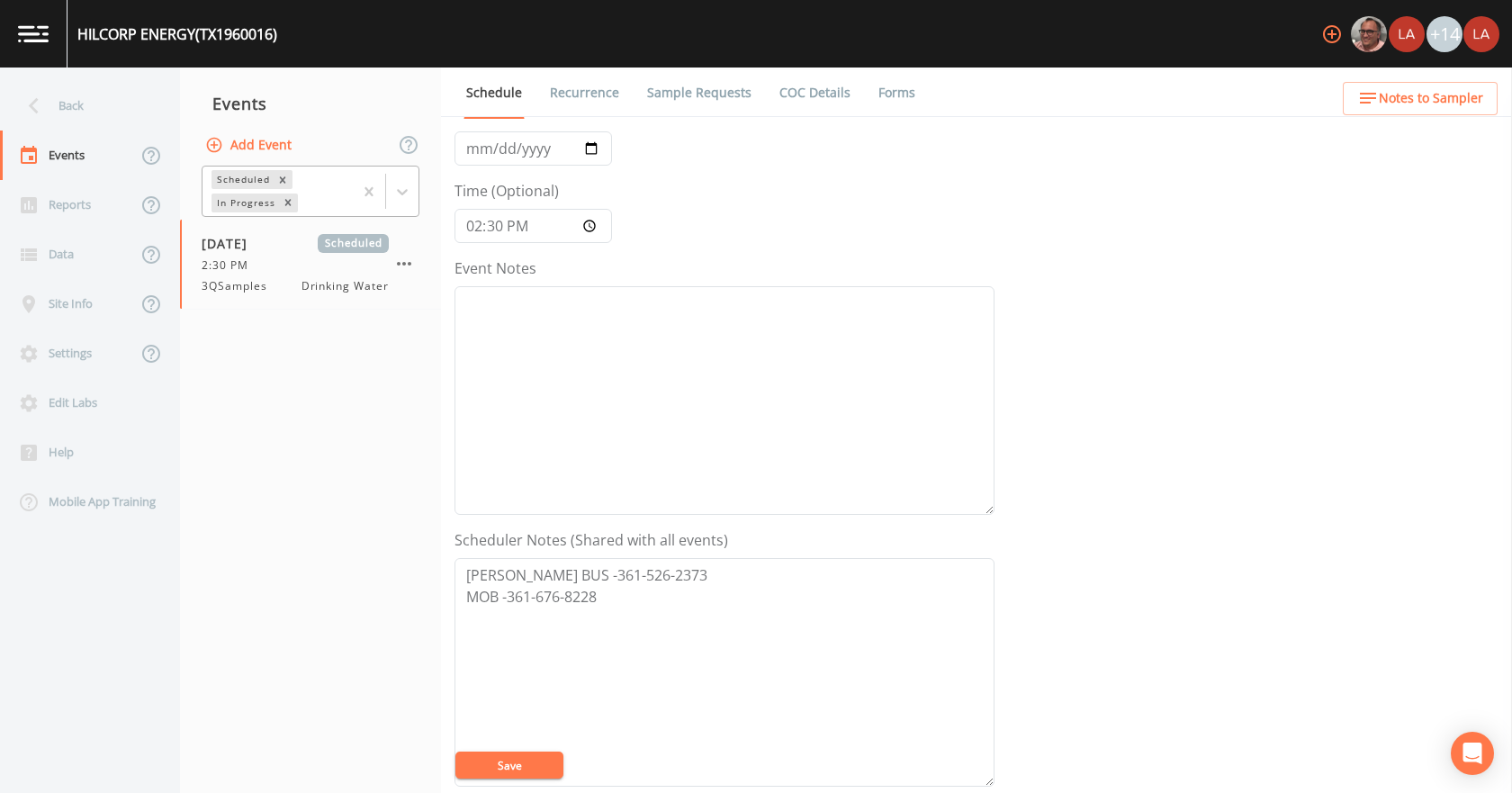
scroll to position [360, 0]
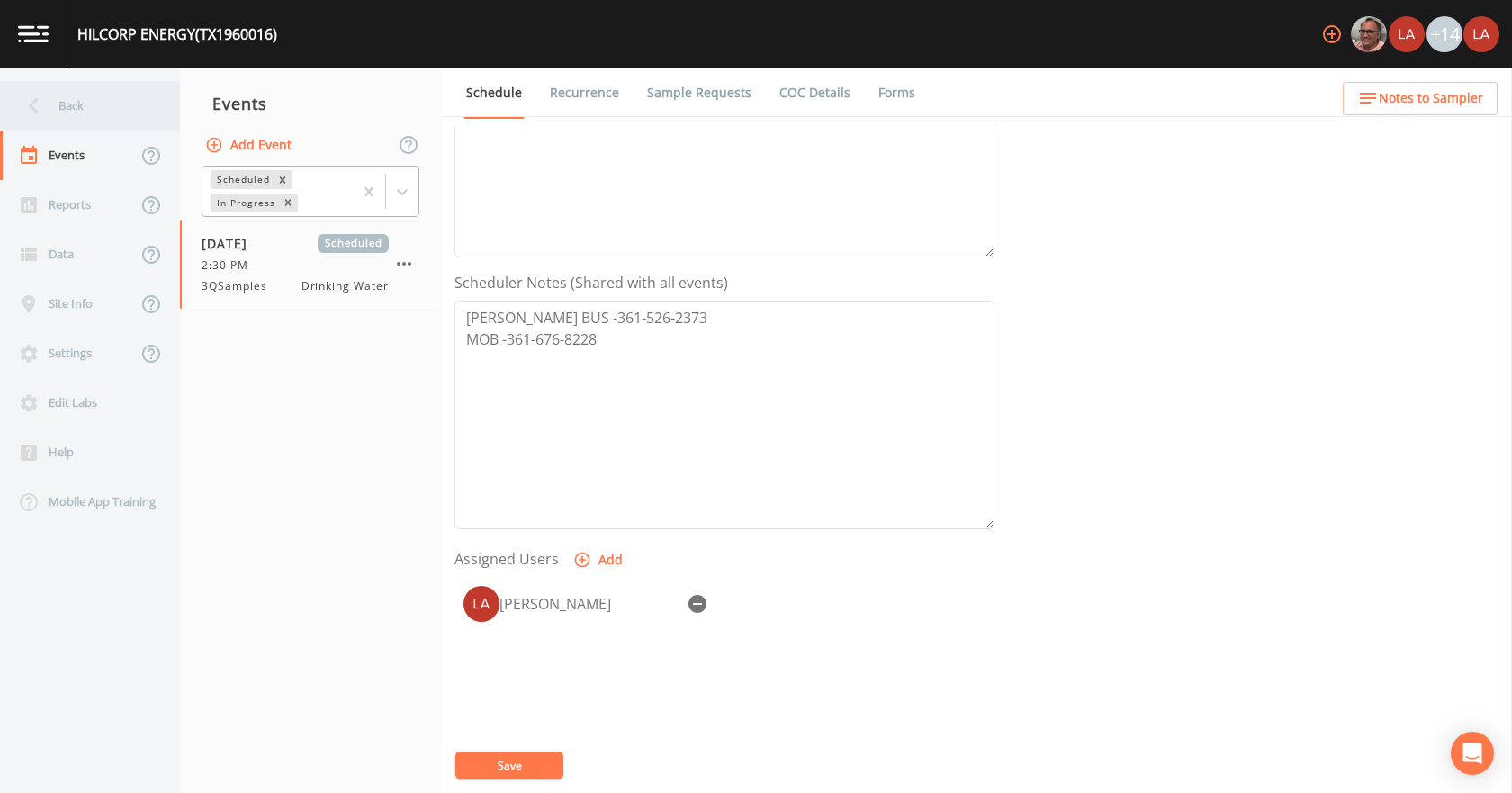
click at [111, 120] on div "Back" at bounding box center [81, 105] width 162 height 49
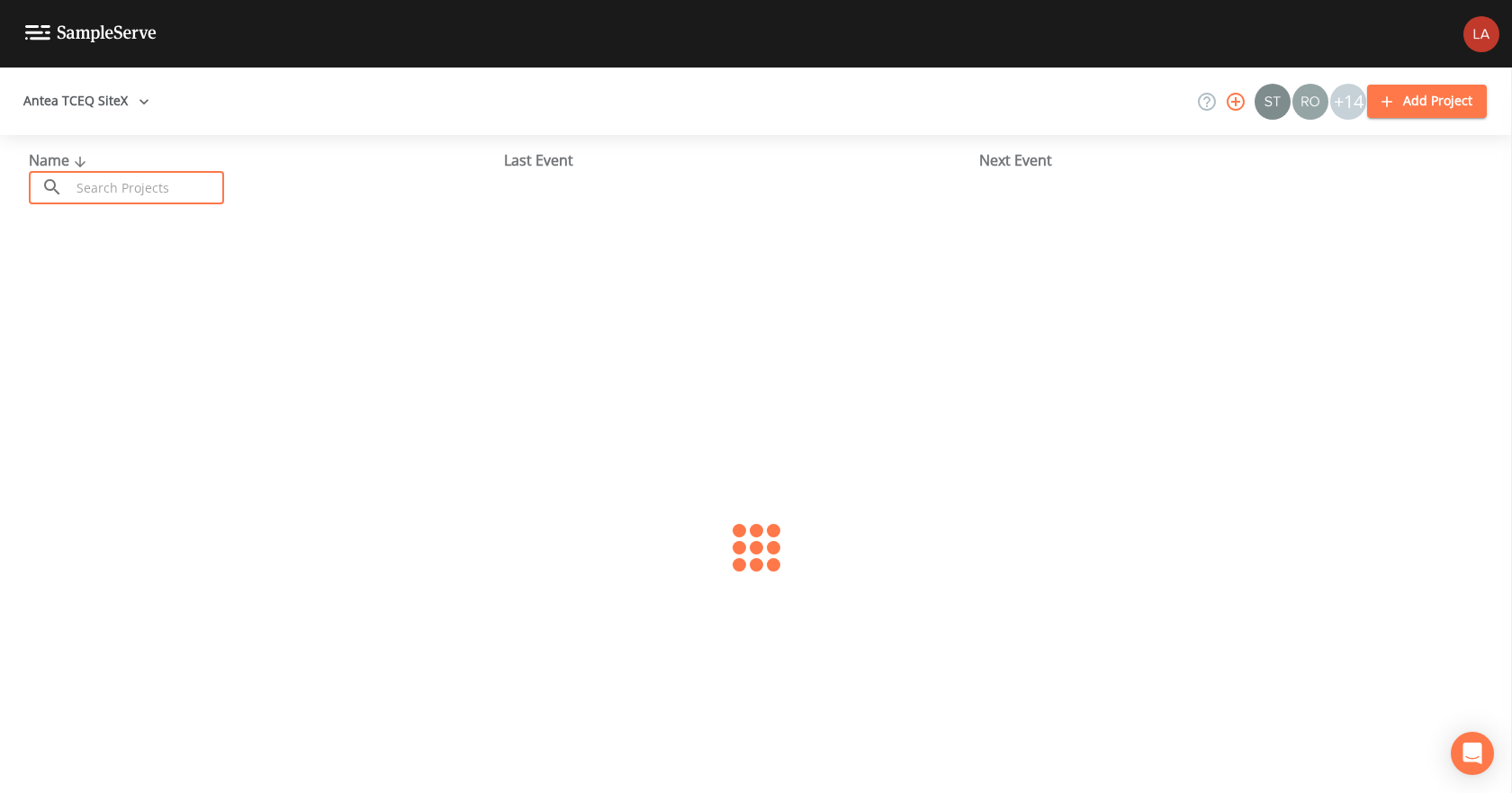
click at [137, 176] on input "text" at bounding box center [146, 187] width 154 height 34
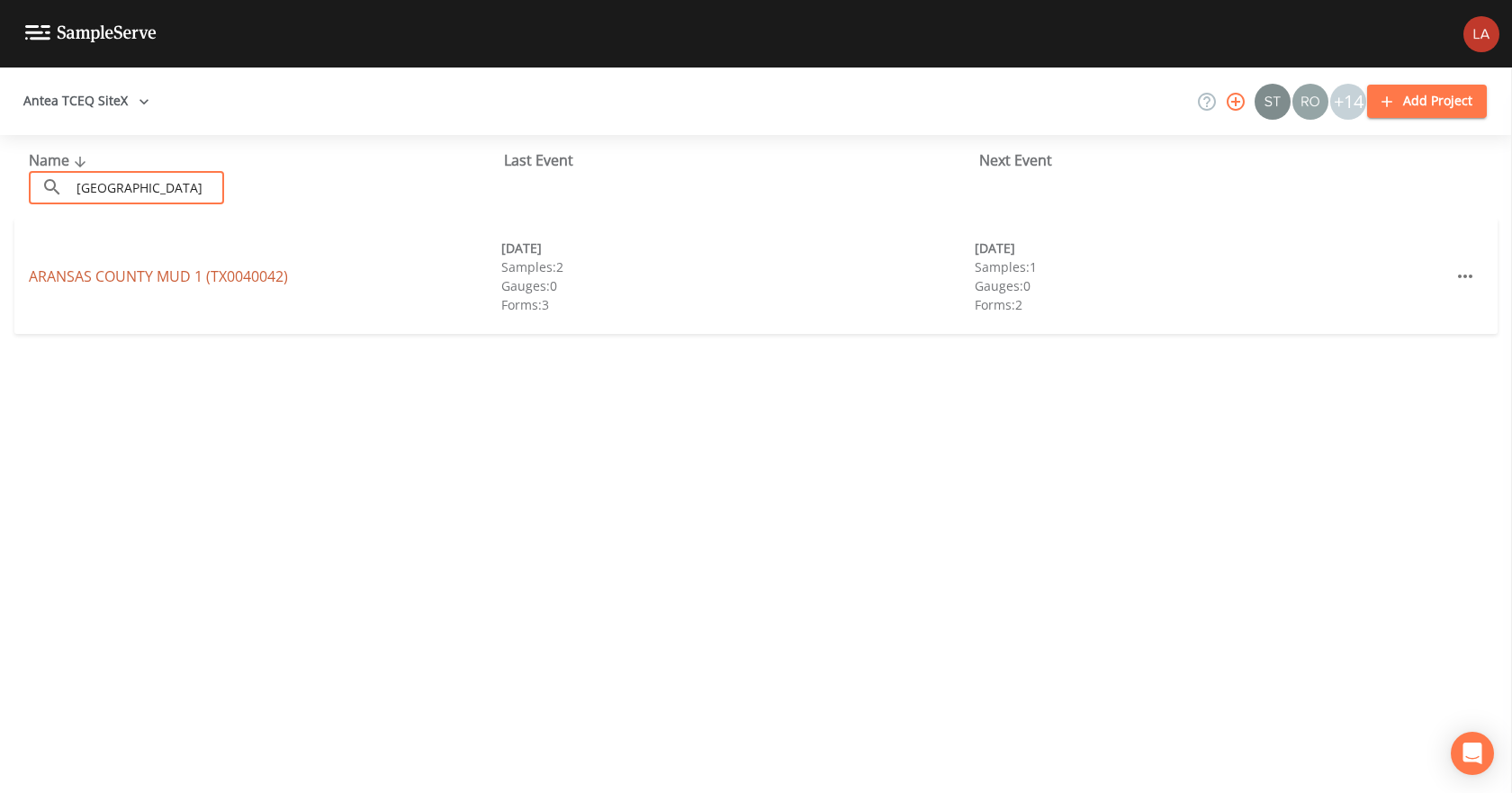
type input "aransas county"
click at [164, 279] on link "ARANSAS COUNTY MUD 1 (TX0040042)" at bounding box center [158, 276] width 259 height 20
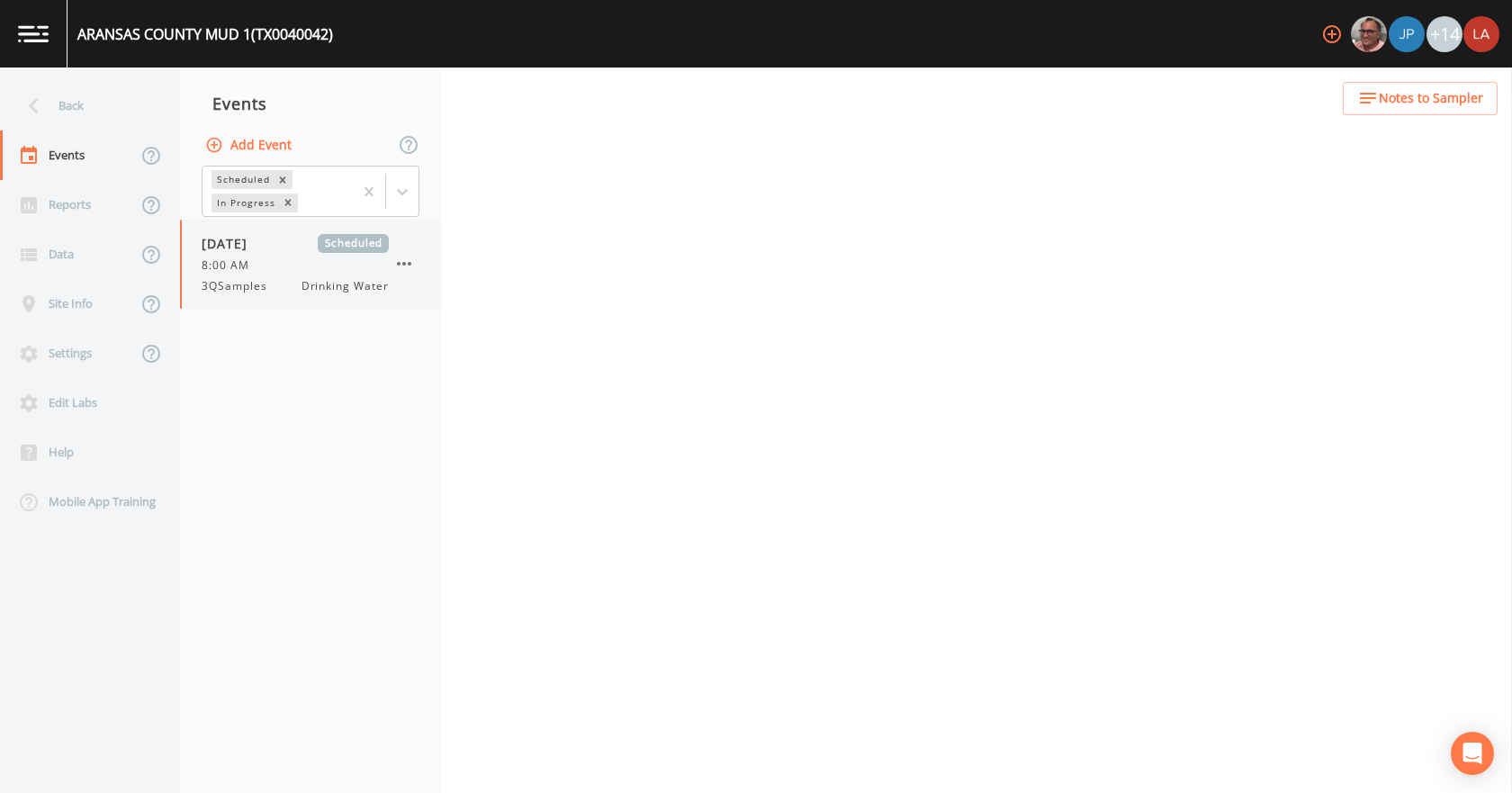
click at [280, 257] on div "8:00 AM" at bounding box center [295, 265] width 187 height 16
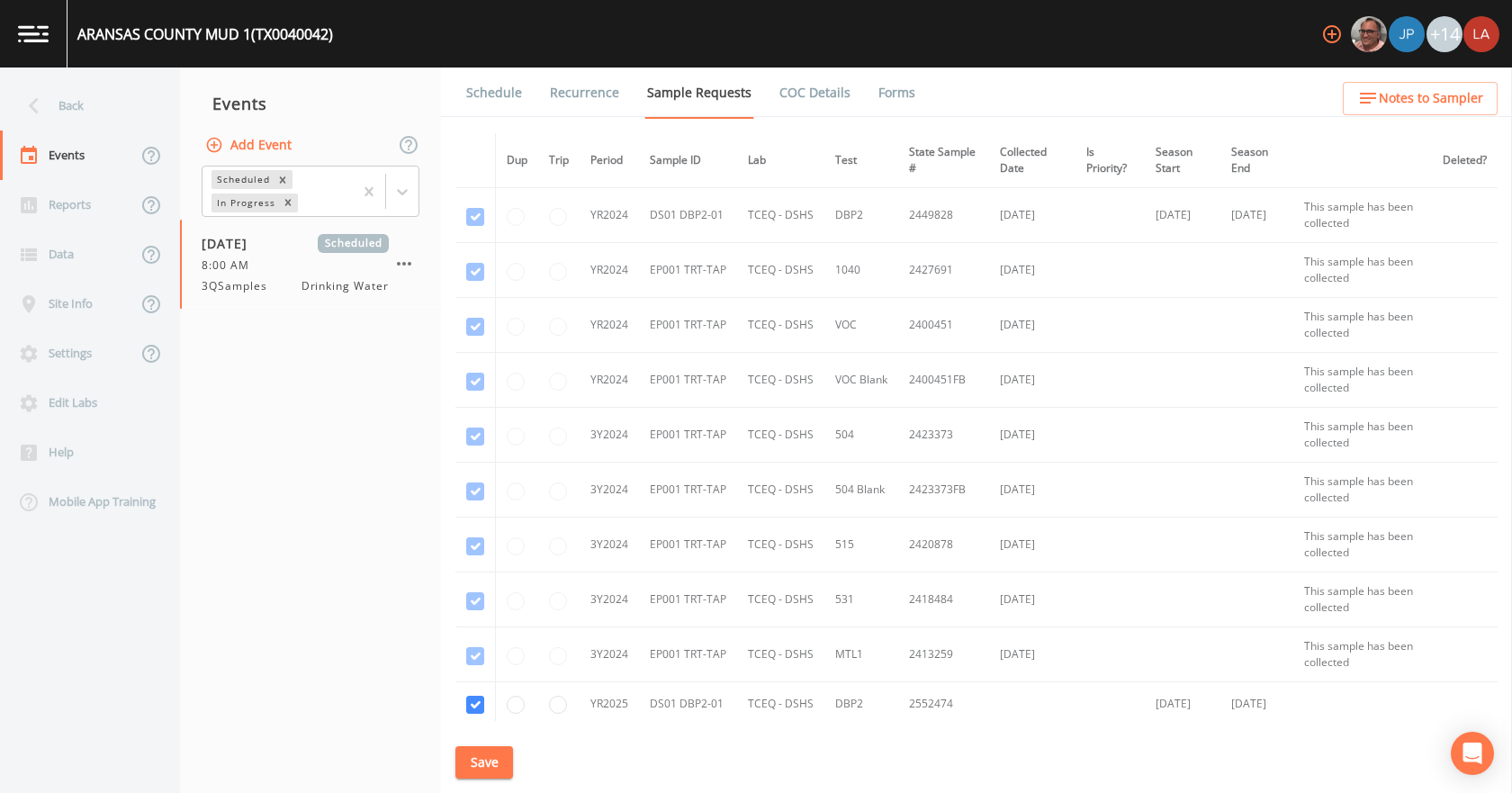
click at [485, 82] on link "Schedule" at bounding box center [494, 92] width 62 height 50
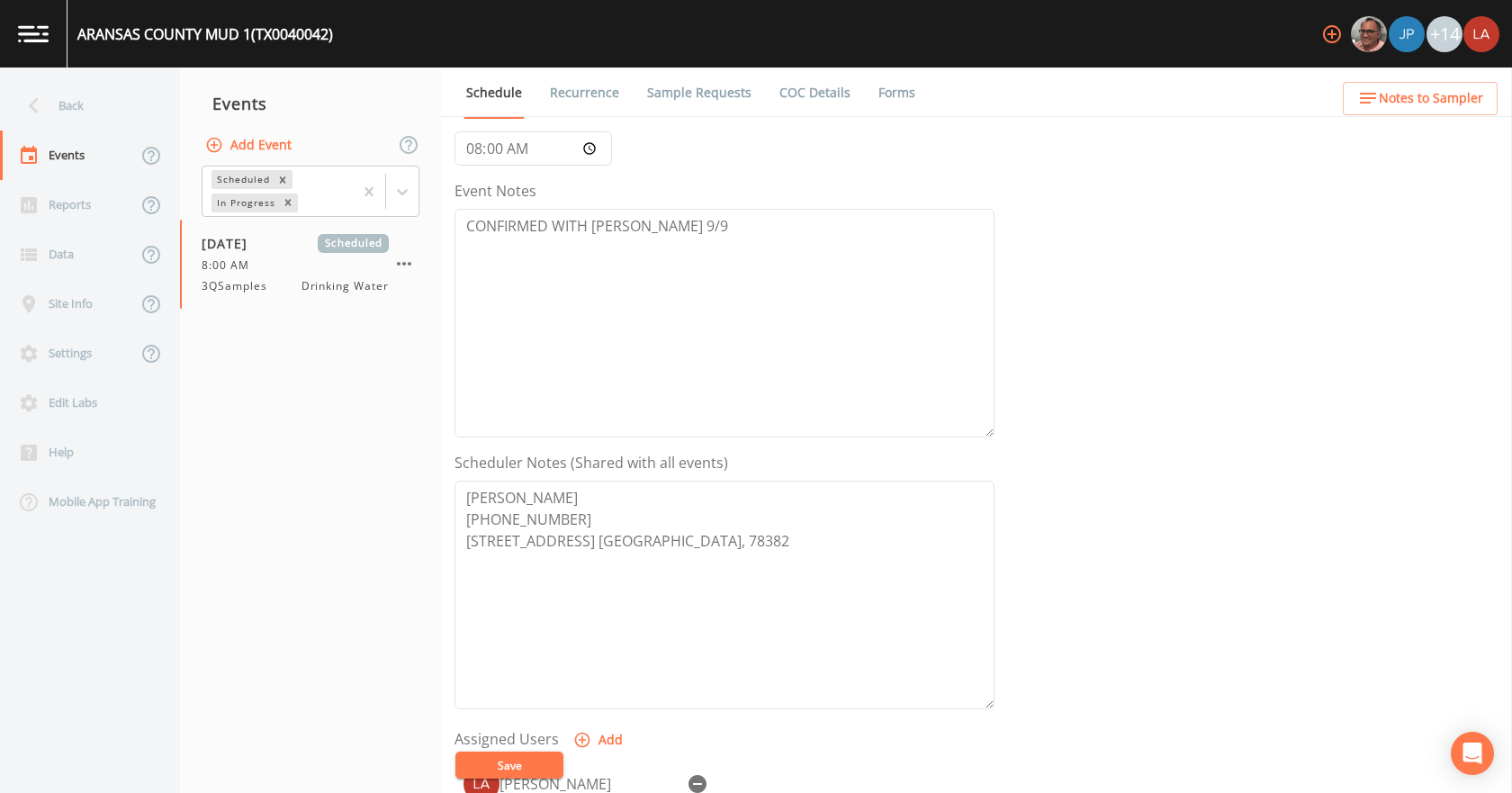
scroll to position [270, 0]
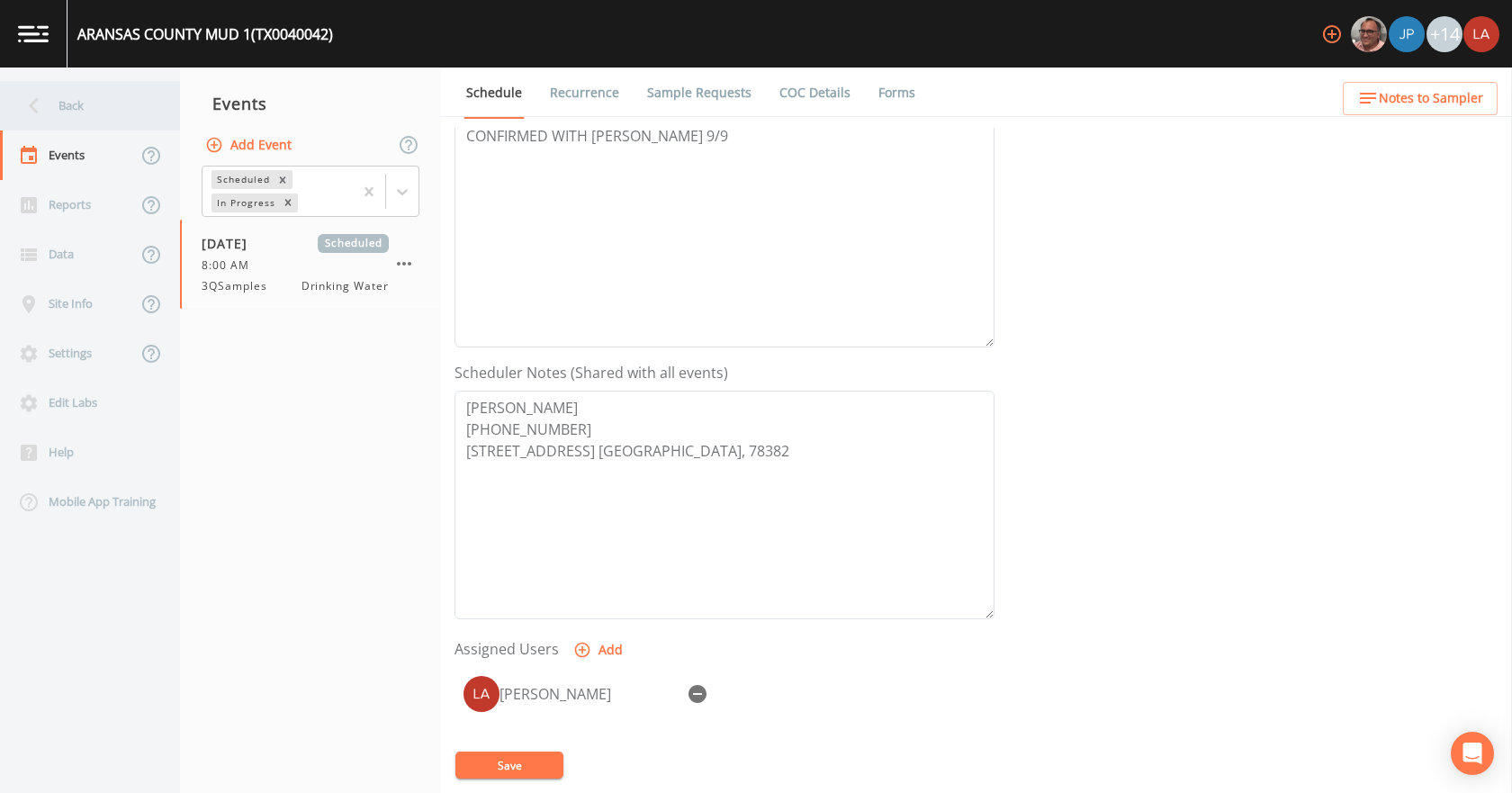
click at [76, 106] on div "Back" at bounding box center [81, 105] width 162 height 49
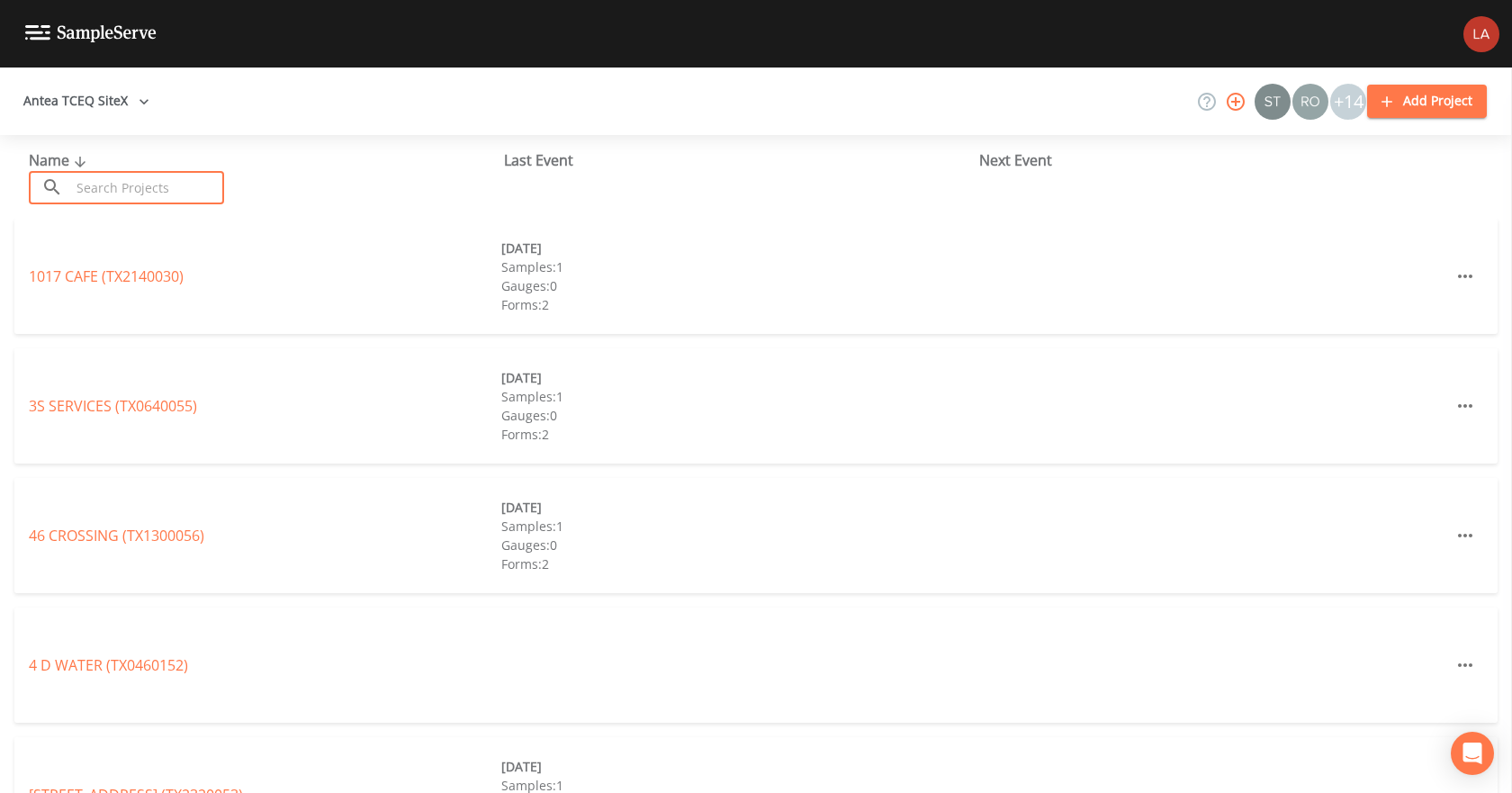
click at [129, 177] on input "text" at bounding box center [146, 187] width 154 height 34
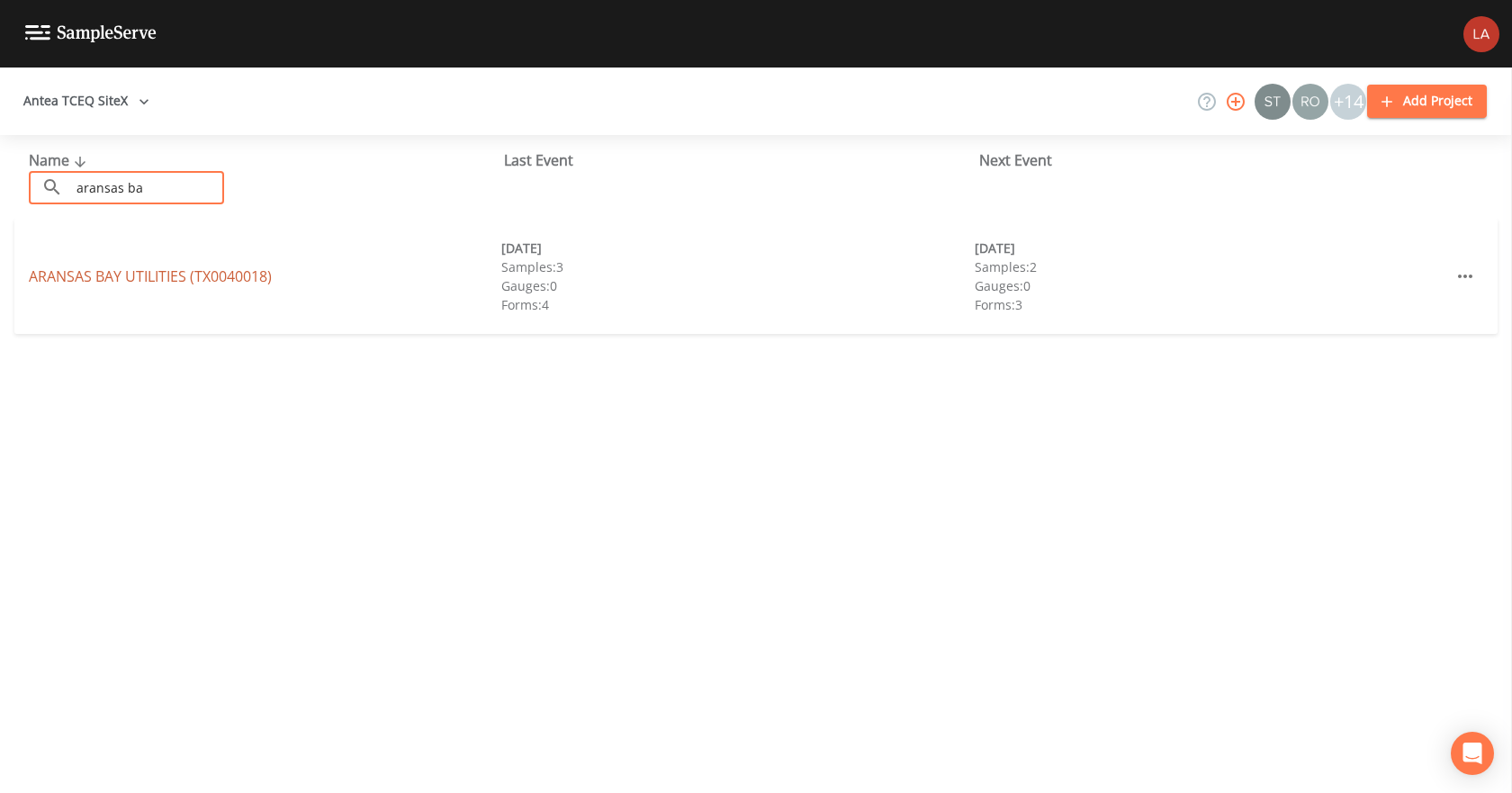
type input "aransas ba"
click at [158, 273] on link "ARANSAS BAY UTILITIES (TX0040018)" at bounding box center [150, 276] width 243 height 20
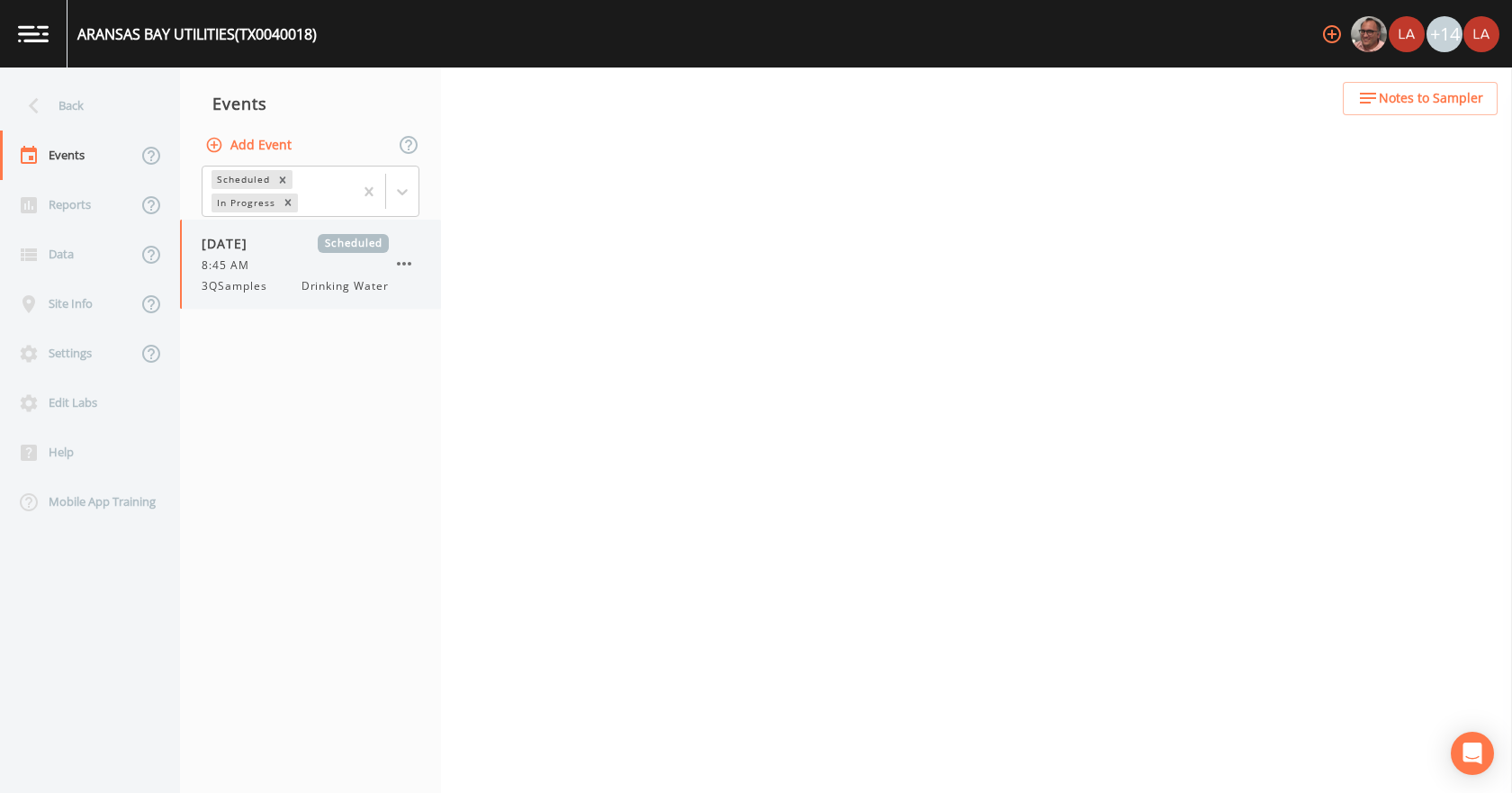
click at [257, 280] on span "3QSamples" at bounding box center [240, 285] width 76 height 16
click at [499, 75] on link "Schedule" at bounding box center [494, 92] width 62 height 50
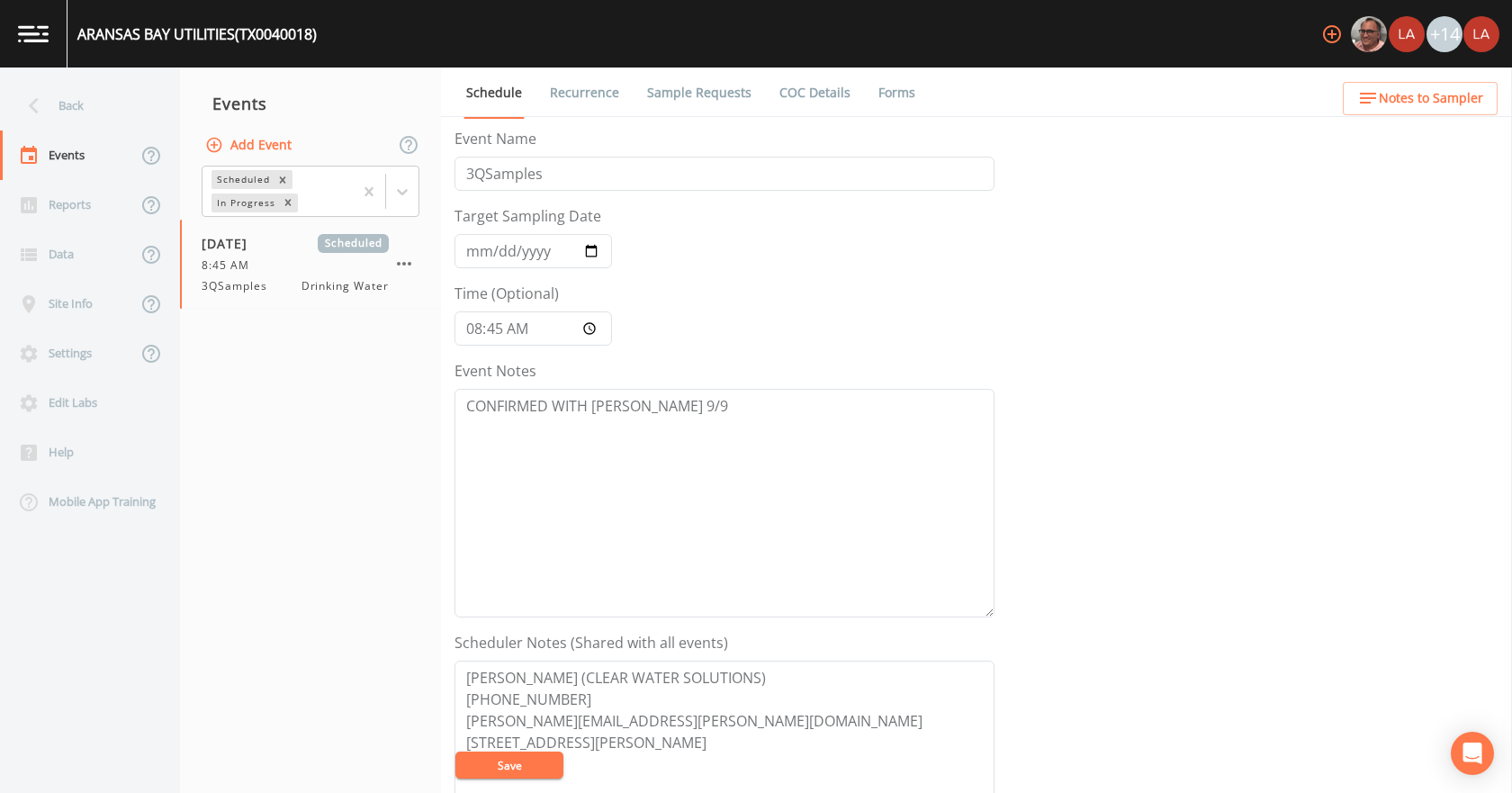
click at [585, 90] on link "Recurrence" at bounding box center [584, 92] width 75 height 50
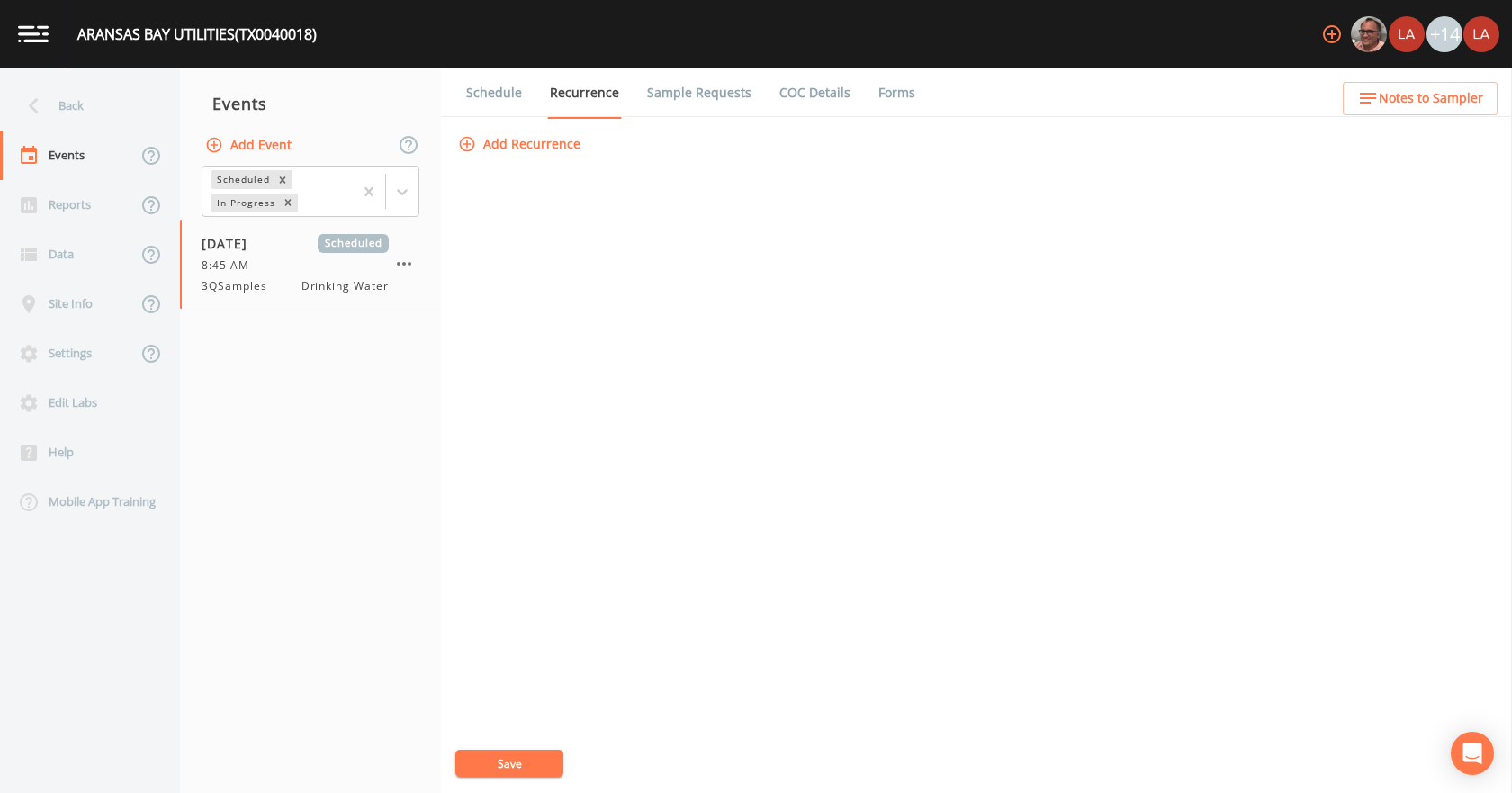
click at [518, 95] on link "Schedule" at bounding box center [494, 92] width 62 height 50
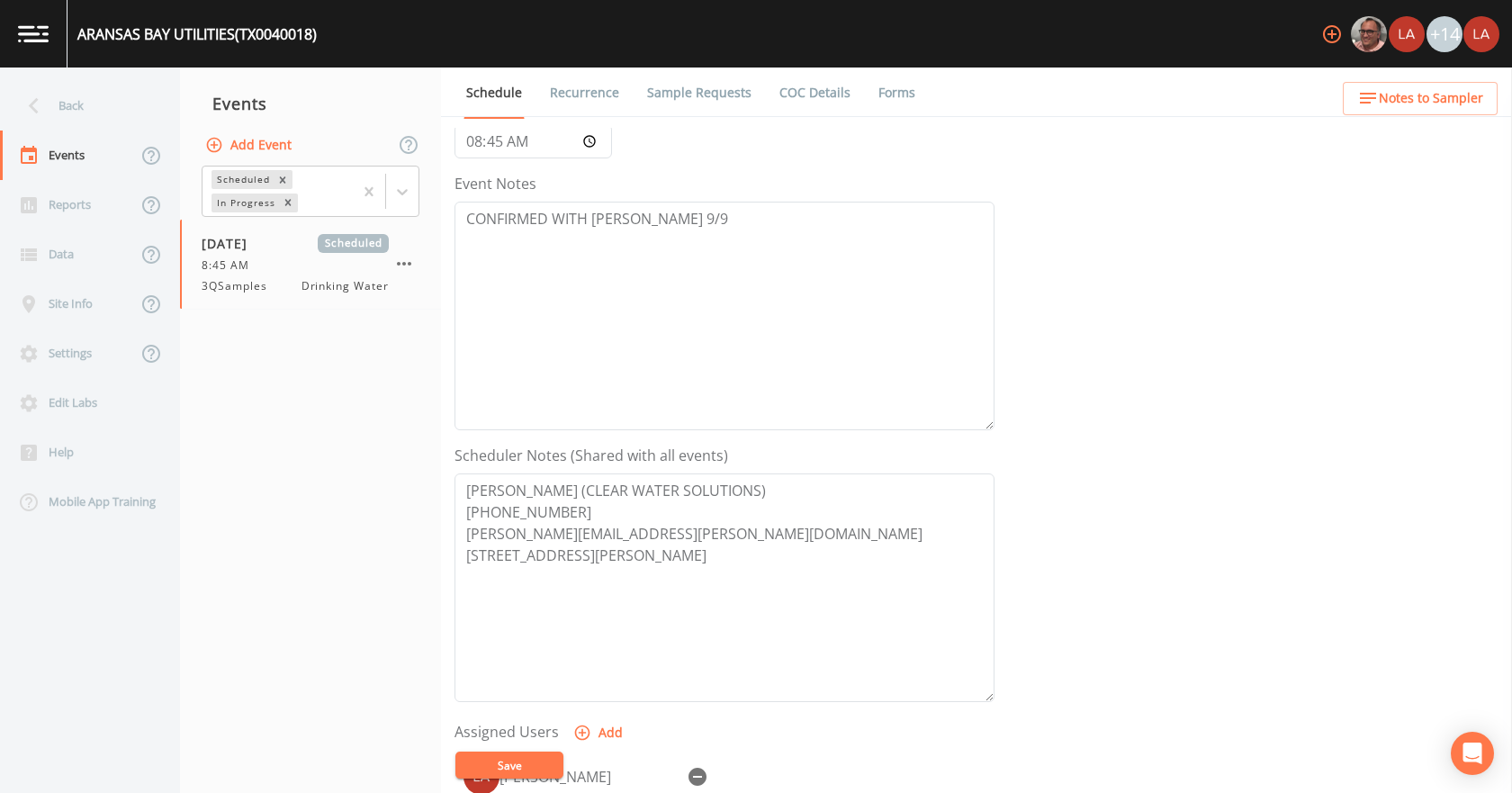
scroll to position [180, 0]
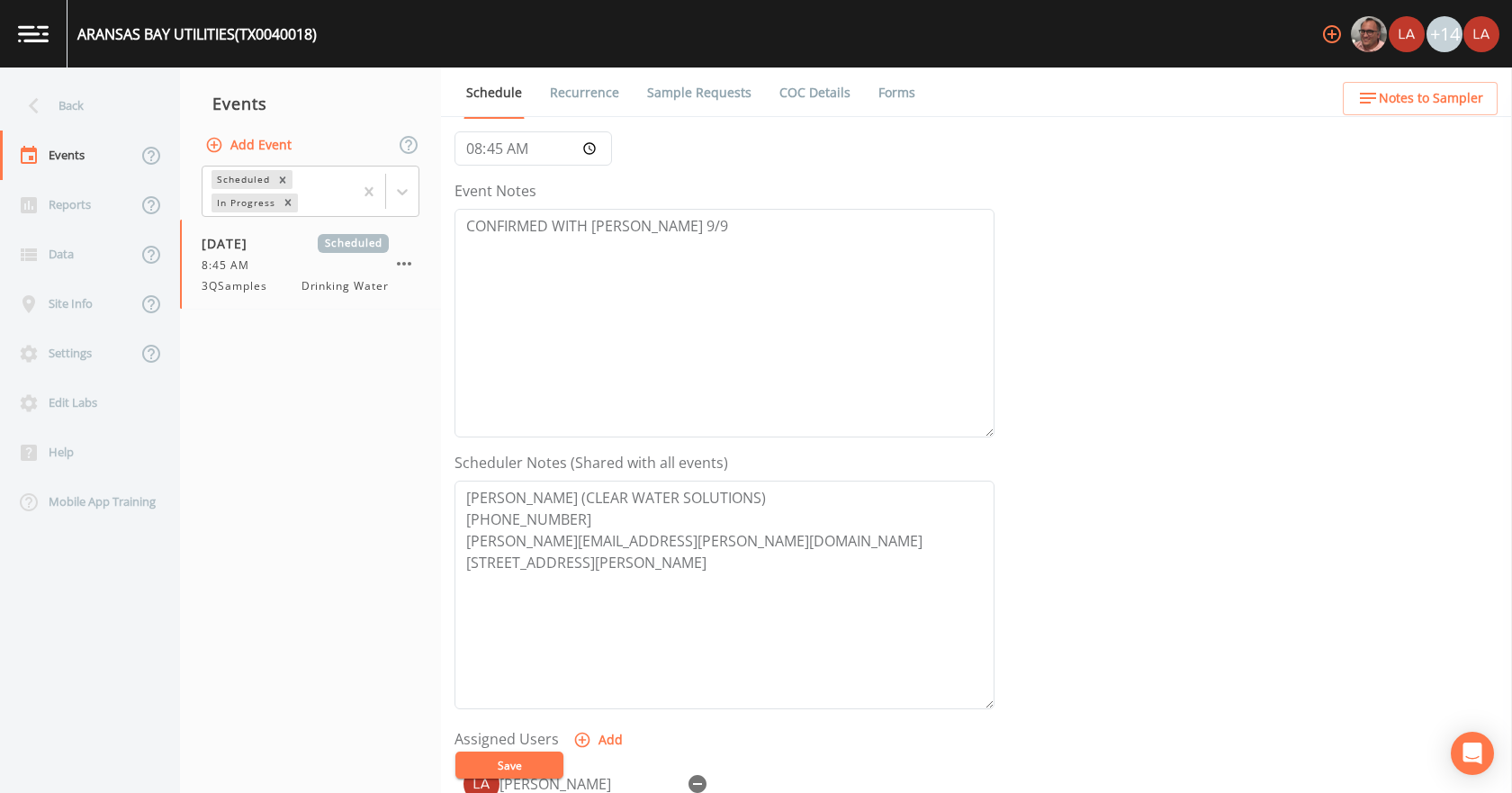
click at [664, 90] on link "Sample Requests" at bounding box center [699, 92] width 110 height 50
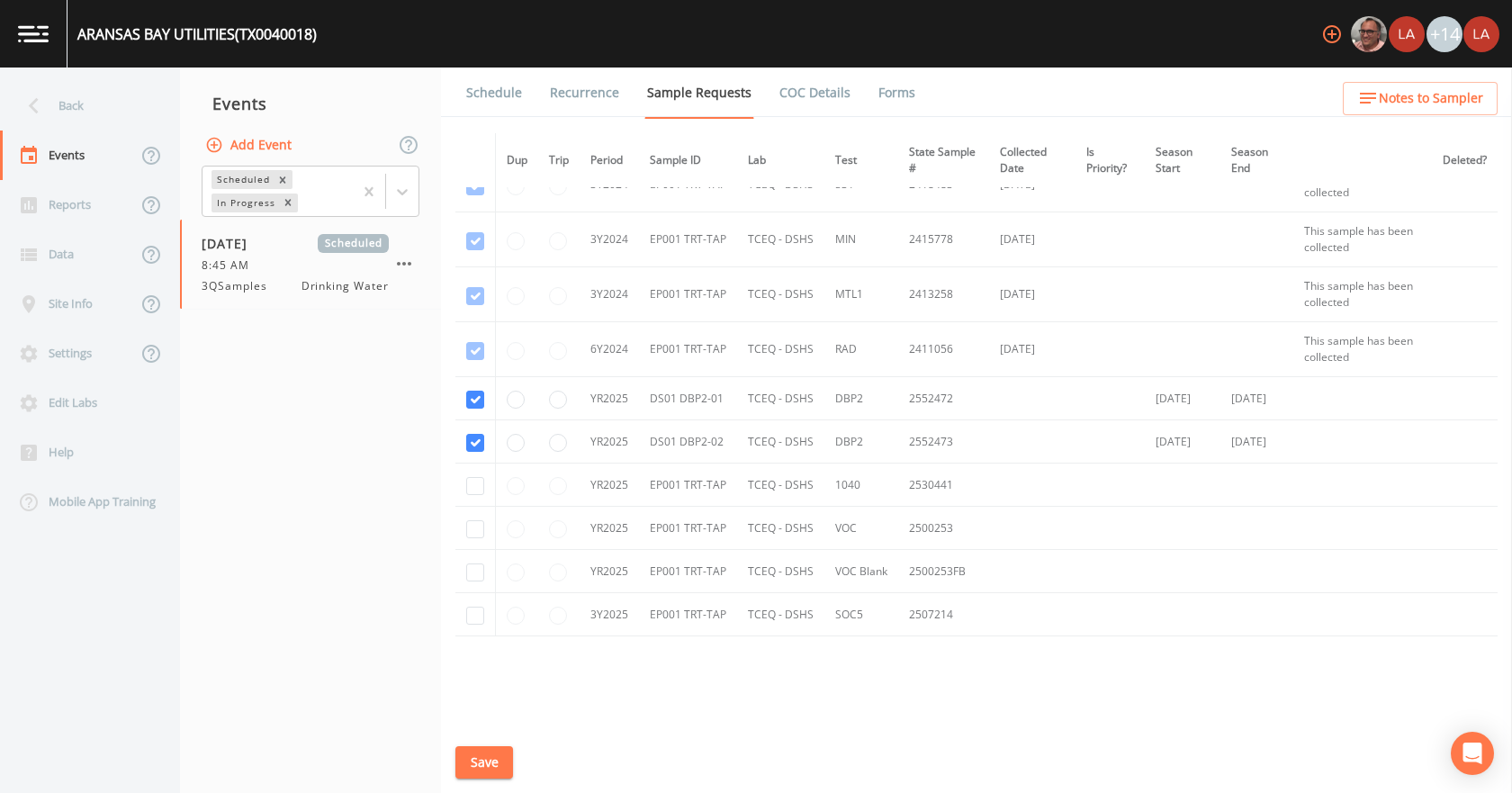
scroll to position [439, 0]
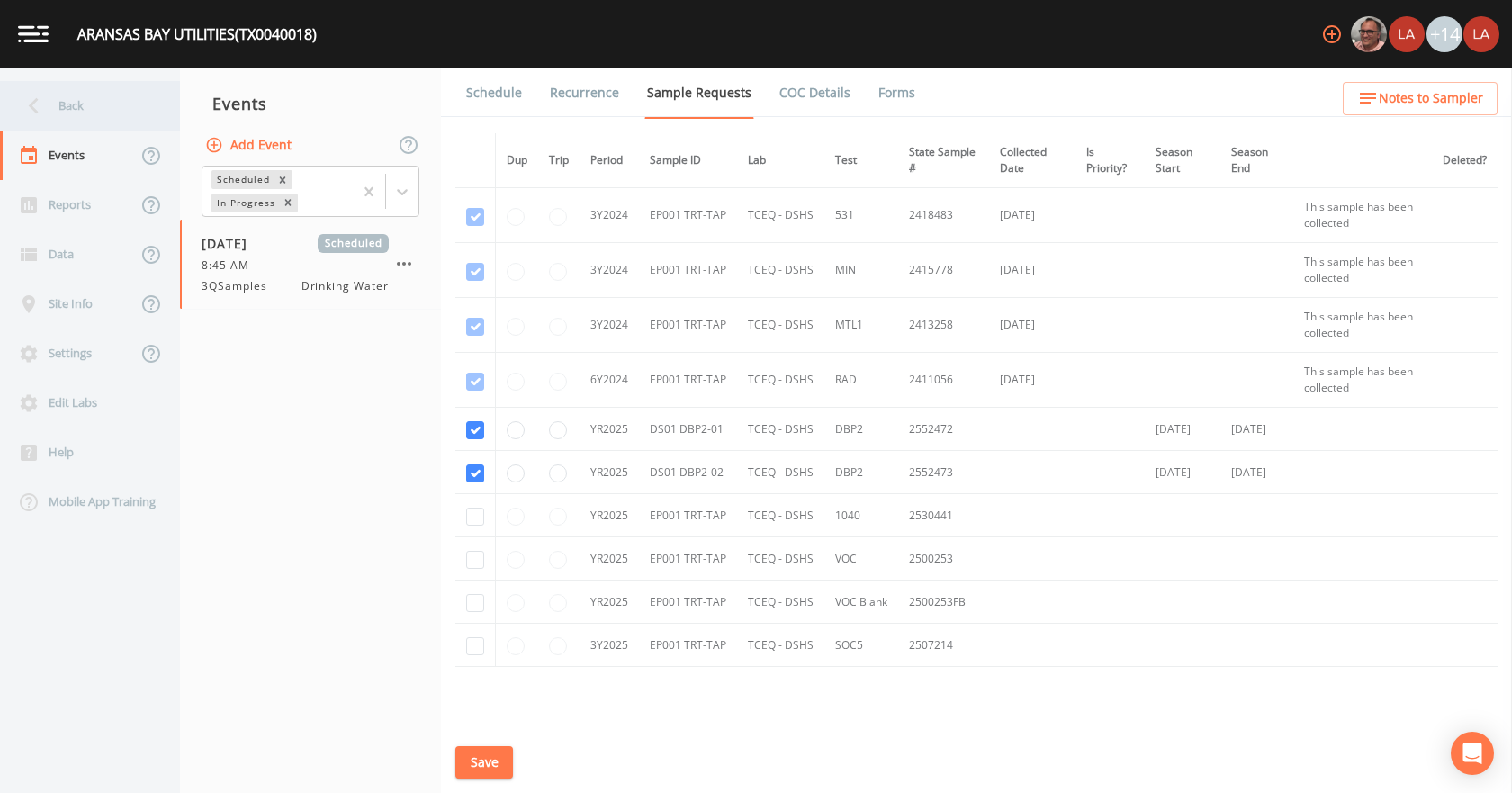
click at [76, 101] on div "Back" at bounding box center [81, 105] width 162 height 49
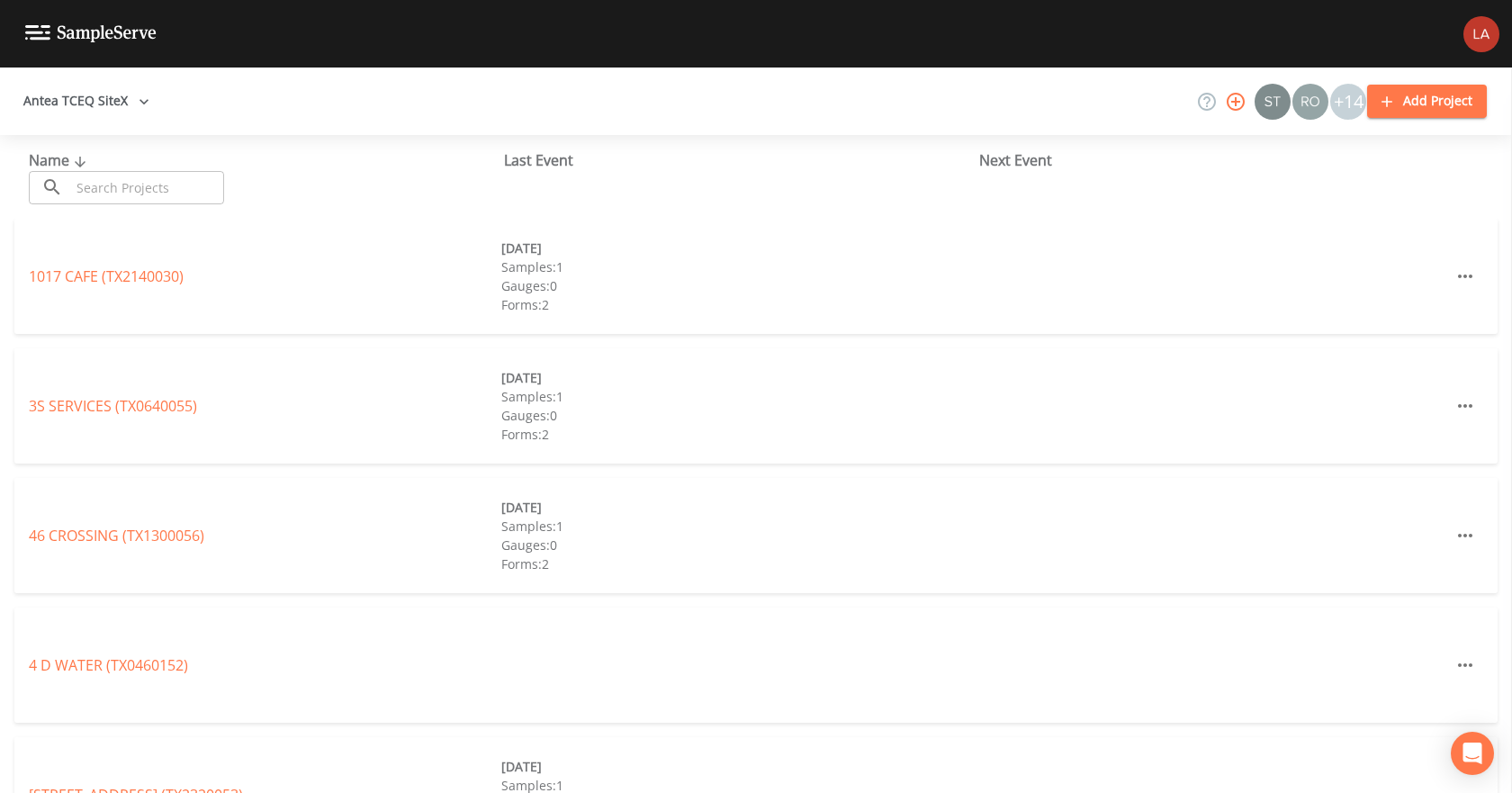
click at [175, 185] on input "text" at bounding box center [146, 187] width 154 height 34
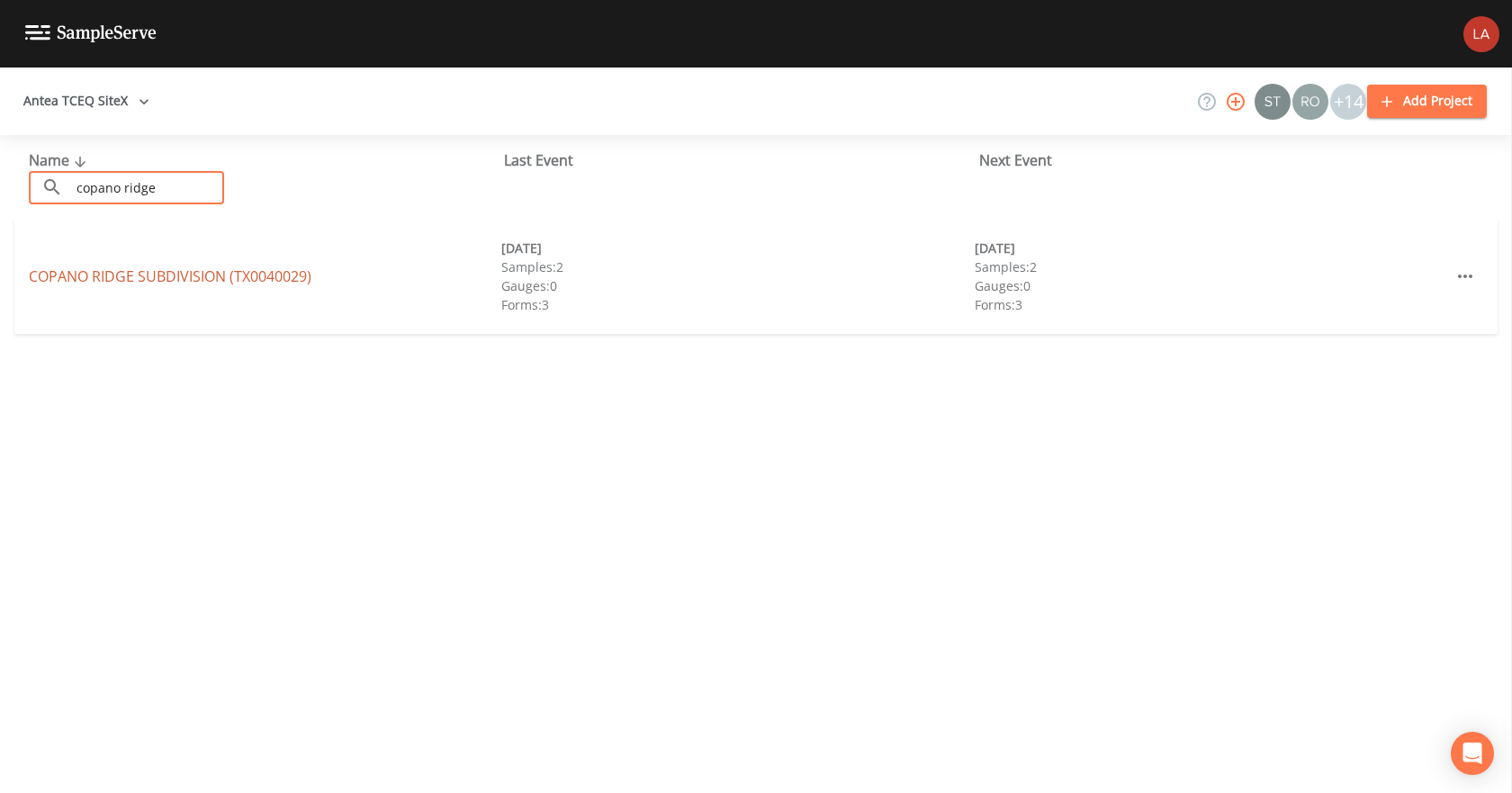
type input "copano ridge"
click at [171, 278] on link "COPANO RIDGE SUBDIVISION (TX0040029)" at bounding box center [170, 276] width 282 height 20
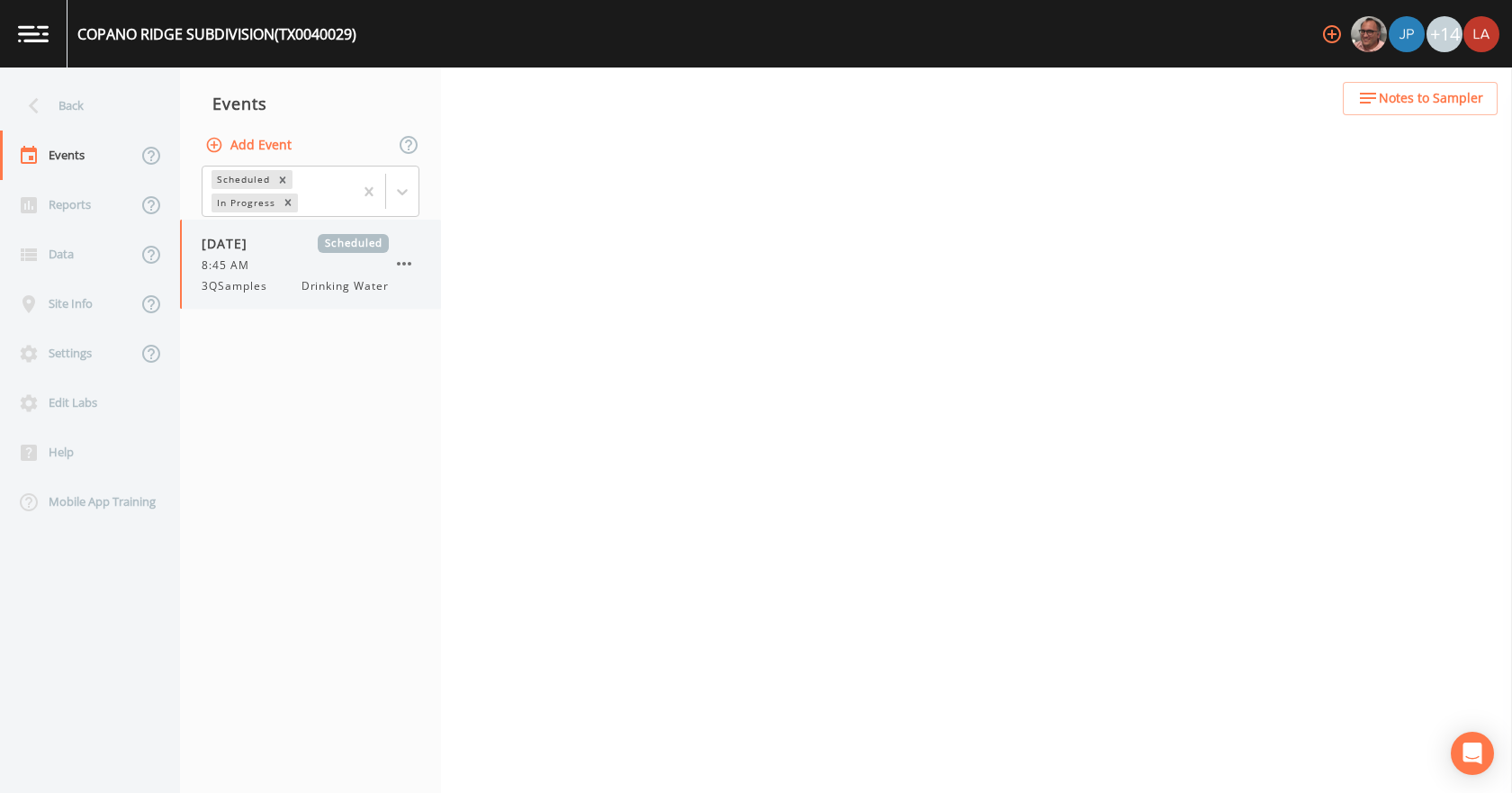
click at [271, 266] on div "8:45 AM" at bounding box center [295, 265] width 187 height 16
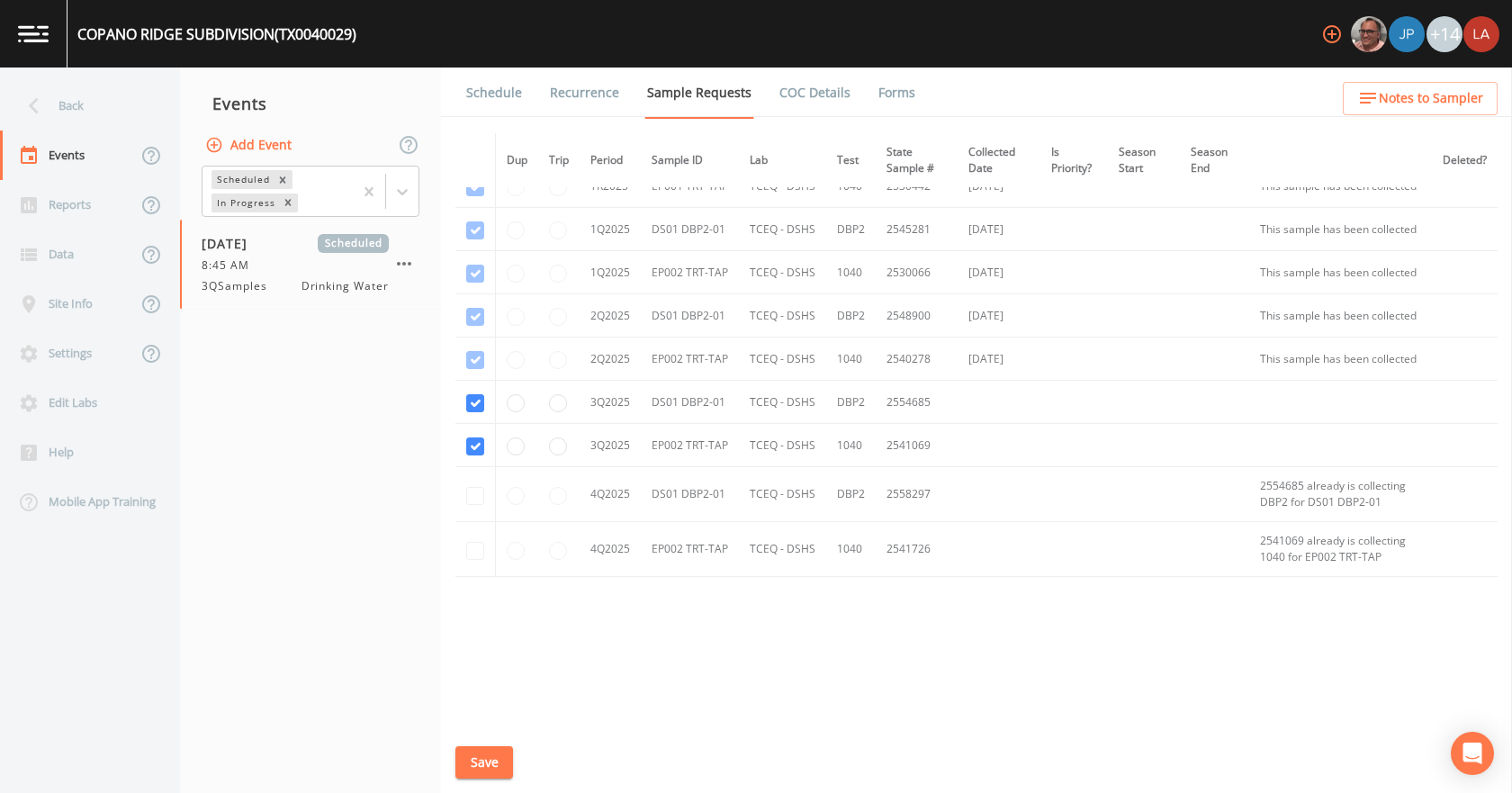
scroll to position [576, 0]
click at [483, 117] on link "Schedule" at bounding box center [494, 92] width 62 height 50
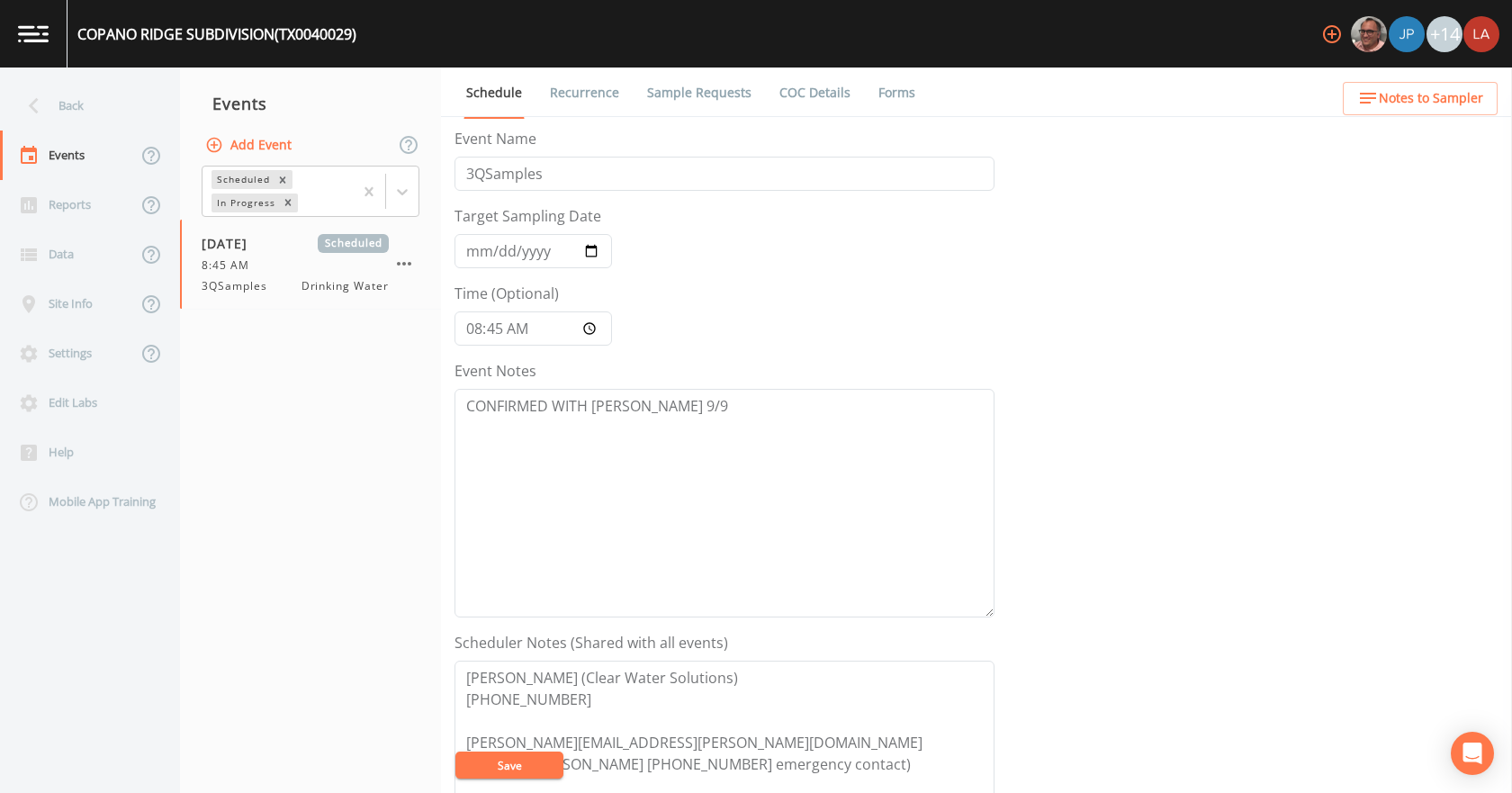
scroll to position [270, 0]
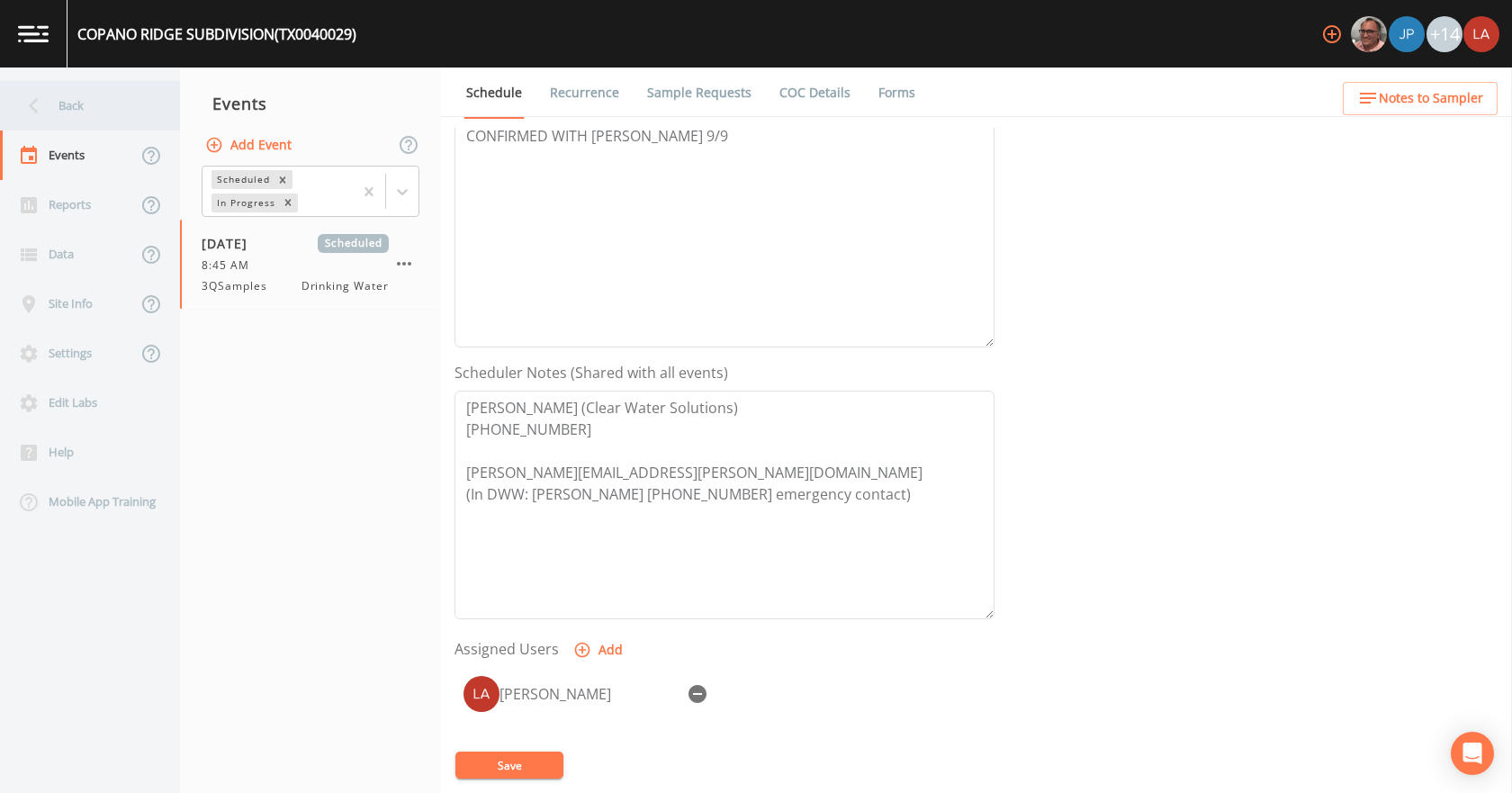
click at [61, 94] on div "Back" at bounding box center [81, 105] width 162 height 49
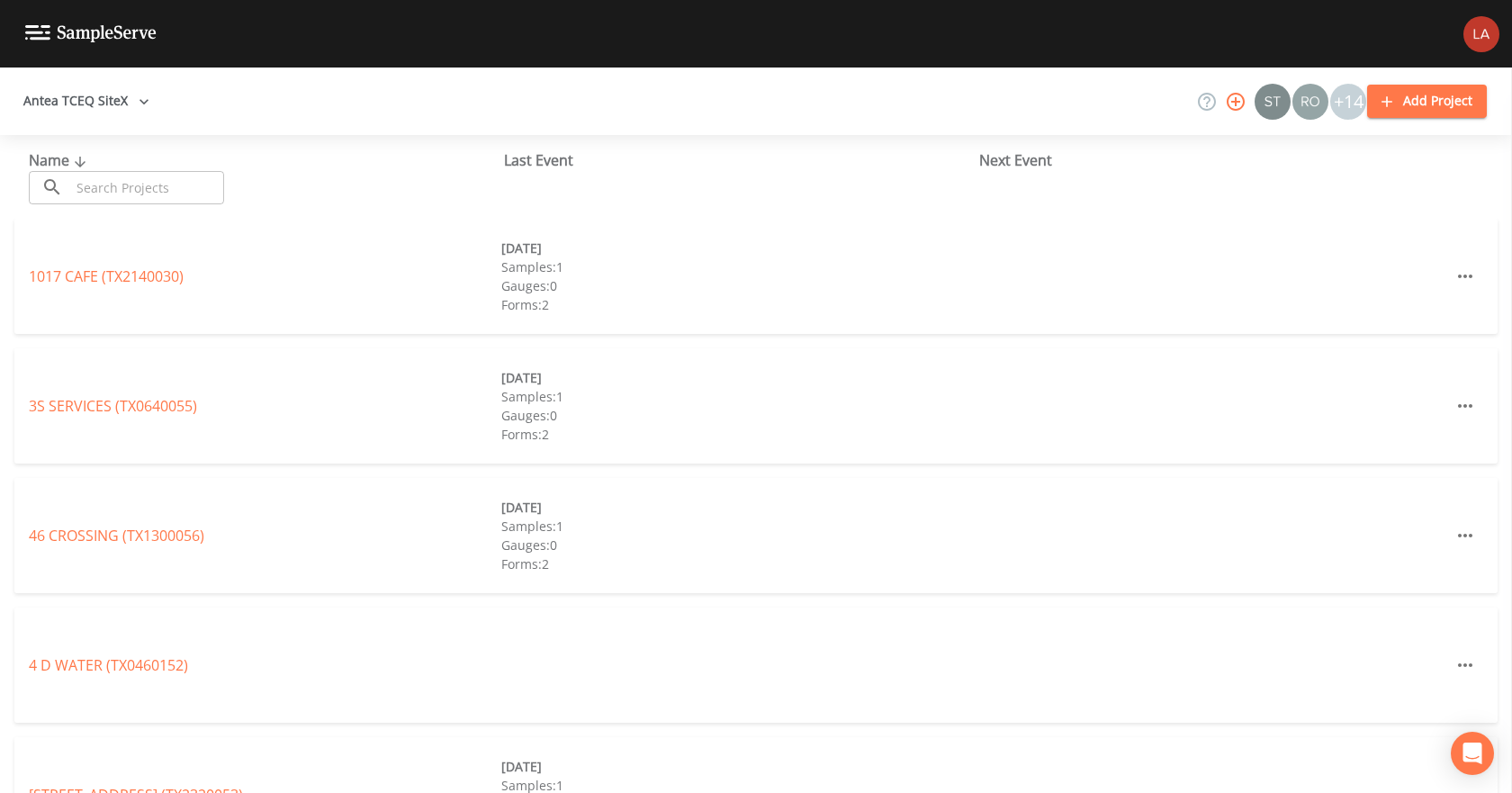
click at [172, 173] on input "text" at bounding box center [146, 187] width 154 height 34
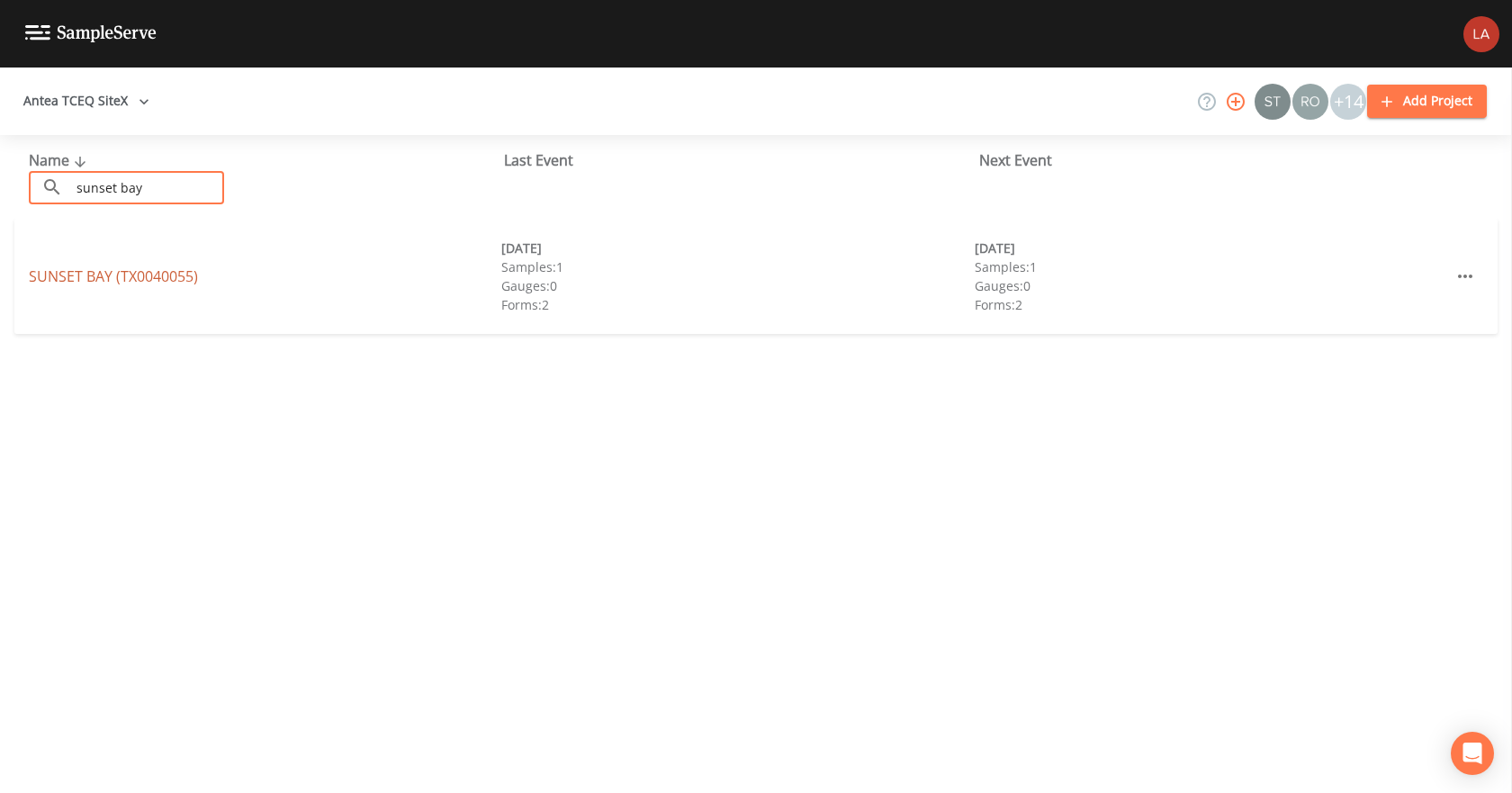
type input "sunset bay"
click at [117, 281] on link "SUNSET BAY (TX0040055)" at bounding box center [114, 276] width 170 height 20
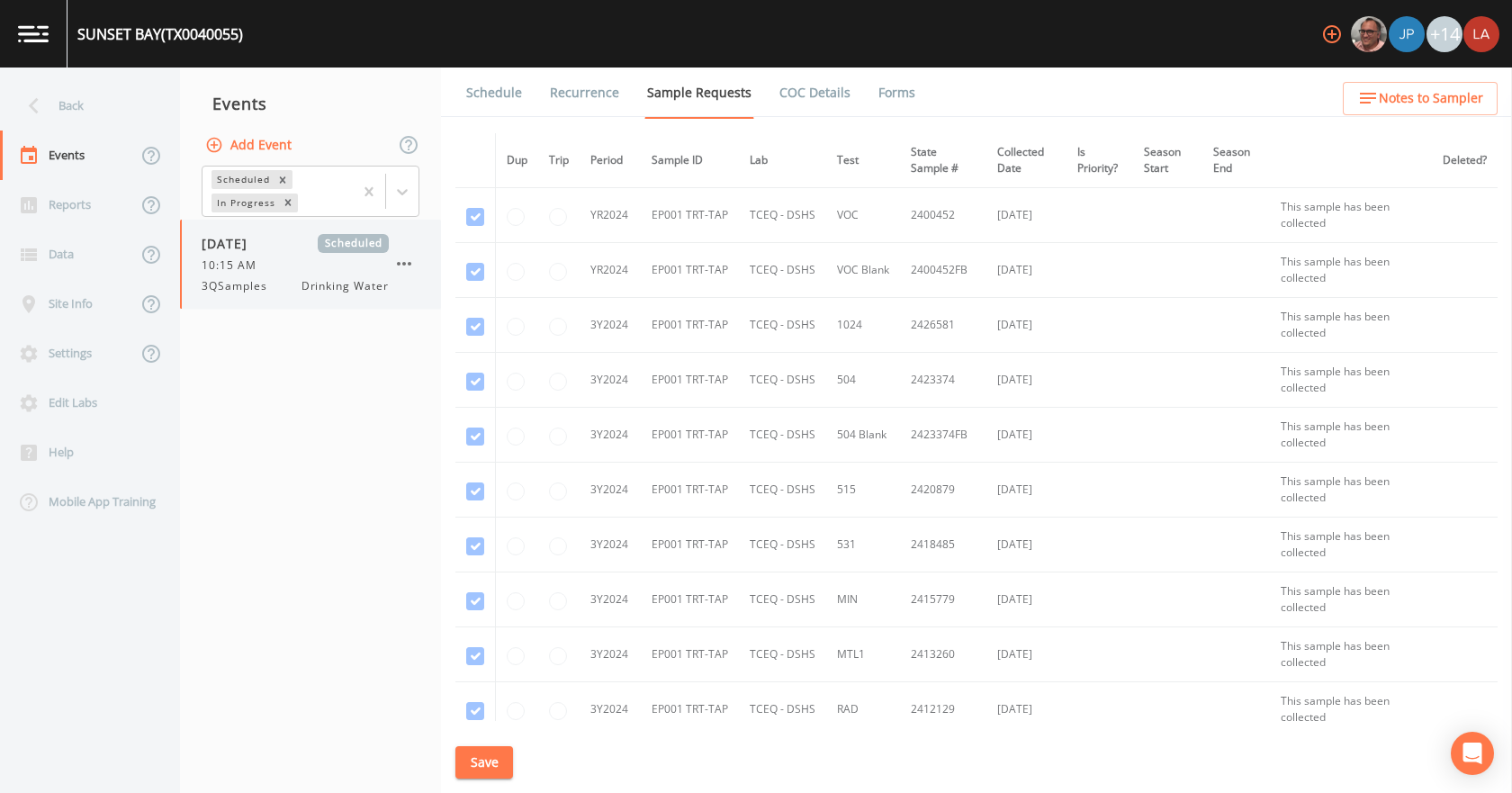
click at [245, 284] on span "3QSamples" at bounding box center [240, 285] width 76 height 16
click at [505, 79] on link "Schedule" at bounding box center [494, 92] width 62 height 50
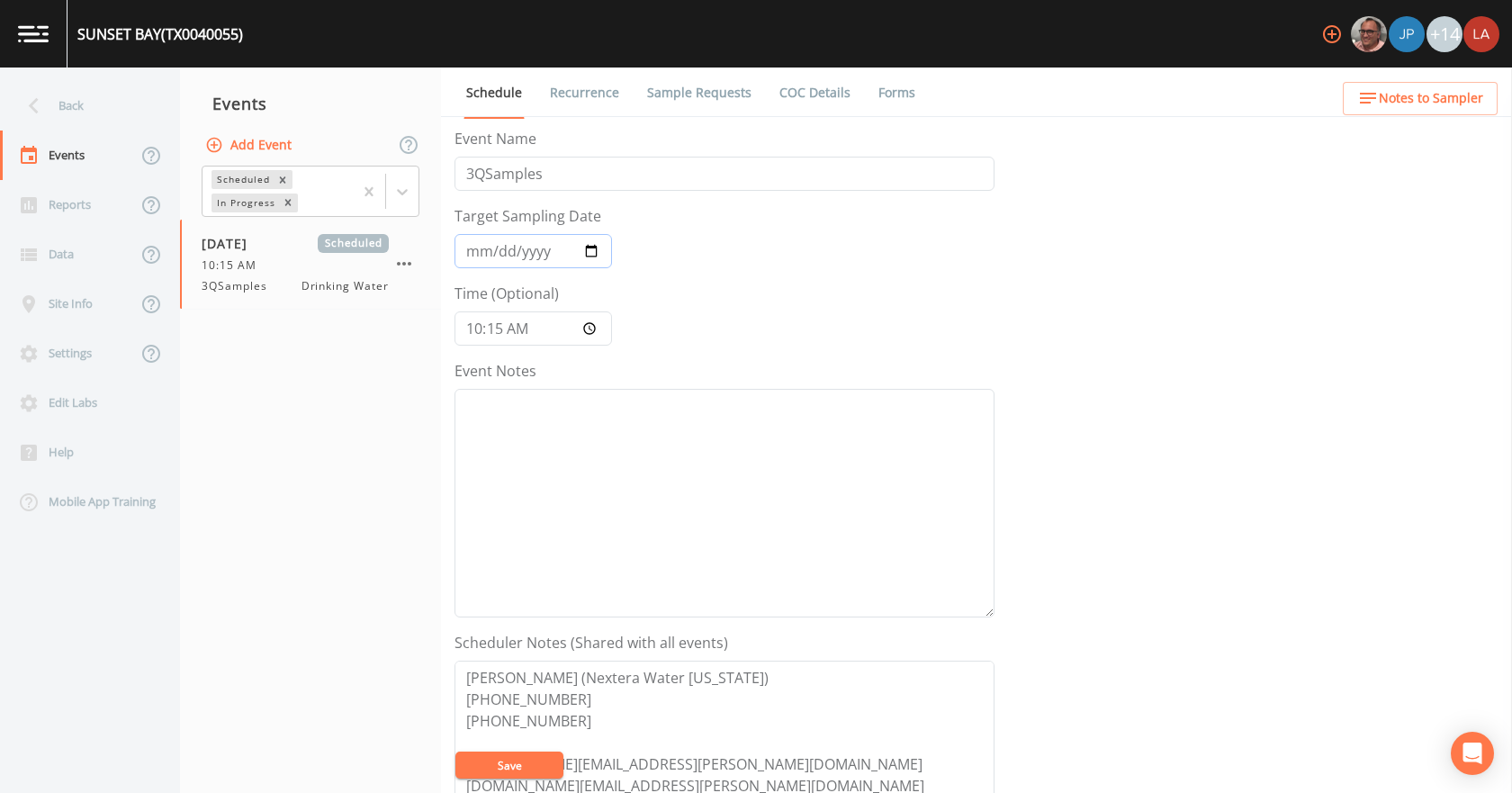
click at [501, 252] on input "2025-09-16" at bounding box center [533, 251] width 158 height 34
click at [470, 324] on input "10:15:00" at bounding box center [533, 328] width 158 height 34
type input "11:15"
click at [501, 254] on input "2025-09-16" at bounding box center [533, 251] width 158 height 34
type input "2025-09-17"
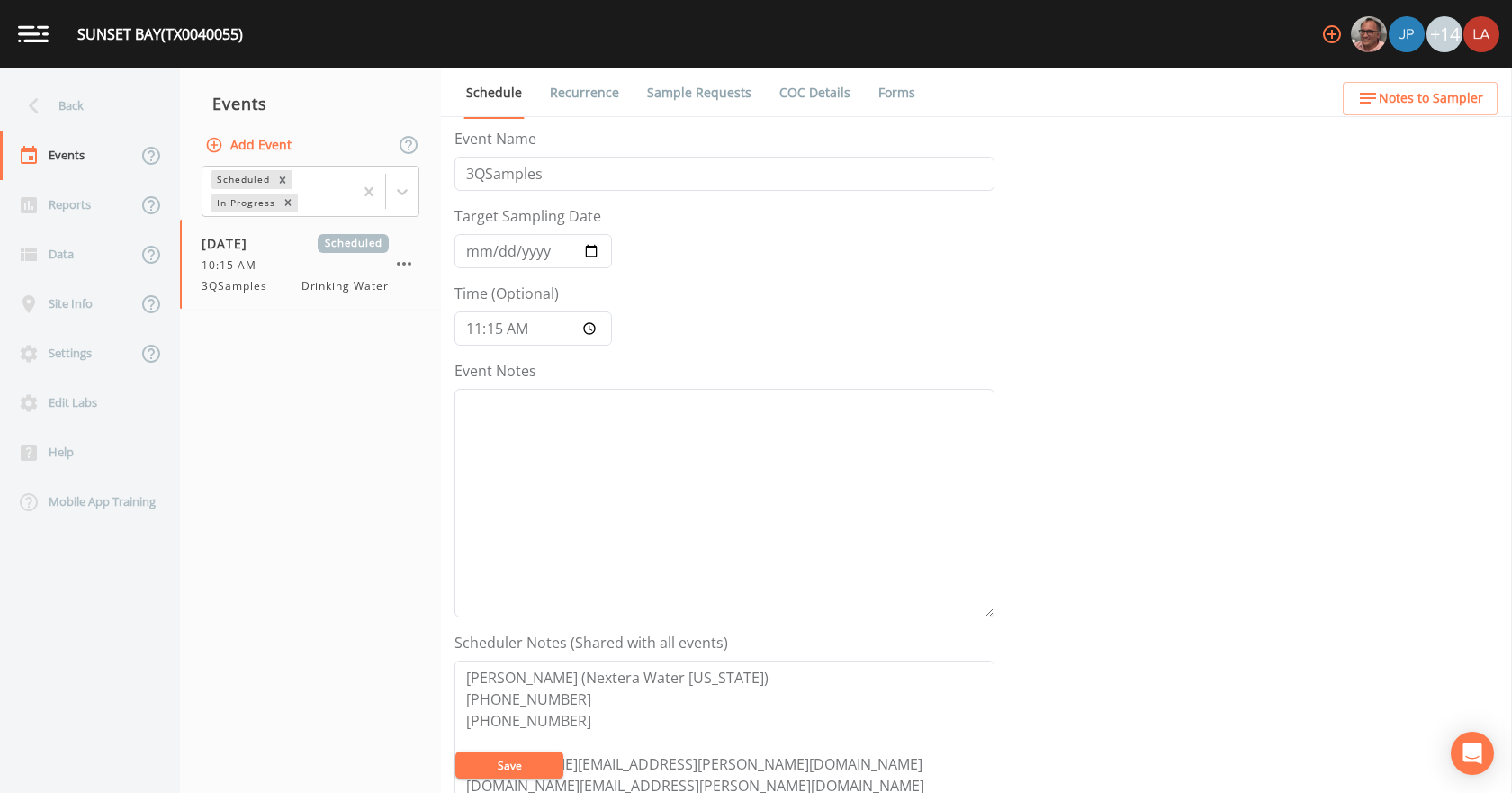
click at [1249, 374] on div "Event Name 3QSamples Target Sampling Date 2025-09-17 Time (Optional) 11:15 Even…" at bounding box center [983, 459] width 1057 height 664
click at [532, 768] on button "Save" at bounding box center [510, 764] width 108 height 27
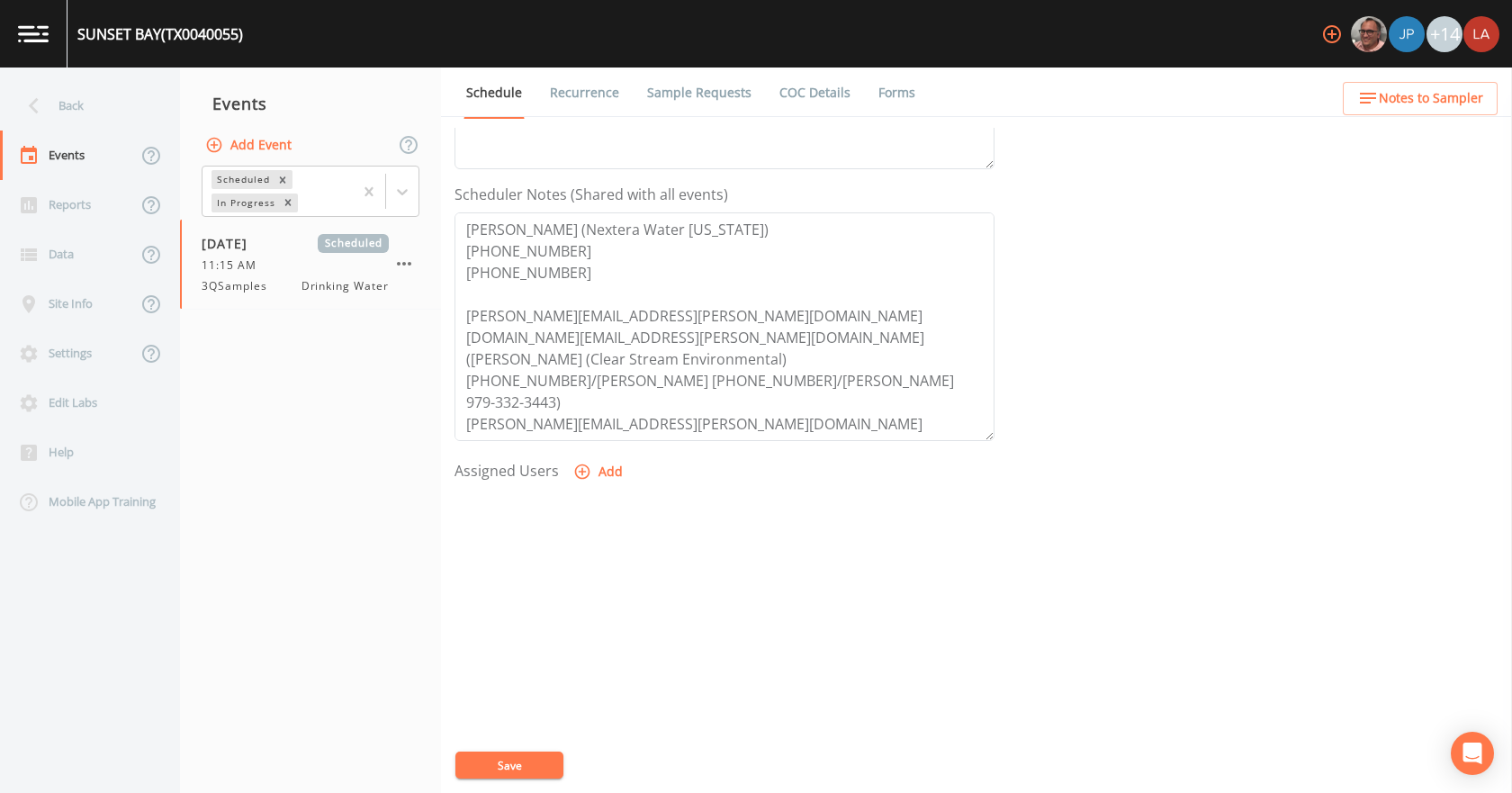
scroll to position [477, 0]
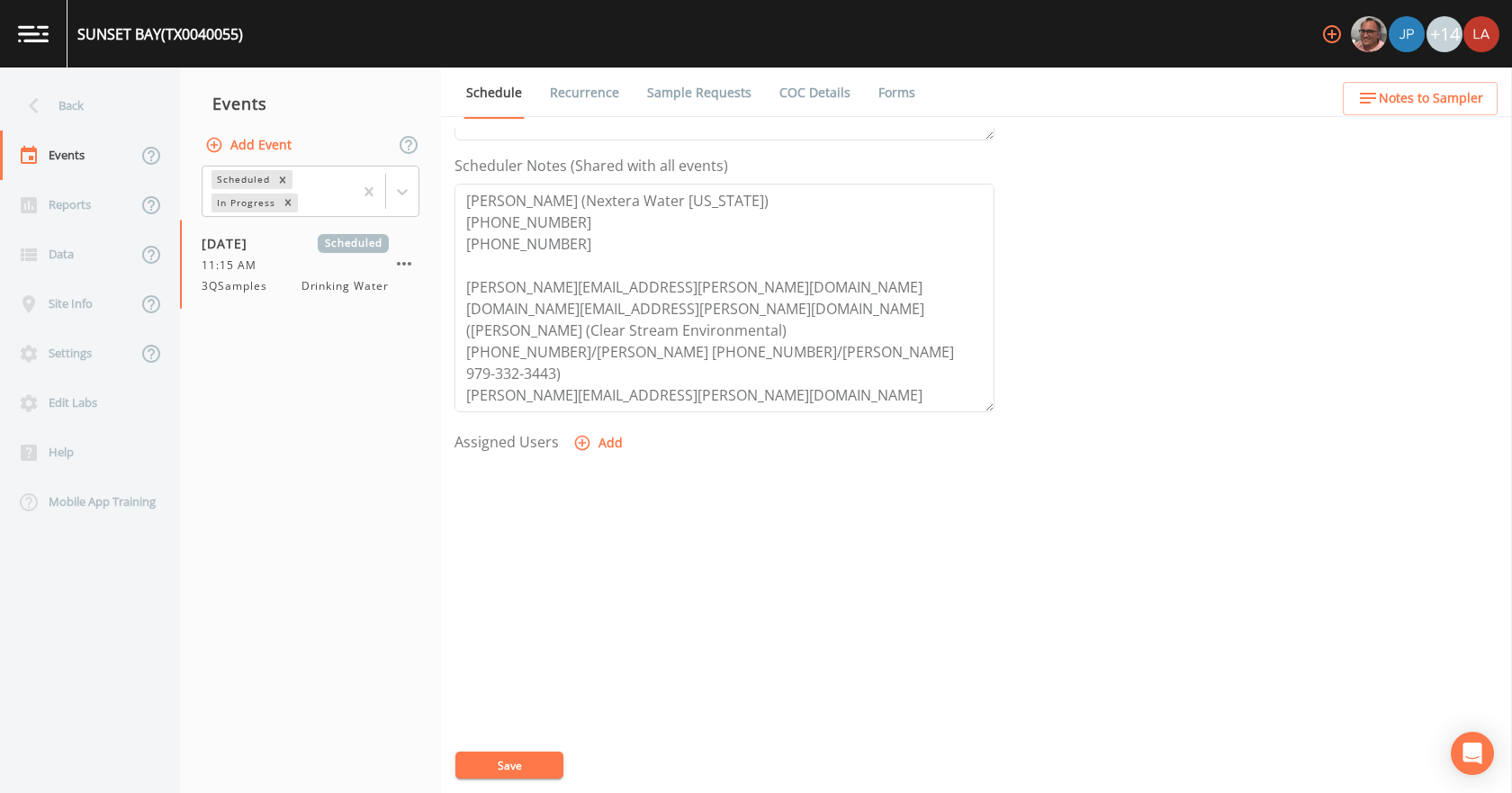
click at [591, 448] on button "Add" at bounding box center [599, 444] width 61 height 34
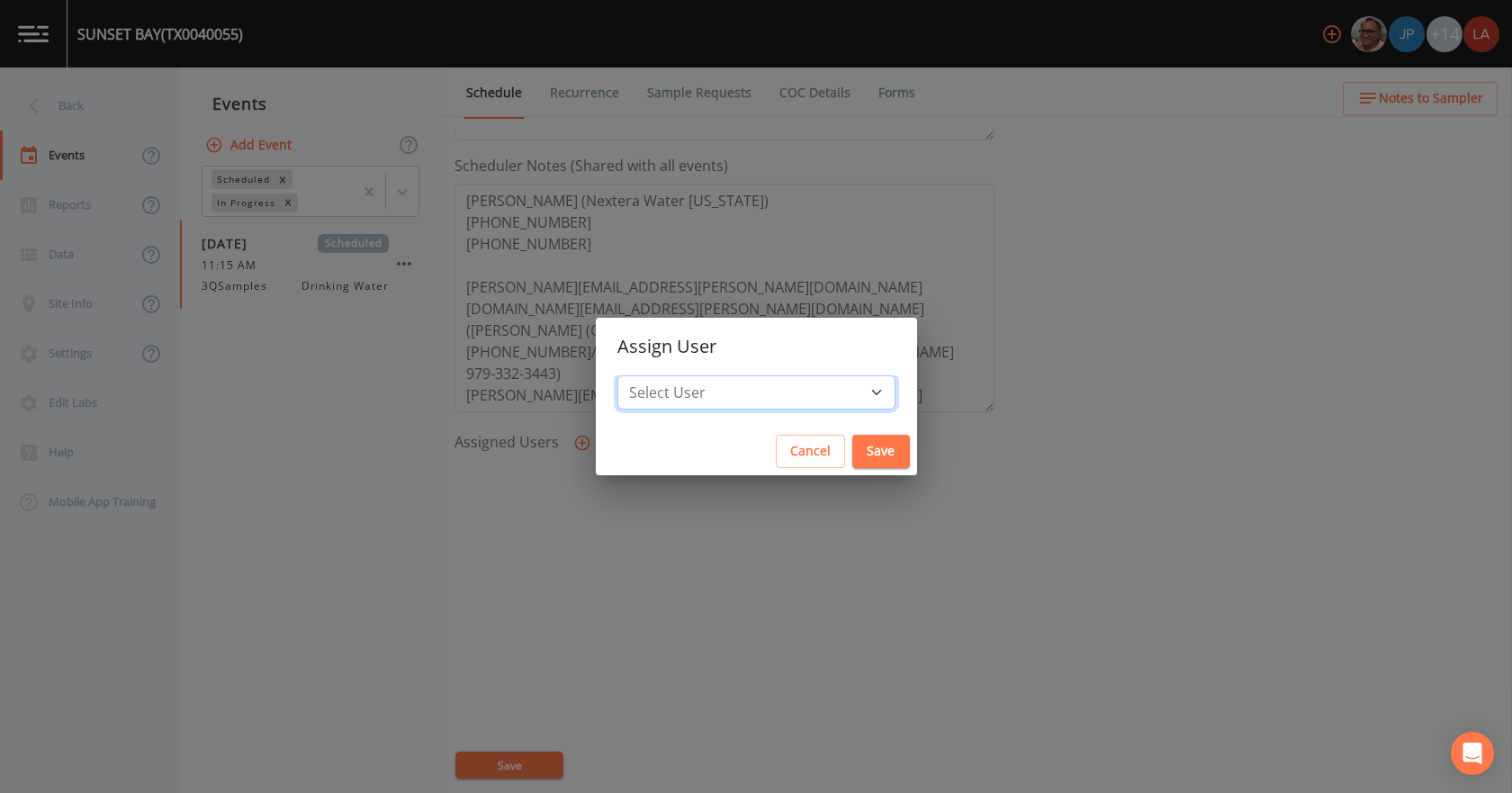
click at [682, 397] on select "Select User Mike Franklin Joshua gere Paul Lauren Saenz David Weber Zachary Eva…" at bounding box center [756, 392] width 278 height 34
select select "0c4ac92a-2052-4971-af99-d49bdd27a7b1"
click at [643, 376] on select "Select User Mike Franklin Joshua gere Paul Lauren Saenz David Weber Zachary Eva…" at bounding box center [756, 392] width 278 height 34
click at [852, 448] on button "Save" at bounding box center [881, 451] width 58 height 34
select select
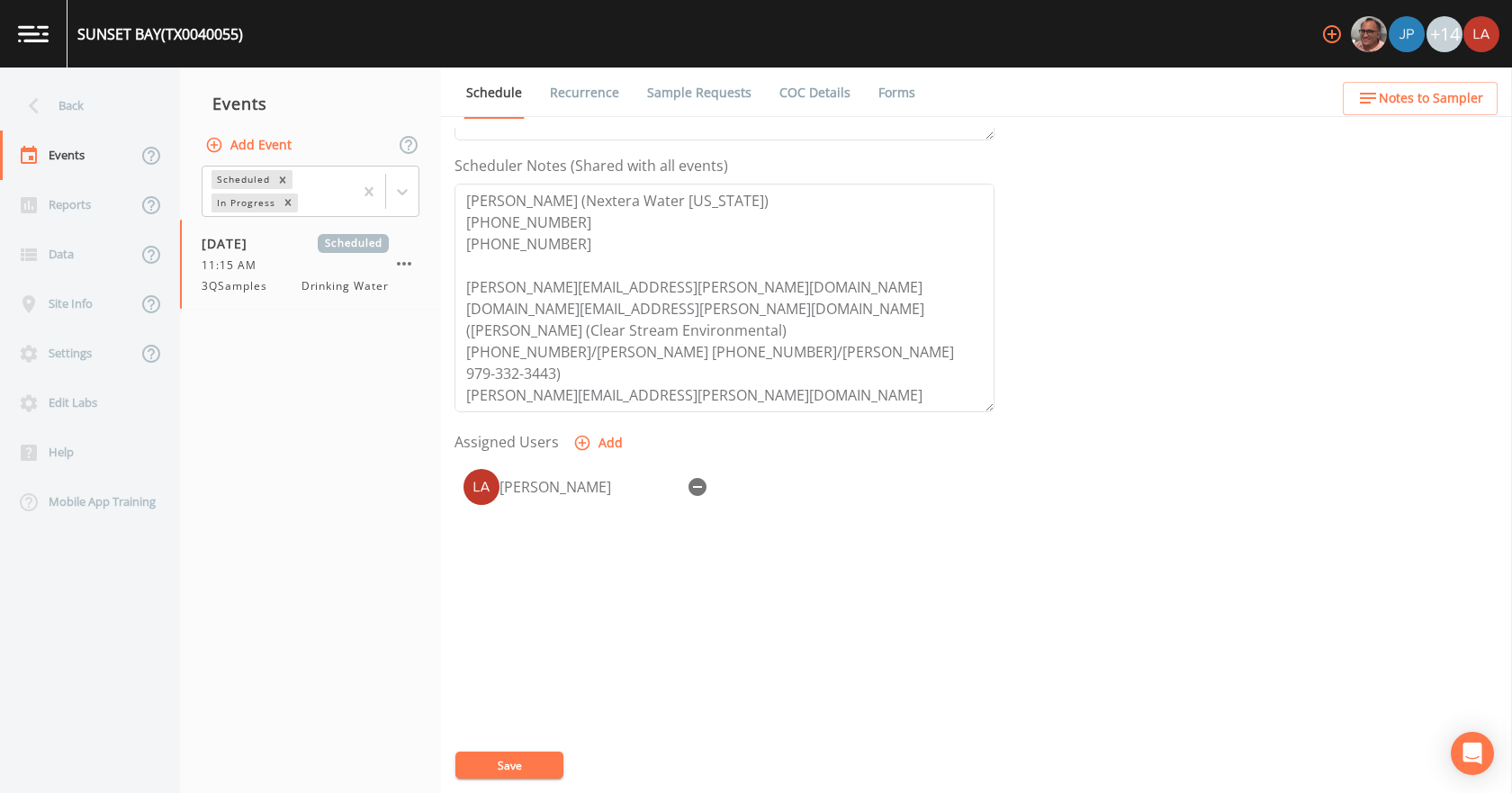
click at [518, 768] on button "Save" at bounding box center [510, 764] width 108 height 27
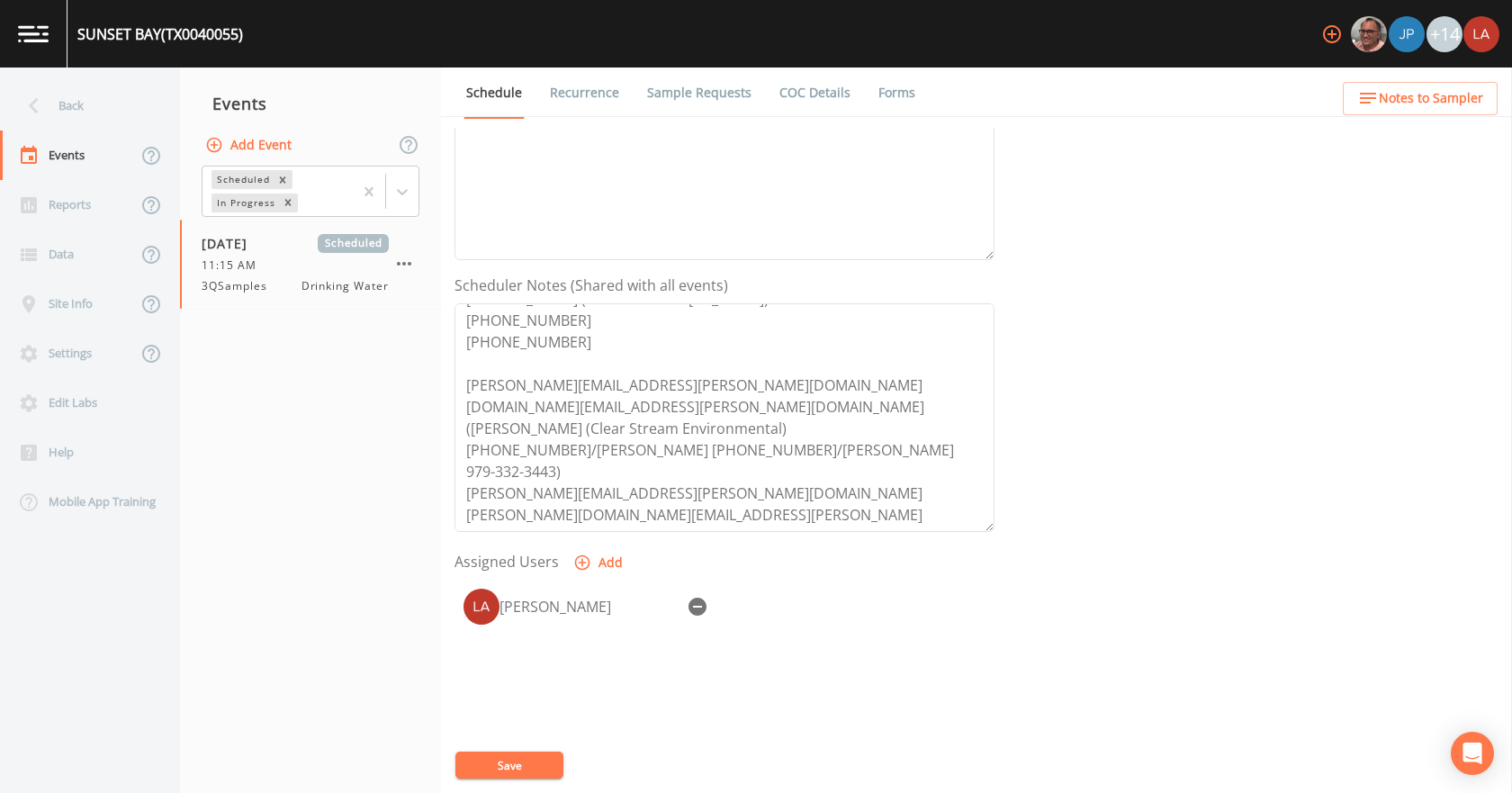
scroll to position [387, 0]
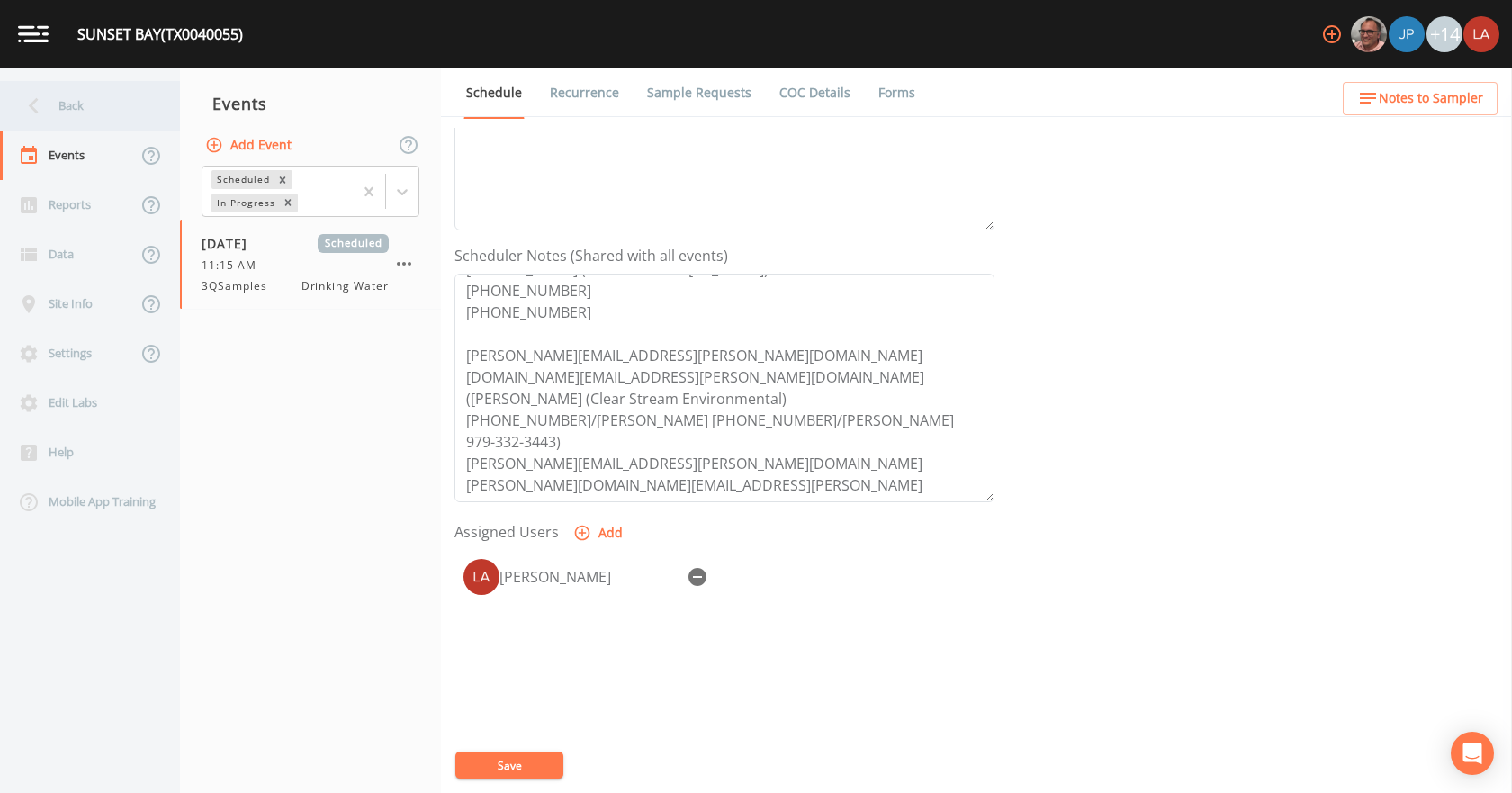
click at [88, 109] on div "Back" at bounding box center [81, 105] width 162 height 49
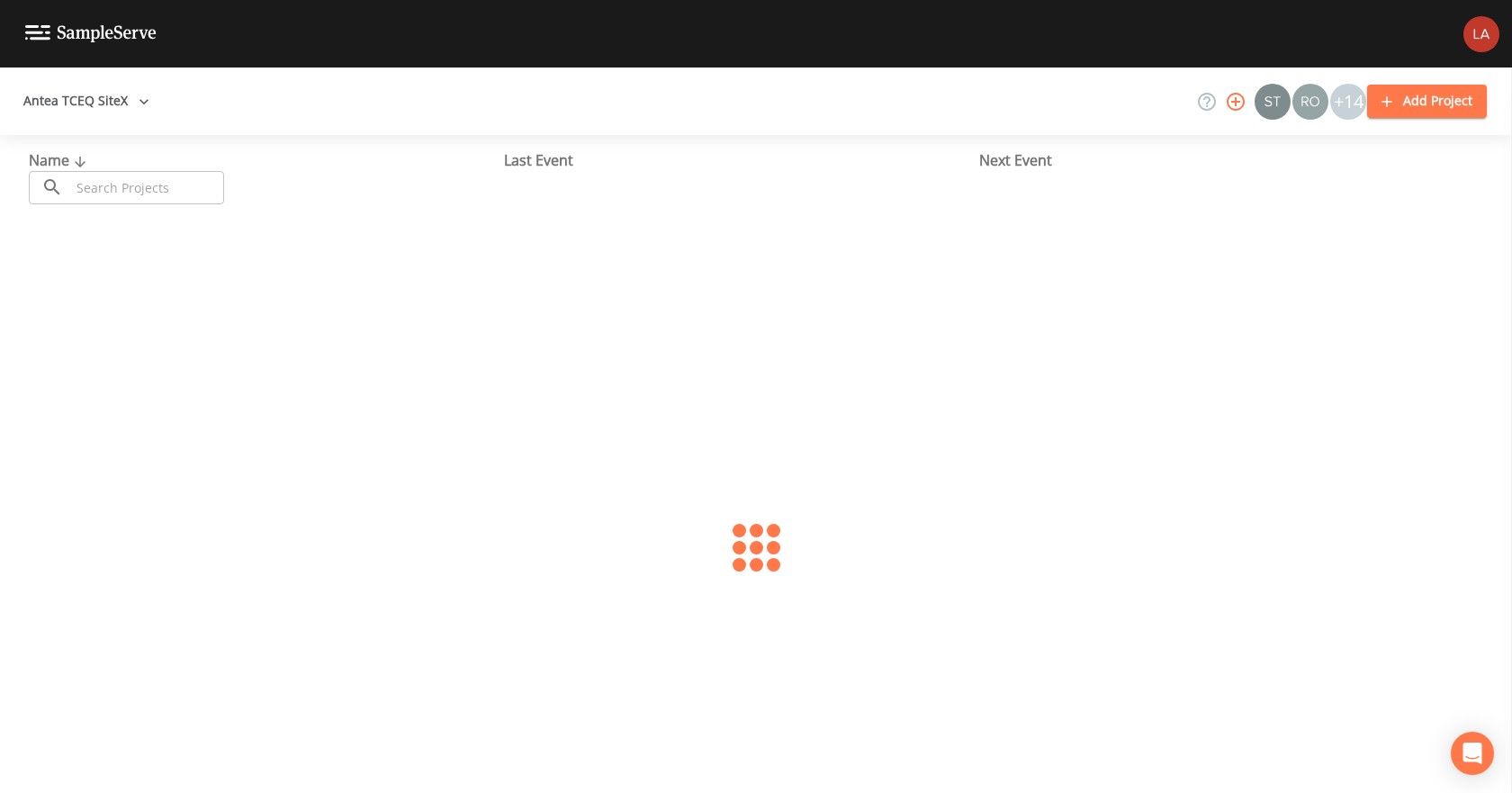
click at [166, 186] on input "text" at bounding box center [146, 187] width 154 height 34
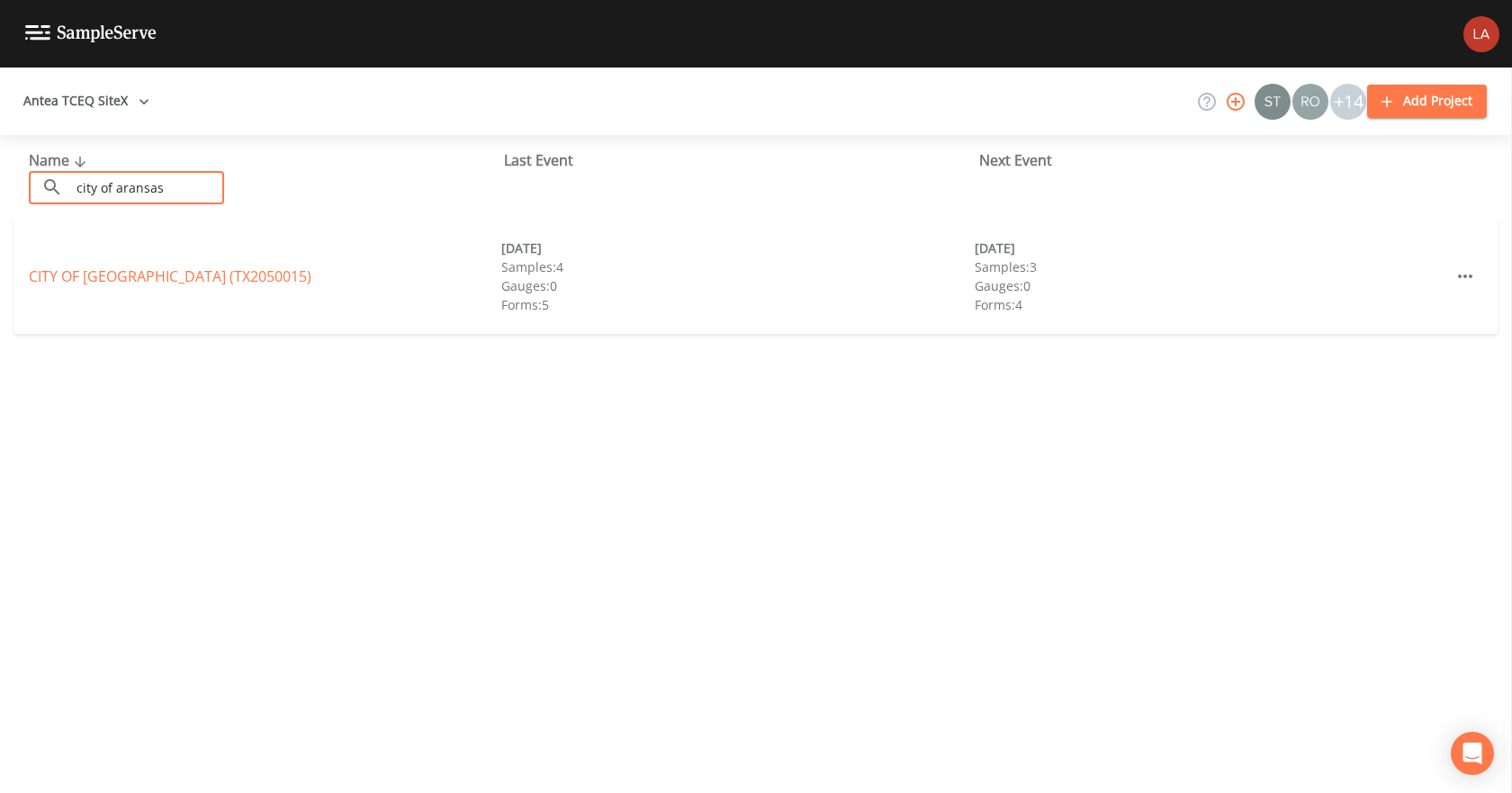
type input "city of aransas"
click at [229, 268] on link "CITY OF ARANSAS PASS (TX2050015)" at bounding box center [170, 276] width 282 height 20
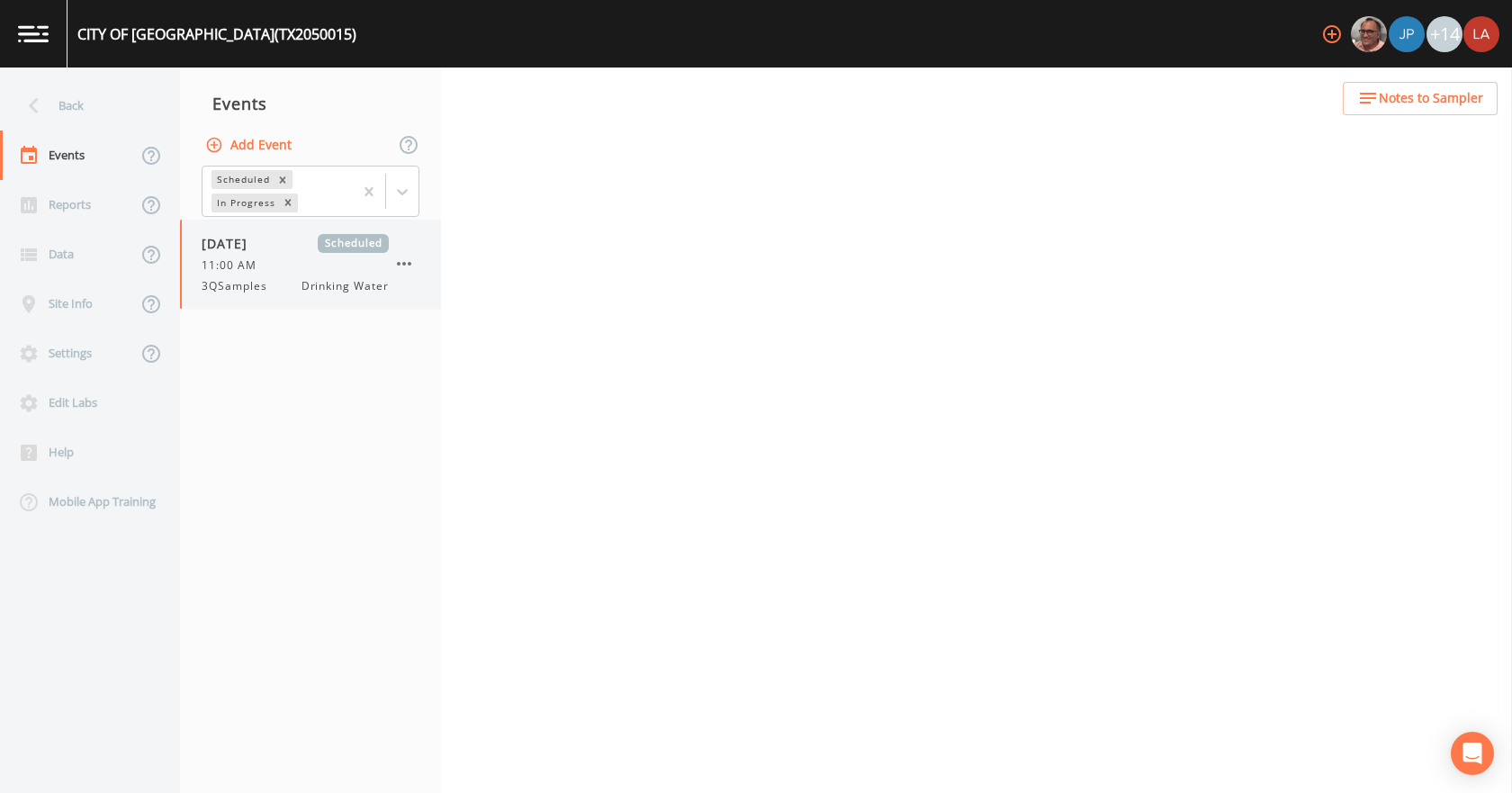
click at [264, 266] on span "11:00 AM" at bounding box center [234, 265] width 65 height 16
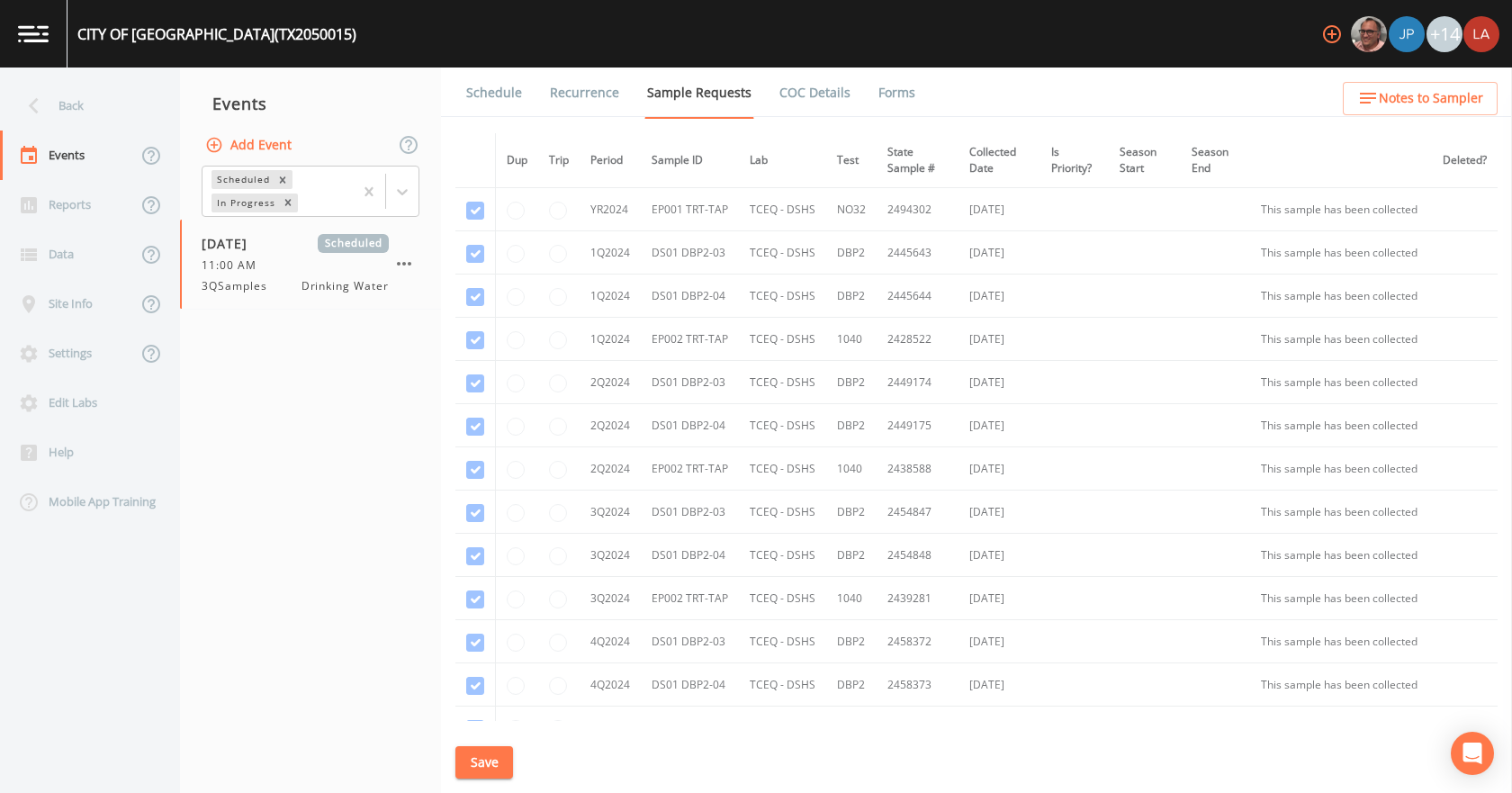
click at [466, 102] on link "Schedule" at bounding box center [494, 92] width 62 height 50
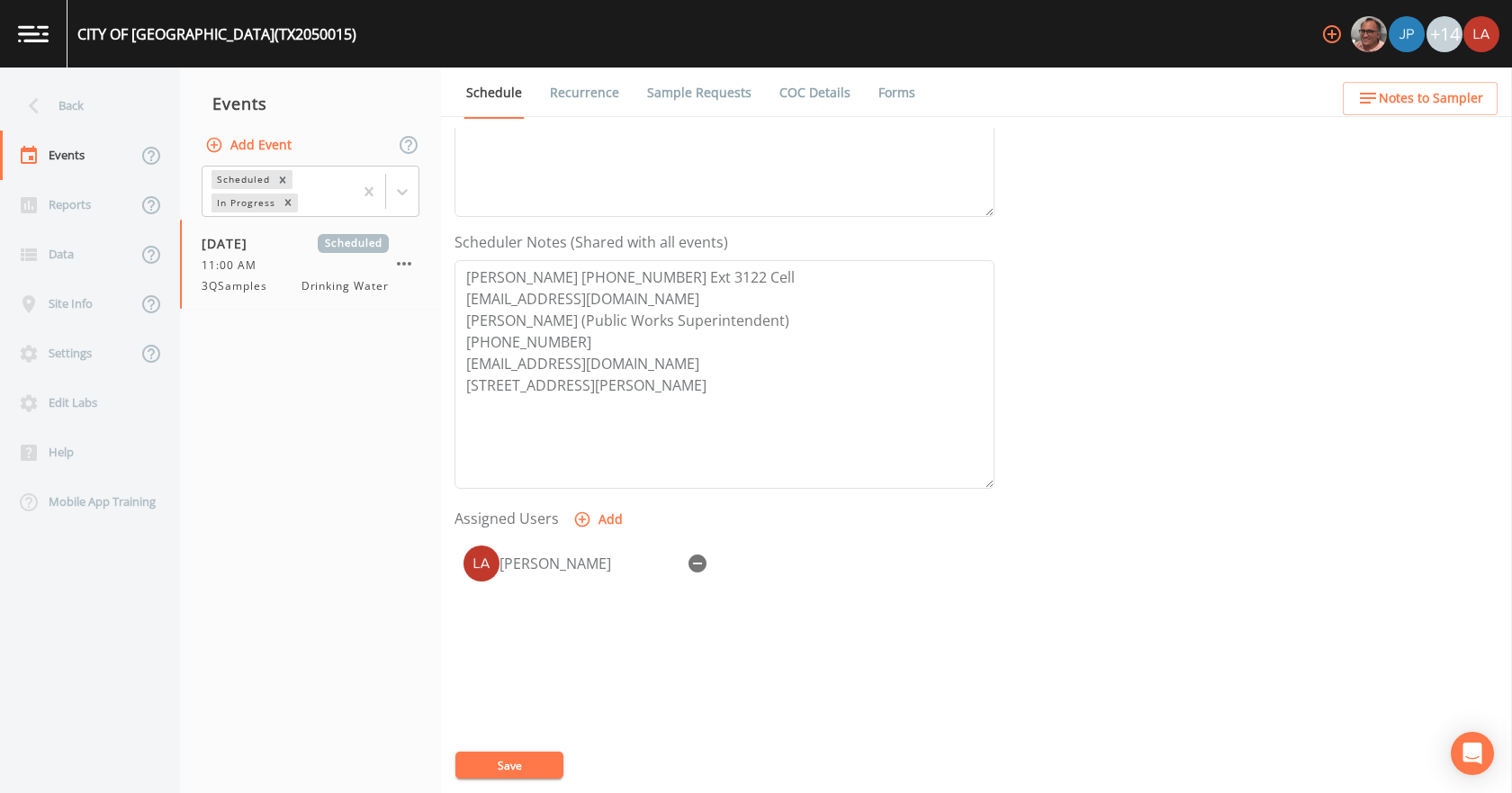
scroll to position [270, 0]
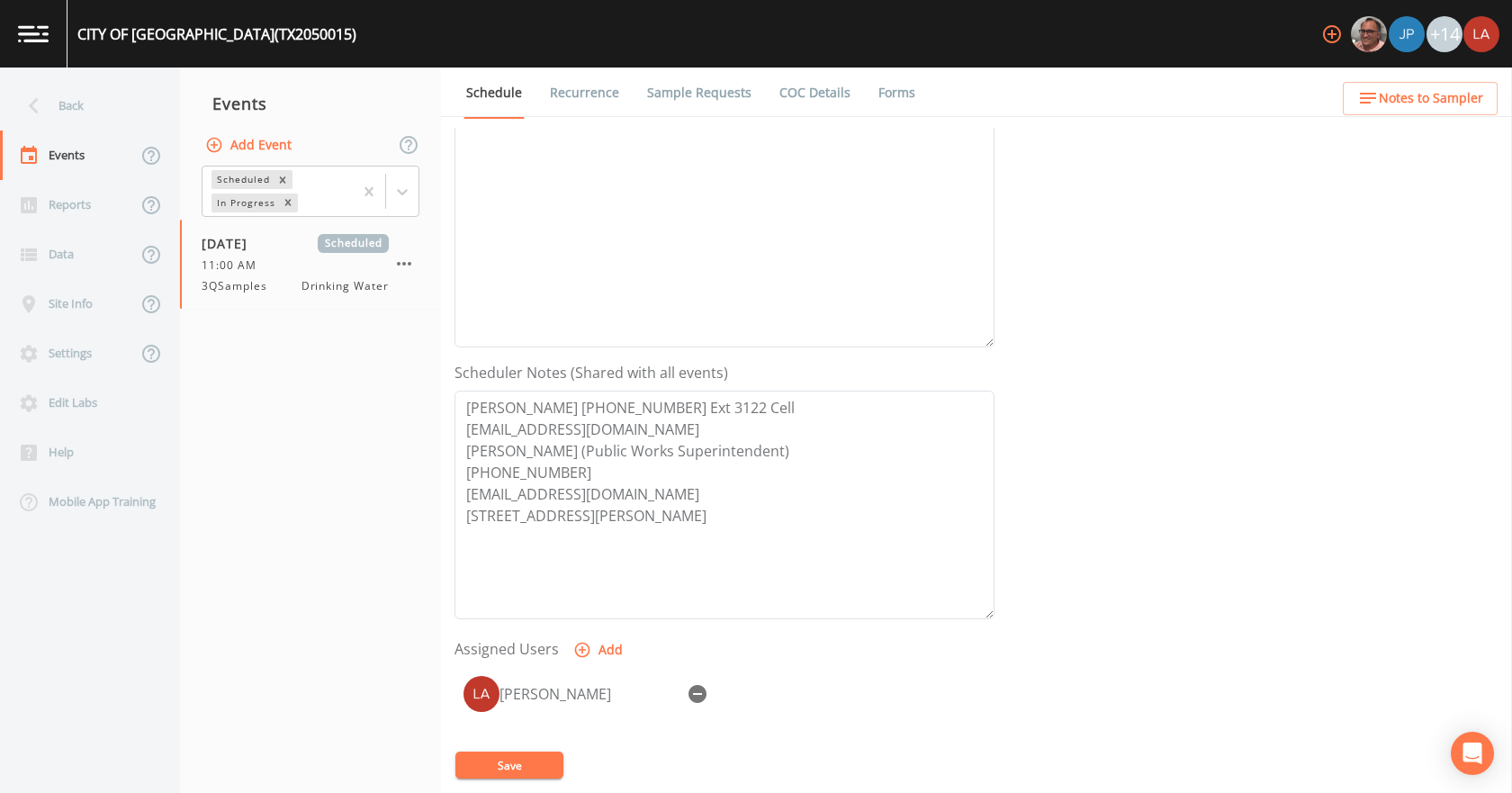
click at [622, 92] on li "Sample Requests" at bounding box center [688, 92] width 132 height 50
click at [547, 88] on link "Recurrence" at bounding box center [584, 92] width 75 height 50
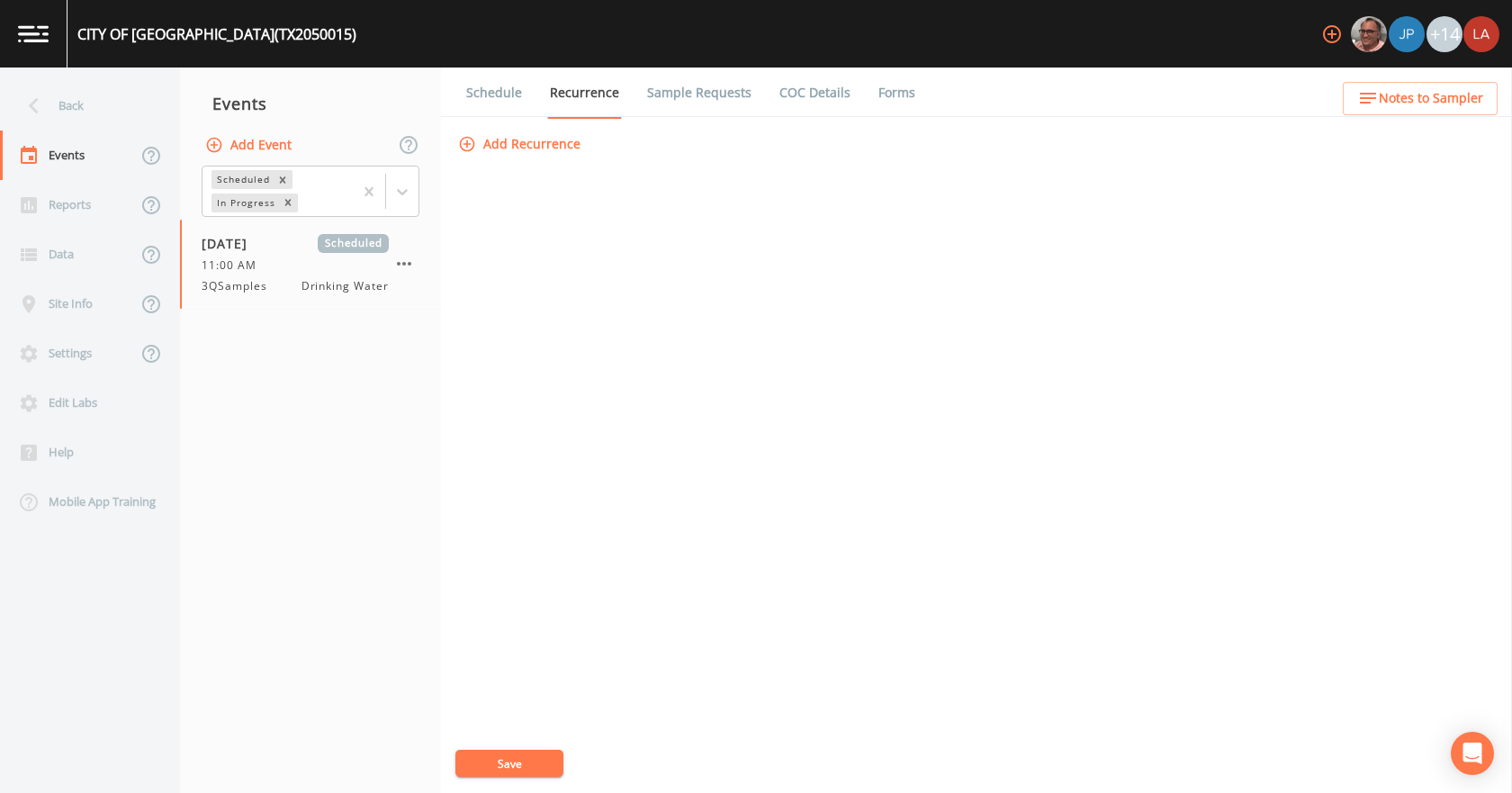
click at [496, 90] on link "Schedule" at bounding box center [494, 92] width 62 height 50
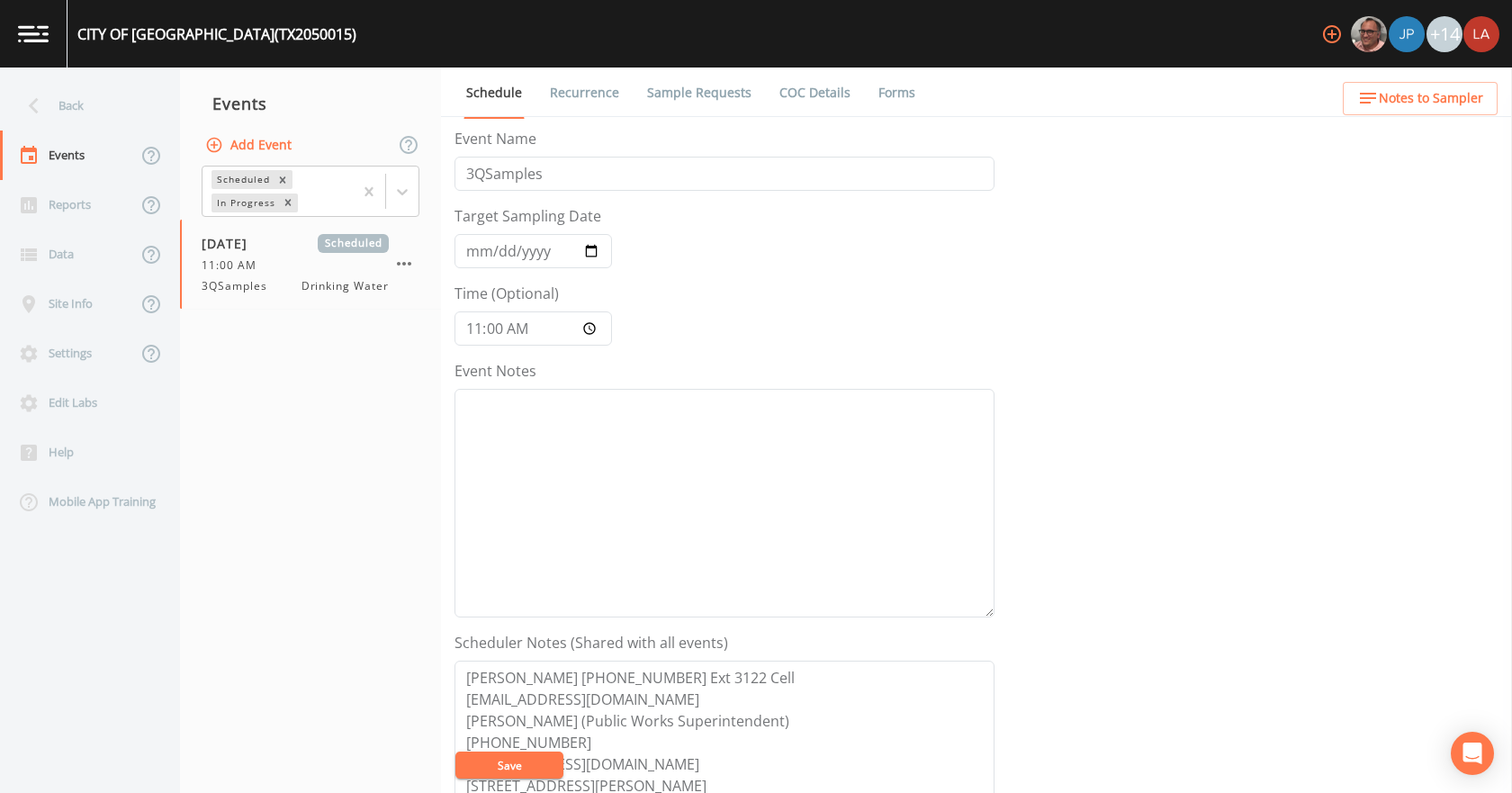
click at [654, 89] on link "Sample Requests" at bounding box center [699, 92] width 110 height 50
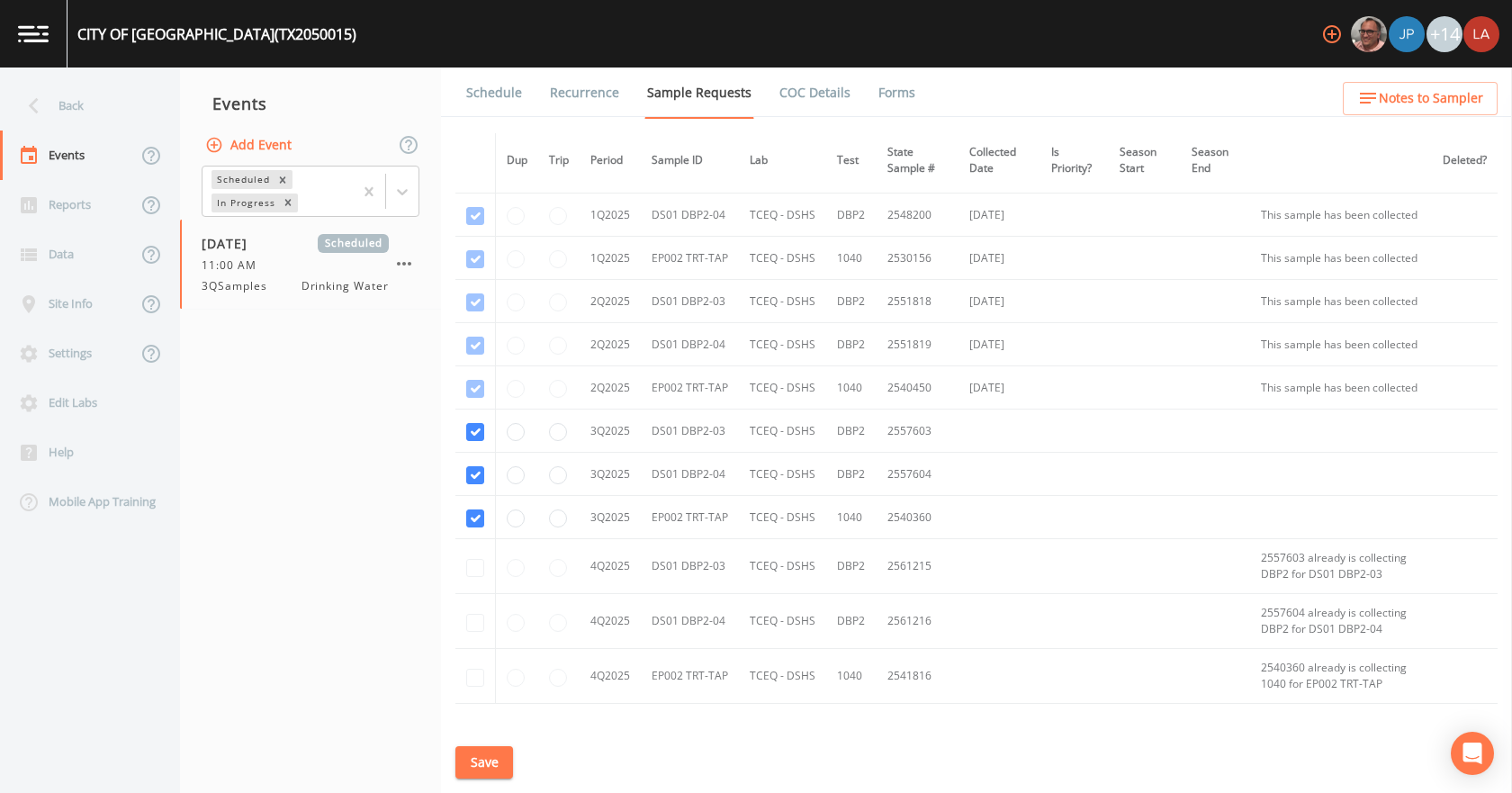
scroll to position [769, 0]
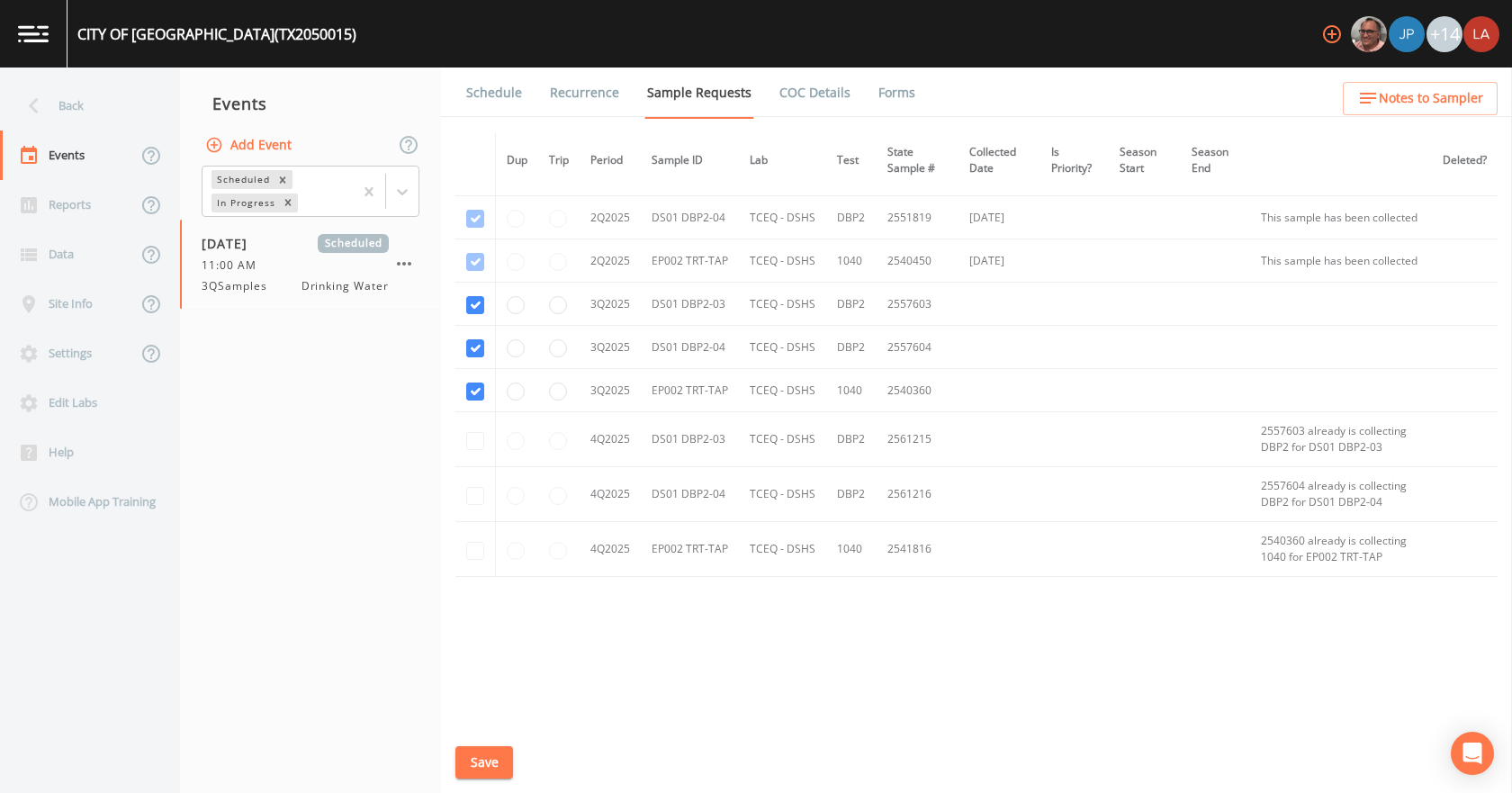
click at [507, 96] on link "Schedule" at bounding box center [494, 92] width 62 height 50
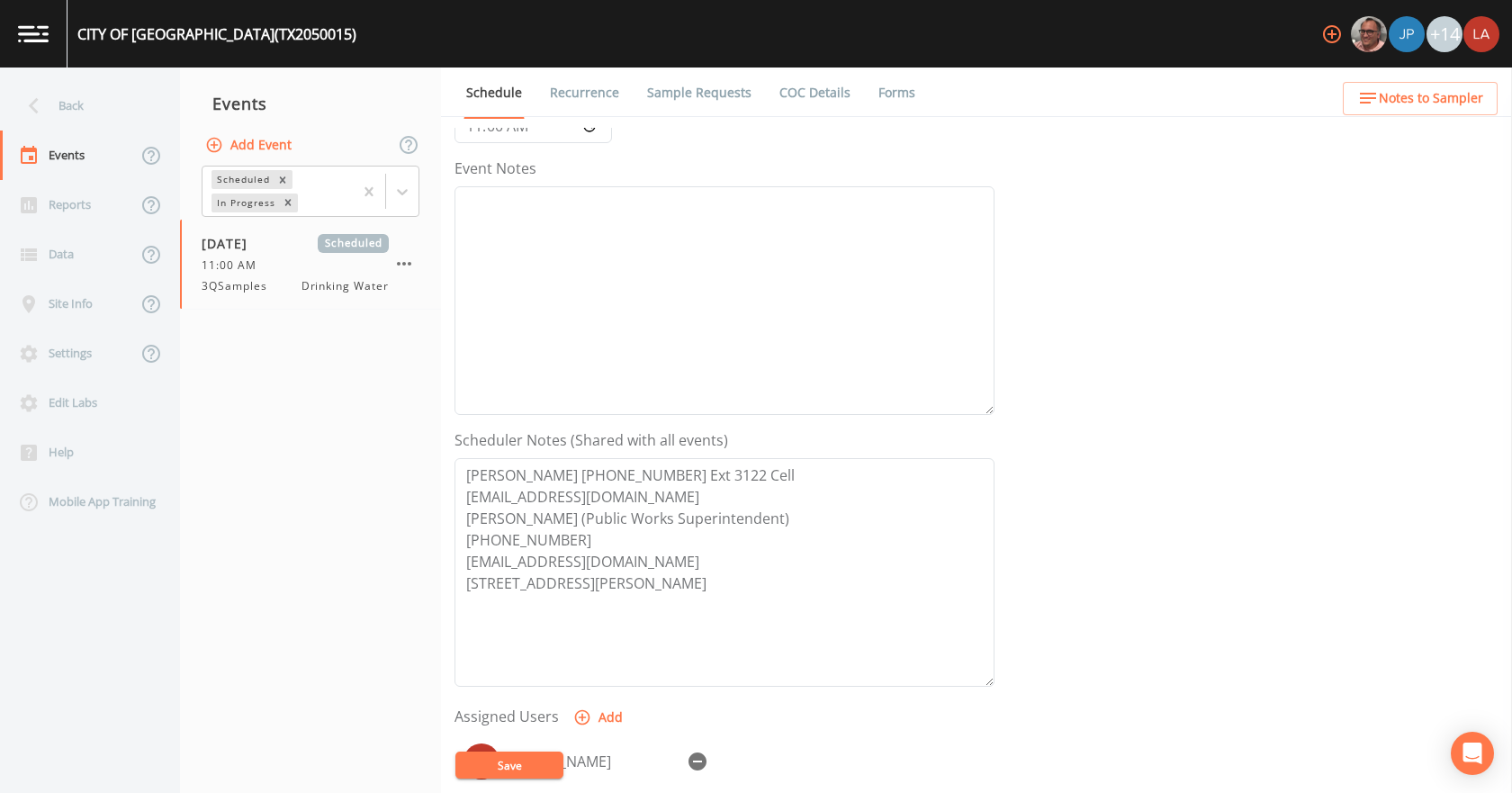
scroll to position [270, 0]
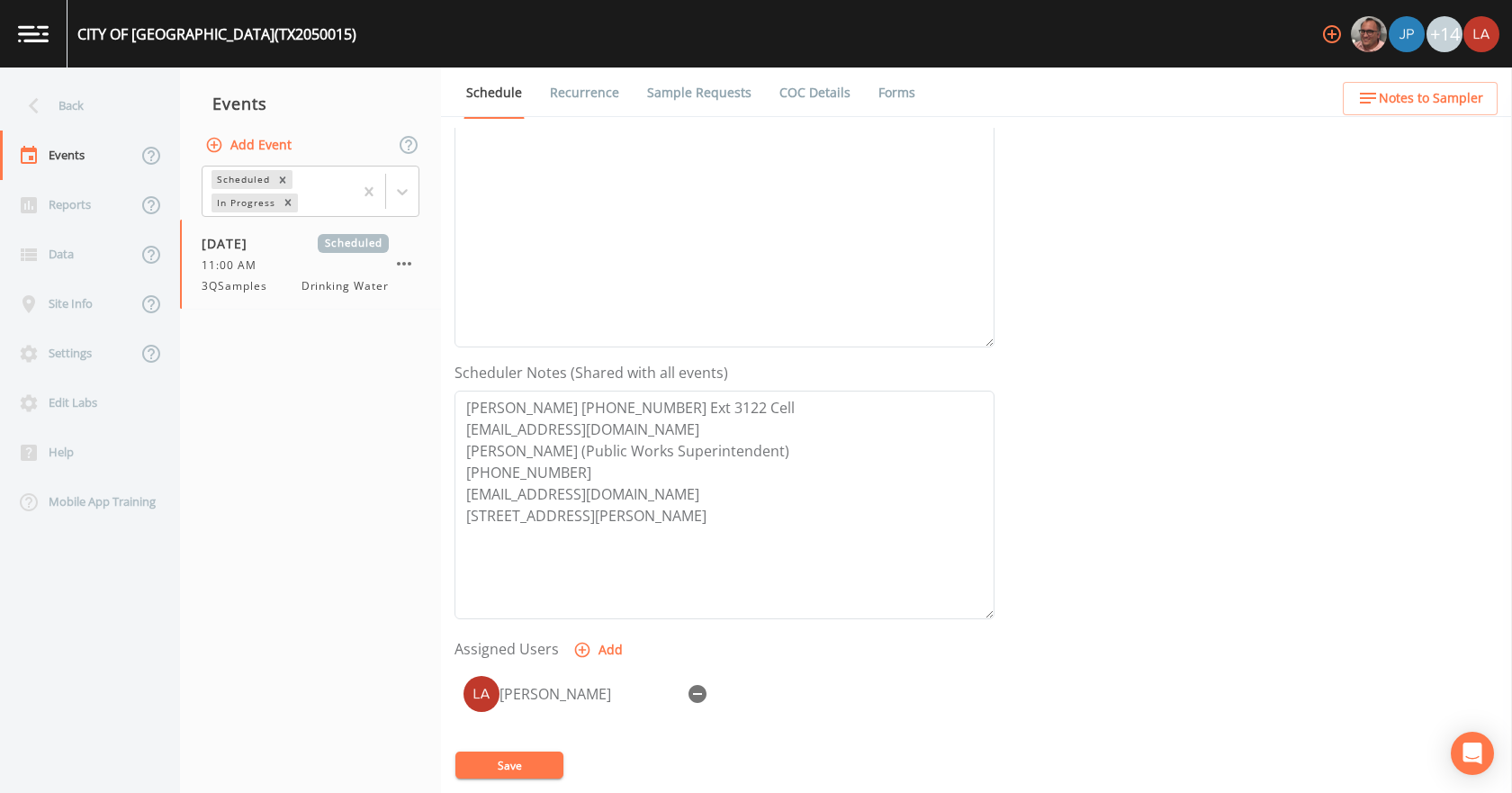
click at [581, 114] on link "Recurrence" at bounding box center [584, 92] width 75 height 50
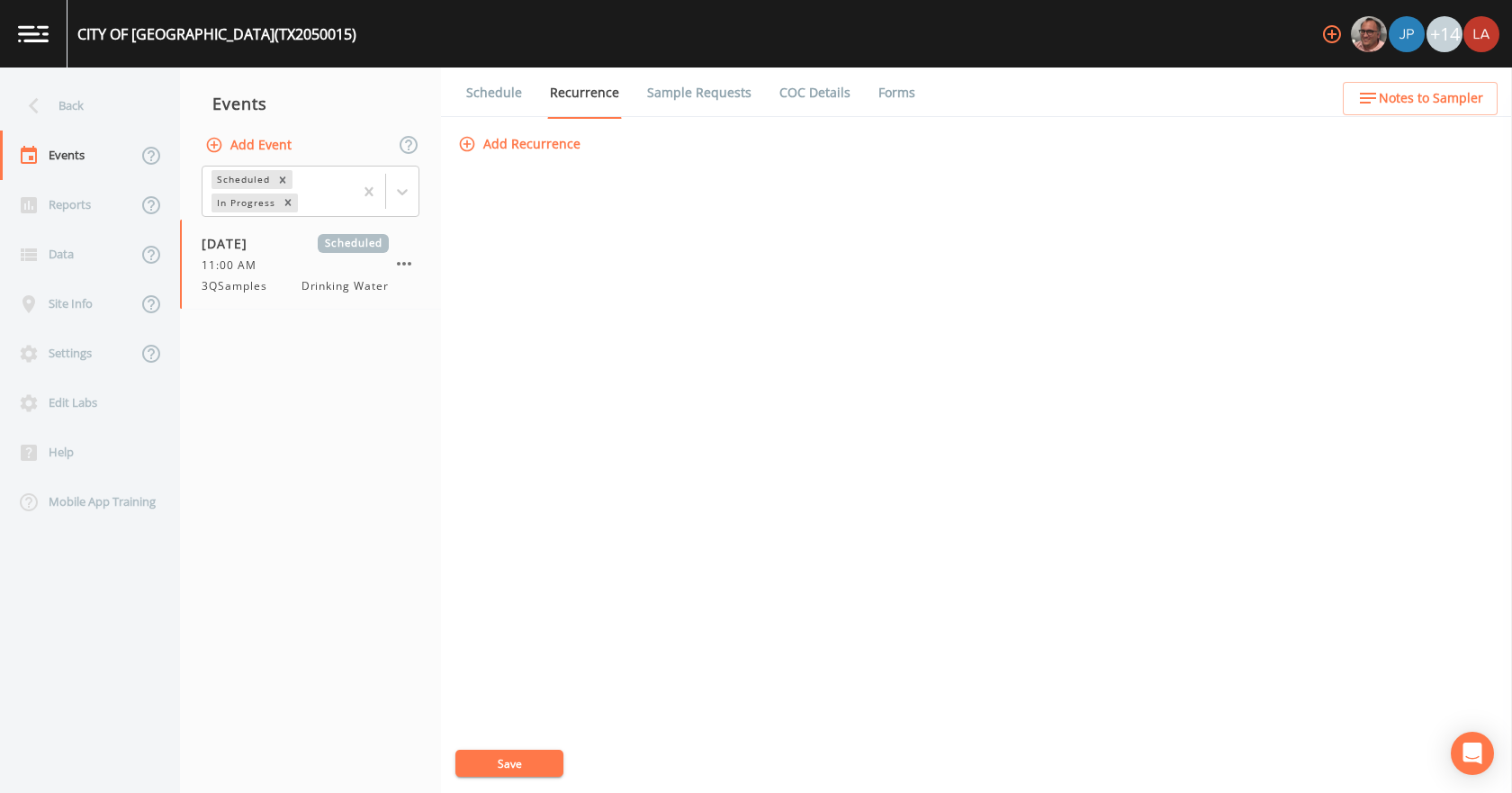
click at [689, 102] on link "Sample Requests" at bounding box center [699, 92] width 110 height 50
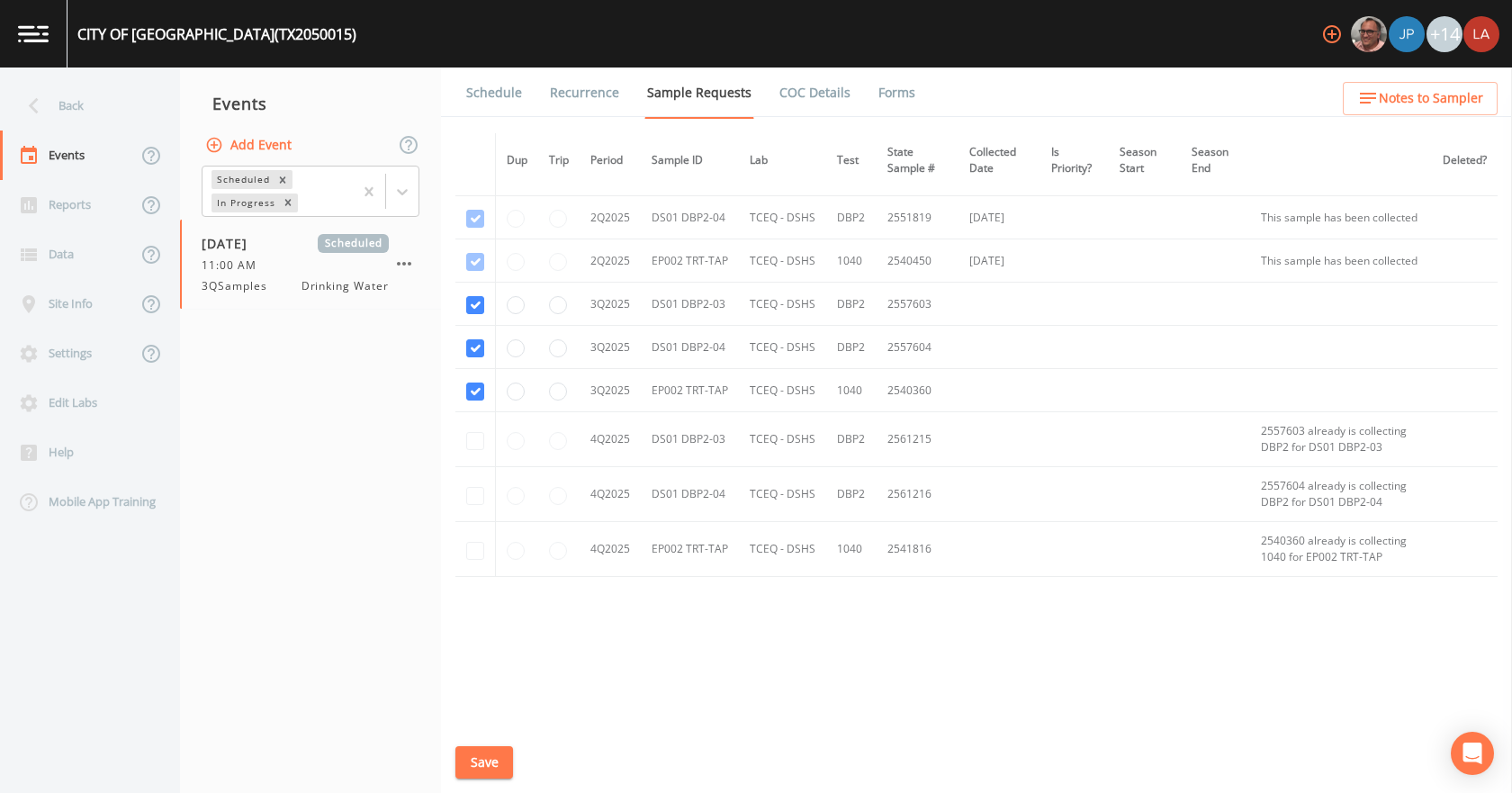
scroll to position [589, 0]
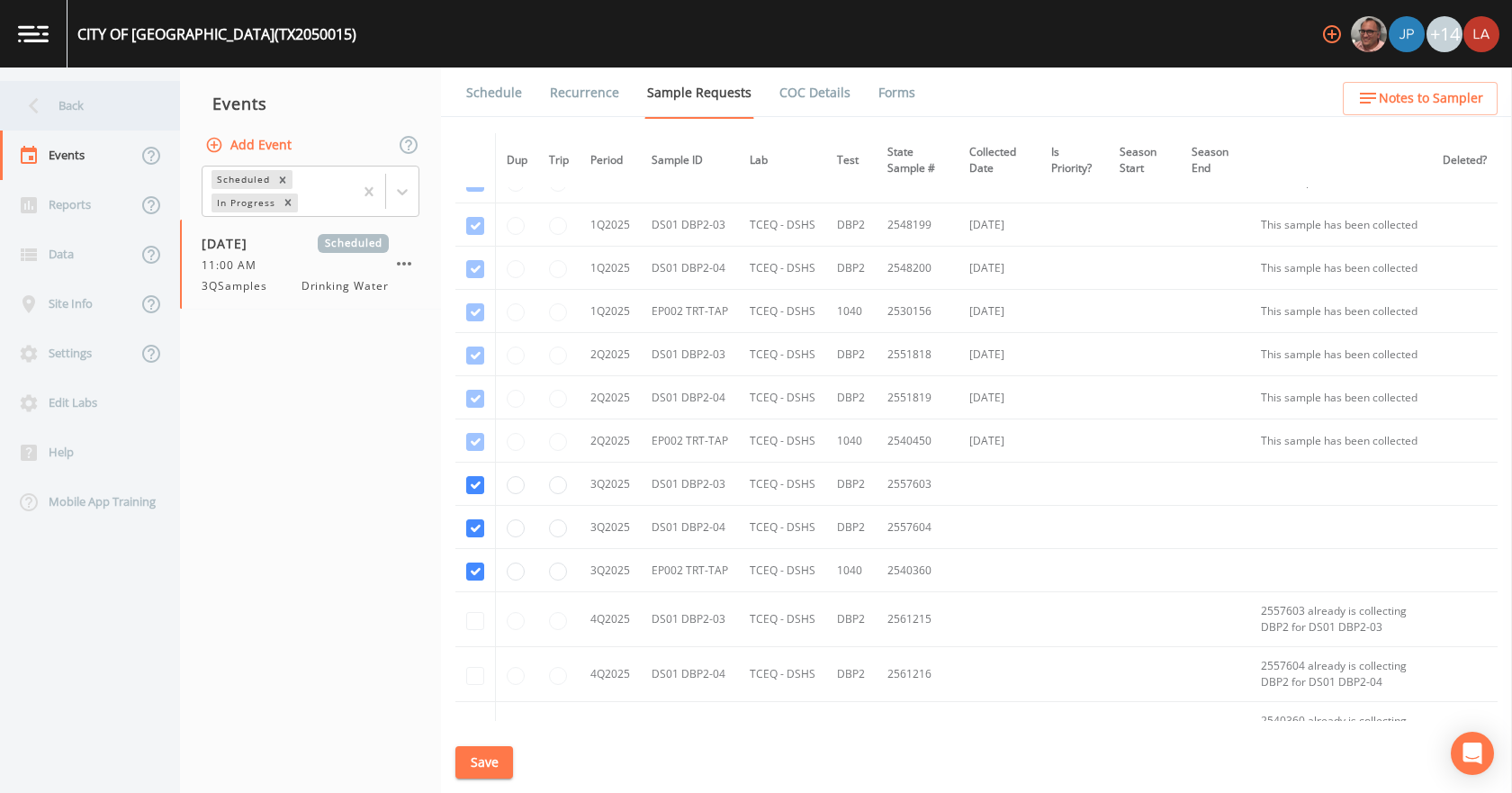
click at [39, 83] on div "Back" at bounding box center [81, 105] width 162 height 49
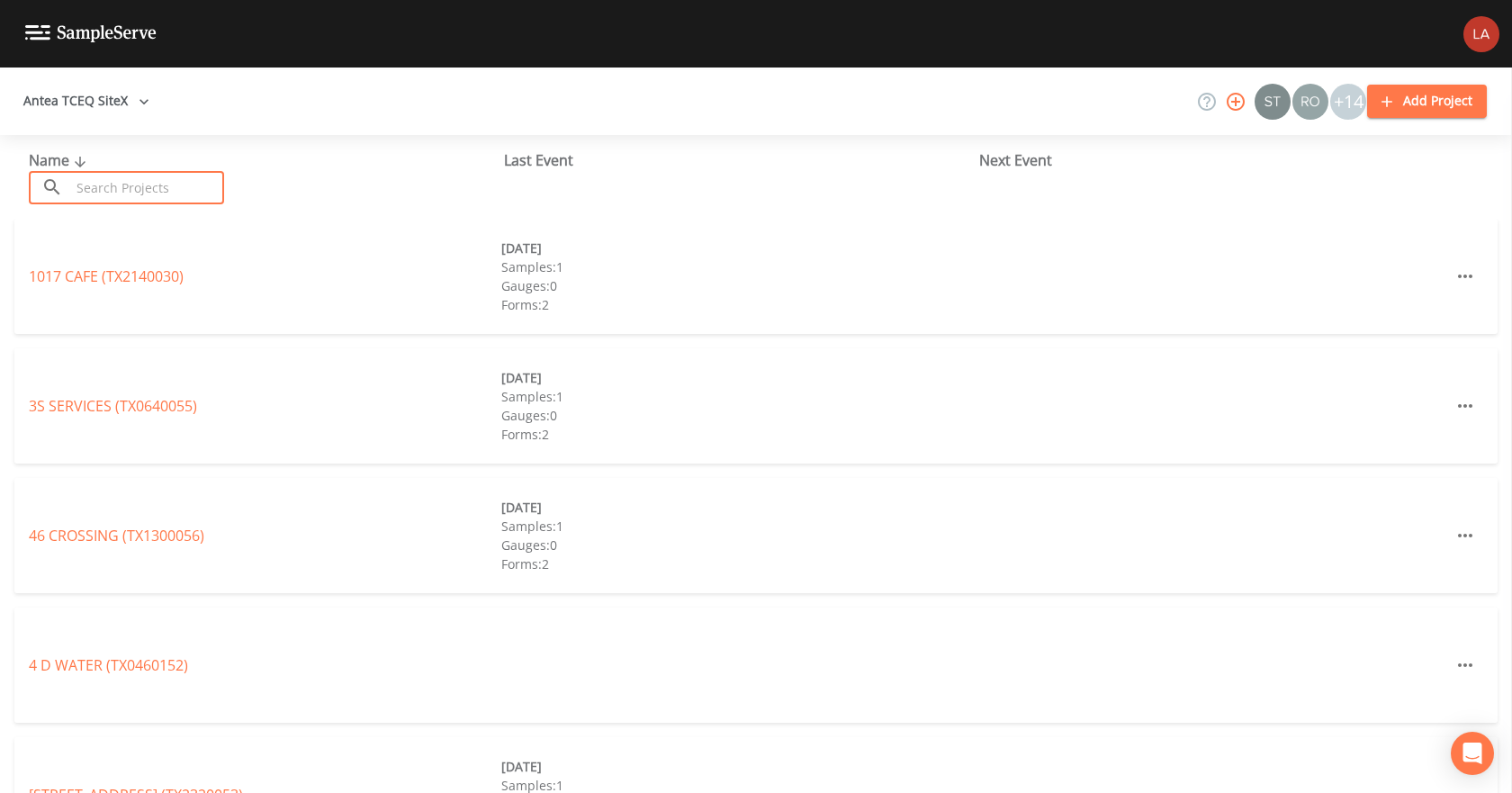
click at [144, 181] on input "text" at bounding box center [146, 187] width 154 height 34
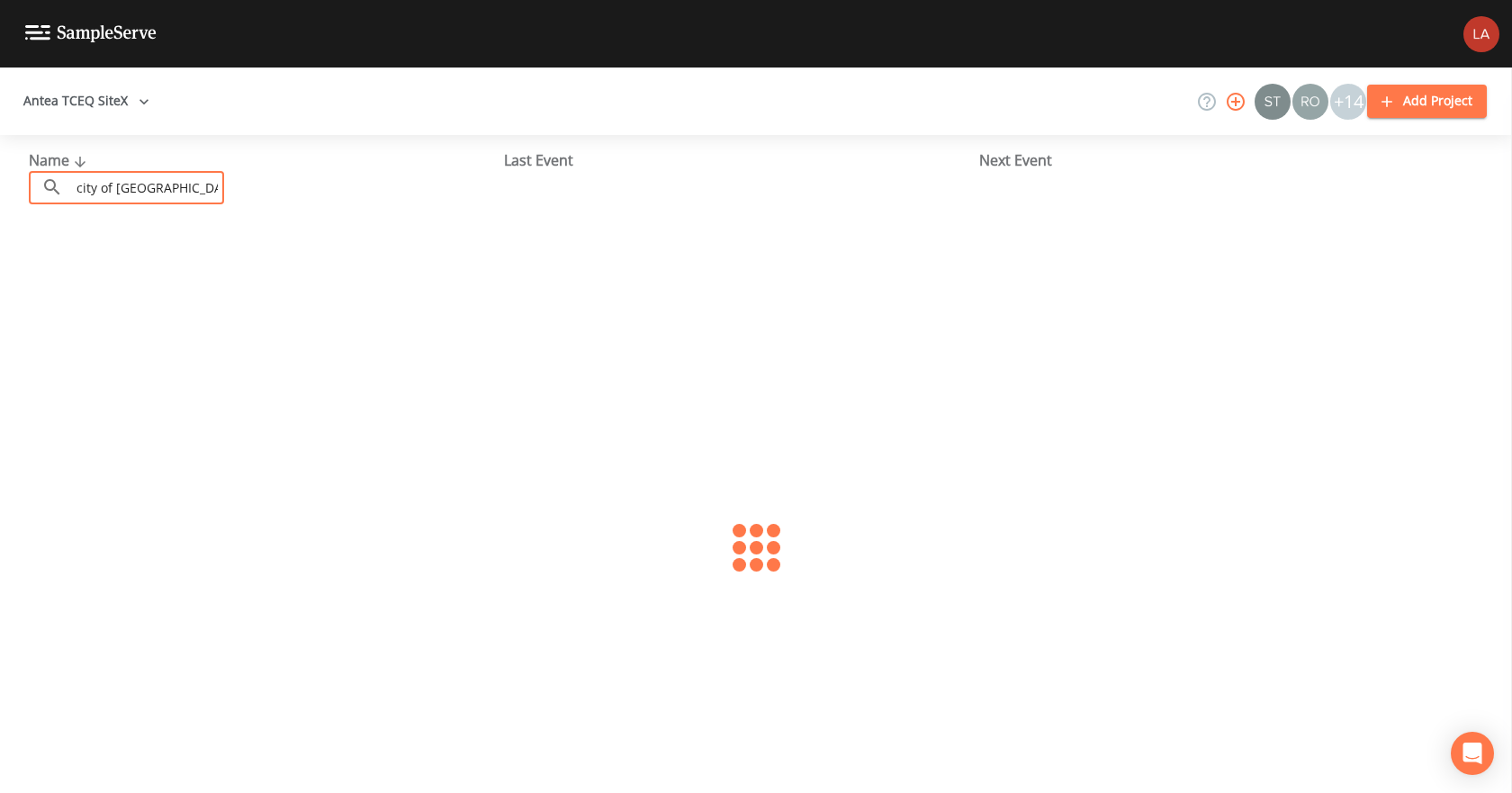
type input "city of aransas pass"
click at [187, 248] on div at bounding box center [756, 548] width 1512 height 658
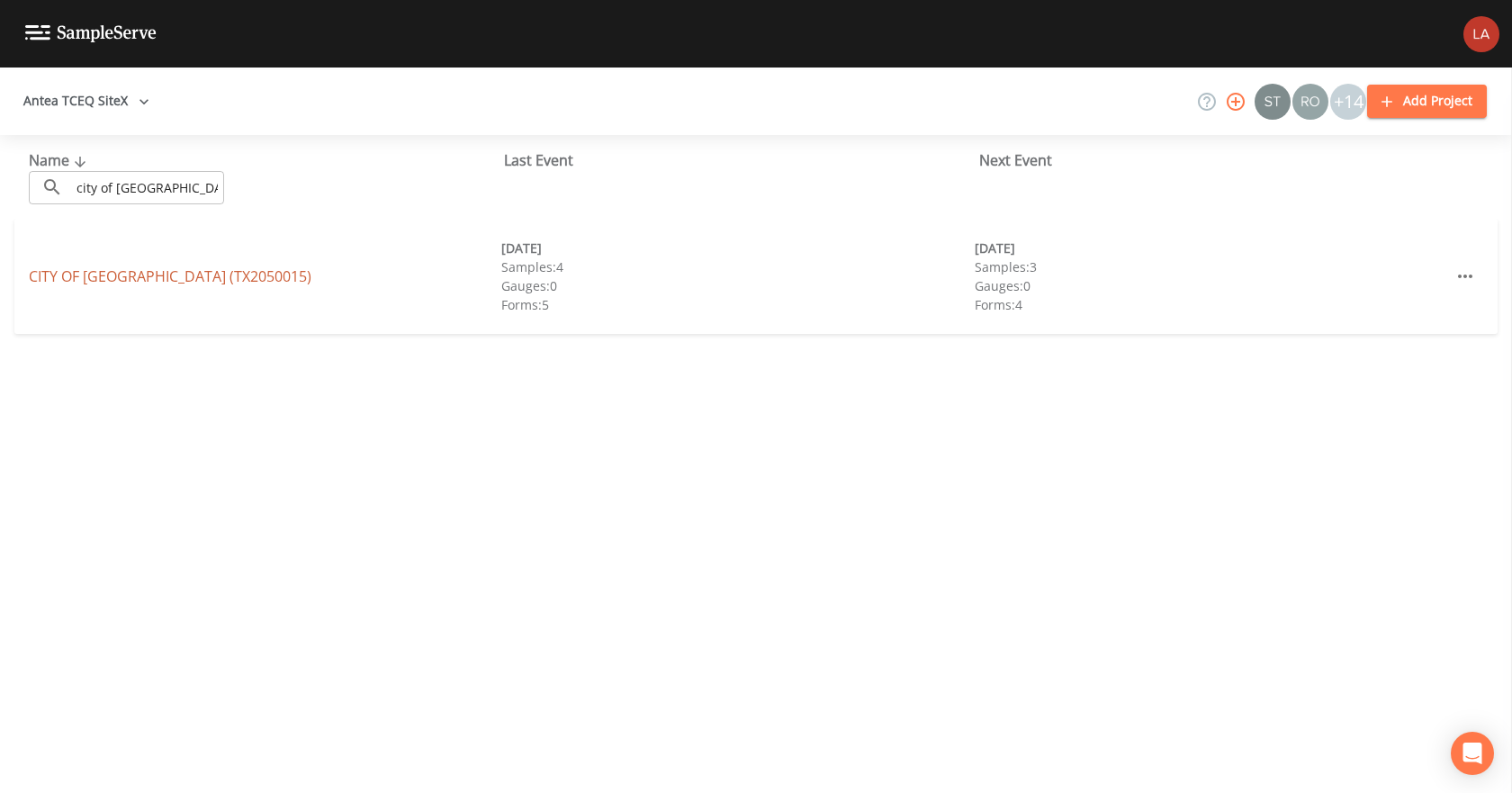
click at [186, 273] on link "CITY OF ARANSAS PASS (TX2050015)" at bounding box center [170, 276] width 282 height 20
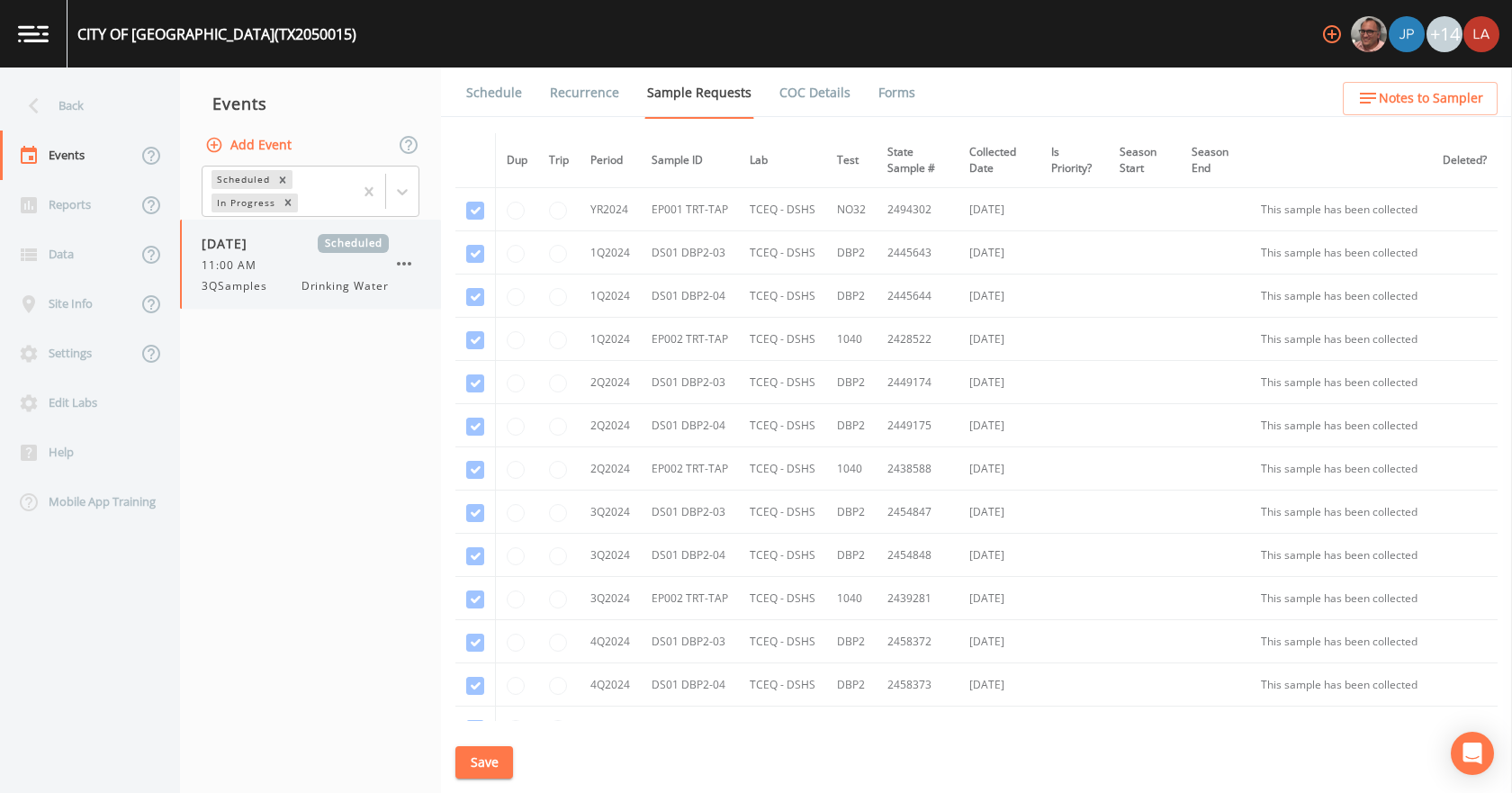
click at [295, 266] on div "11:00 AM" at bounding box center [295, 265] width 187 height 16
click at [502, 83] on link "Schedule" at bounding box center [494, 92] width 62 height 50
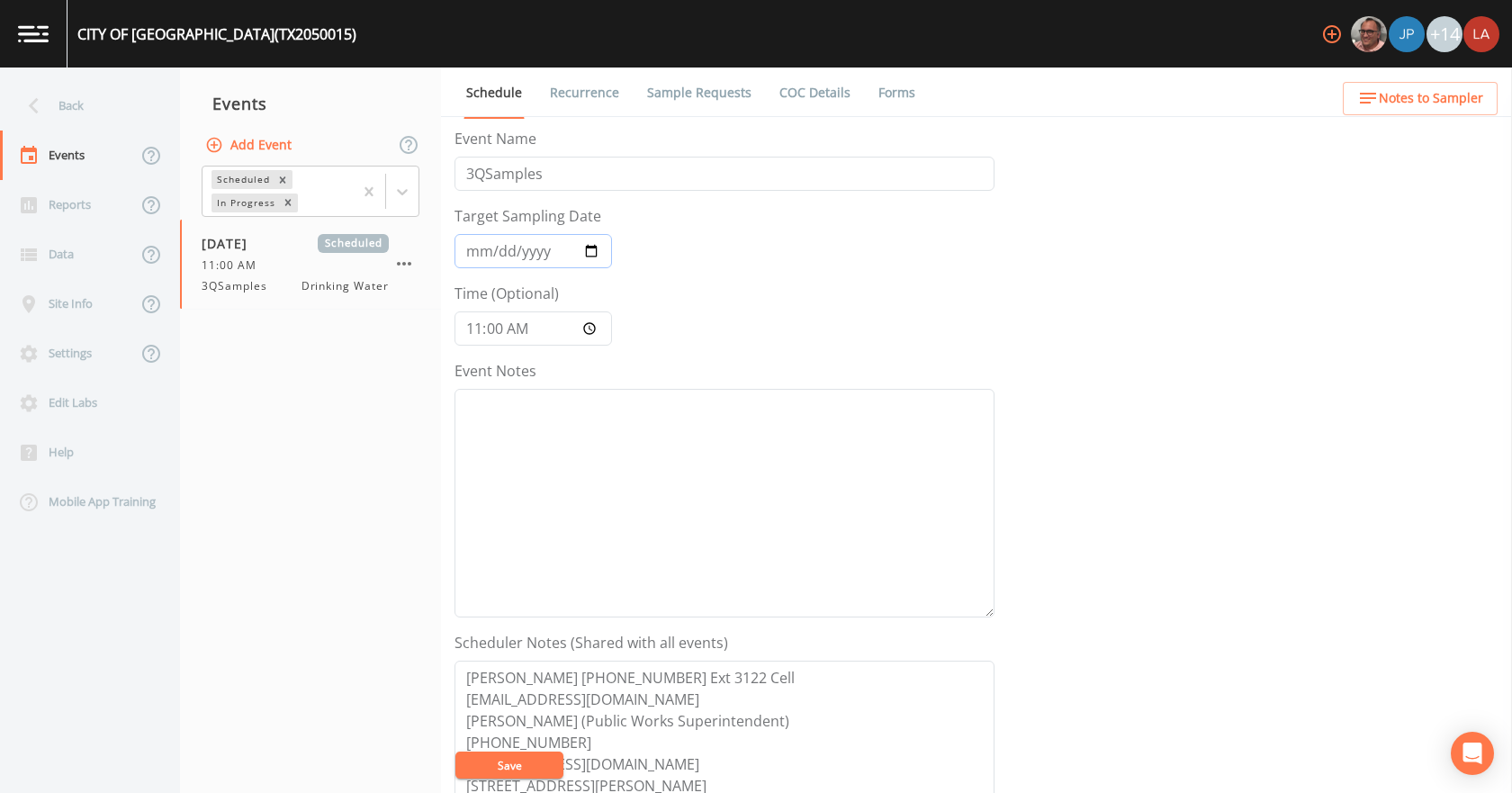
click at [496, 248] on input "2025-09-16" at bounding box center [533, 251] width 158 height 34
type input "2025-09-17"
click at [1145, 456] on div "Event Name 3QSamples Target Sampling Date 2025-09-17 Time (Optional) 11:00:00 E…" at bounding box center [983, 459] width 1057 height 664
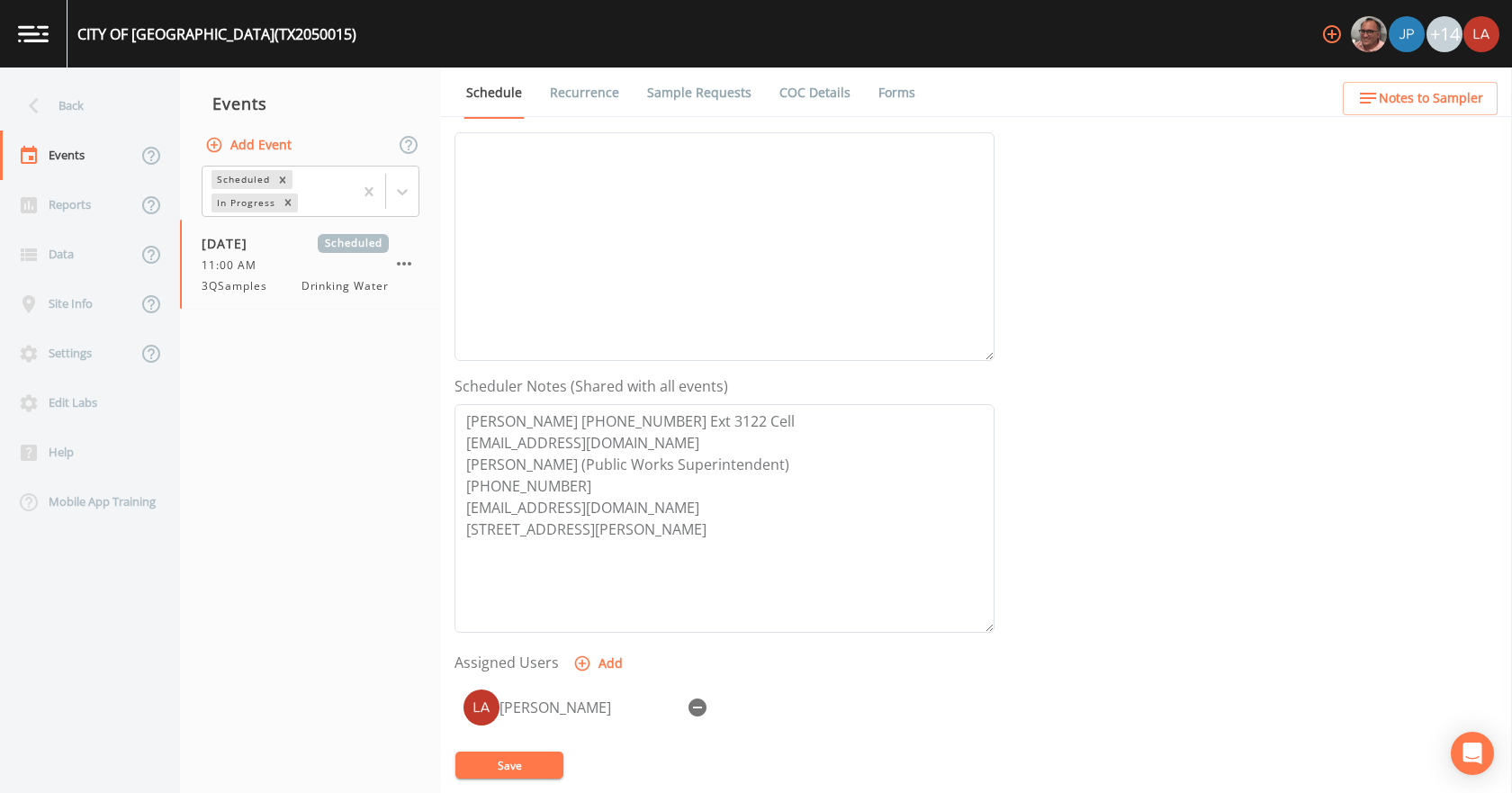
scroll to position [180, 0]
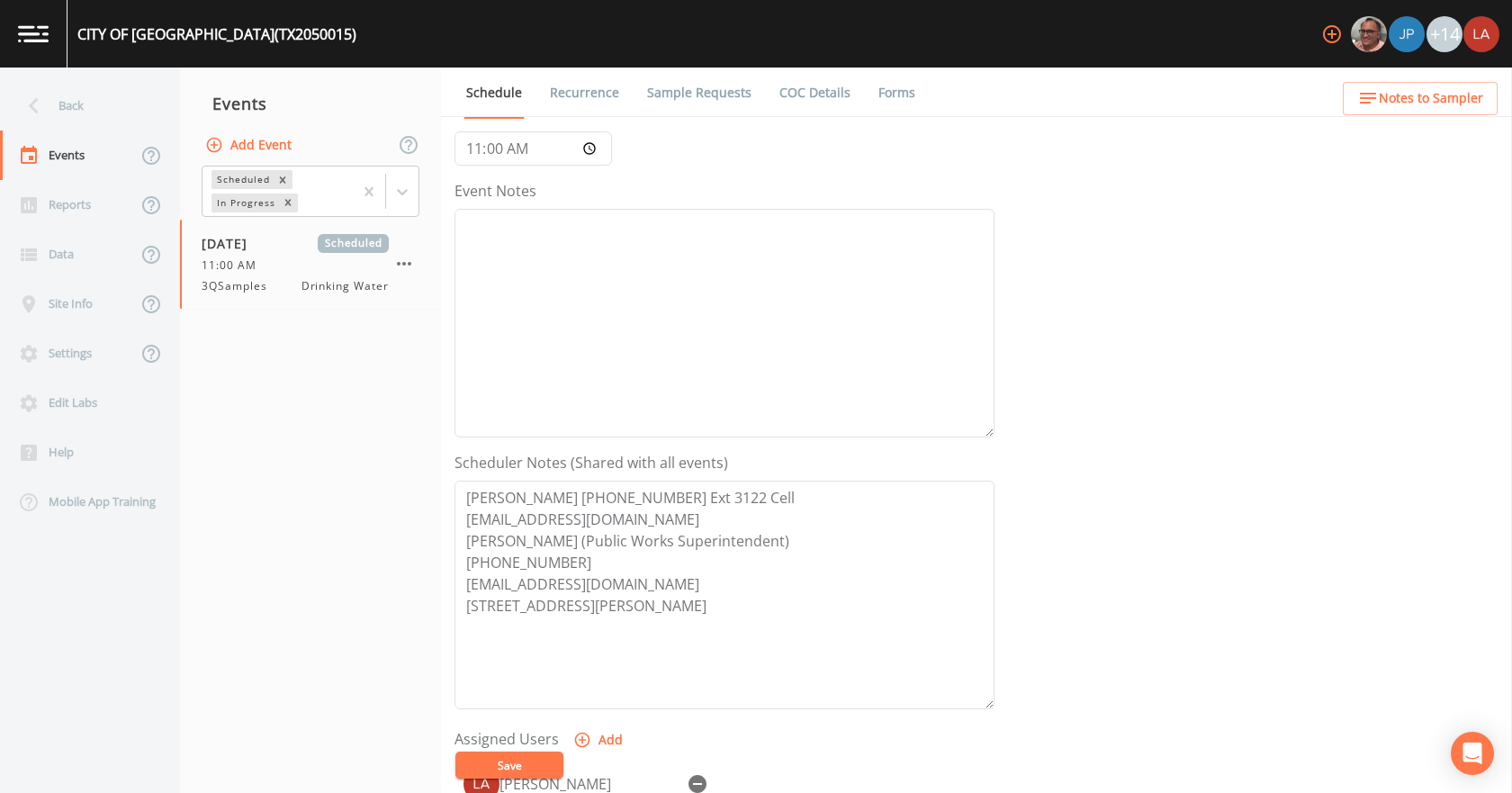
click at [18, 44] on link at bounding box center [34, 34] width 67 height 67
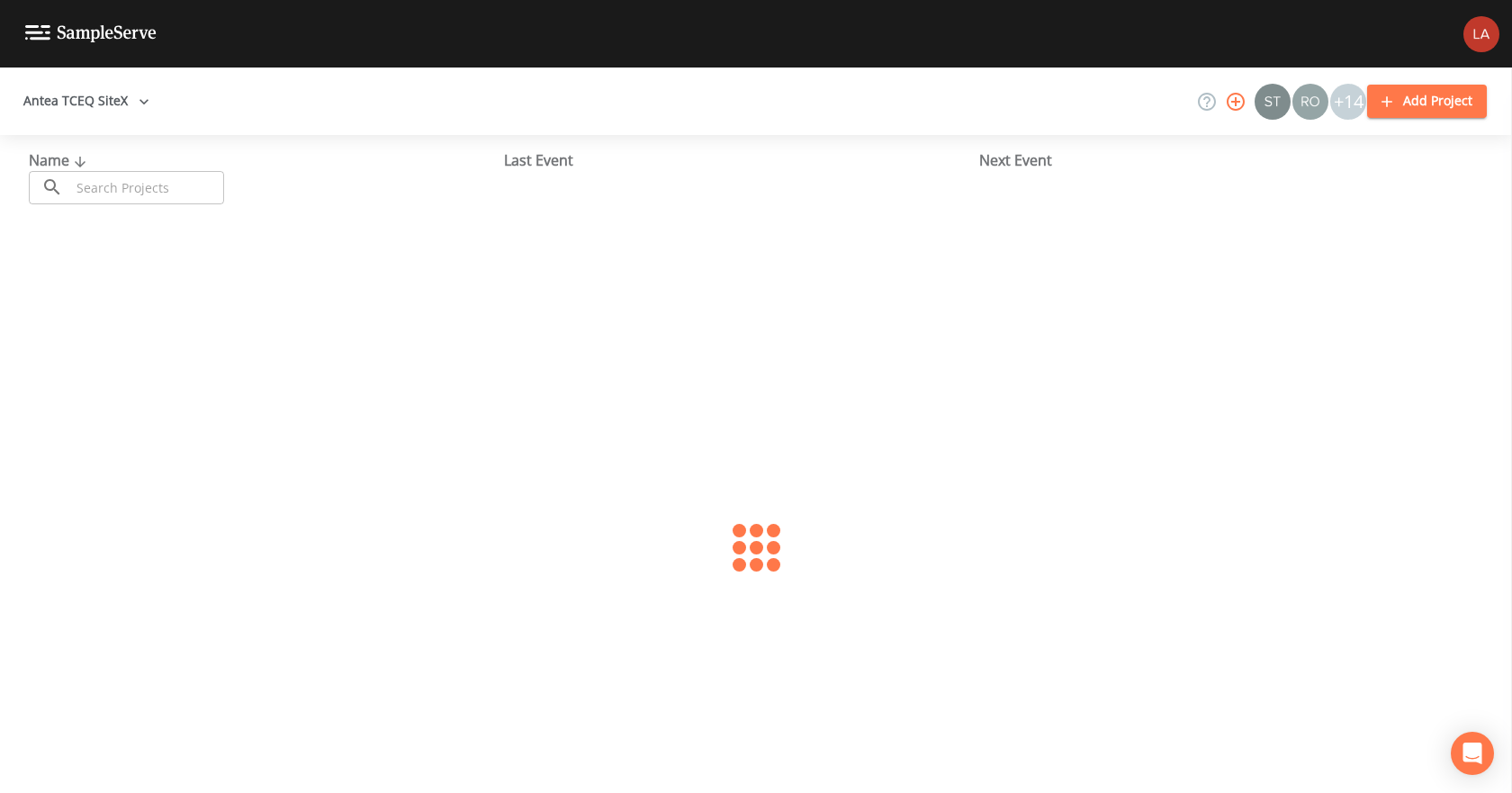
click at [139, 189] on input "text" at bounding box center [146, 187] width 154 height 34
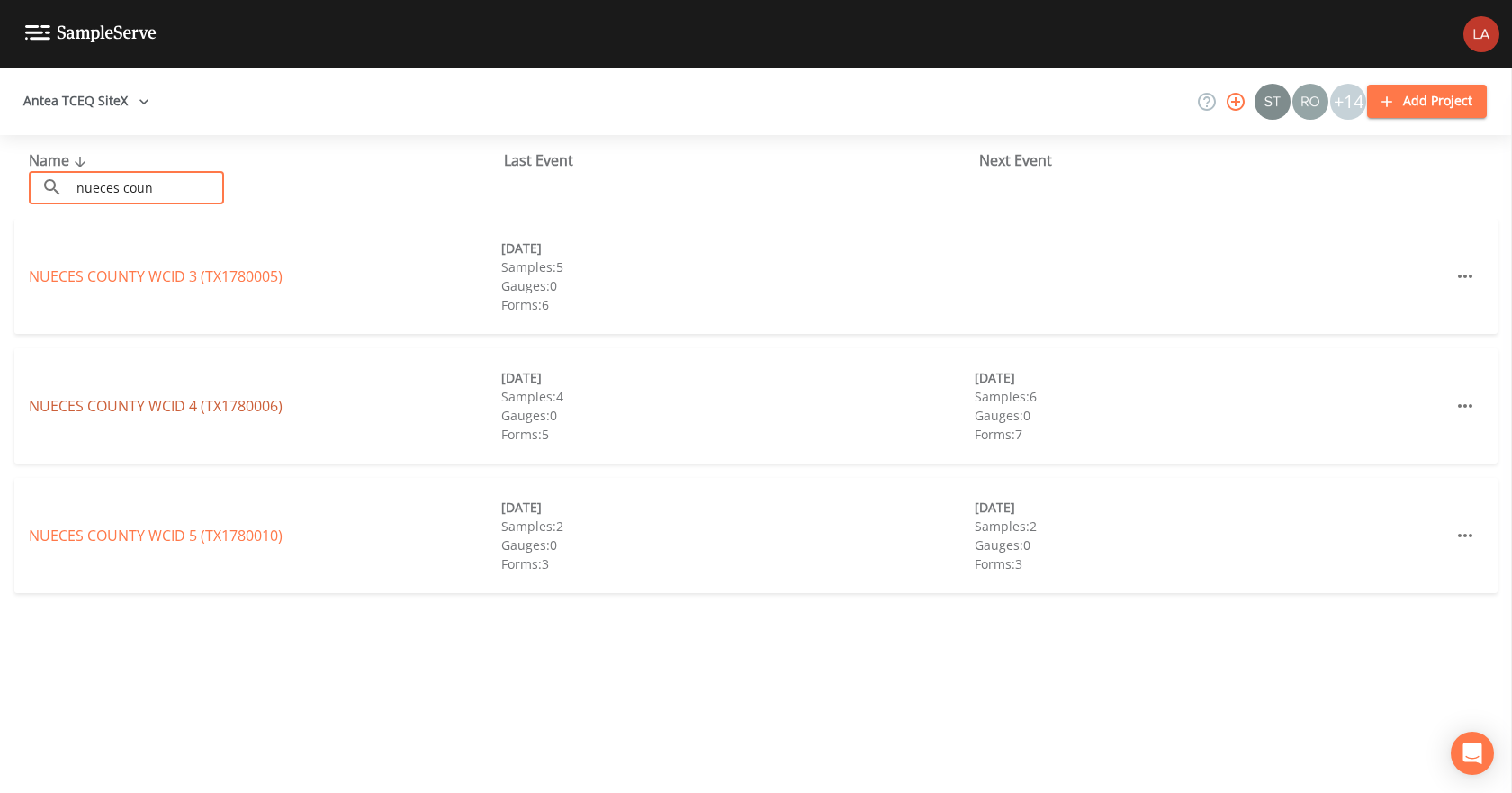
type input "nueces coun"
click at [195, 396] on link "NUECES COUNTY WCID 4 (TX1780006)" at bounding box center [156, 405] width 254 height 20
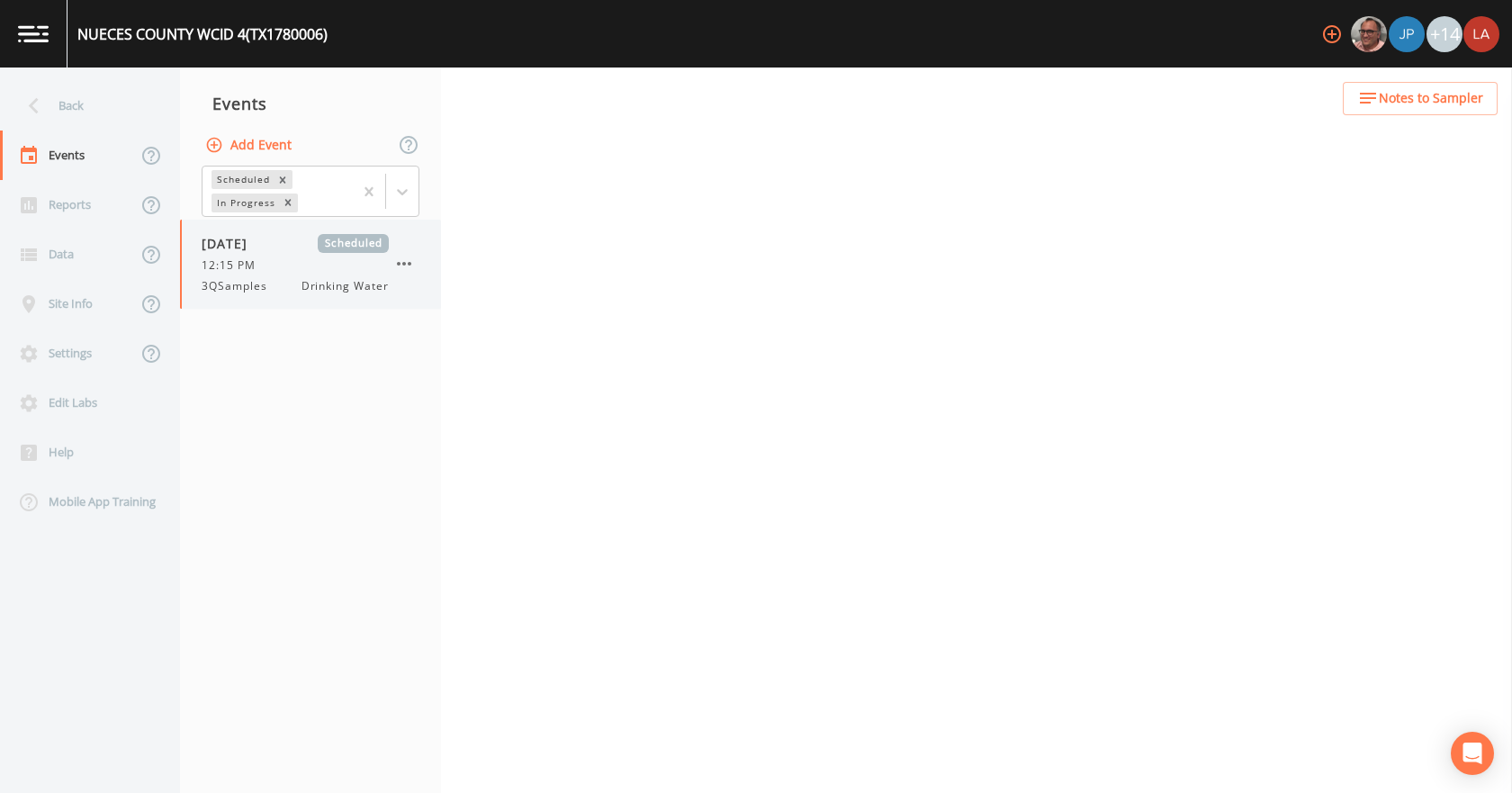
click at [282, 274] on div "09/17/2025 Scheduled 12:15 PM 3QSamples Drinking Water" at bounding box center [295, 264] width 187 height 61
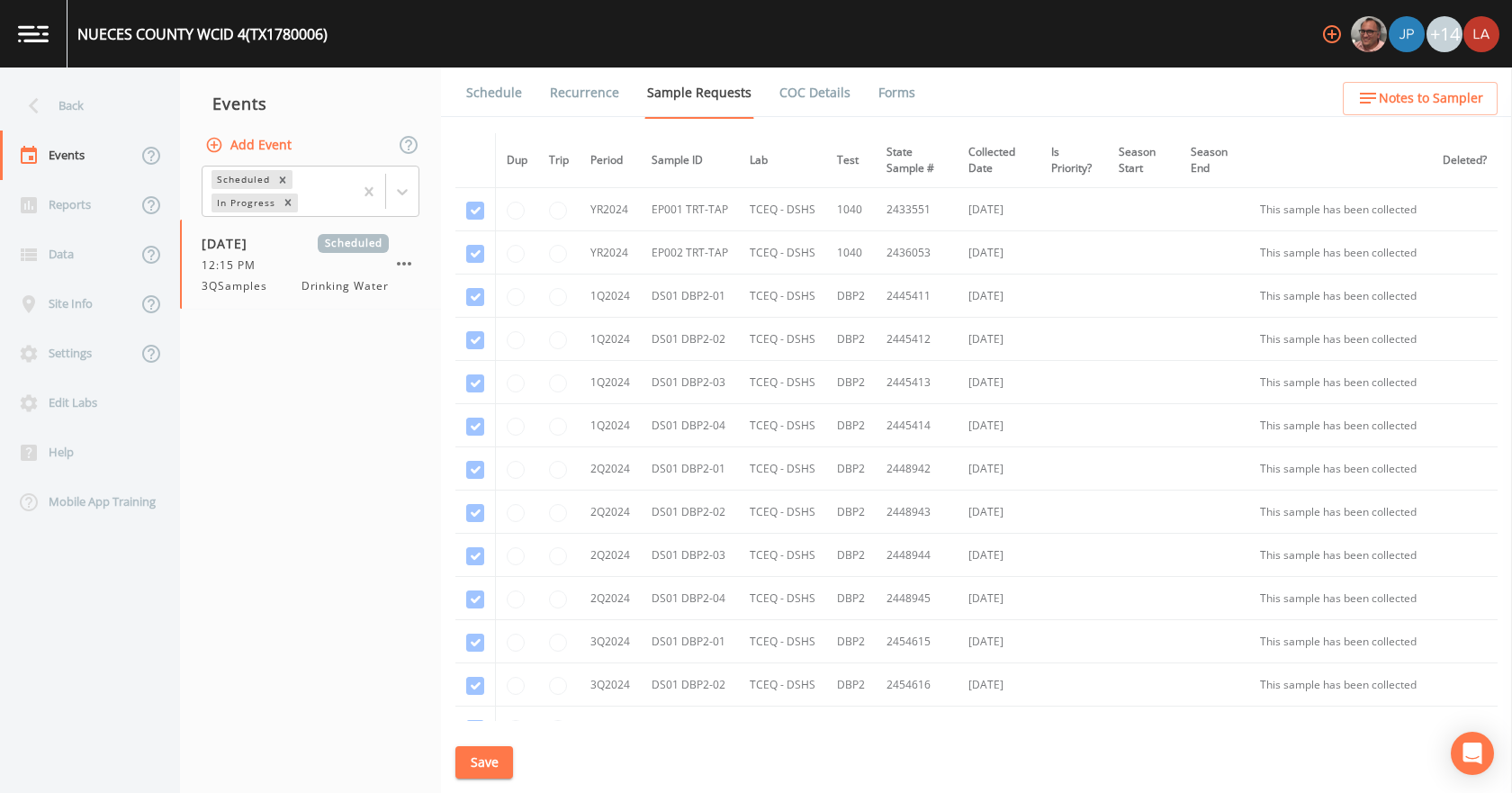
click at [493, 92] on link "Schedule" at bounding box center [494, 92] width 62 height 50
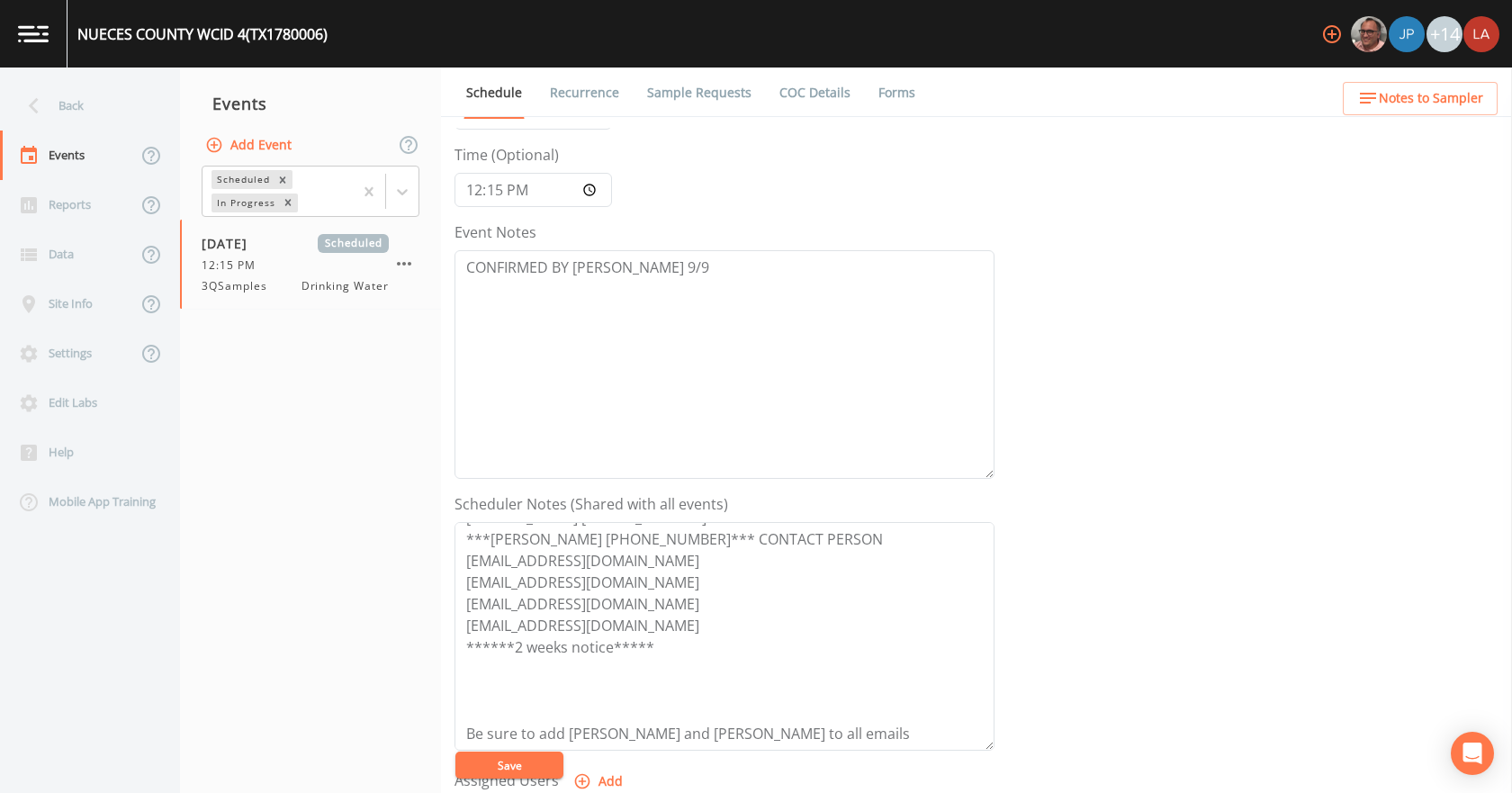
scroll to position [360, 0]
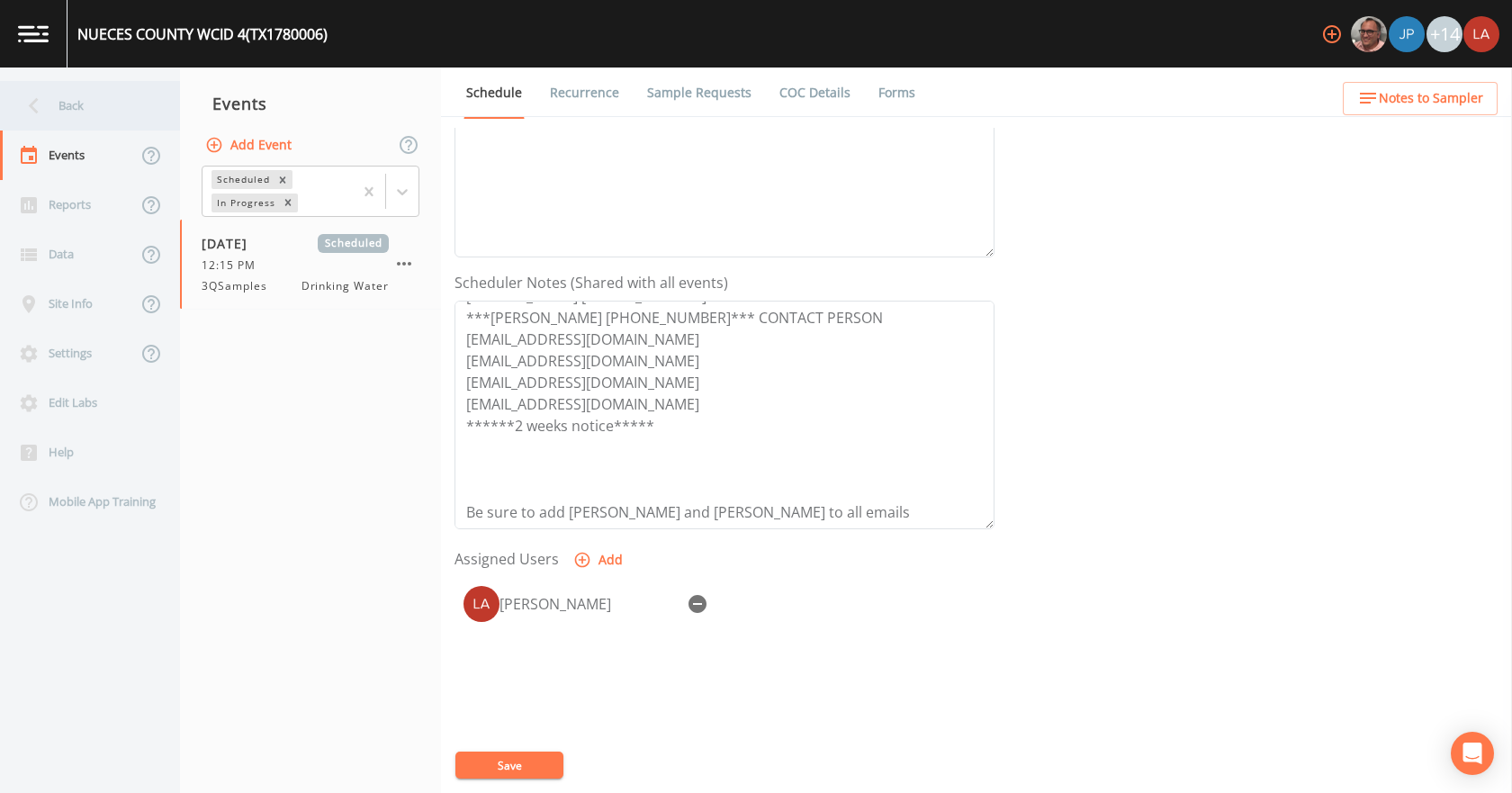
click at [91, 103] on div "Back" at bounding box center [81, 105] width 162 height 49
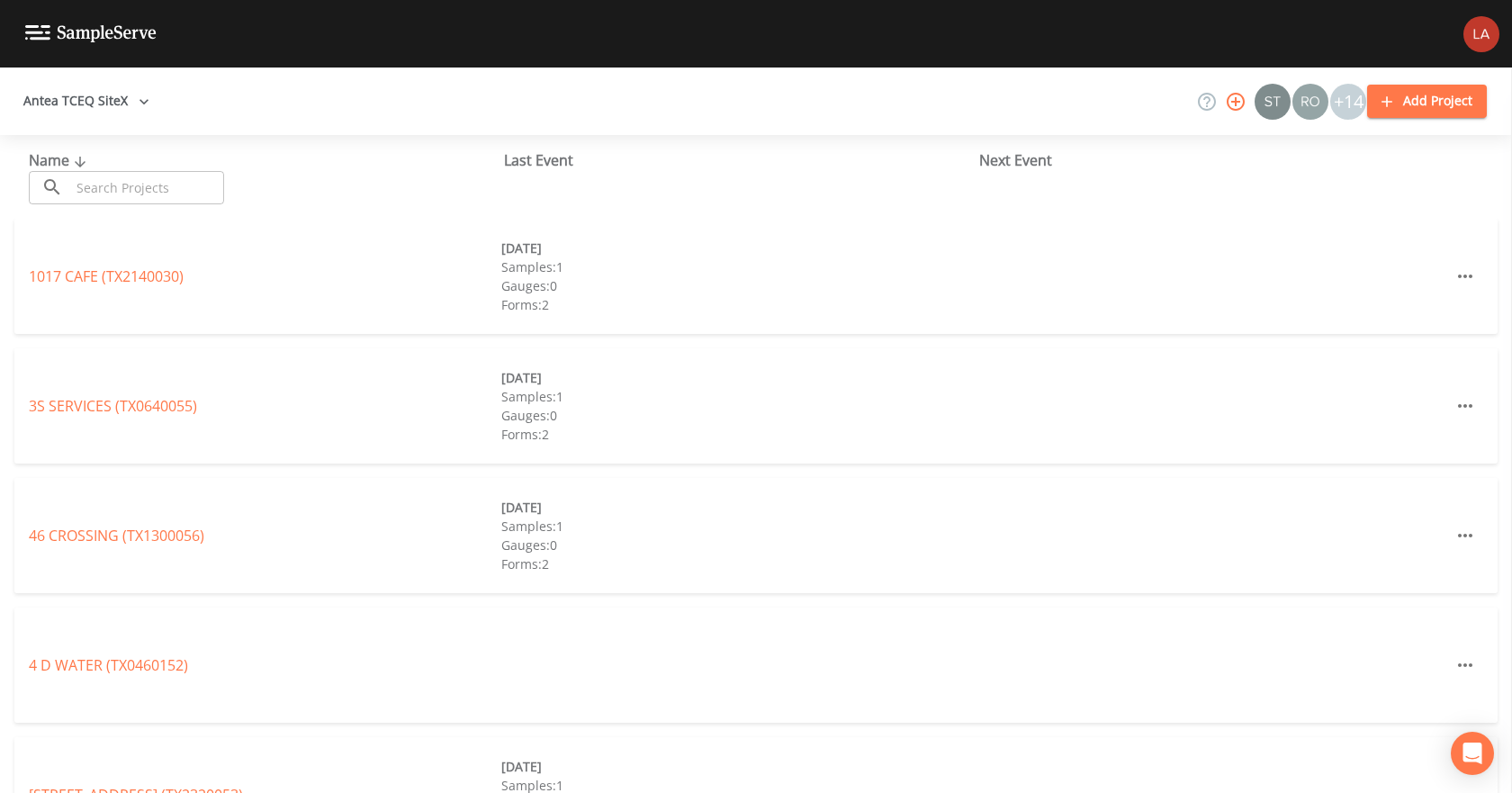
click at [170, 184] on input "text" at bounding box center [146, 187] width 154 height 34
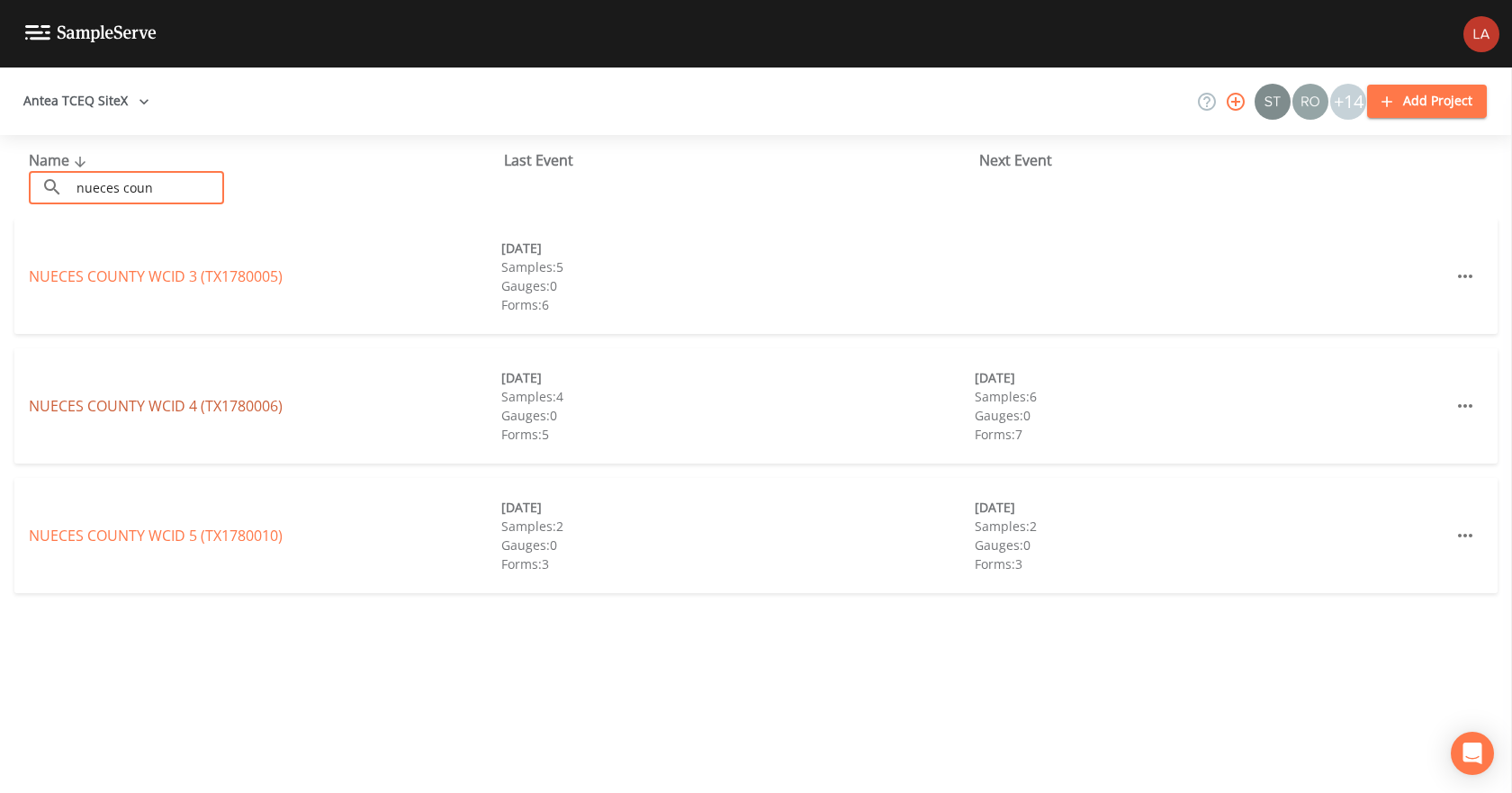
type input "nueces coun"
click at [194, 401] on link "NUECES COUNTY WCID 4 (TX1780006)" at bounding box center [156, 405] width 254 height 20
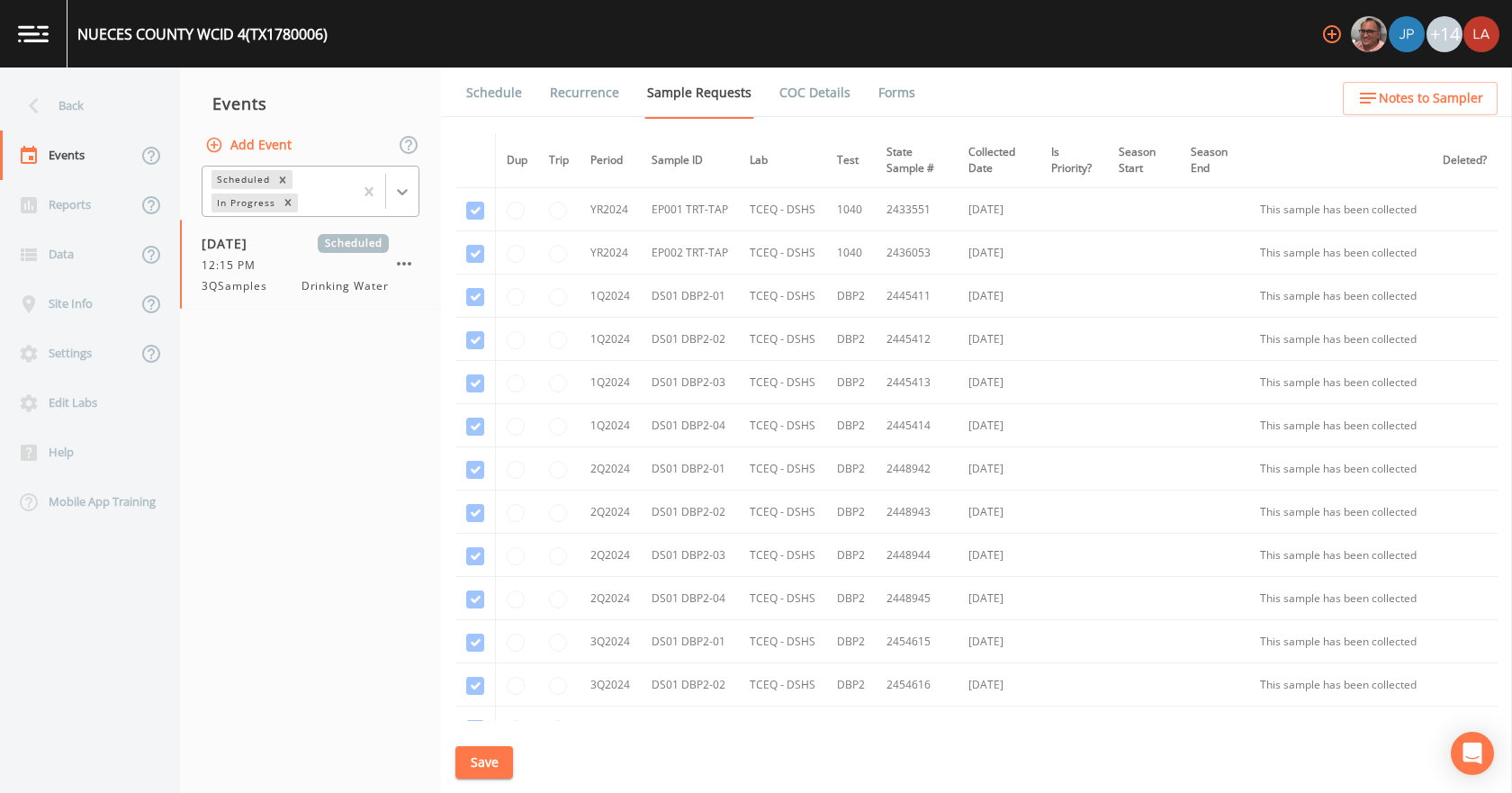
click at [403, 200] on div at bounding box center [402, 191] width 33 height 33
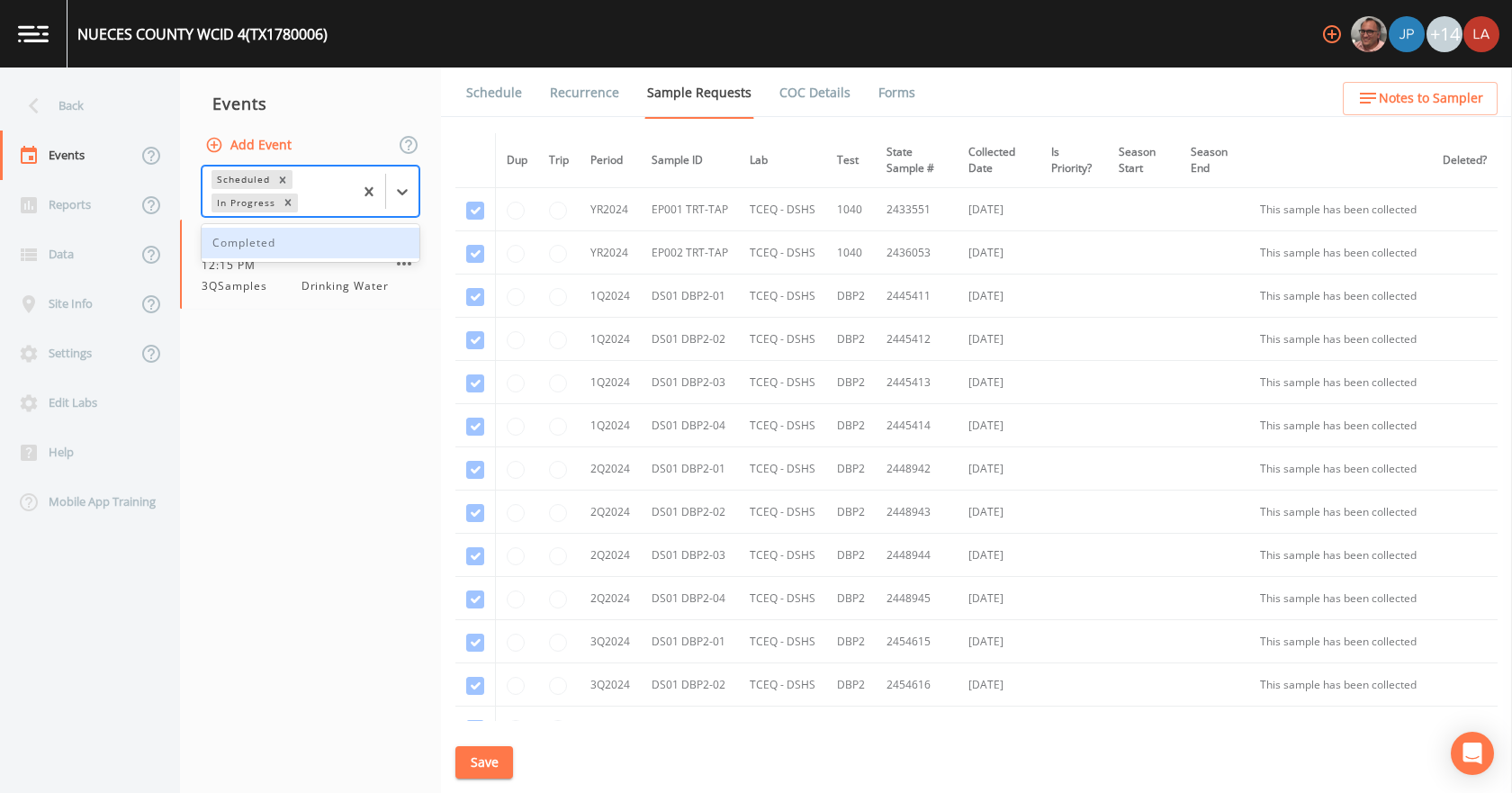
click at [267, 244] on div "Completed" at bounding box center [310, 242] width 218 height 31
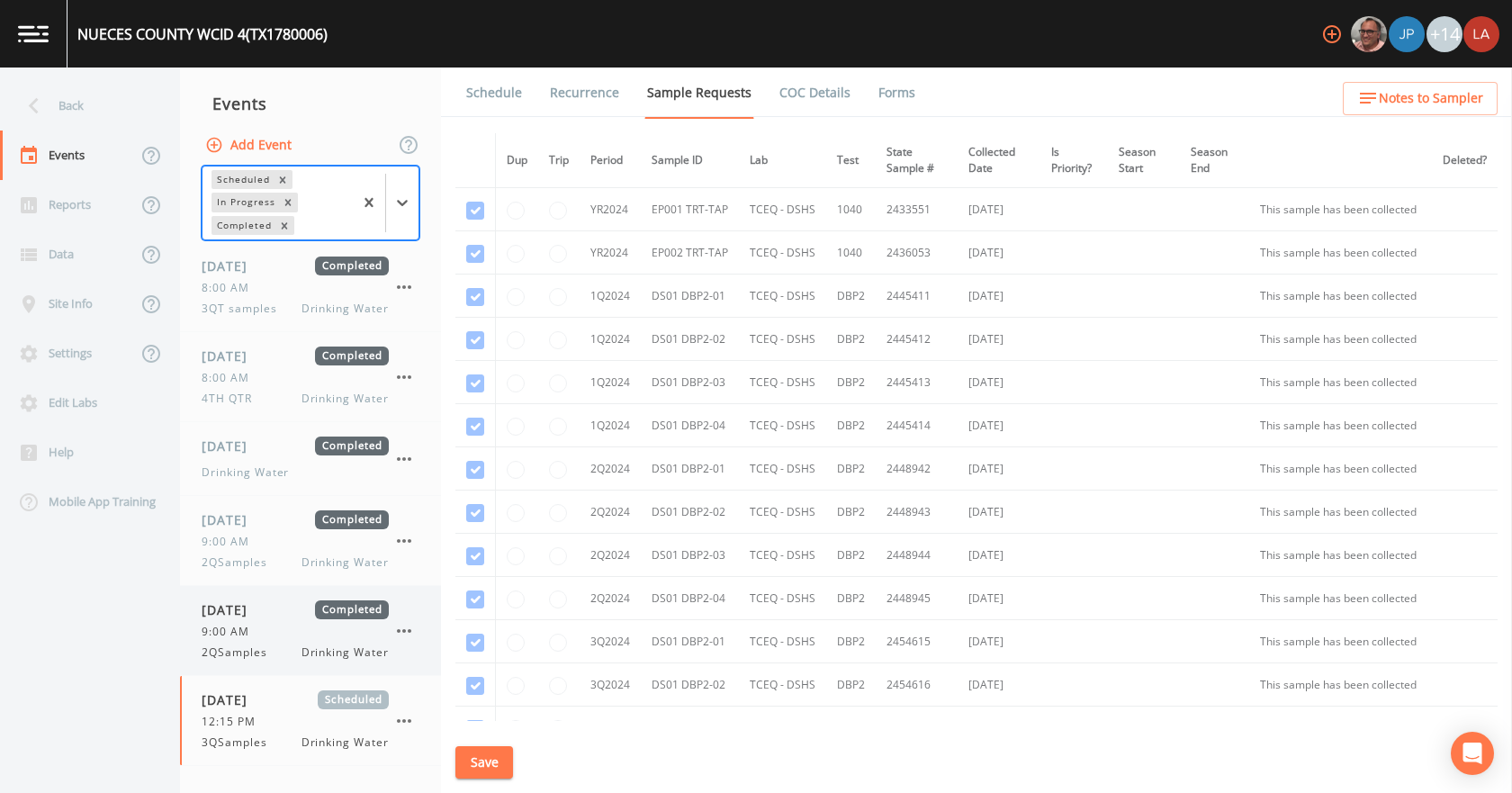
click at [256, 653] on span "2QSamples" at bounding box center [240, 651] width 76 height 16
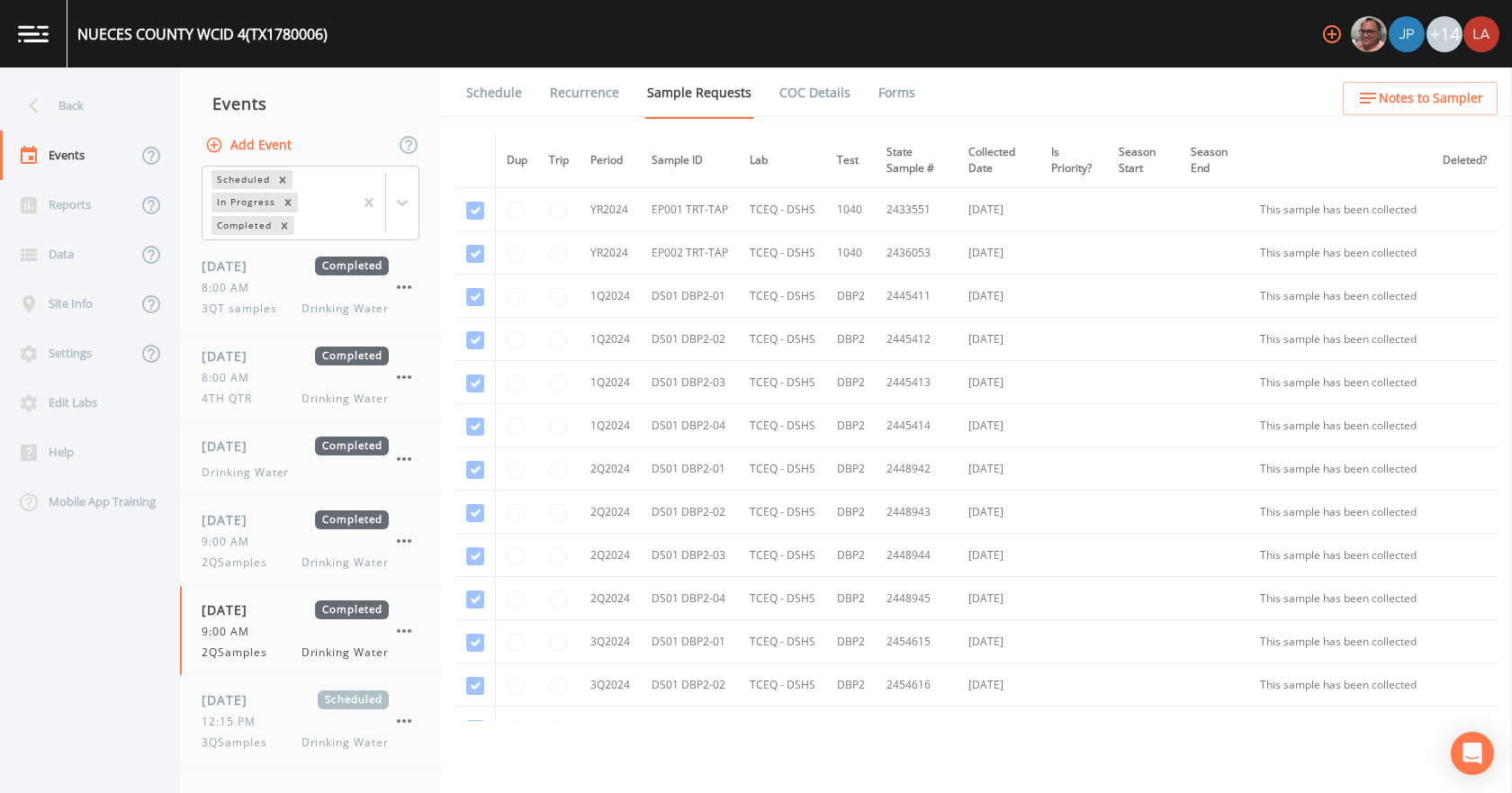
click at [875, 91] on link "Forms" at bounding box center [896, 92] width 42 height 50
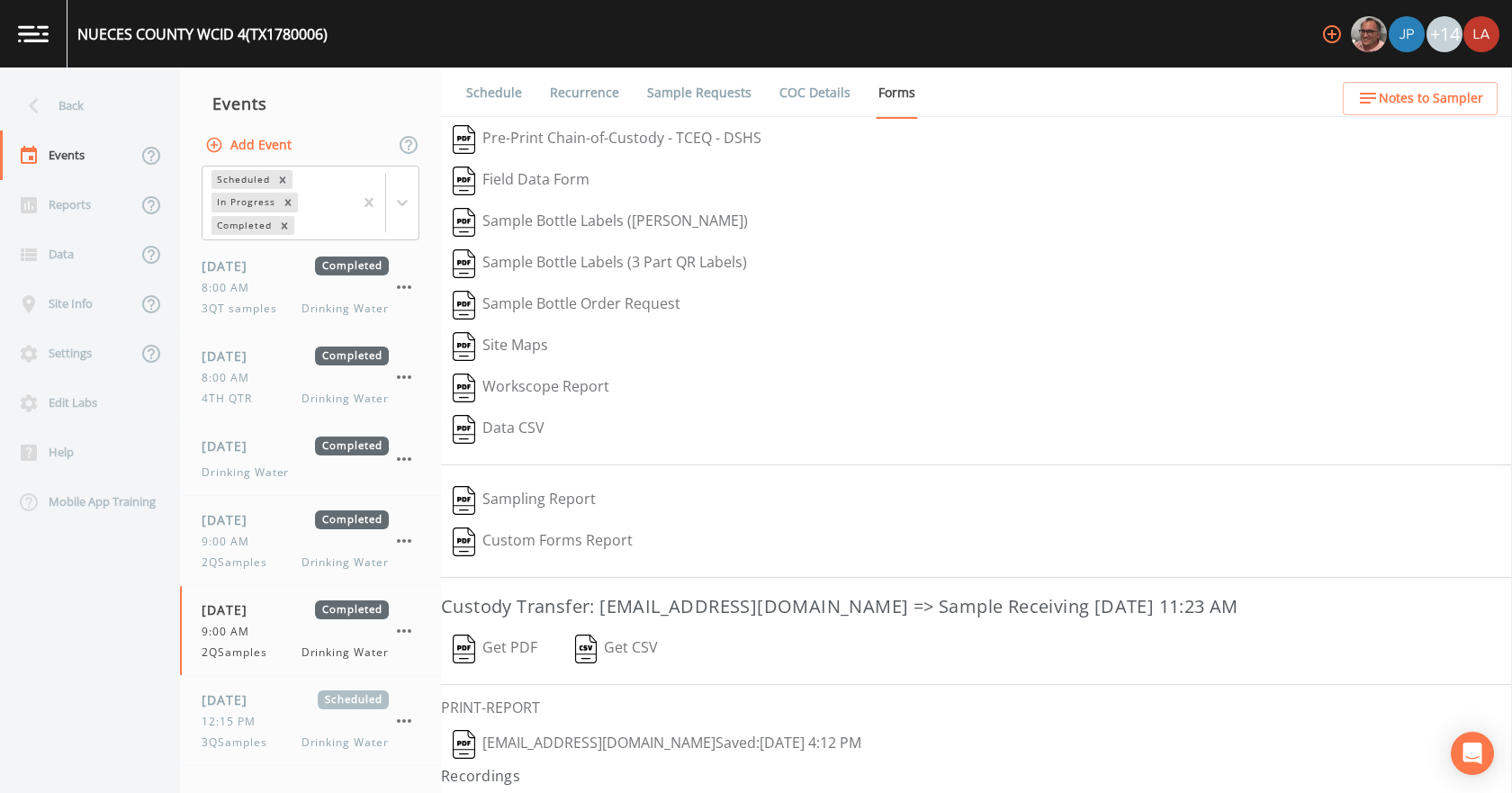
scroll to position [34, 0]
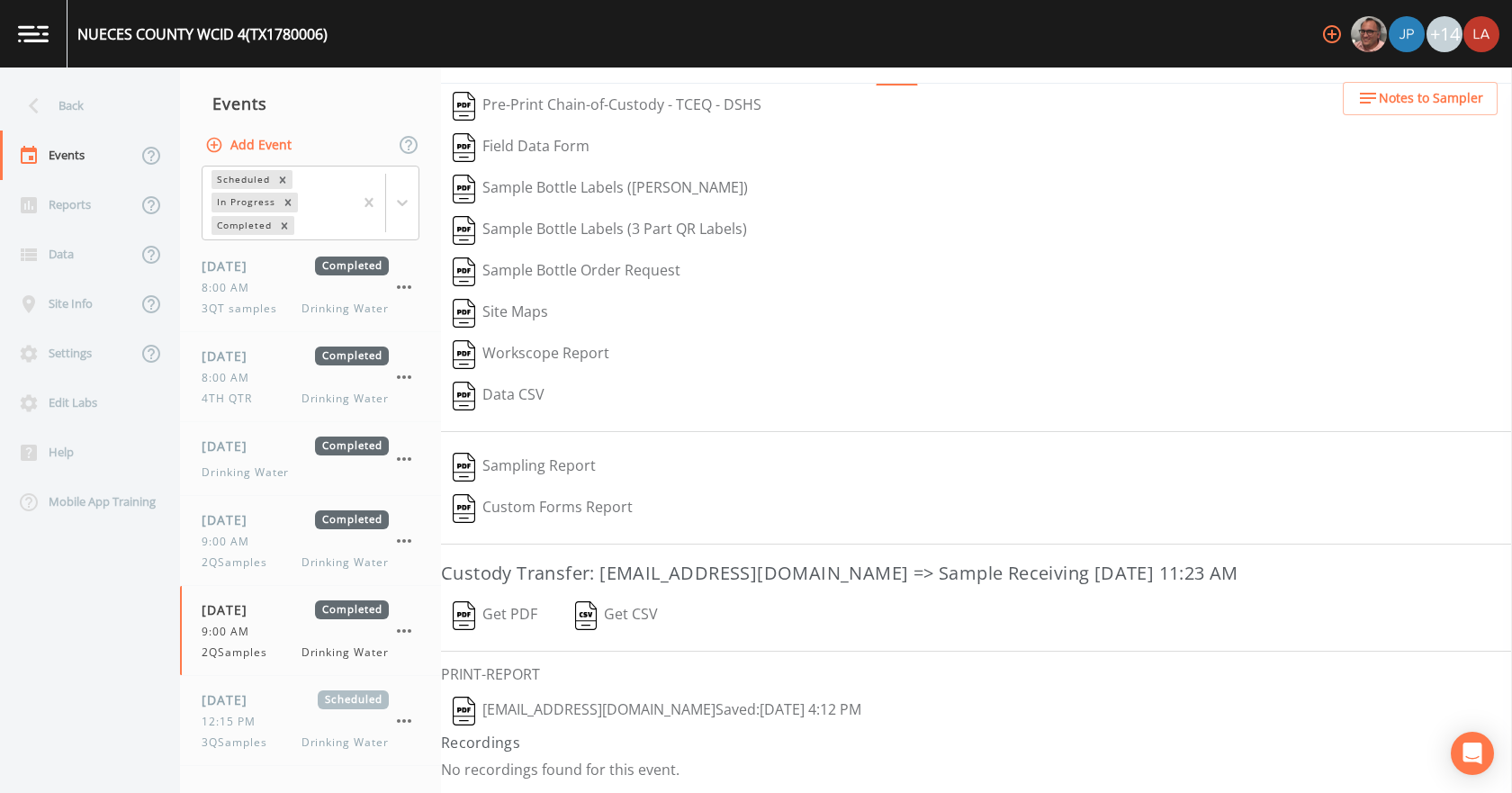
click at [548, 710] on button "Mikeh@sitexsolutions.com  Saved: April 25, 2025 4:12 PM" at bounding box center [656, 710] width 432 height 41
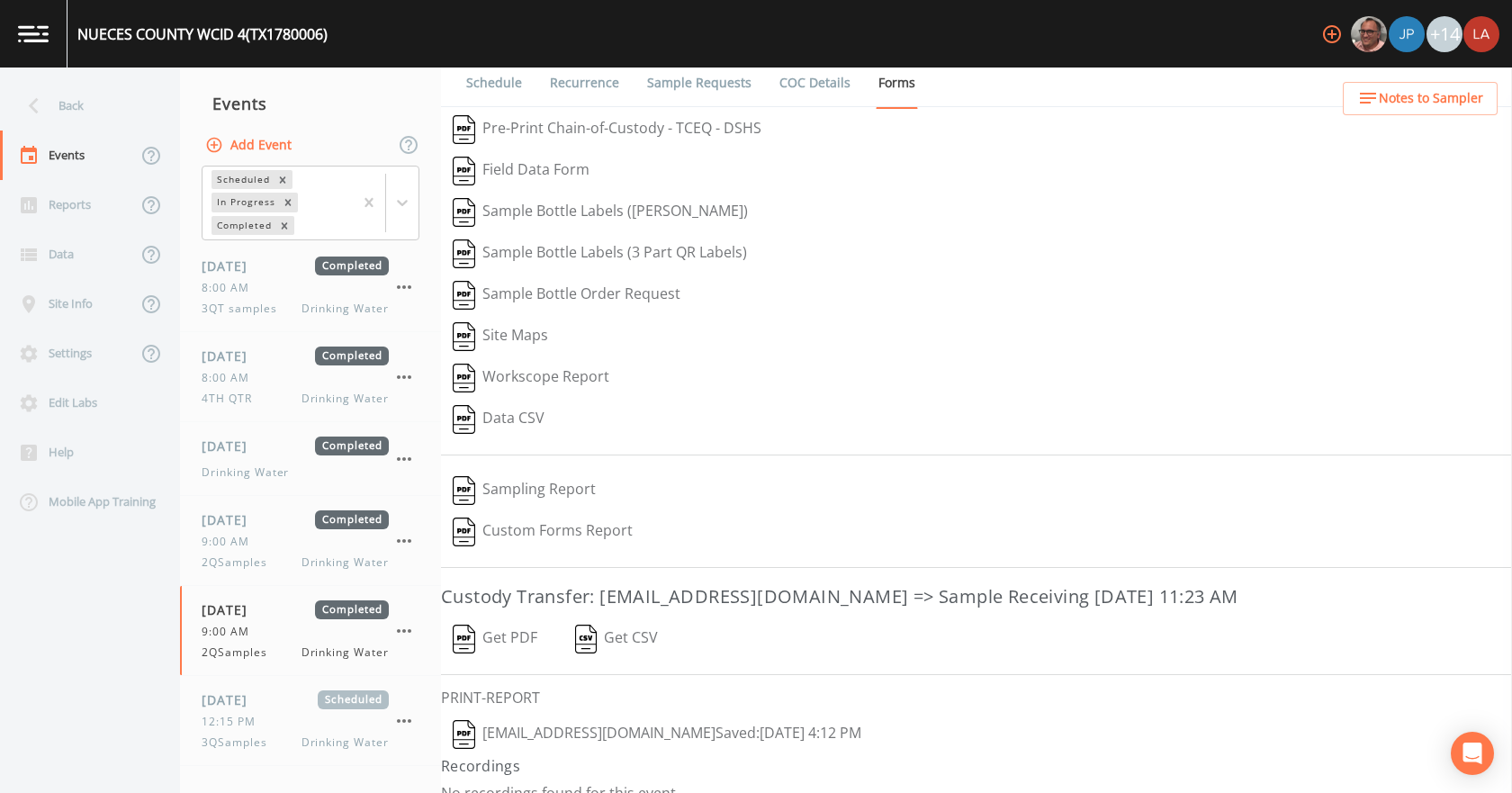
scroll to position [0, 0]
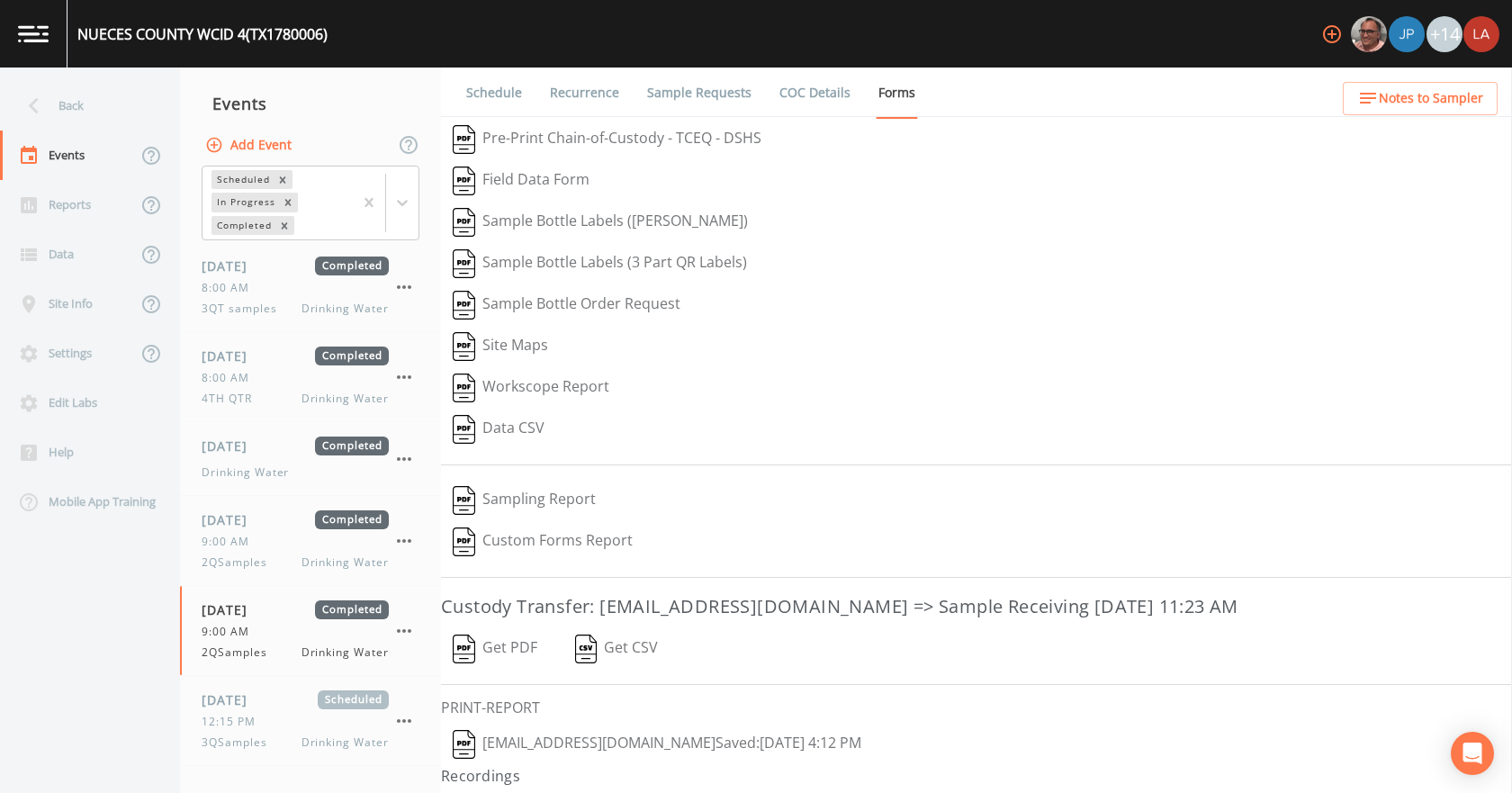
click at [484, 81] on link "Schedule" at bounding box center [494, 92] width 62 height 50
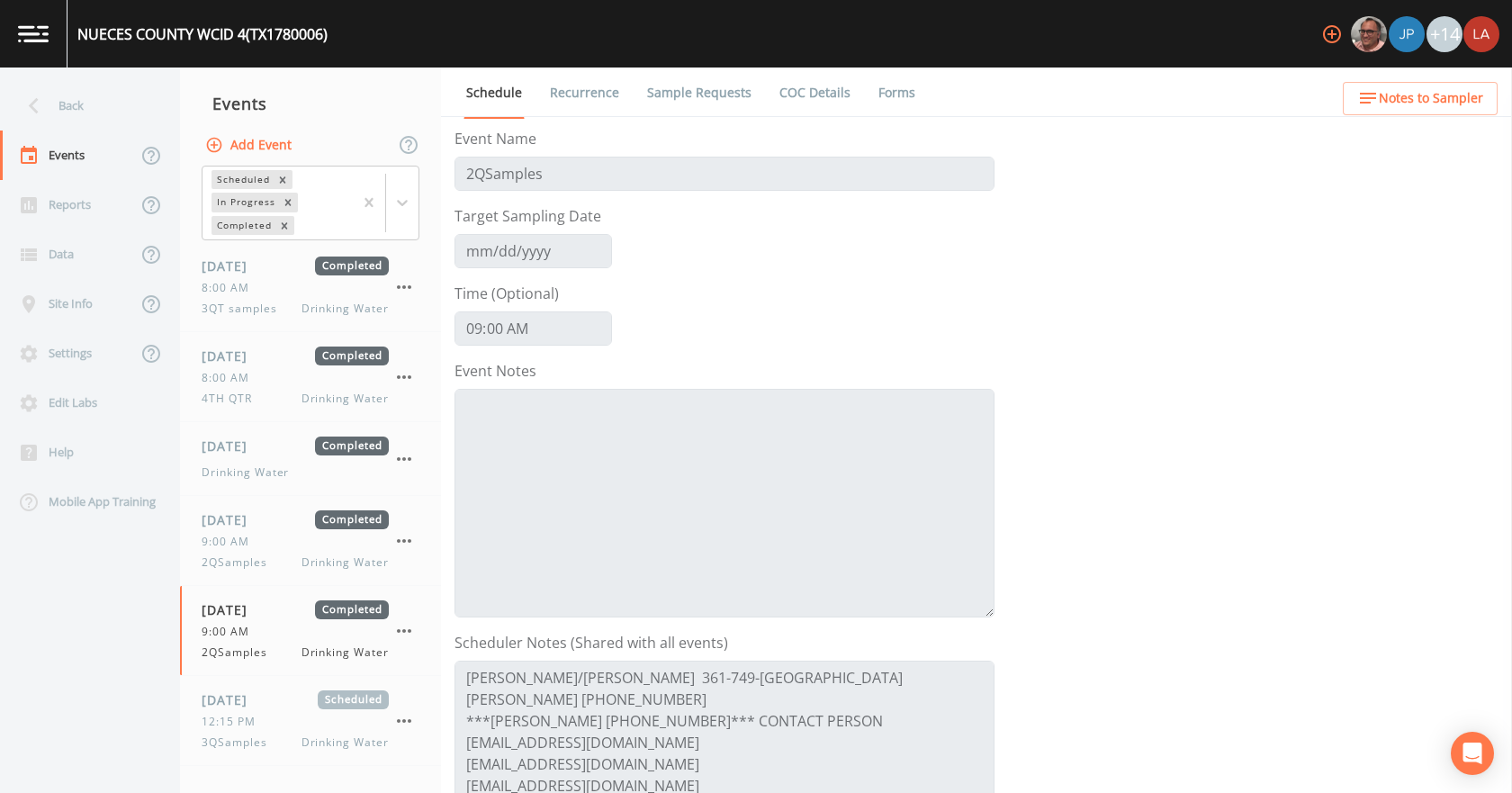
click at [578, 85] on link "Recurrence" at bounding box center [584, 92] width 75 height 50
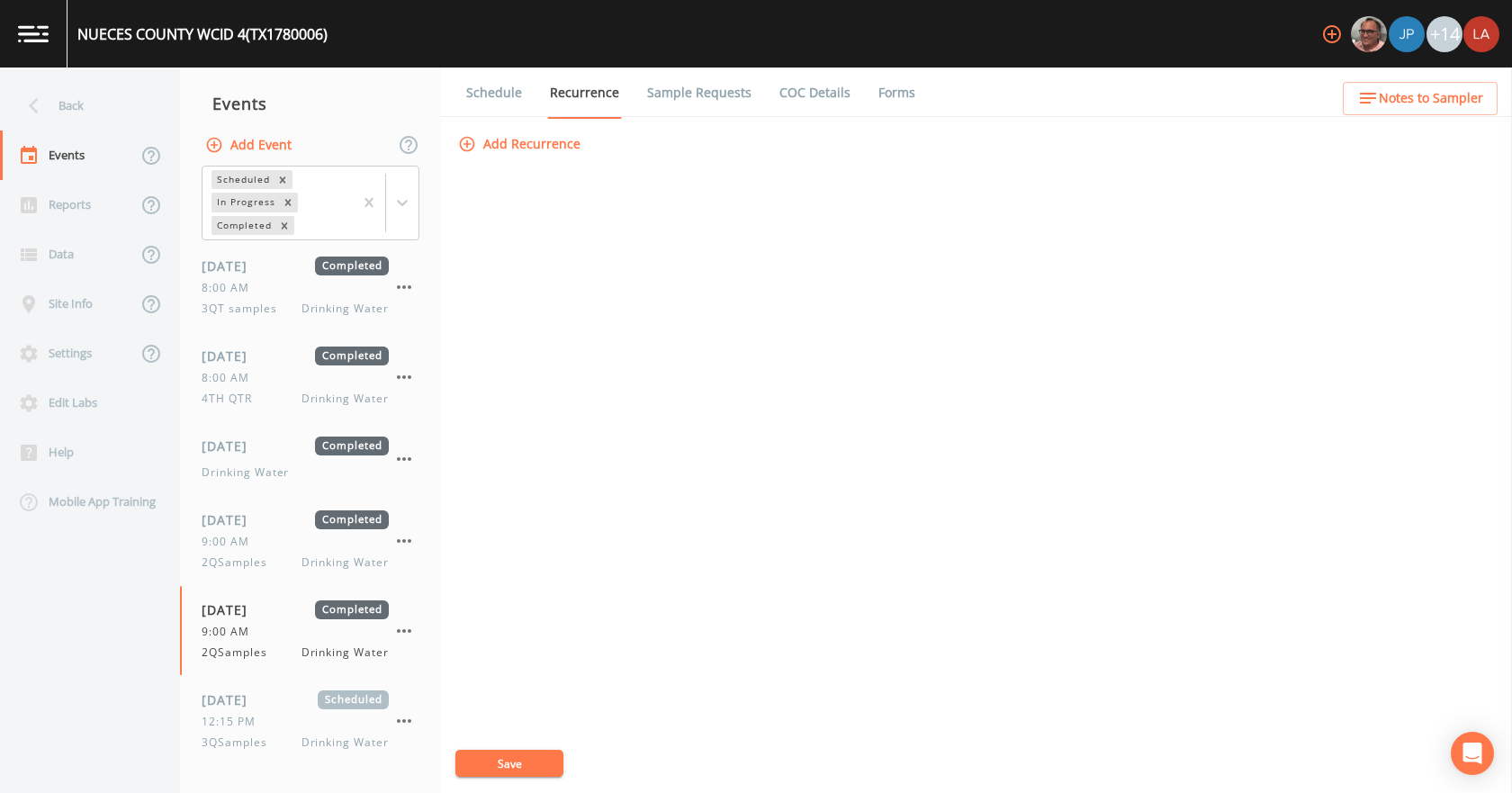
click at [668, 92] on link "Sample Requests" at bounding box center [699, 92] width 110 height 50
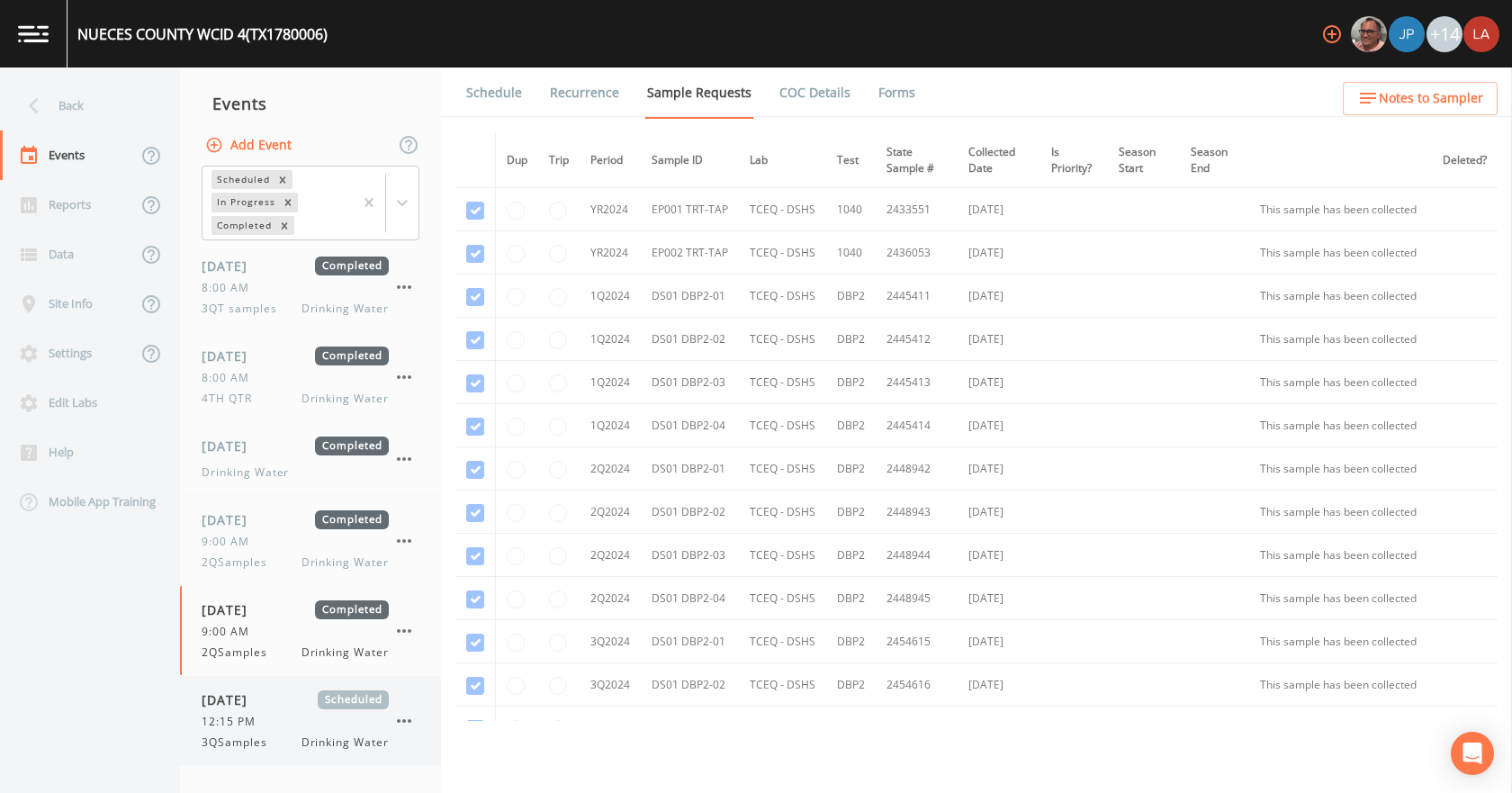
click at [292, 690] on div "09/17/2025 Scheduled" at bounding box center [295, 699] width 187 height 19
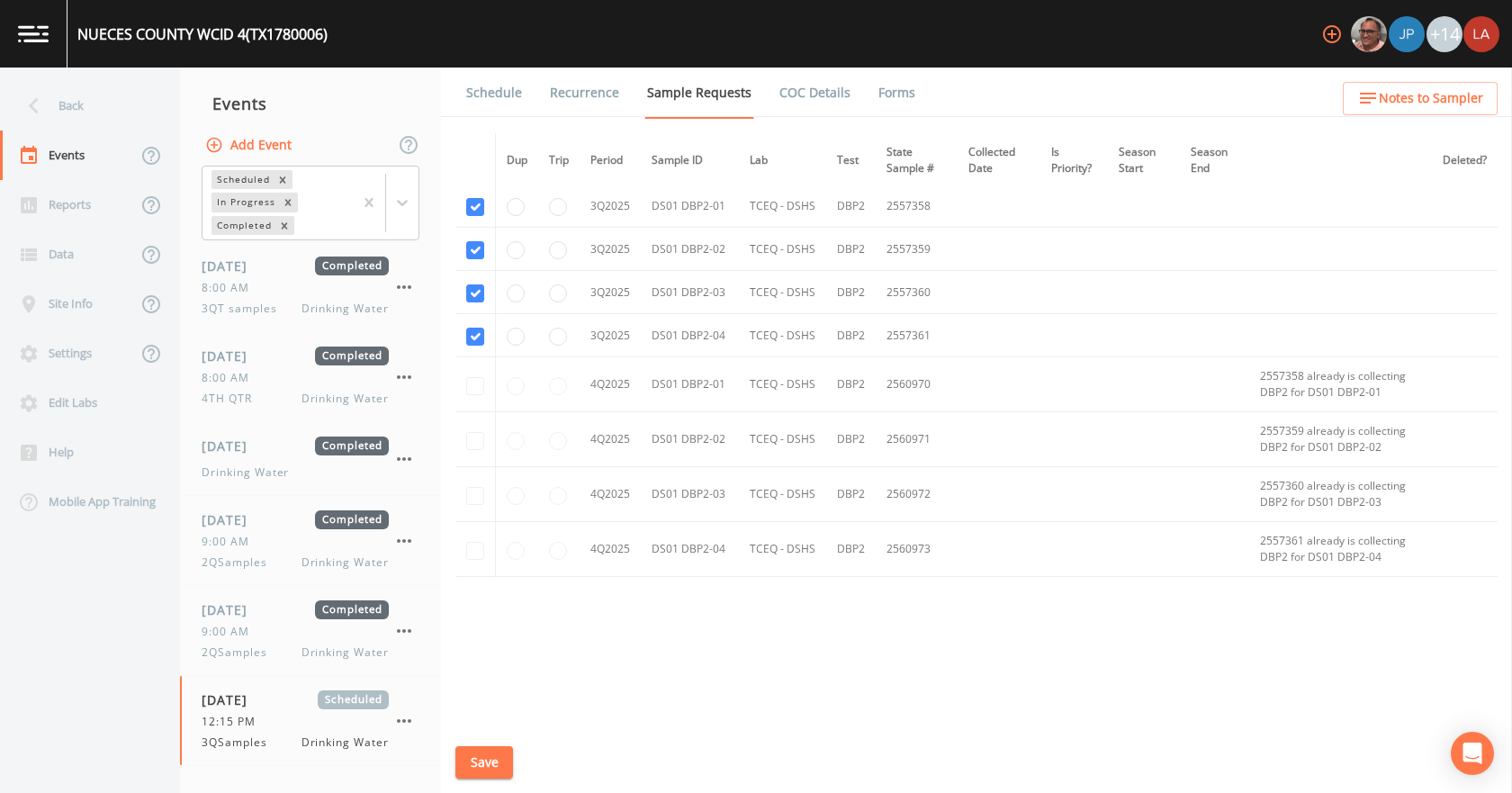
scroll to position [1440, 0]
click at [75, 96] on div "Back" at bounding box center [81, 105] width 162 height 49
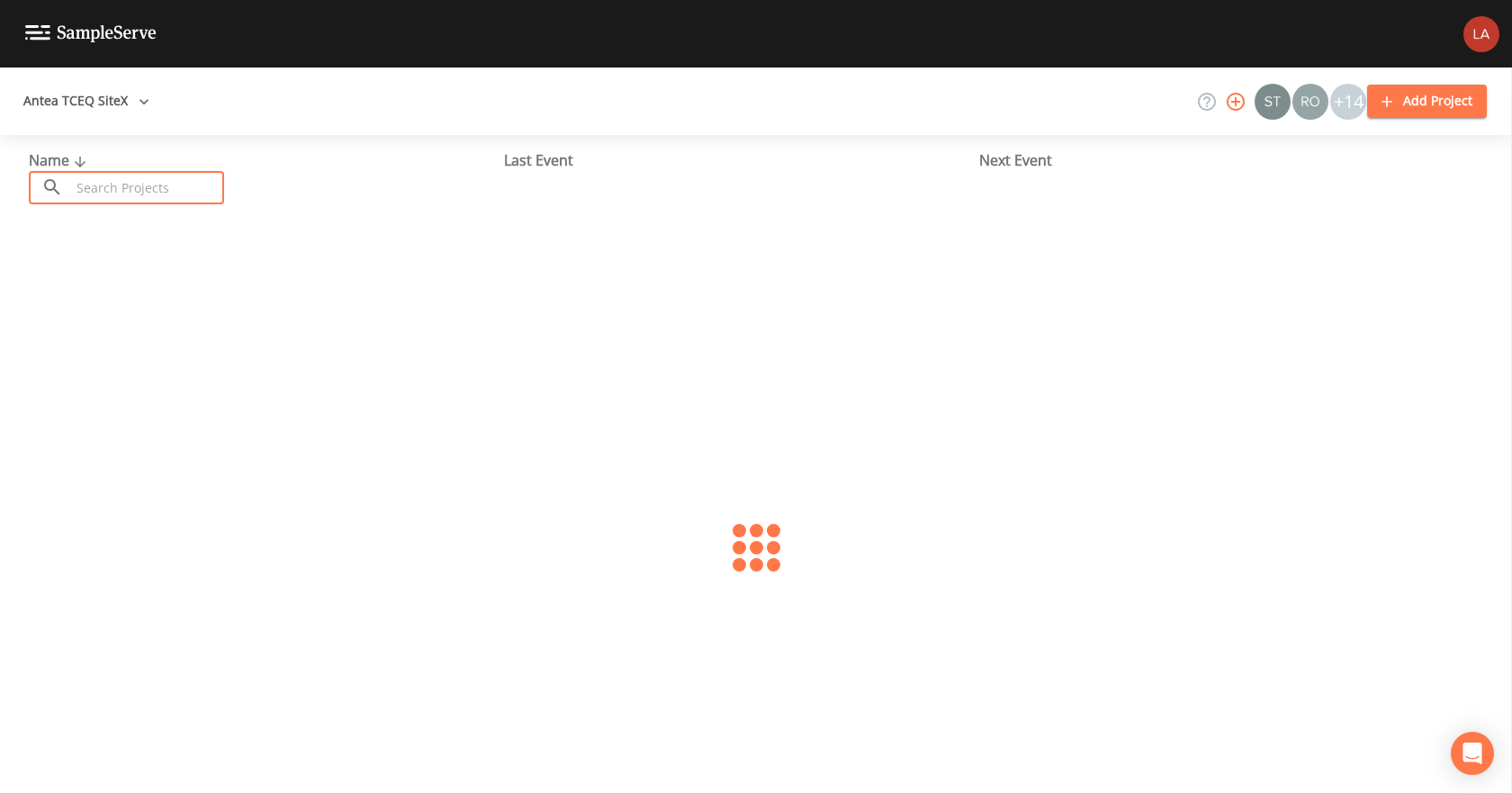
click at [180, 195] on input "text" at bounding box center [146, 187] width 154 height 34
type input "ingleside on the bay"
click at [218, 259] on div at bounding box center [756, 548] width 1512 height 658
click at [205, 200] on input "ingleside on the bay" at bounding box center [146, 187] width 154 height 34
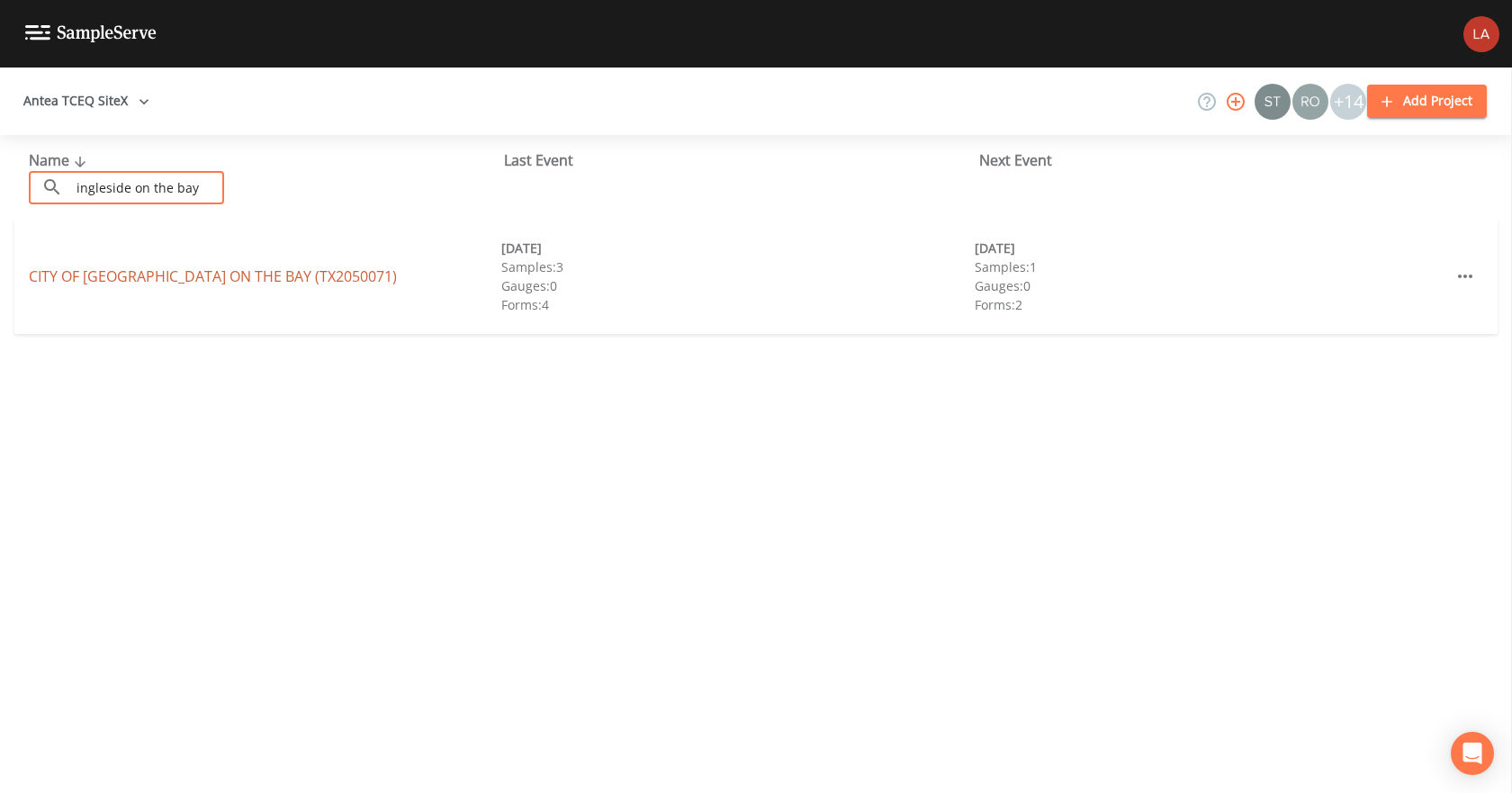
click at [134, 279] on link "CITY OF INGLESIDE ON THE BAY (TX2050071)" at bounding box center [213, 276] width 368 height 20
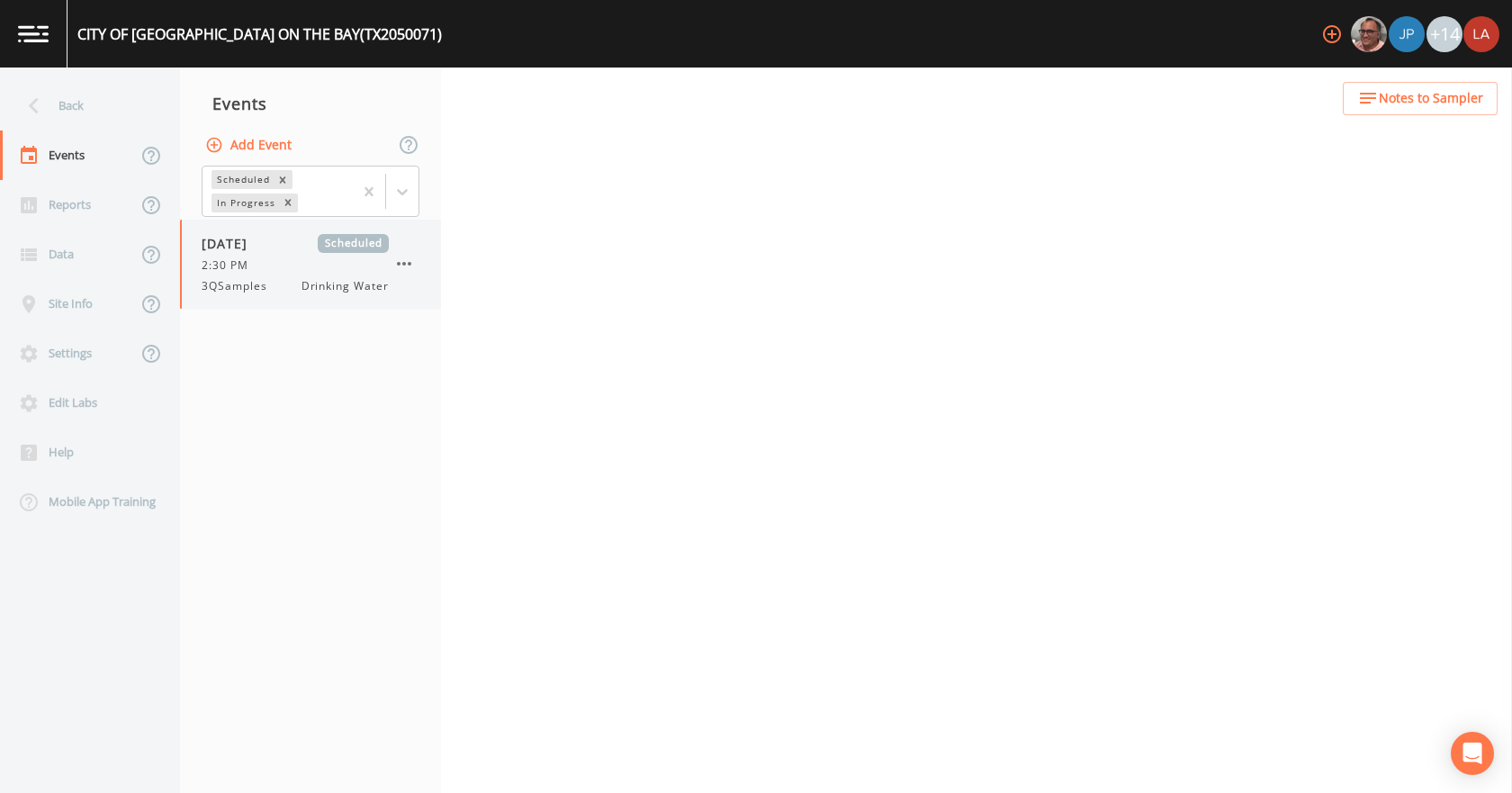
click at [252, 299] on div "09/17/2025 Scheduled 2:30 PM 3QSamples Drinking Water" at bounding box center [310, 265] width 261 height 89
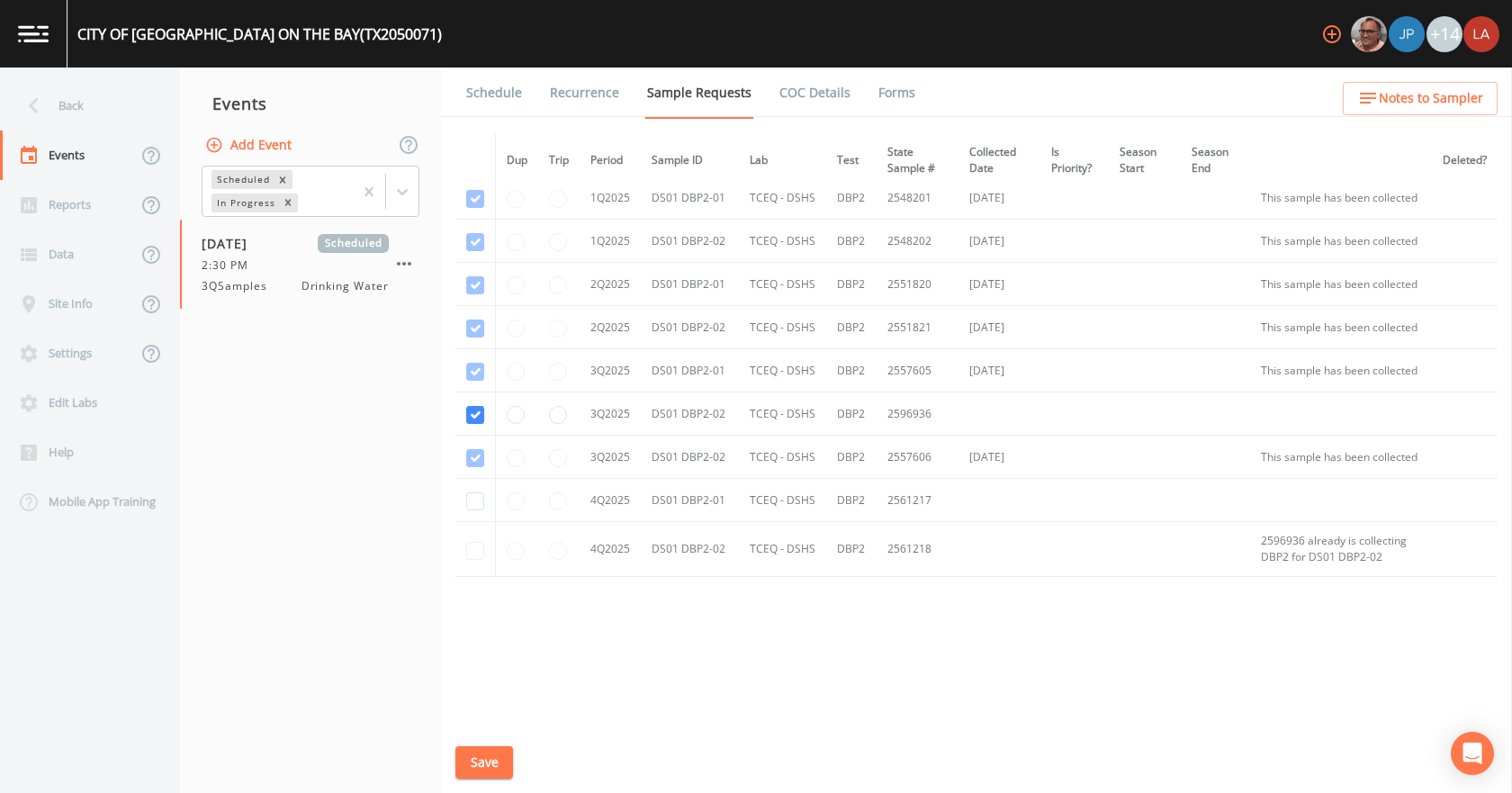
scroll to position [827, 0]
click at [492, 82] on link "Schedule" at bounding box center [494, 92] width 62 height 50
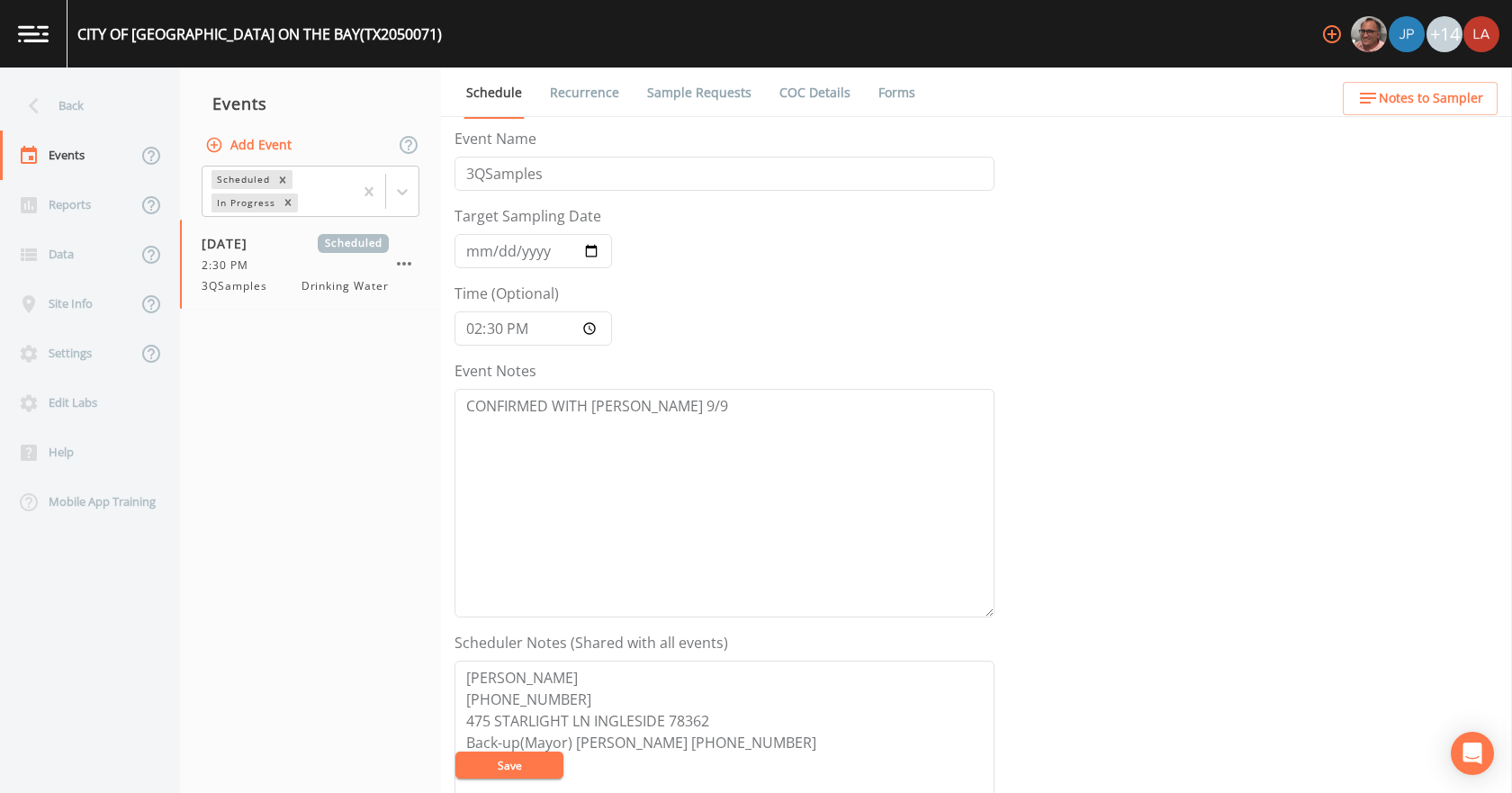
click at [581, 76] on link "Recurrence" at bounding box center [584, 92] width 75 height 50
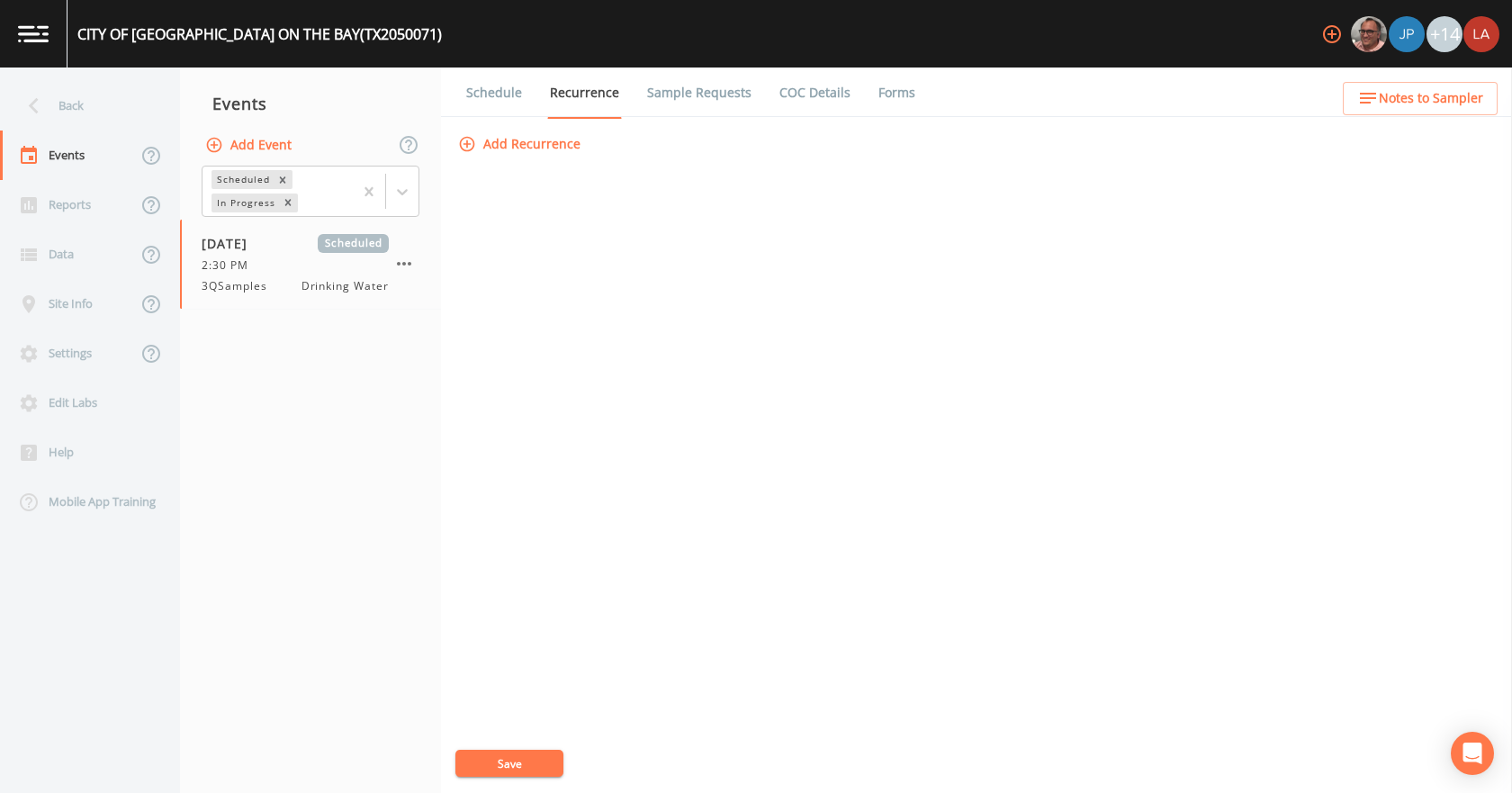
click at [493, 97] on link "Schedule" at bounding box center [494, 92] width 62 height 50
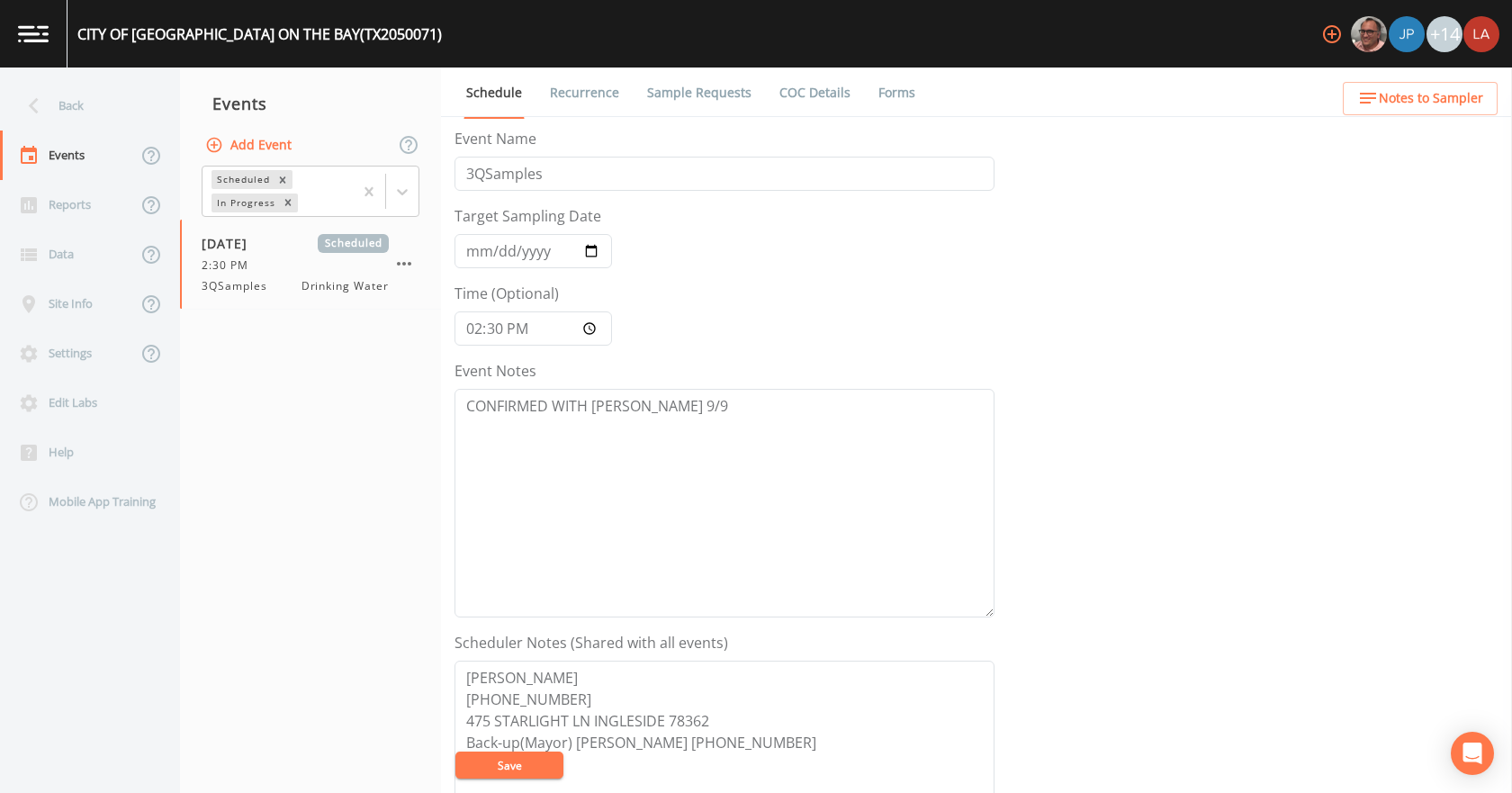
scroll to position [180, 0]
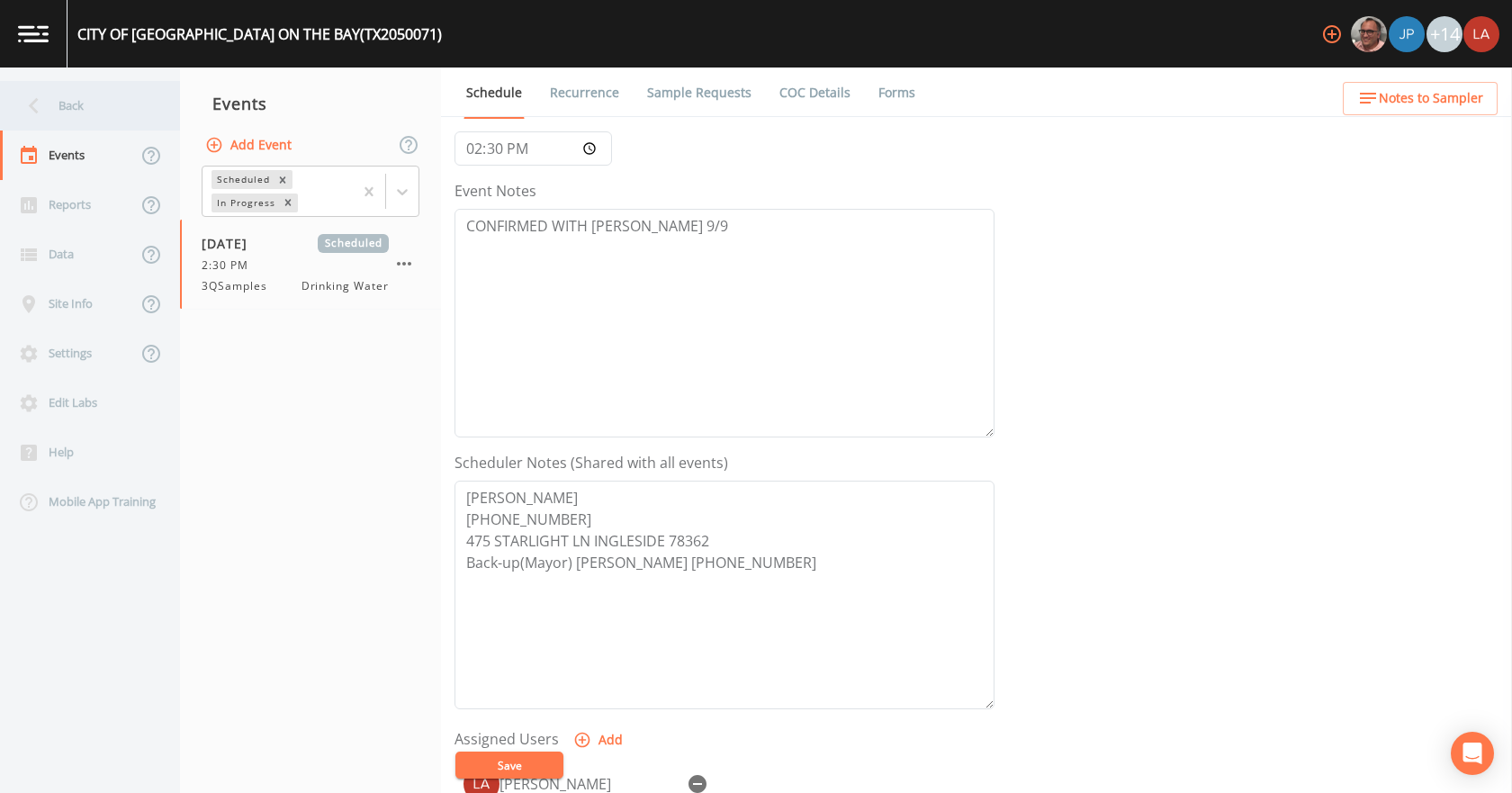
click at [76, 96] on div "Back" at bounding box center [81, 105] width 162 height 49
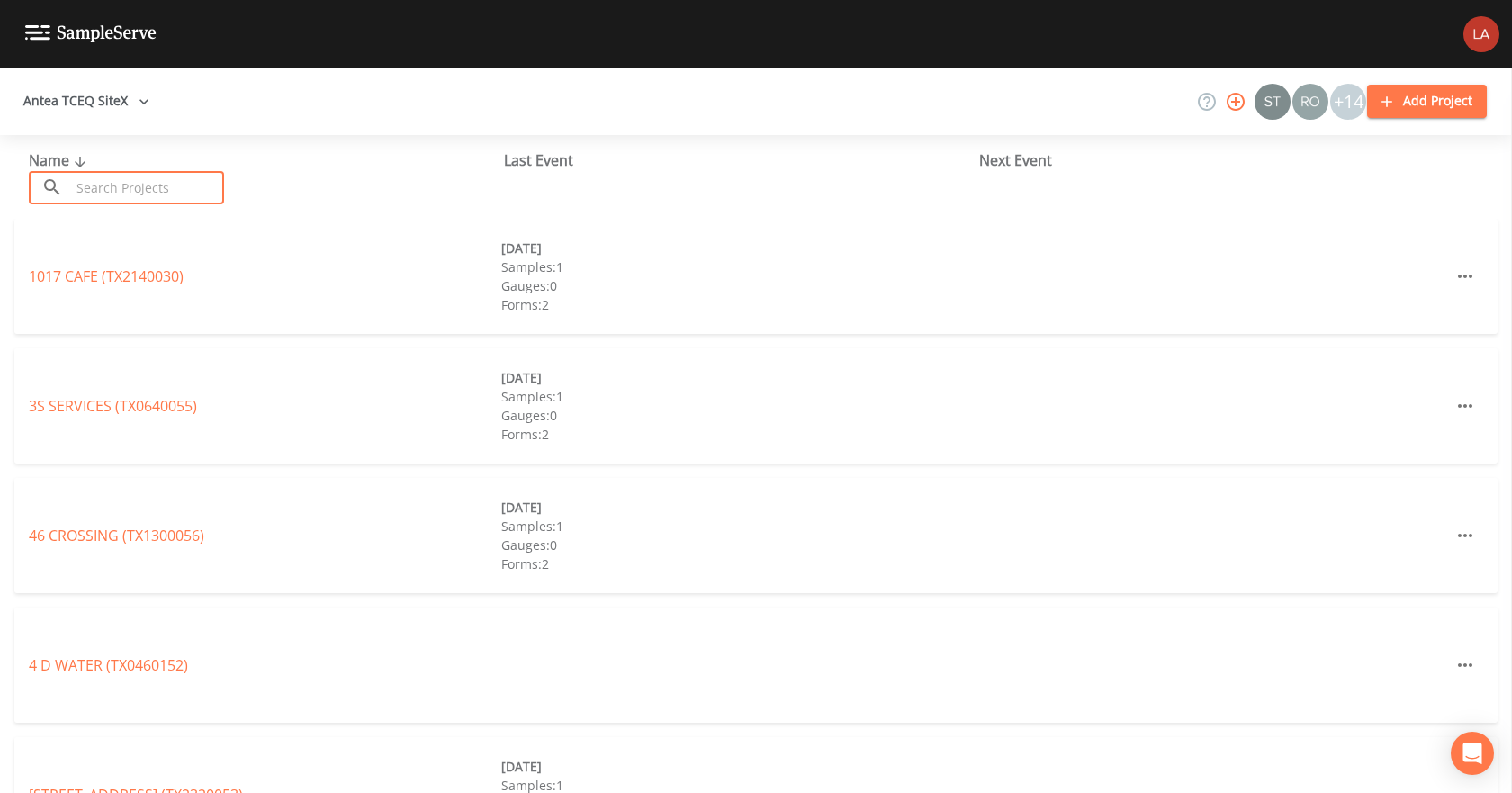
click at [131, 181] on input "text" at bounding box center [146, 187] width 154 height 34
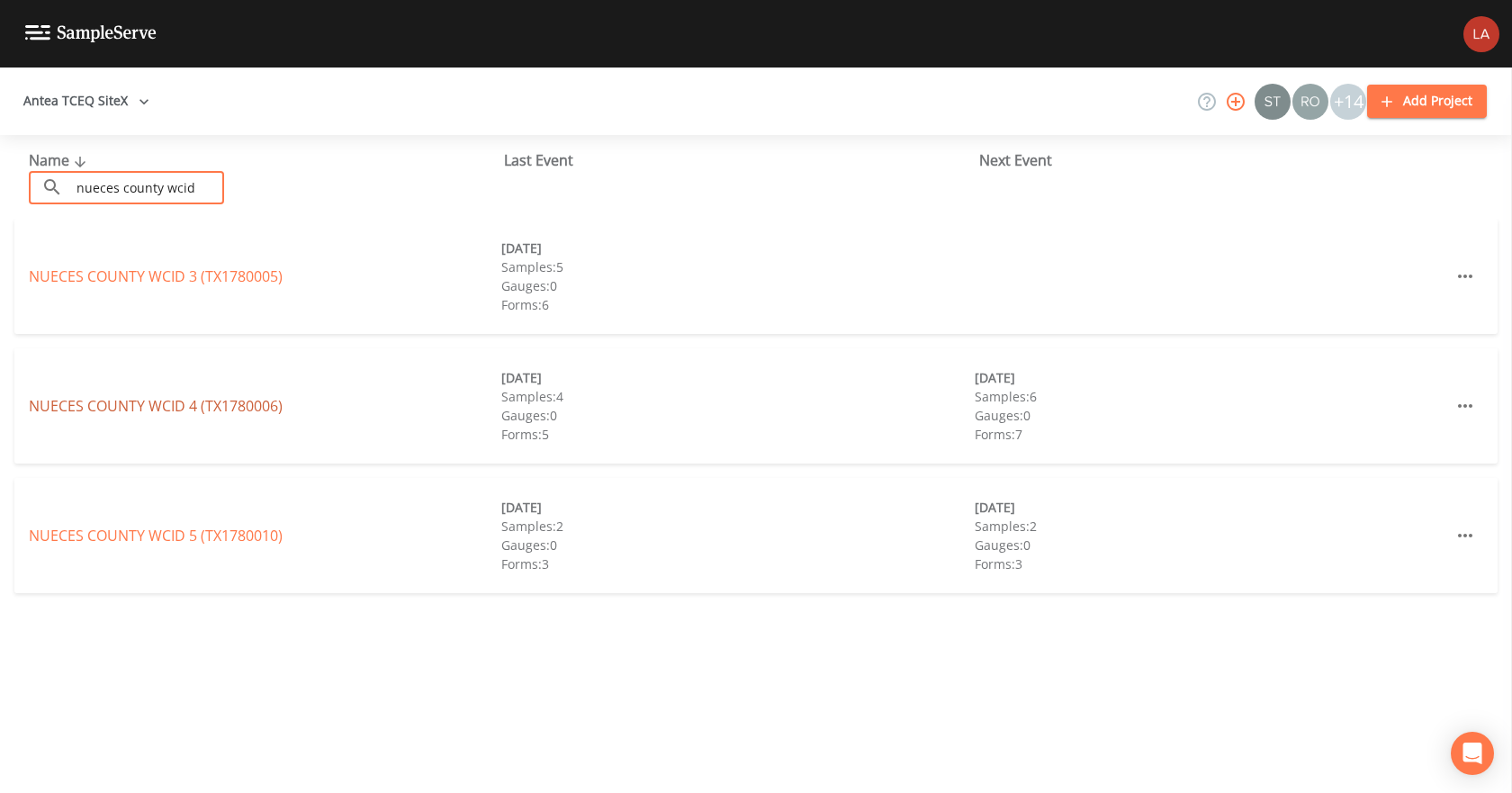
type input "nueces county wcid"
click at [196, 403] on link "NUECES COUNTY WCID 4 (TX1780006)" at bounding box center [156, 405] width 254 height 20
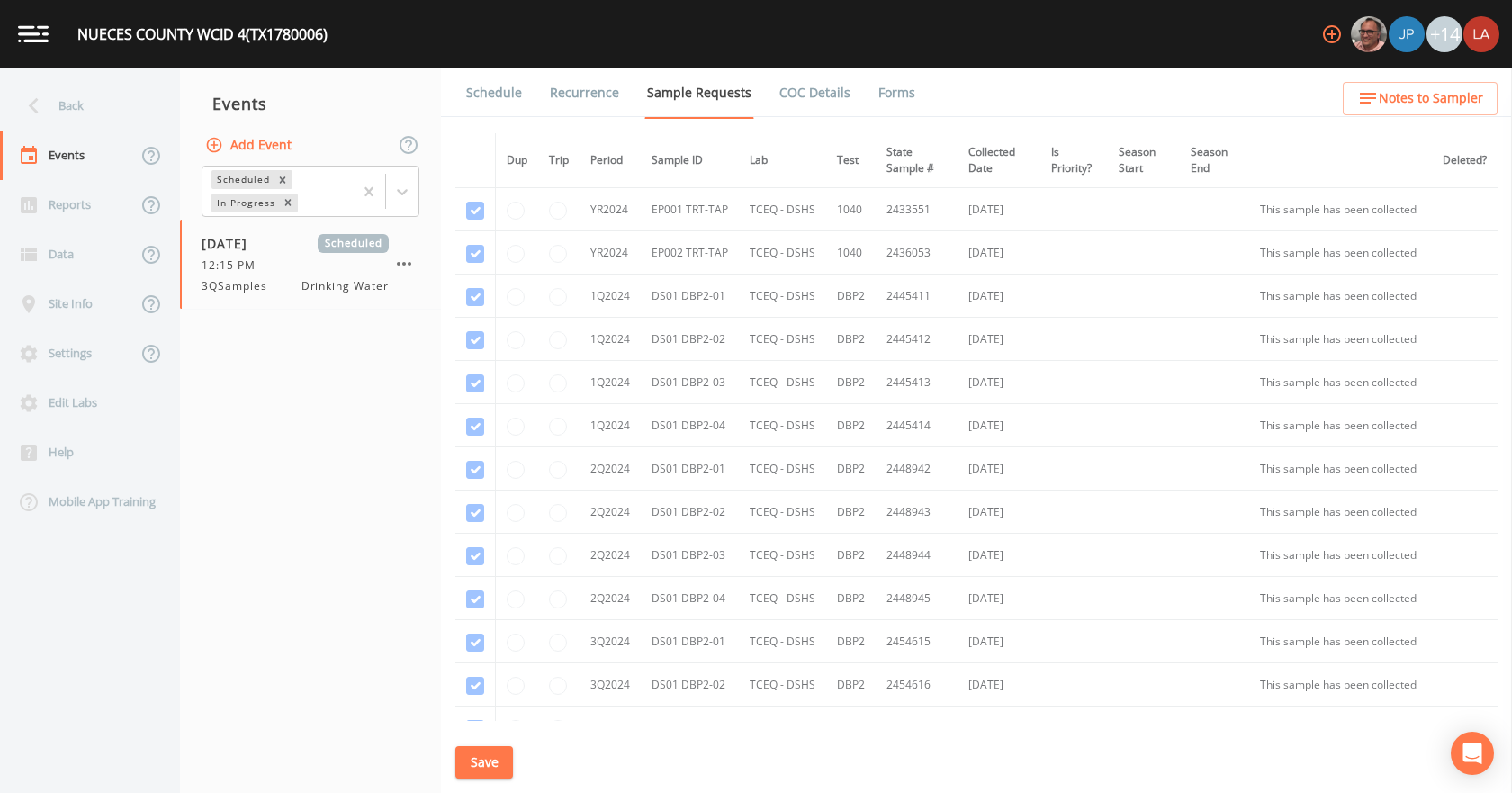
click at [493, 89] on link "Schedule" at bounding box center [494, 92] width 62 height 50
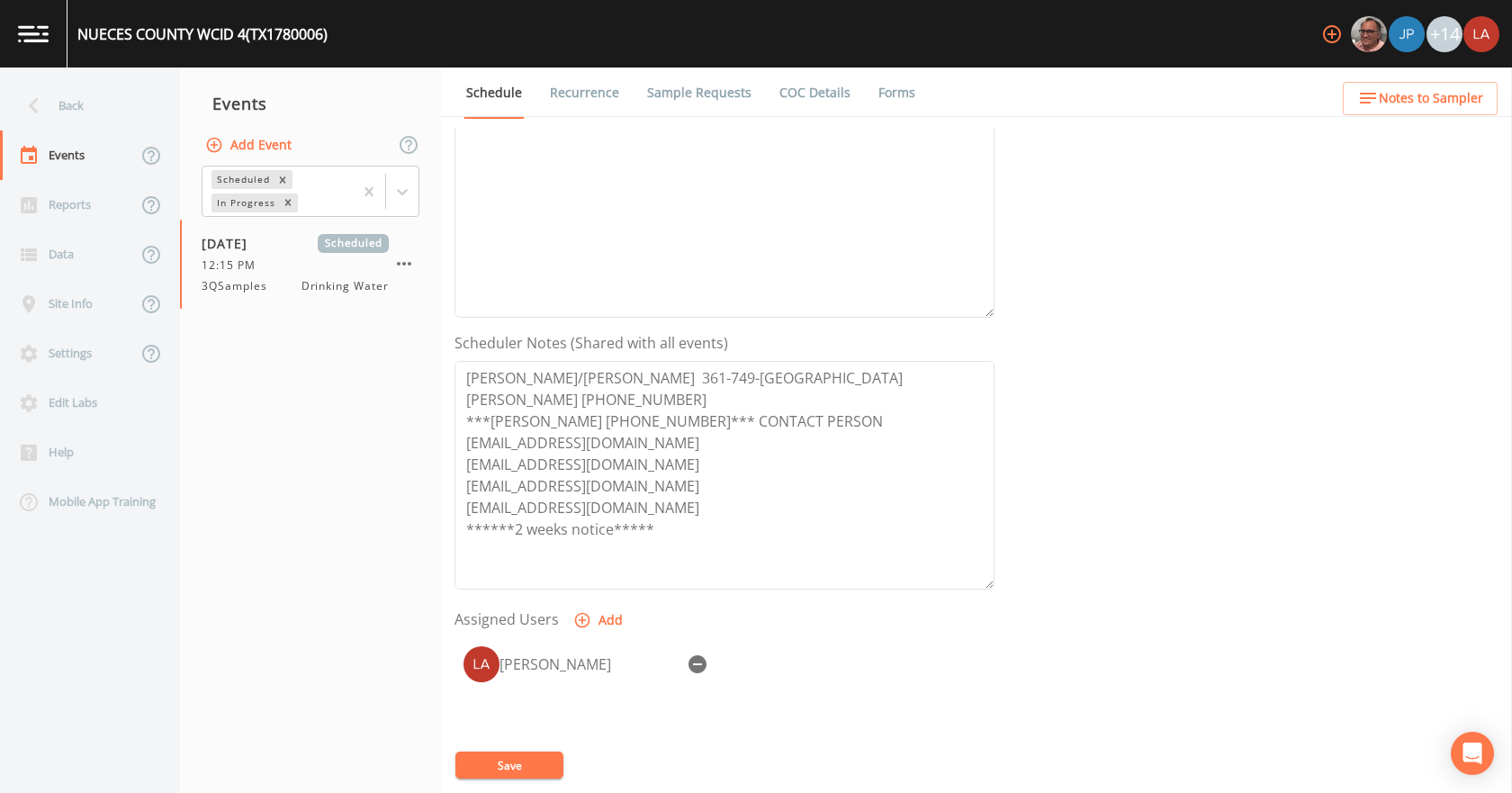
scroll to position [270, 0]
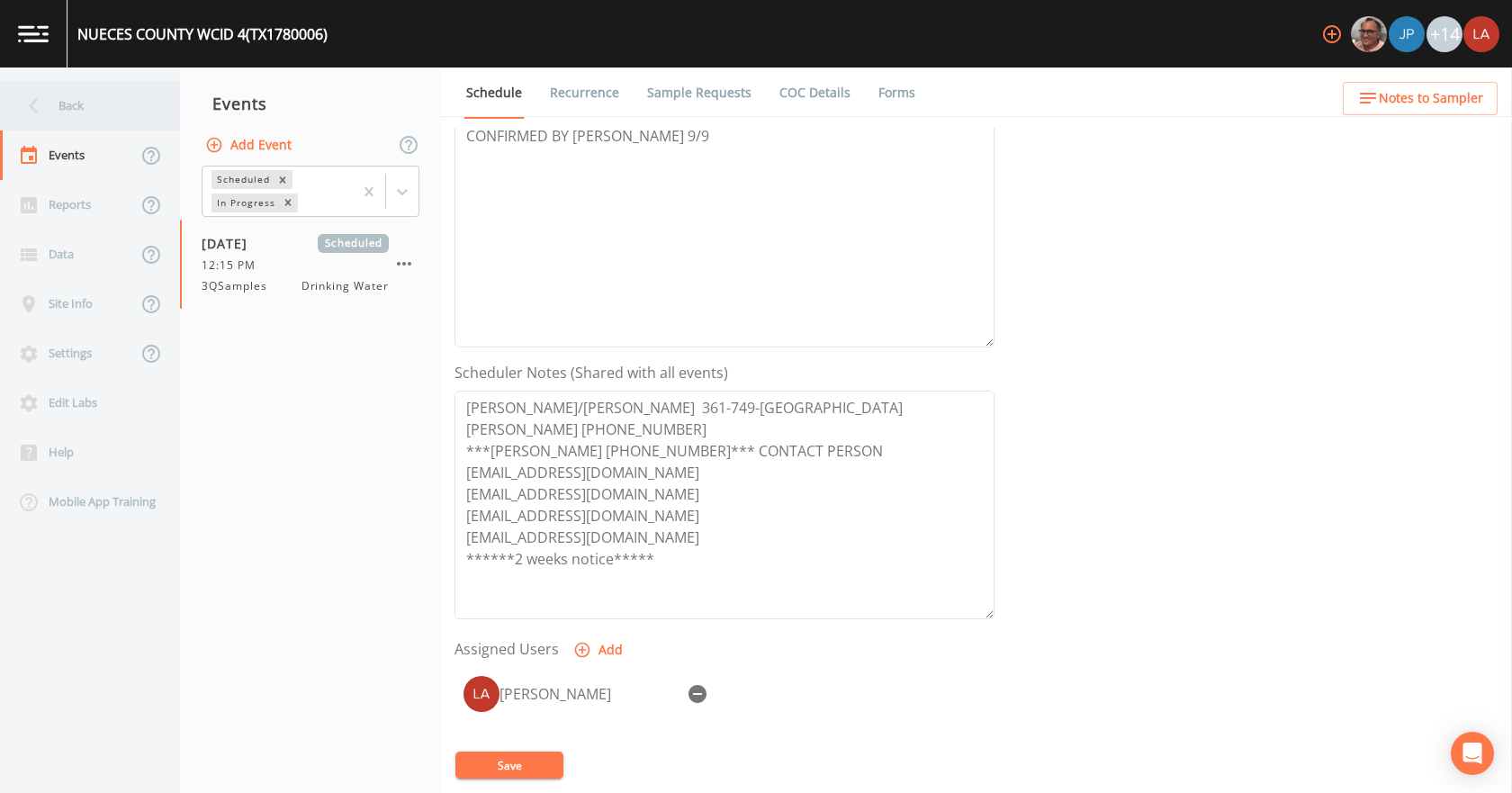
click at [66, 90] on div "Back" at bounding box center [81, 105] width 162 height 49
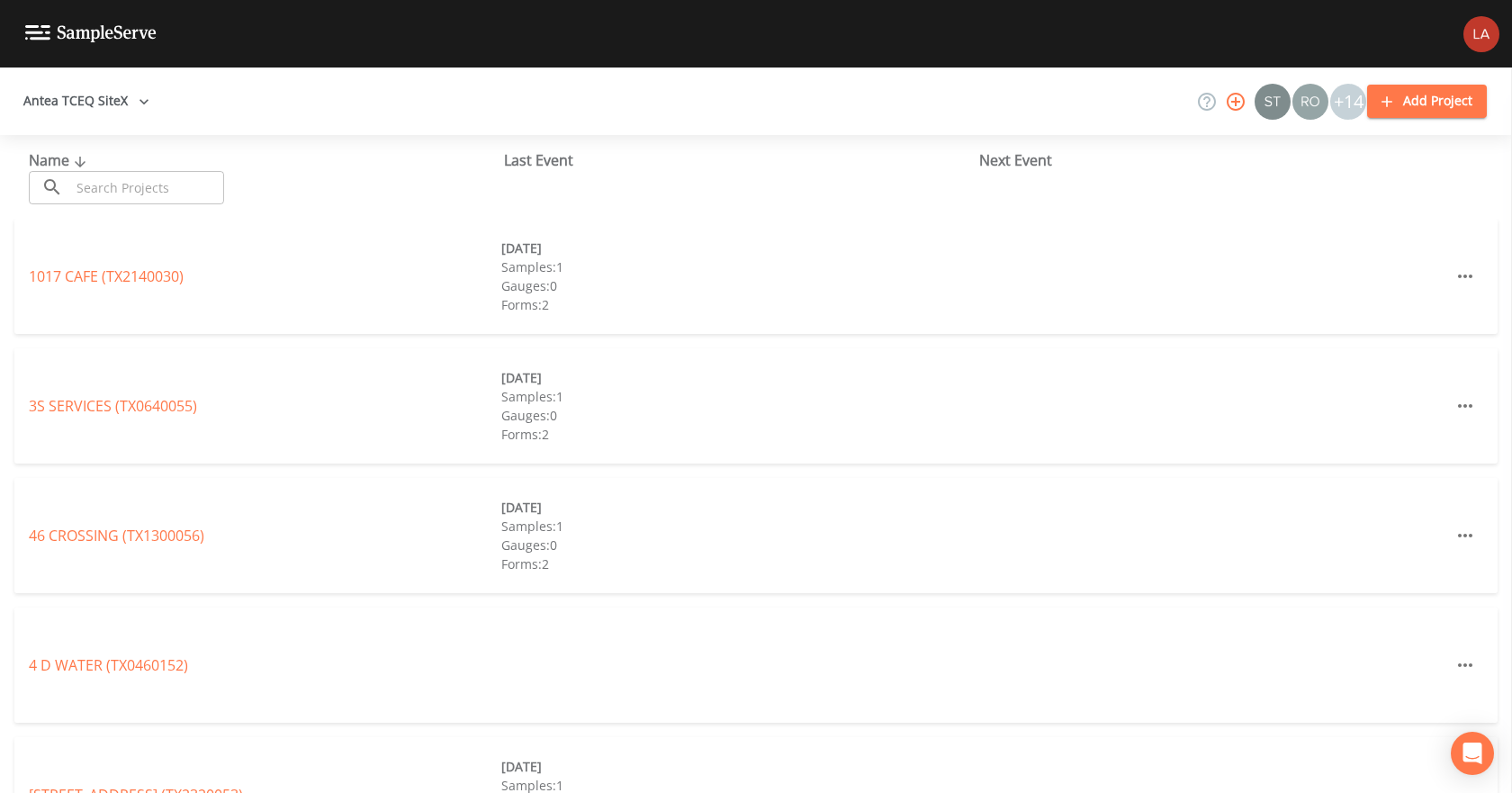
click at [167, 179] on input "text" at bounding box center [146, 187] width 154 height 34
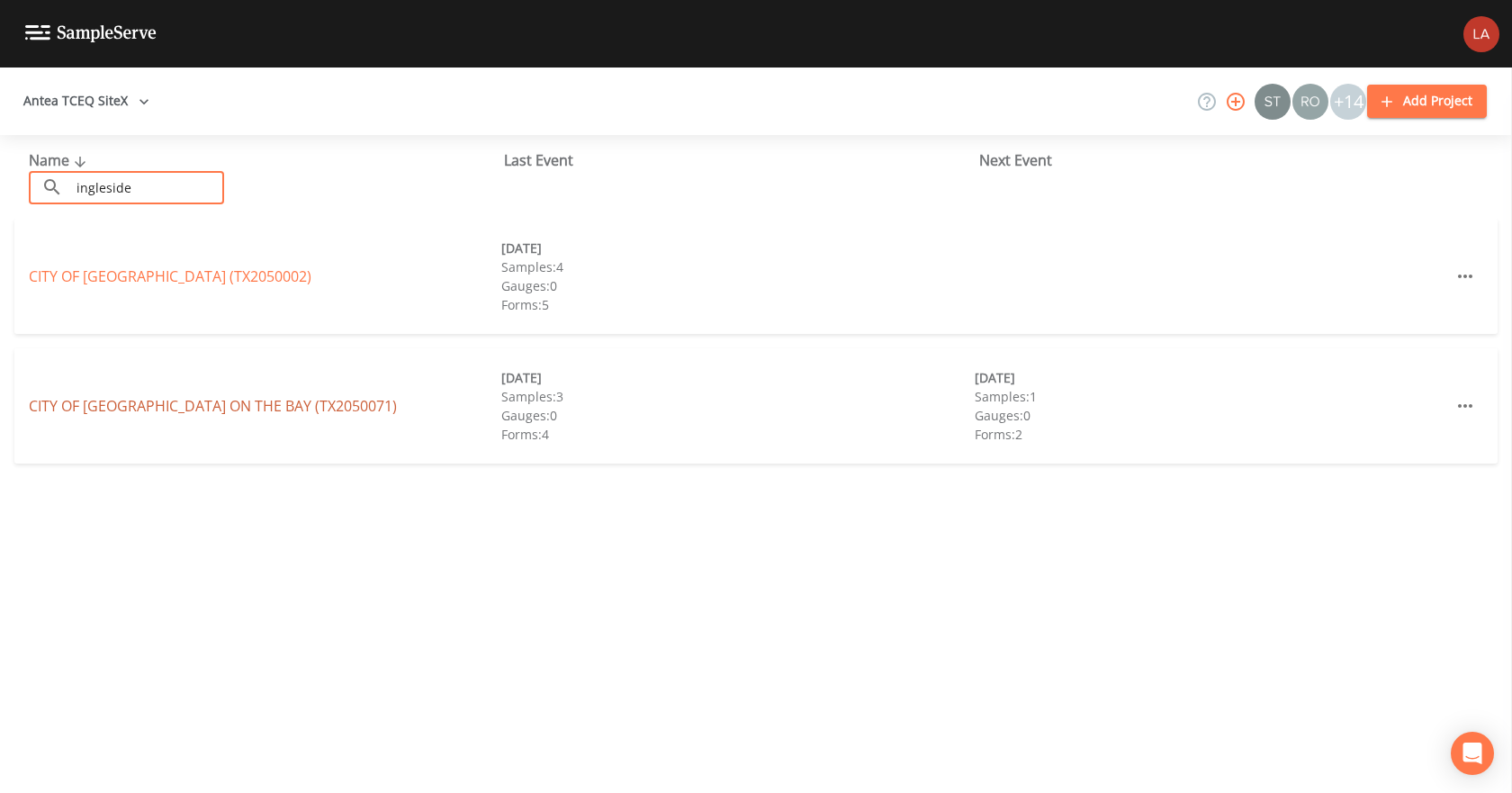
type input "ingleside"
click at [127, 402] on link "CITY OF INGLESIDE ON THE BAY (TX2050071)" at bounding box center [213, 405] width 368 height 20
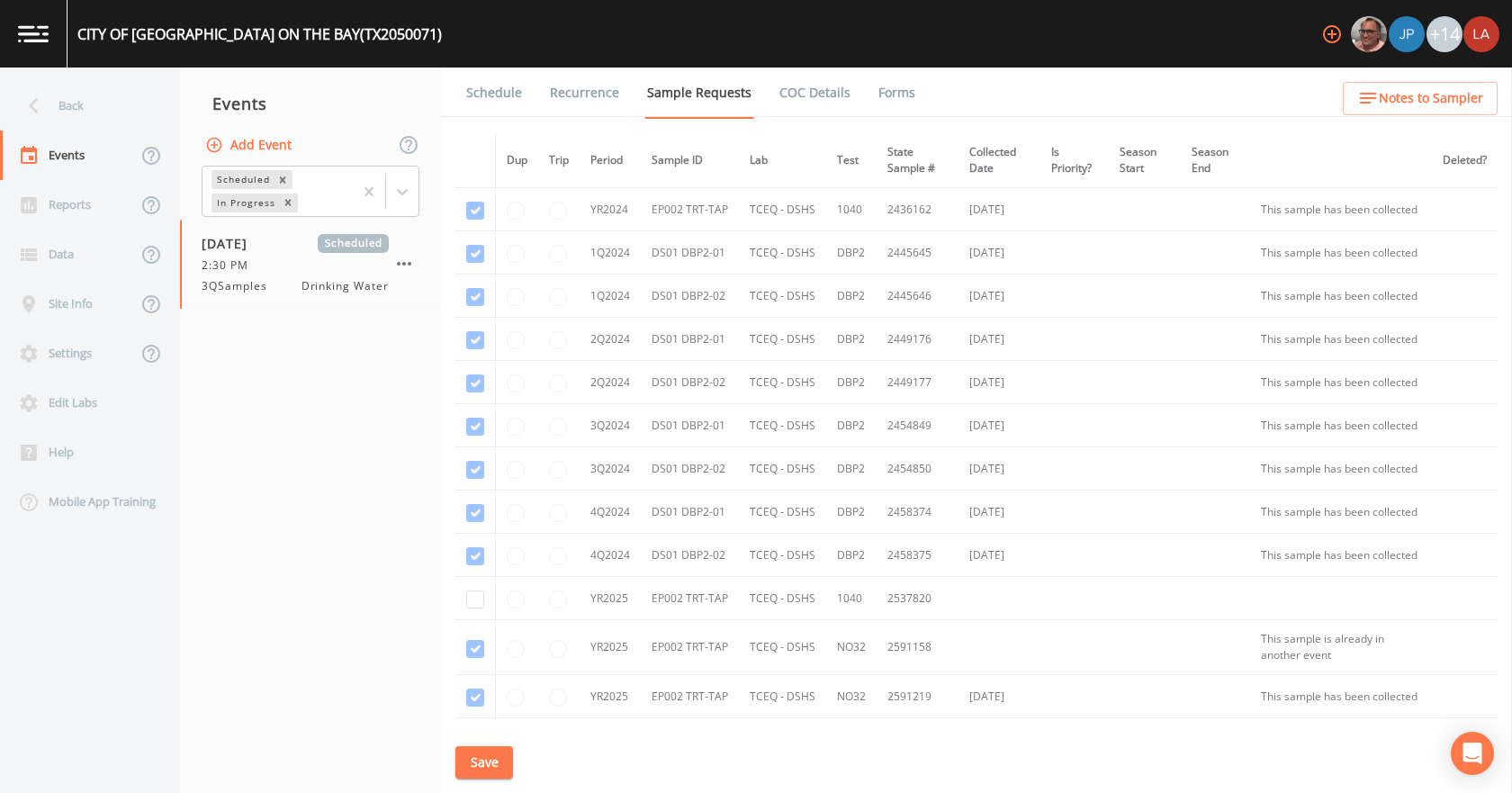
click at [469, 100] on link "Schedule" at bounding box center [494, 92] width 62 height 50
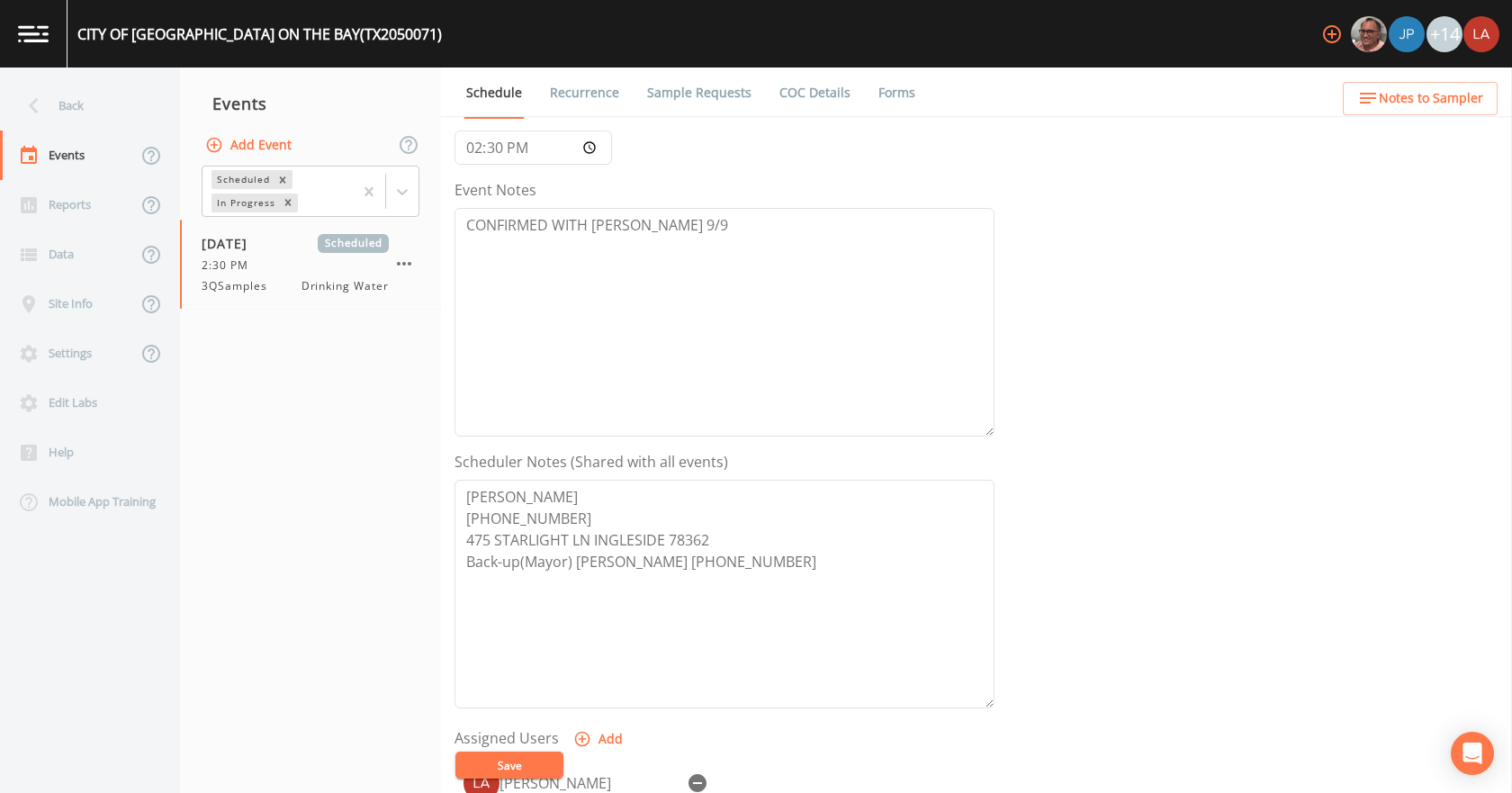
scroll to position [180, 0]
click at [100, 91] on div "Back" at bounding box center [81, 105] width 162 height 49
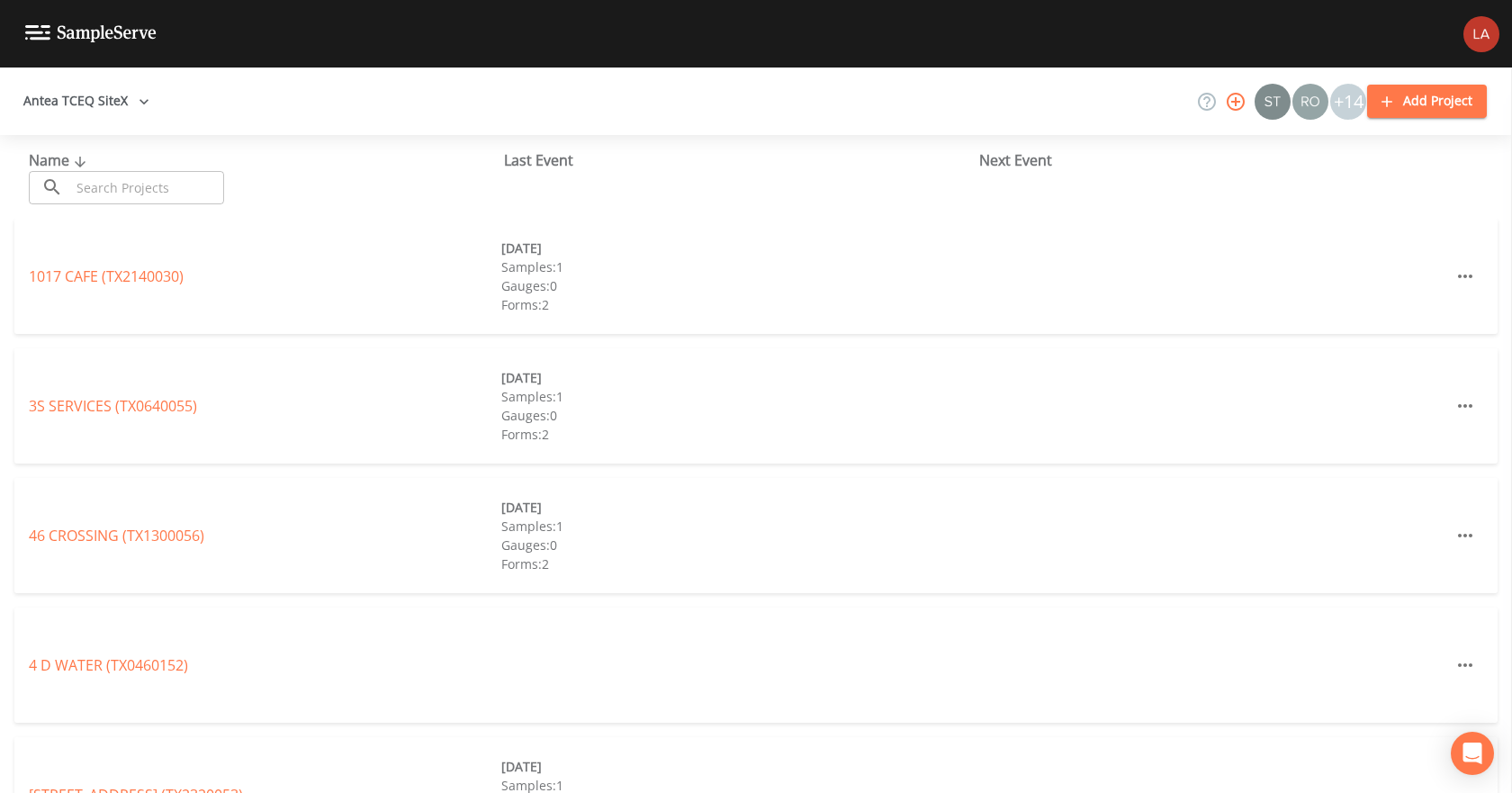
click at [144, 186] on input "text" at bounding box center [146, 187] width 154 height 34
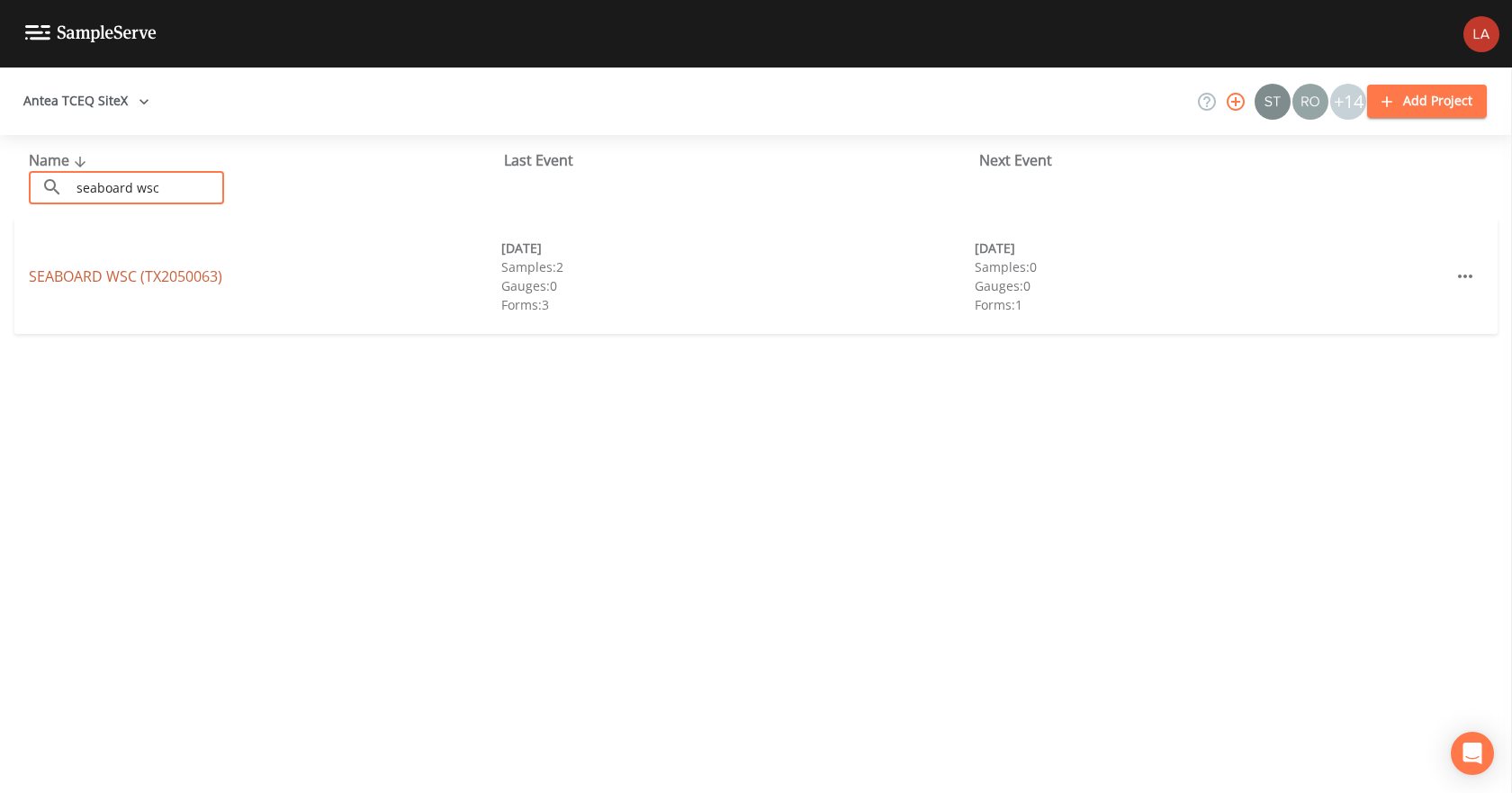
type input "seaboard wsc"
click at [163, 278] on link "SEABOARD WSC (TX2050063)" at bounding box center [126, 276] width 194 height 20
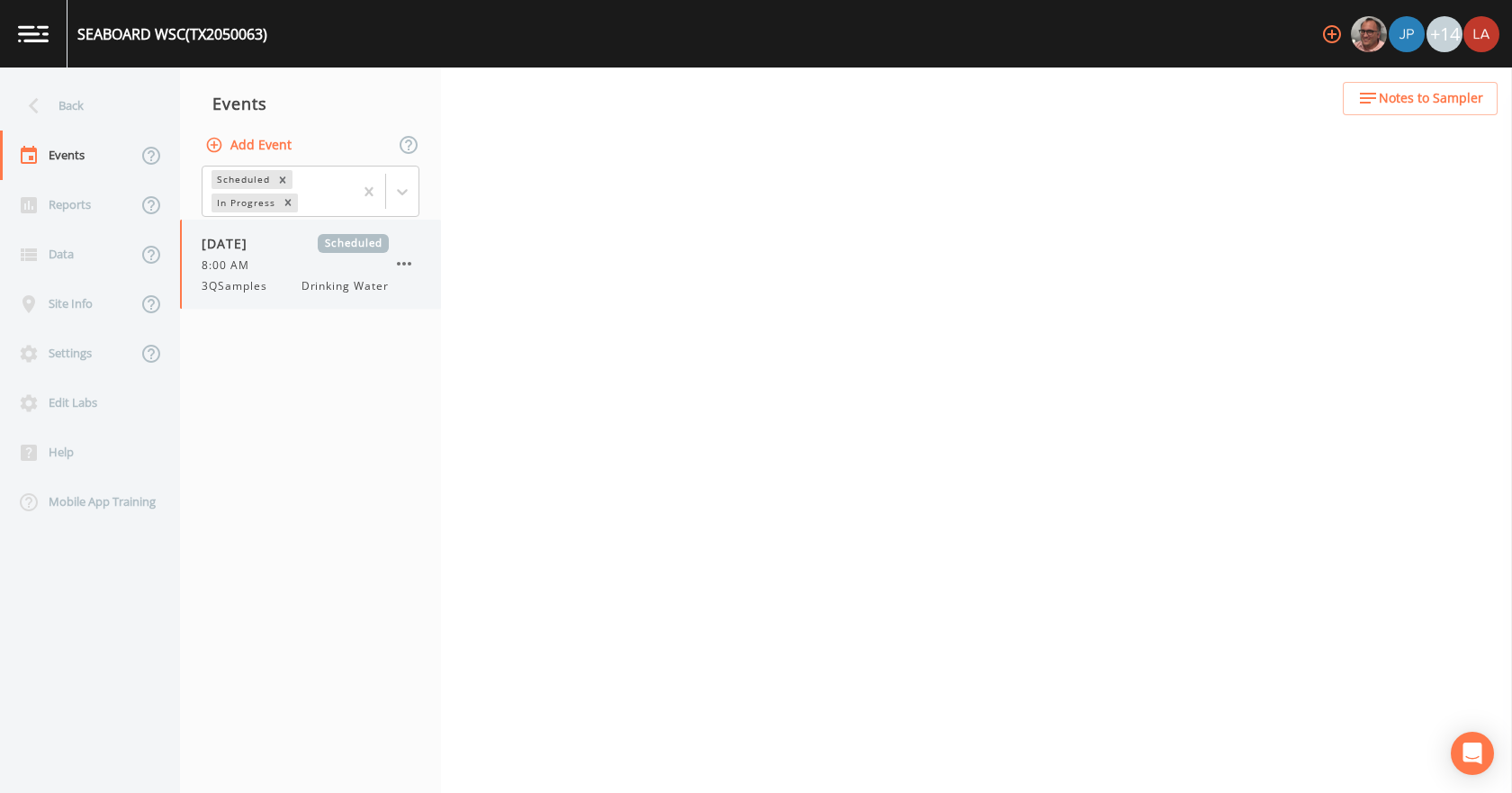
click at [273, 305] on div "09/18/2025 Scheduled 8:00 AM 3QSamples Drinking Water" at bounding box center [310, 265] width 261 height 89
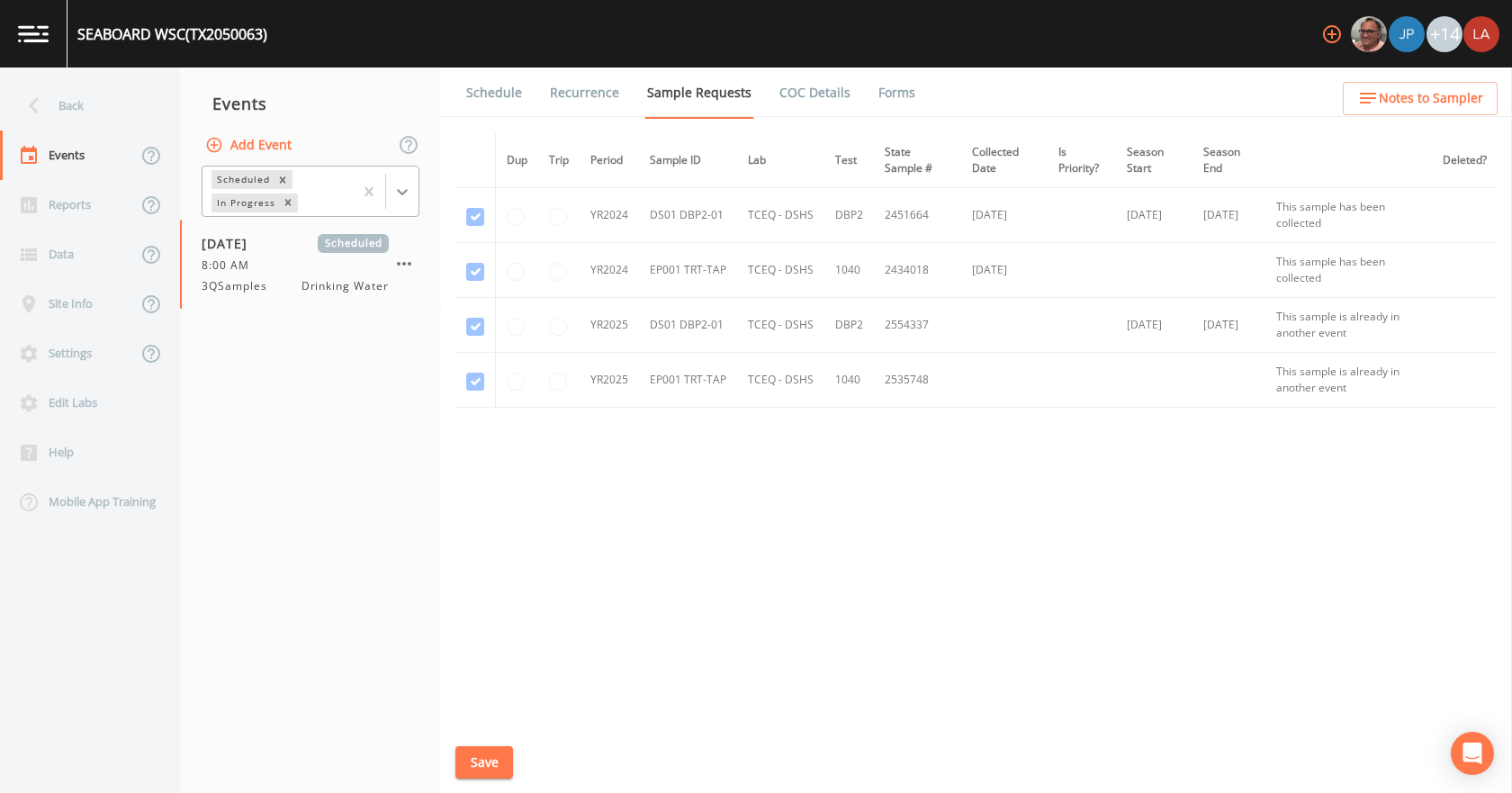
click at [403, 198] on icon at bounding box center [402, 191] width 18 height 18
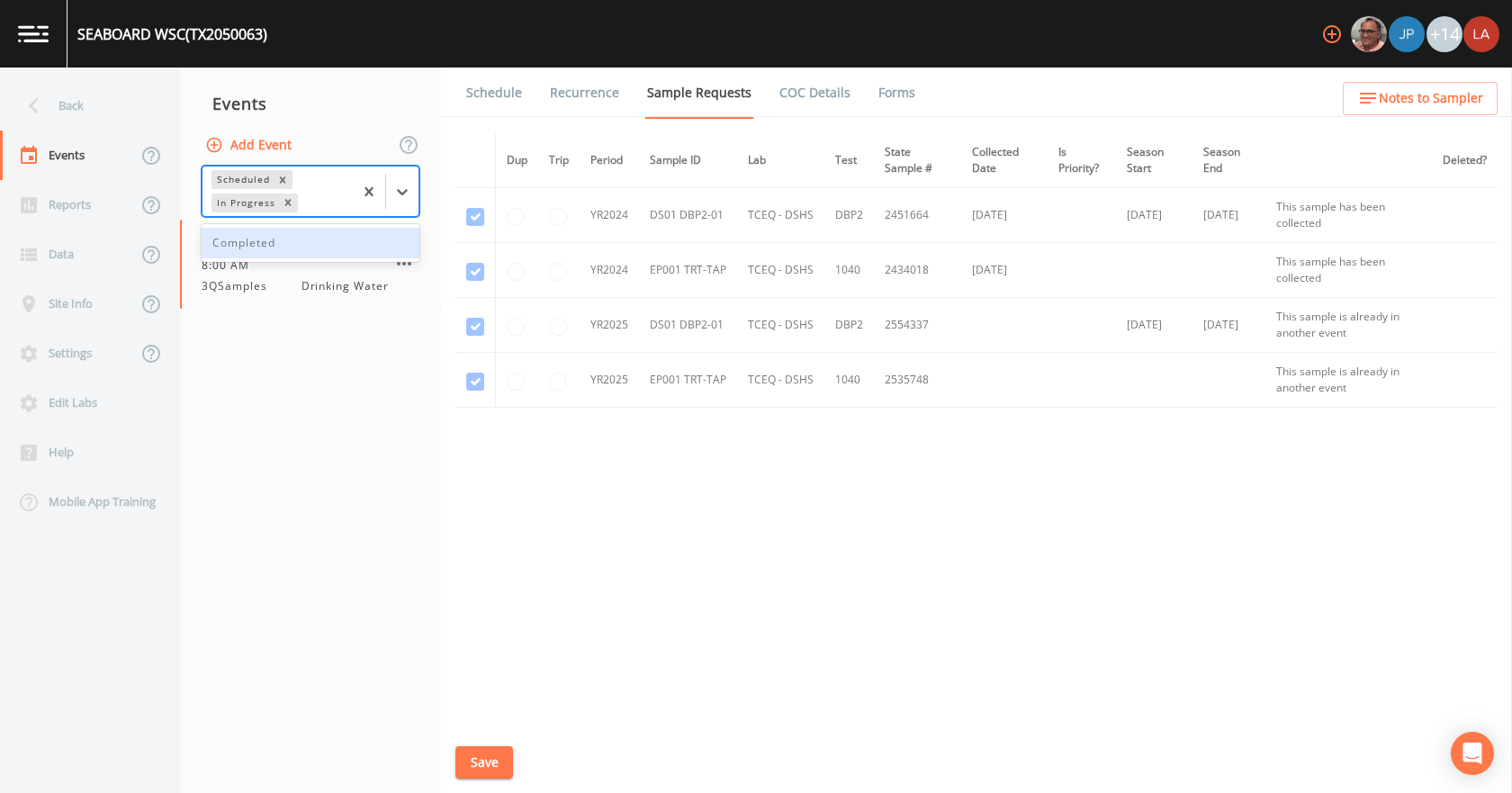
click at [282, 243] on div "Completed" at bounding box center [310, 242] width 218 height 31
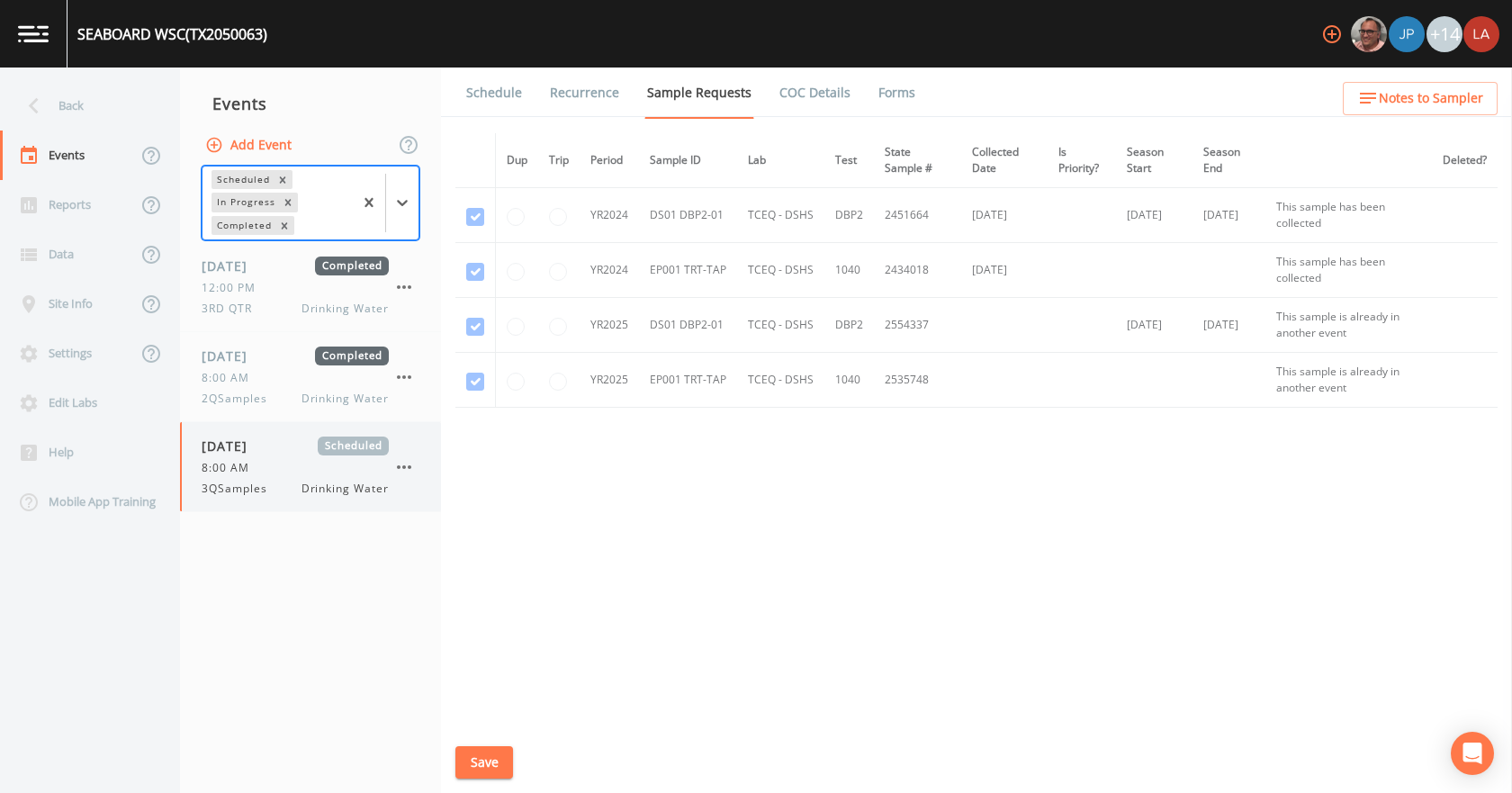
click at [351, 486] on span "Drinking Water" at bounding box center [345, 488] width 88 height 16
click at [48, 94] on icon at bounding box center [34, 106] width 32 height 32
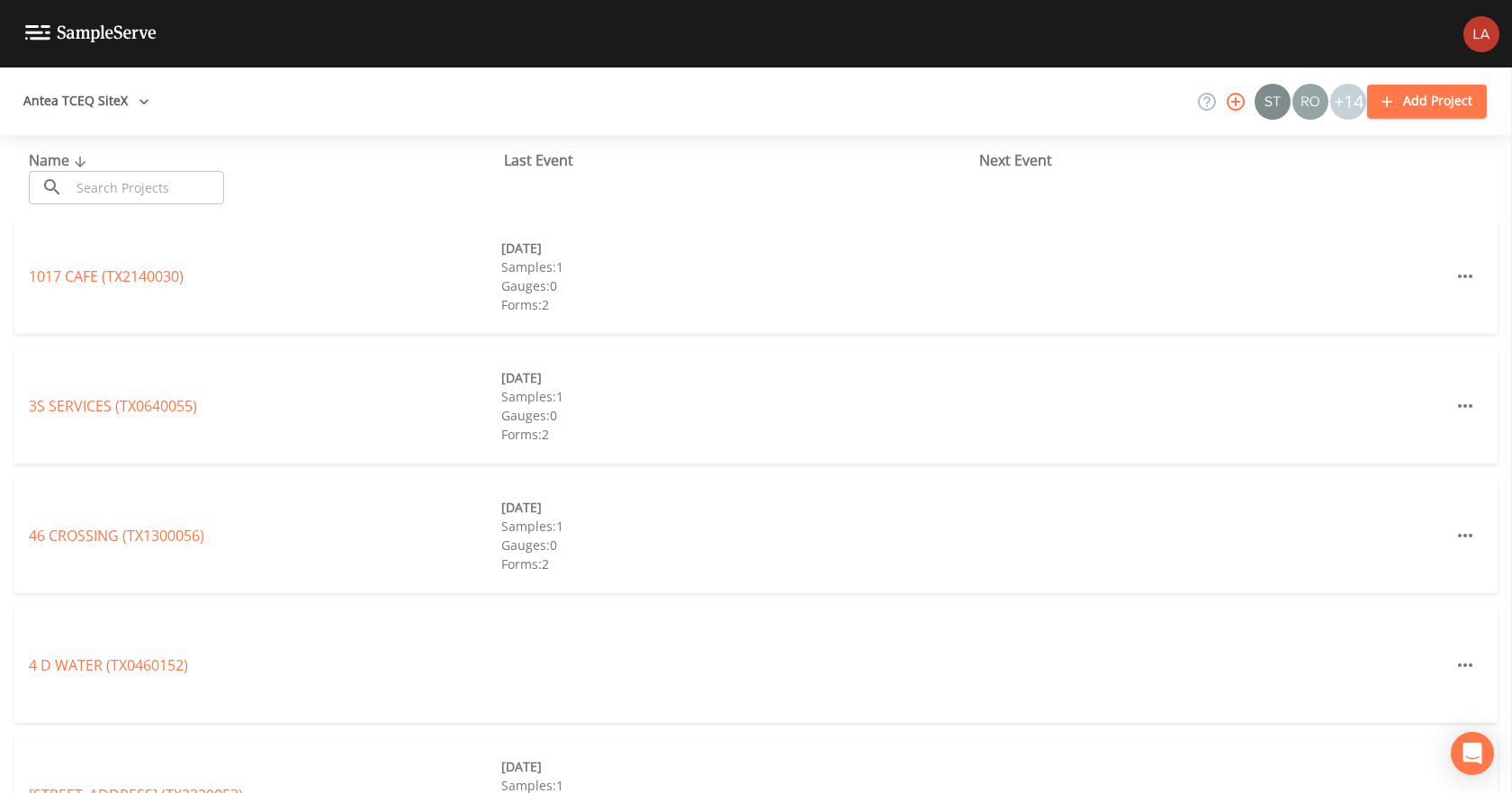
click at [164, 183] on input "text" at bounding box center [146, 187] width 154 height 34
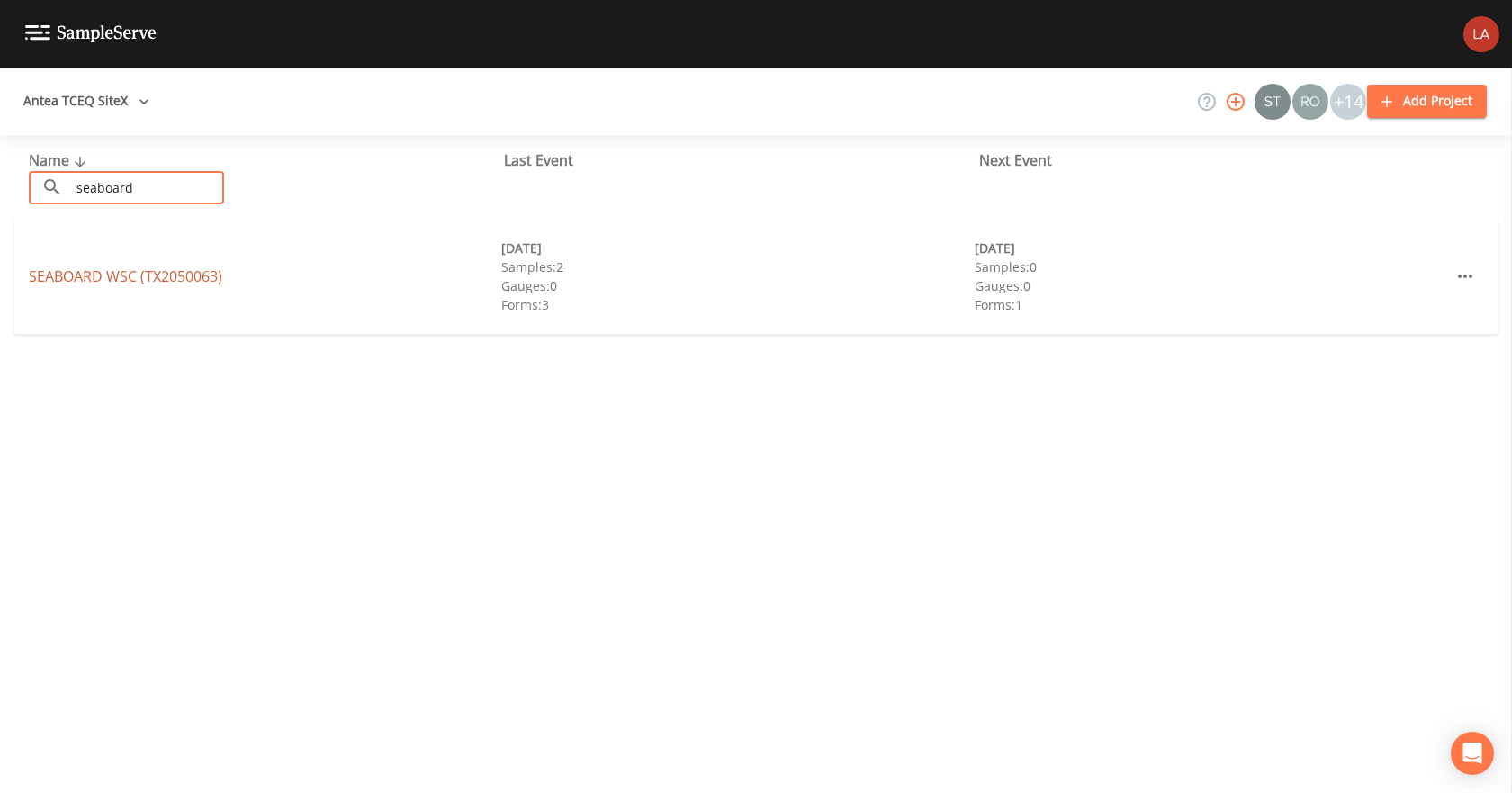
type input "seaboard"
click at [91, 276] on link "SEABOARD WSC (TX2050063)" at bounding box center [126, 276] width 194 height 20
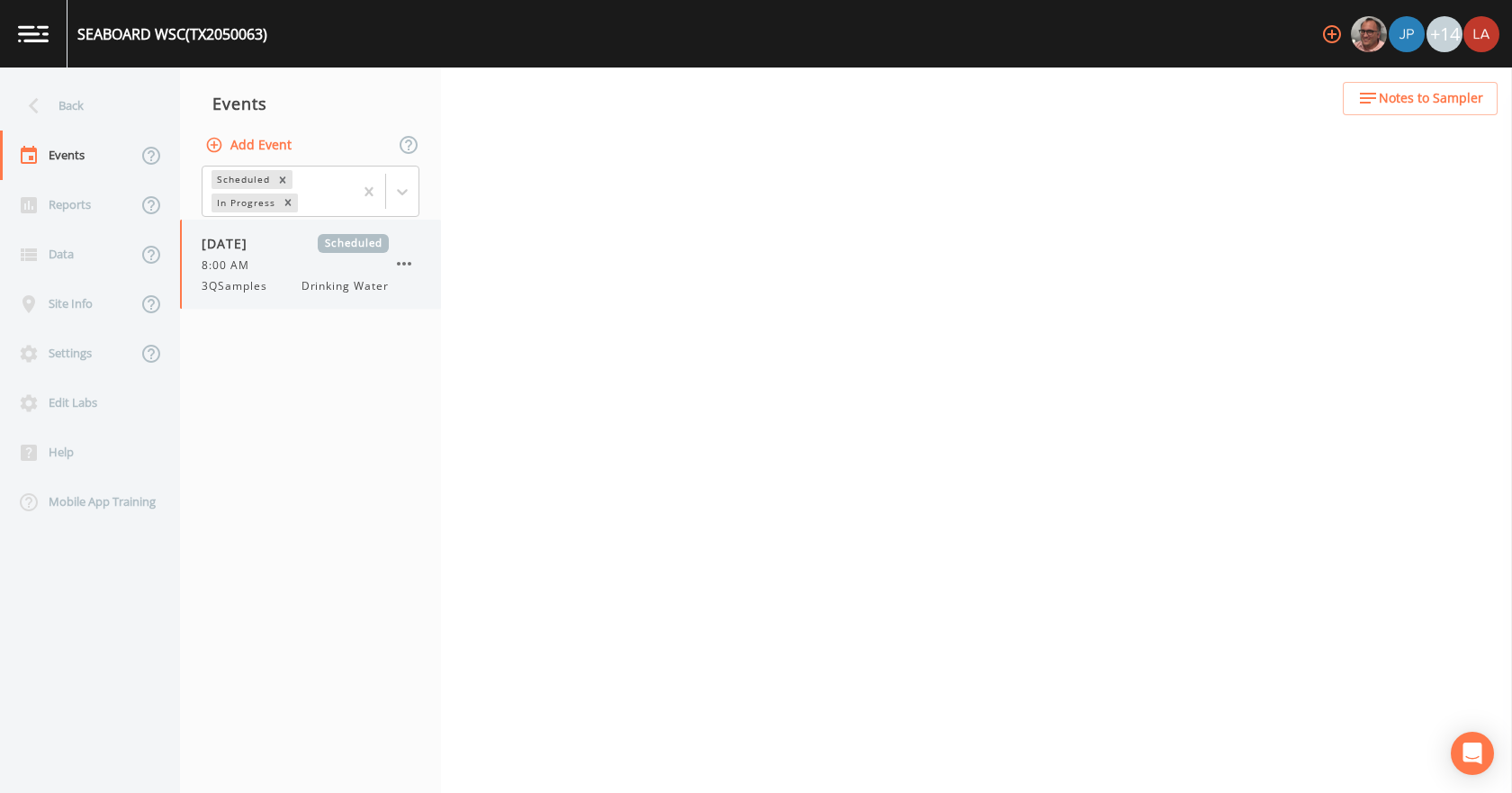
click at [323, 283] on span "Drinking Water" at bounding box center [345, 285] width 88 height 16
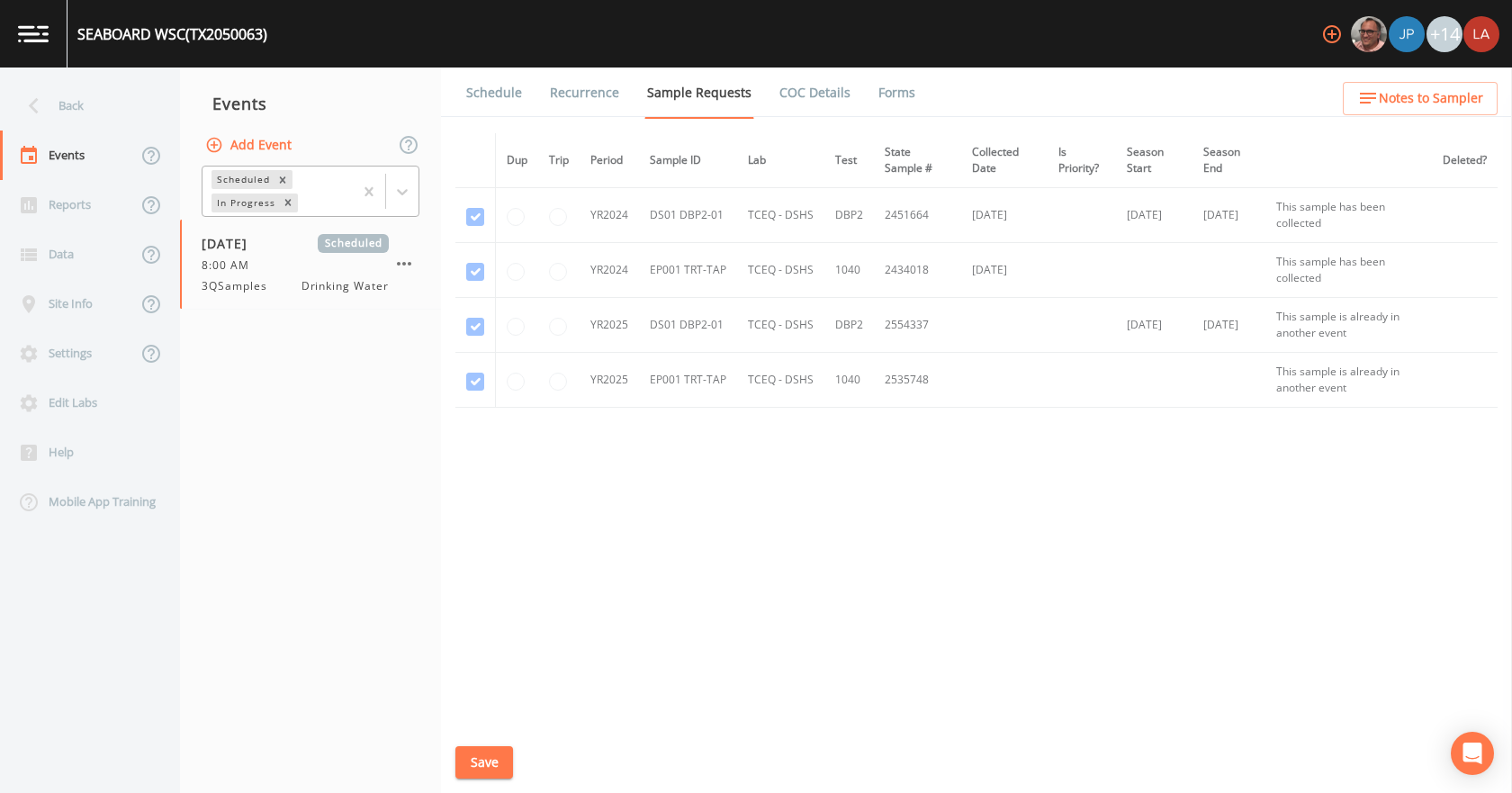
drag, startPoint x: 414, startPoint y: 189, endPoint x: 358, endPoint y: 208, distance: 59.1
click at [412, 191] on div at bounding box center [402, 191] width 33 height 33
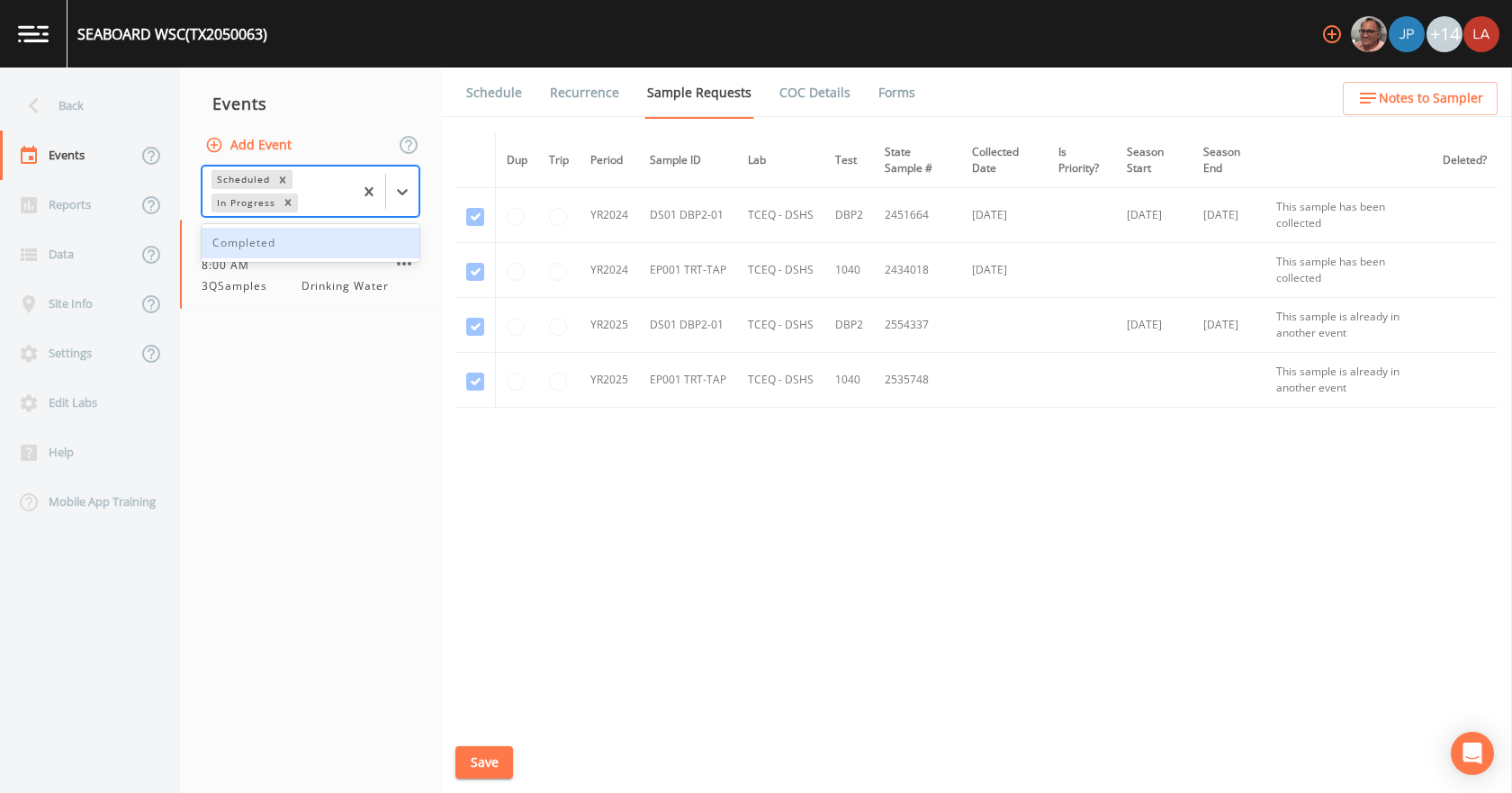
click at [272, 255] on div "Completed" at bounding box center [310, 242] width 218 height 31
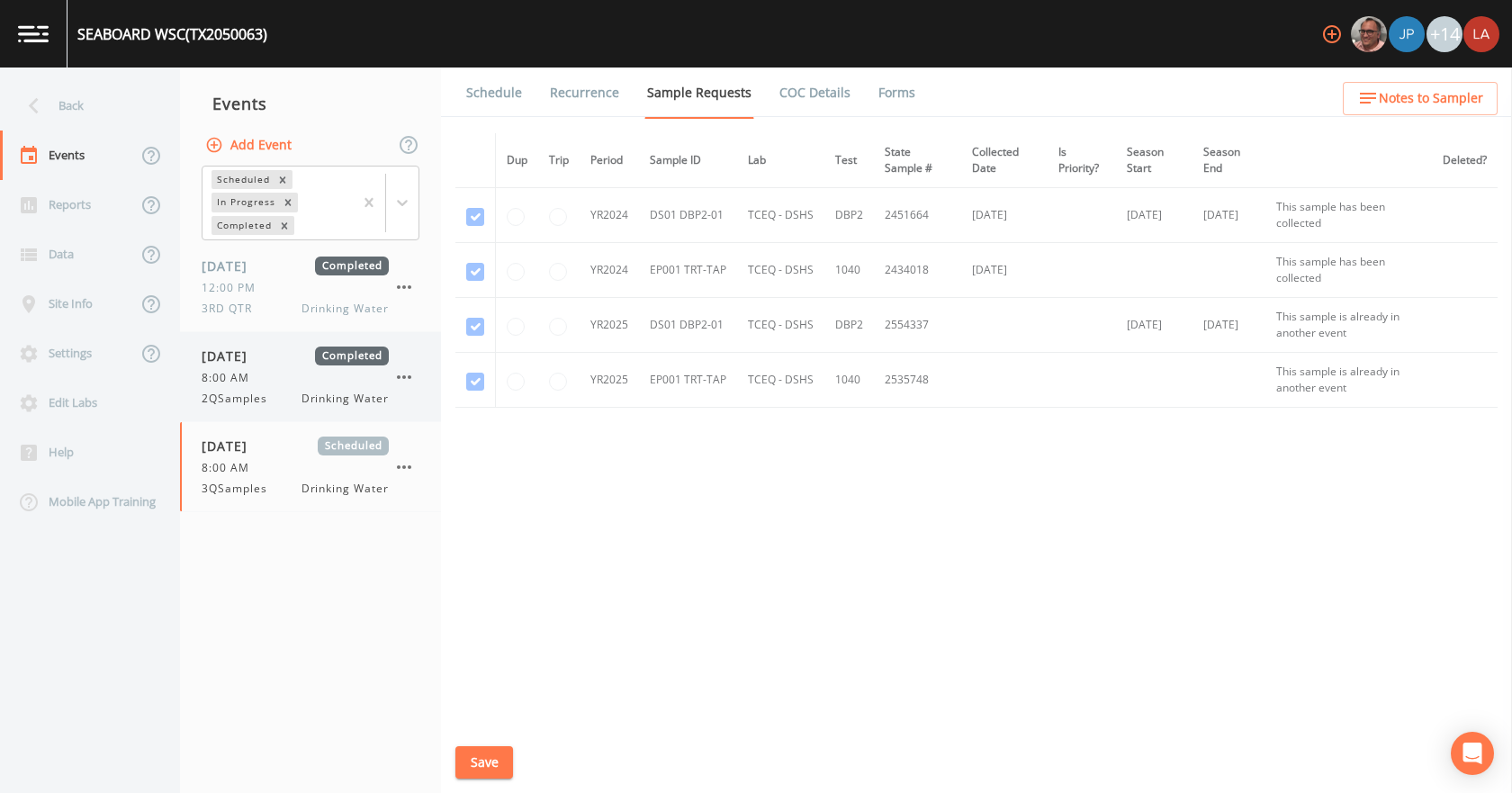
click at [254, 396] on span "2QSamples" at bounding box center [240, 398] width 76 height 16
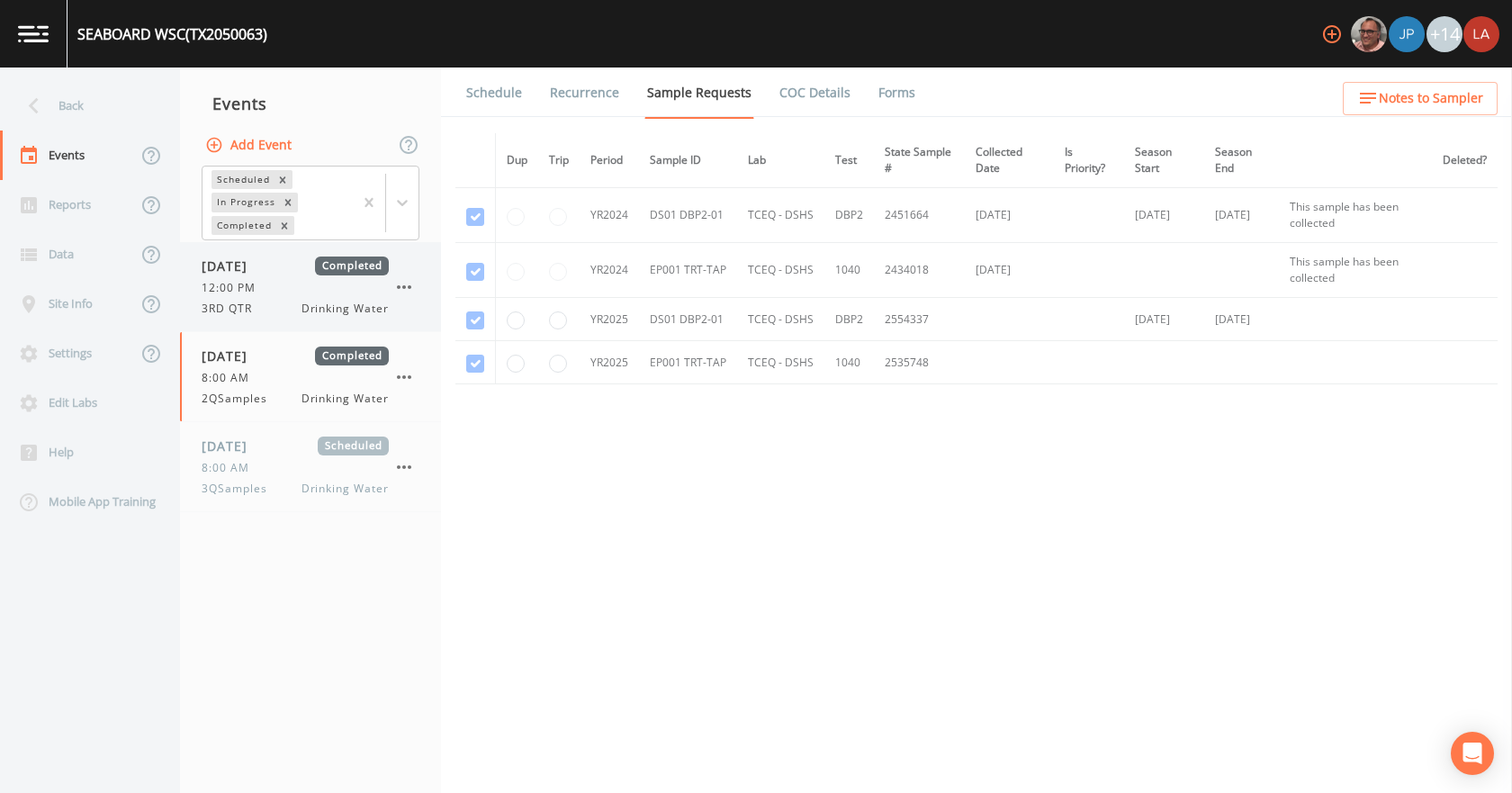
click at [284, 319] on div "09/05/2024 Completed 12:00 PM 3RD QTR Drinking Water" at bounding box center [310, 287] width 261 height 89
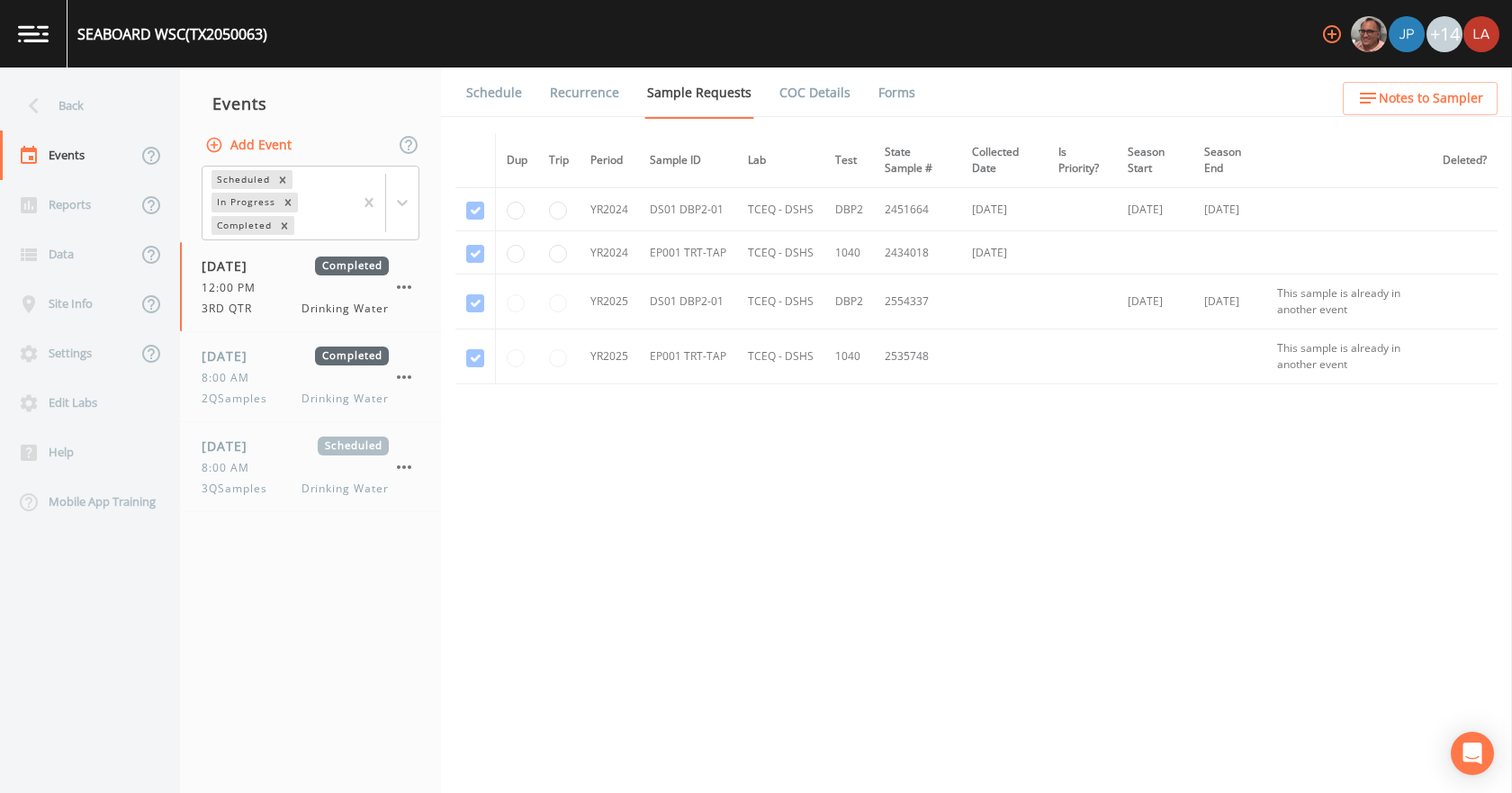
click at [890, 78] on link "Forms" at bounding box center [896, 92] width 42 height 50
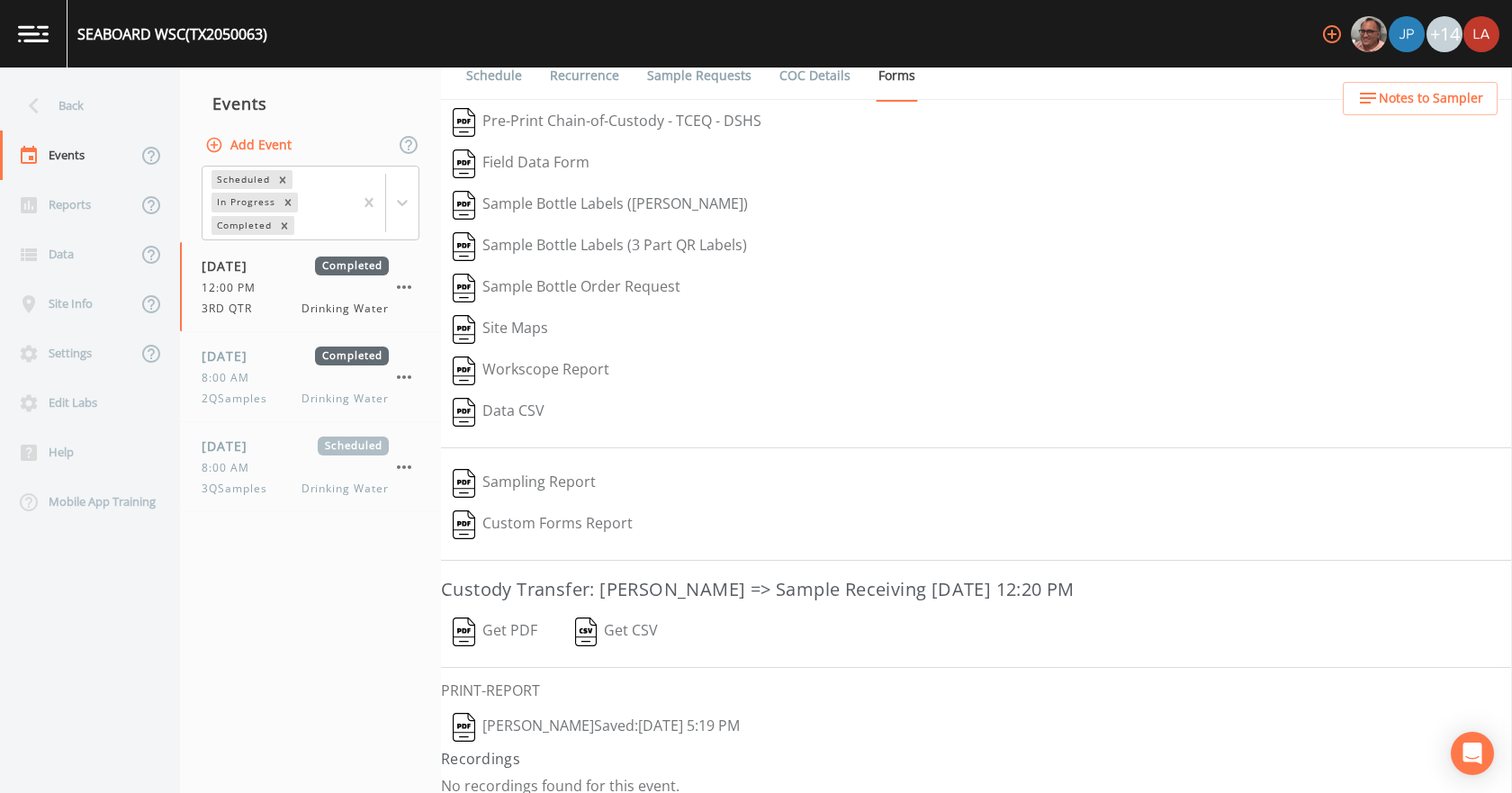
scroll to position [34, 0]
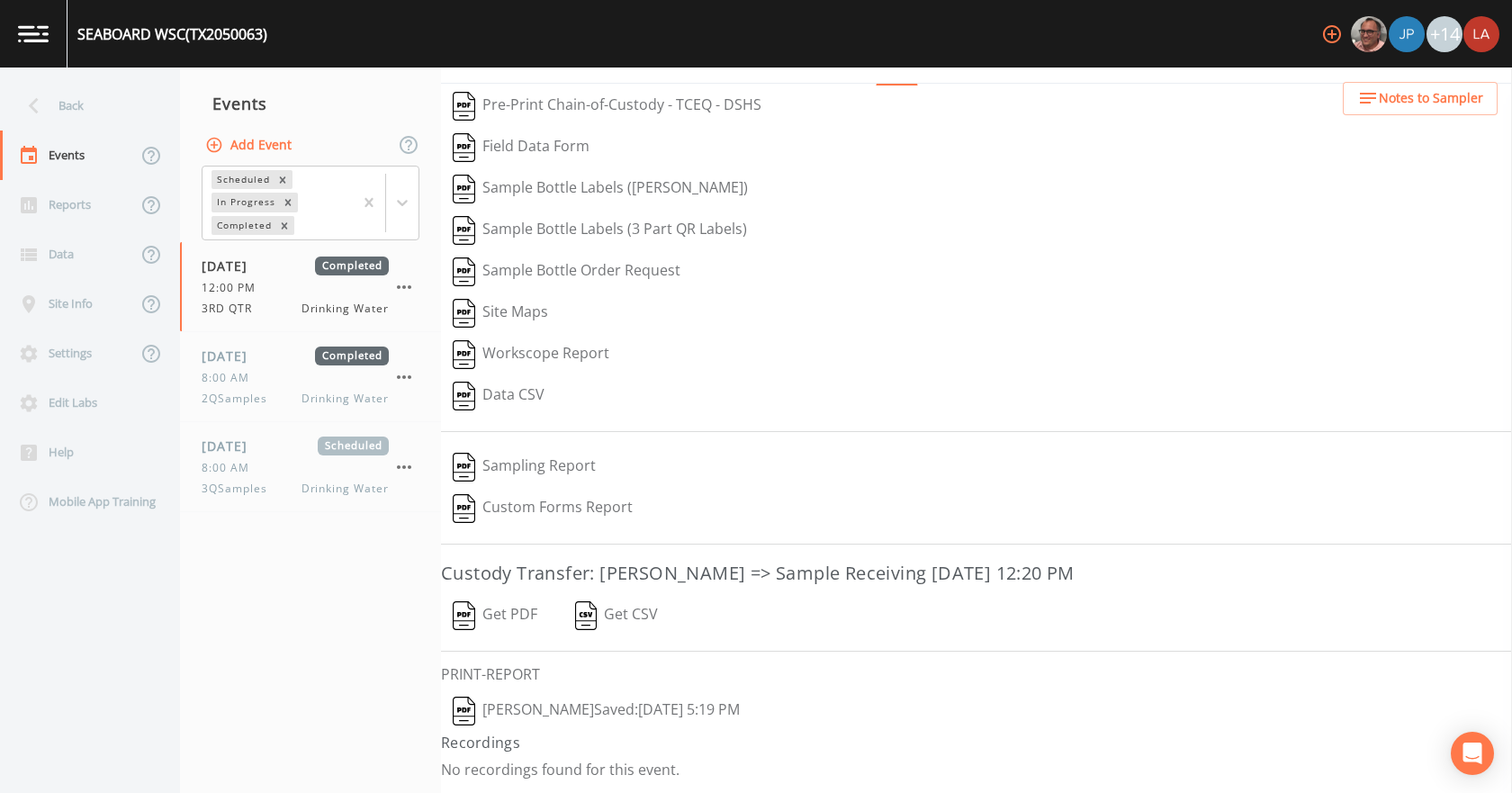
click at [565, 705] on button "Matthew thomas  Saved: September 5, 2024 5:19 PM" at bounding box center [596, 710] width 310 height 41
click at [249, 451] on span "09/18/2025" at bounding box center [230, 445] width 59 height 19
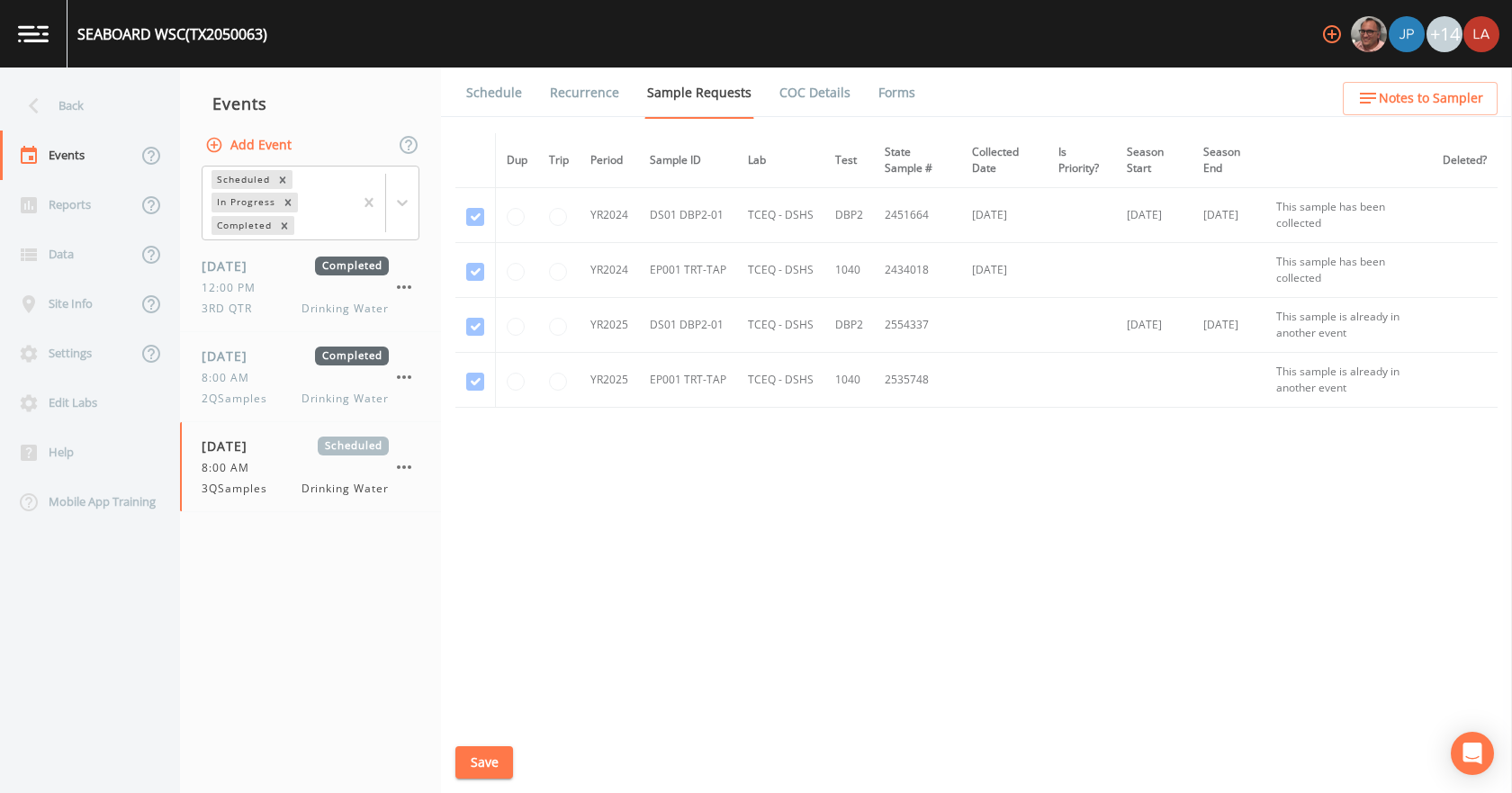
click at [502, 92] on link "Schedule" at bounding box center [494, 92] width 62 height 50
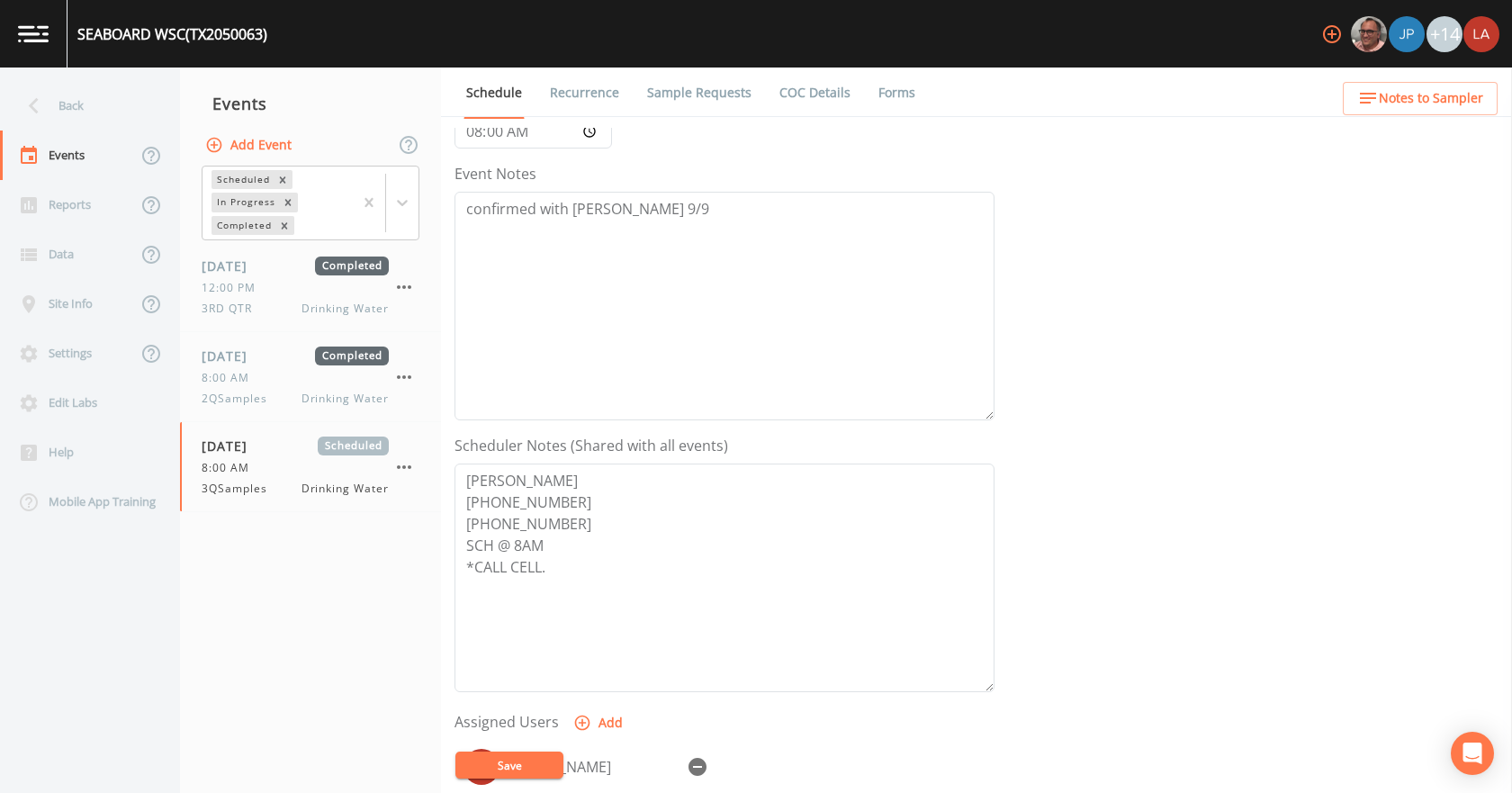
scroll to position [180, 0]
